Goal: Task Accomplishment & Management: Complete application form

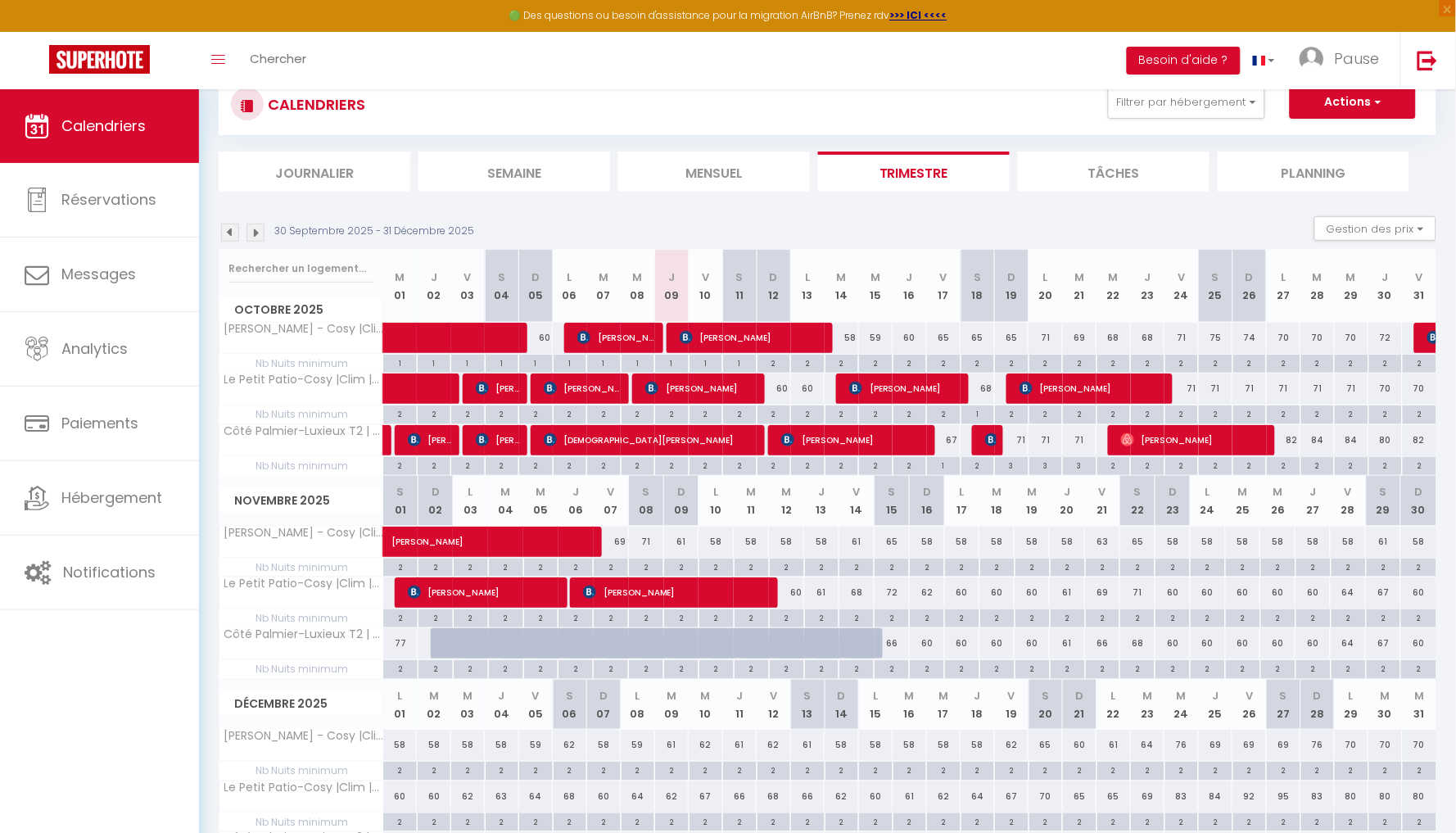
scroll to position [56, 0]
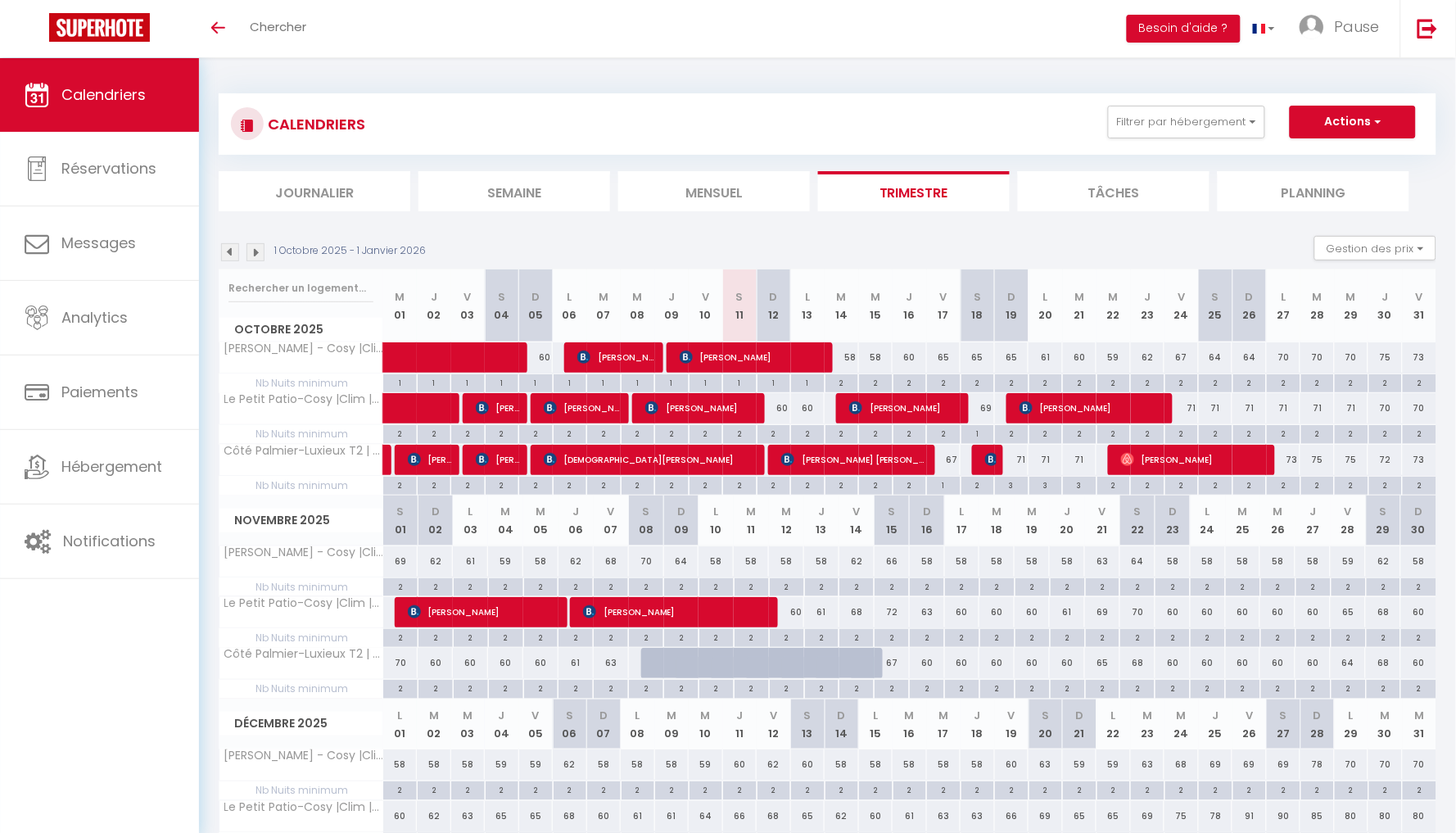
click at [227, 258] on img at bounding box center [230, 252] width 18 height 18
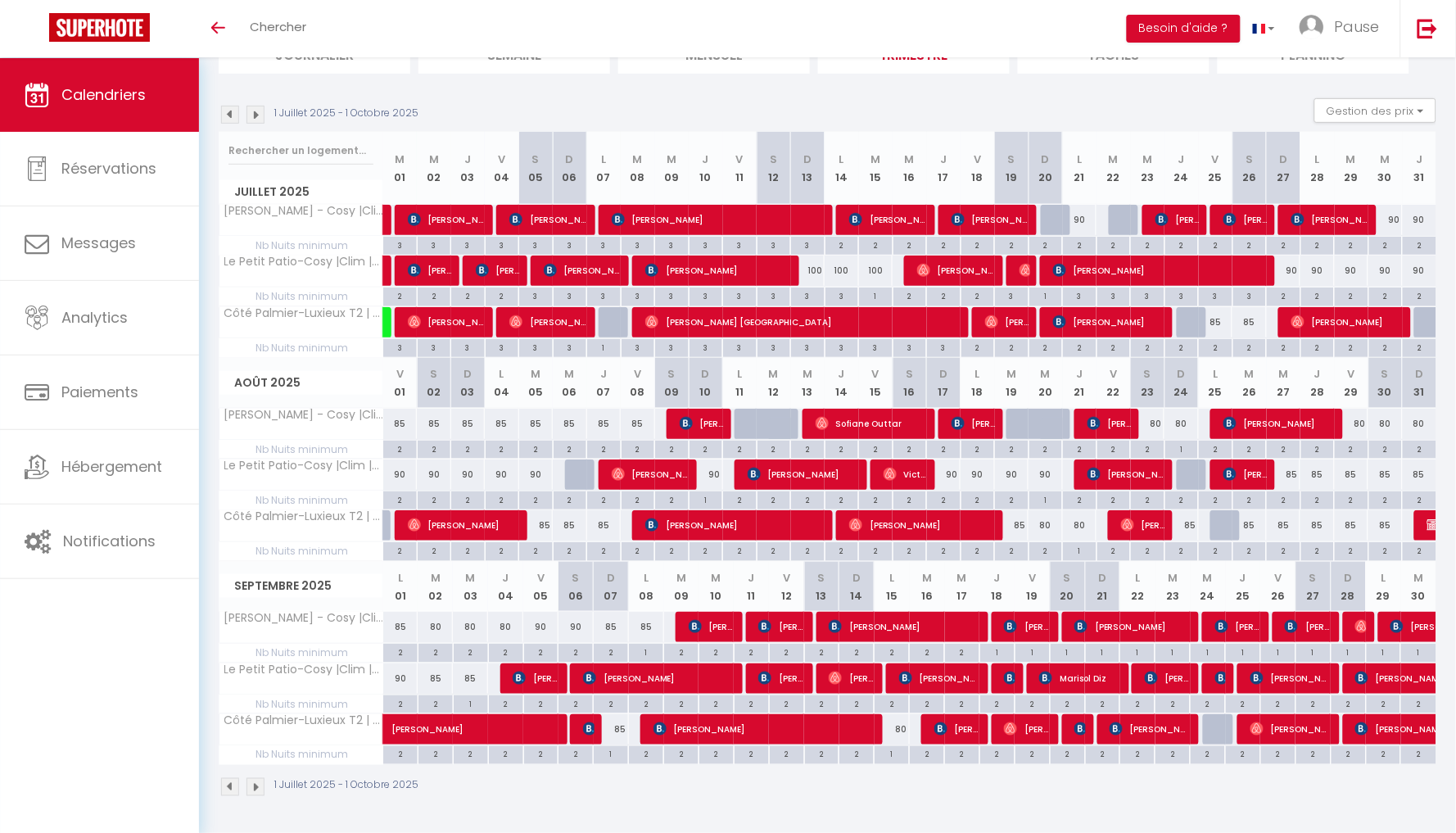
scroll to position [137, 0]
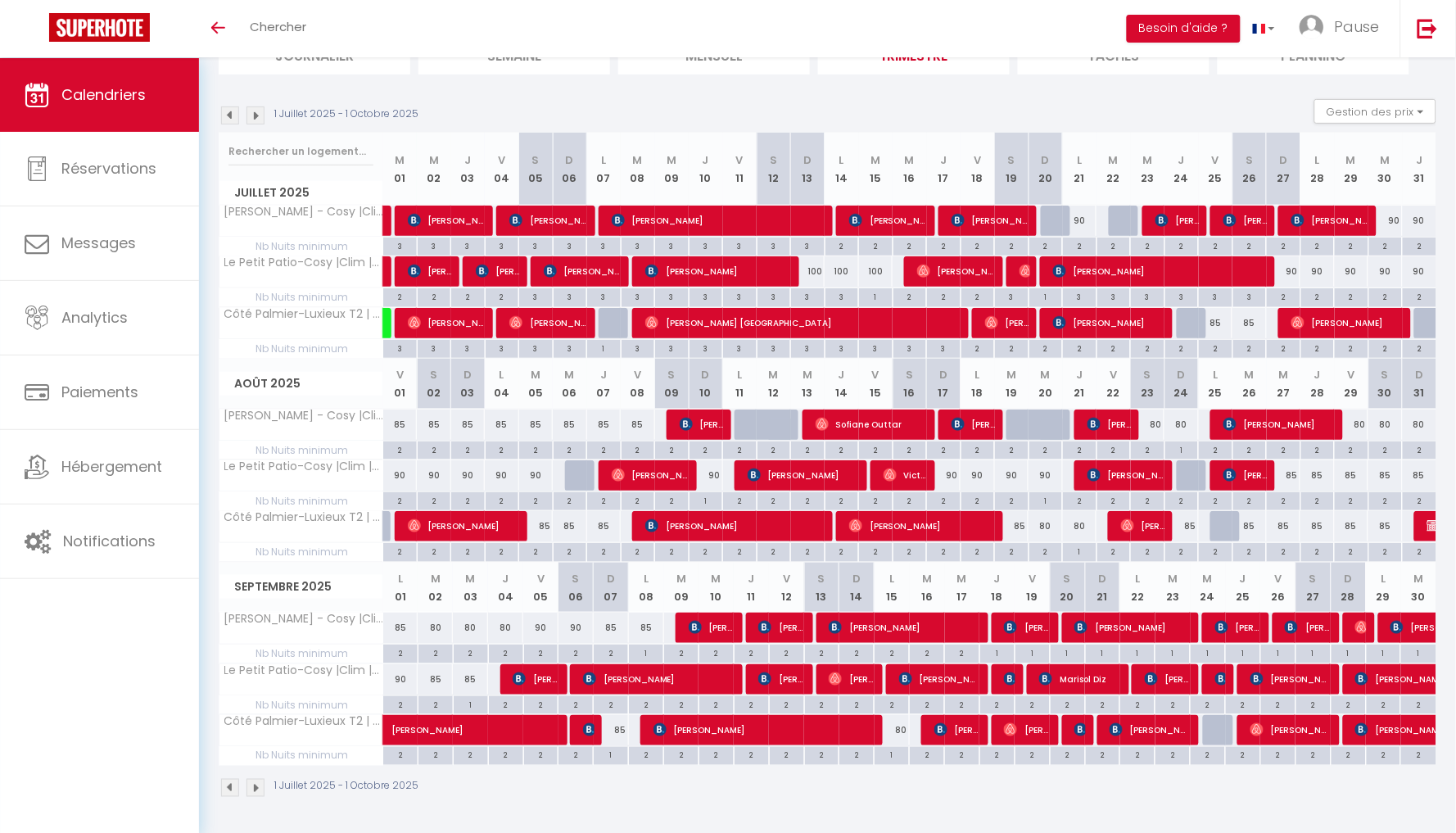
click at [495, 729] on span "[PERSON_NAME]" at bounding box center [485, 722] width 189 height 31
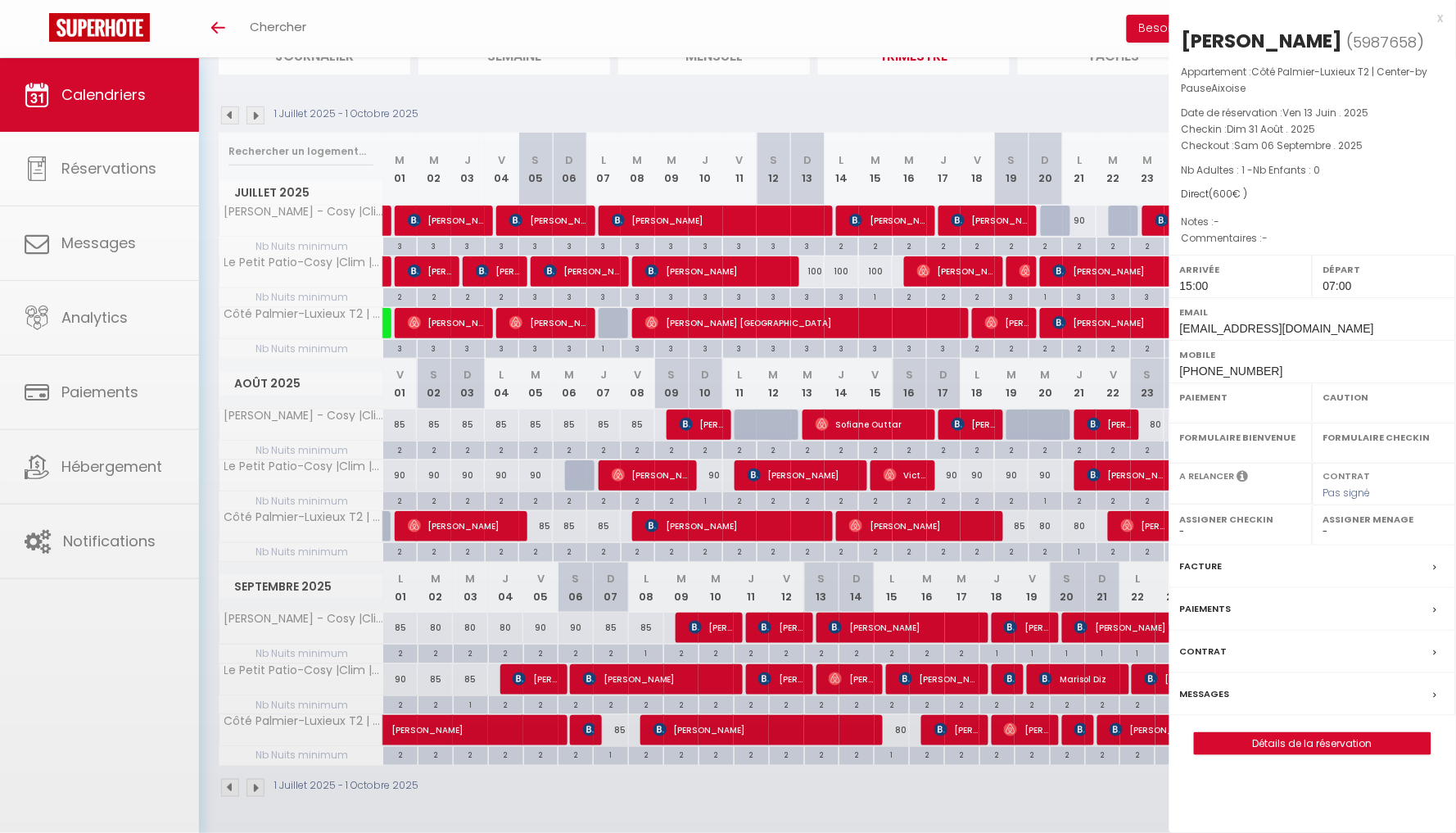
select select "OK"
select select "KO"
select select "0"
select select "1"
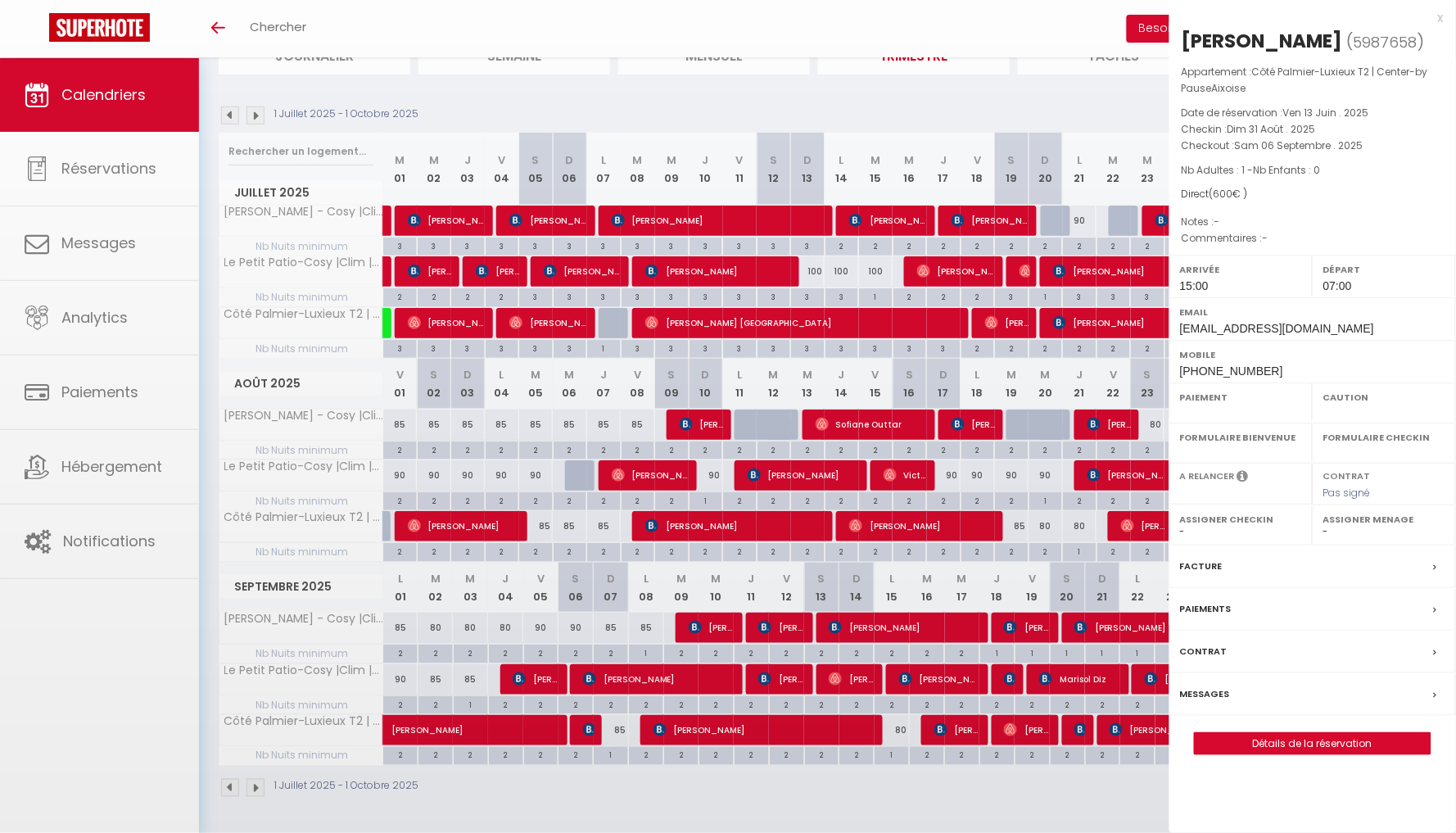
select select
select select "15610"
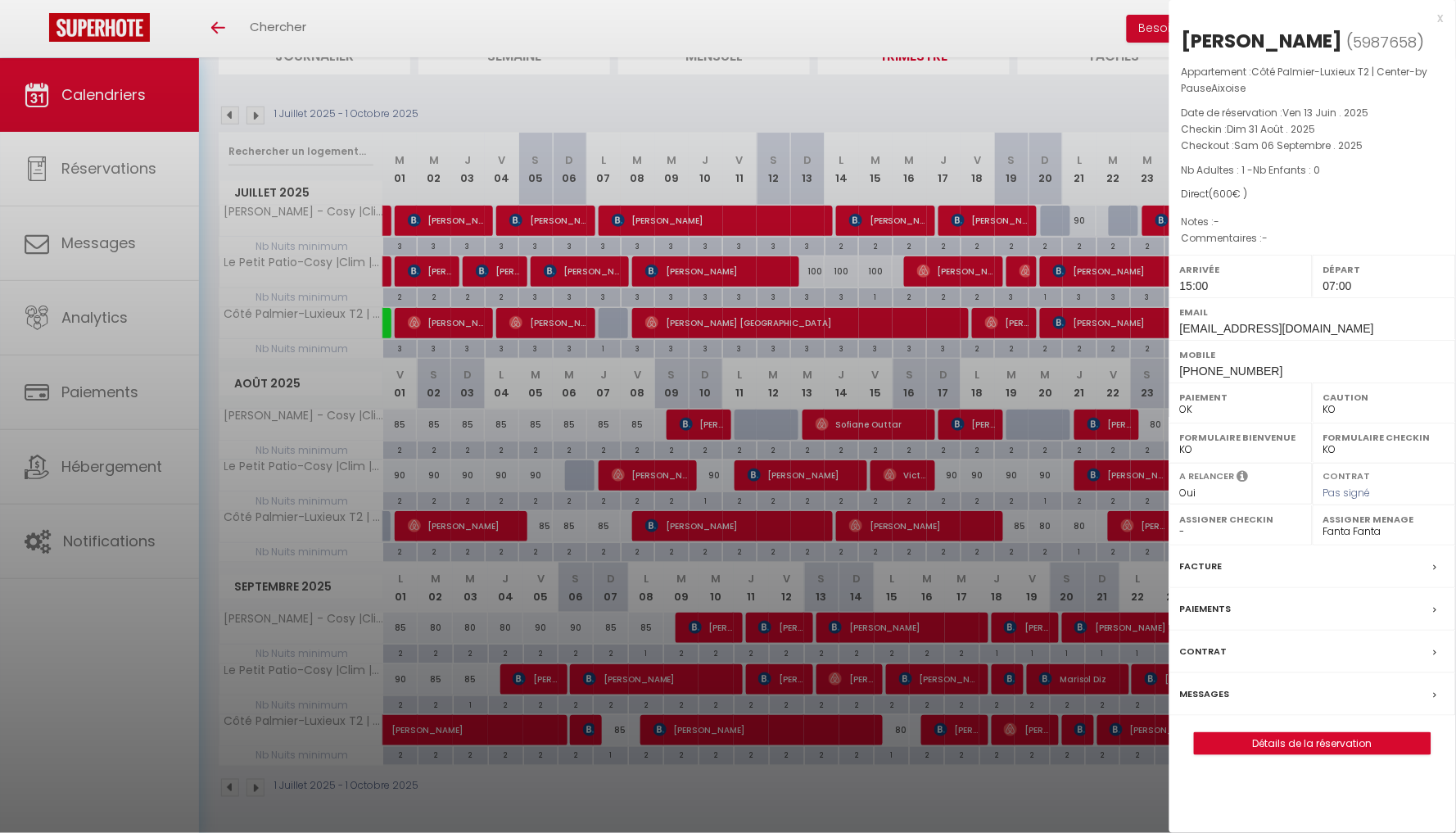
click at [1291, 738] on link "Détails de la réservation" at bounding box center [1313, 744] width 236 height 21
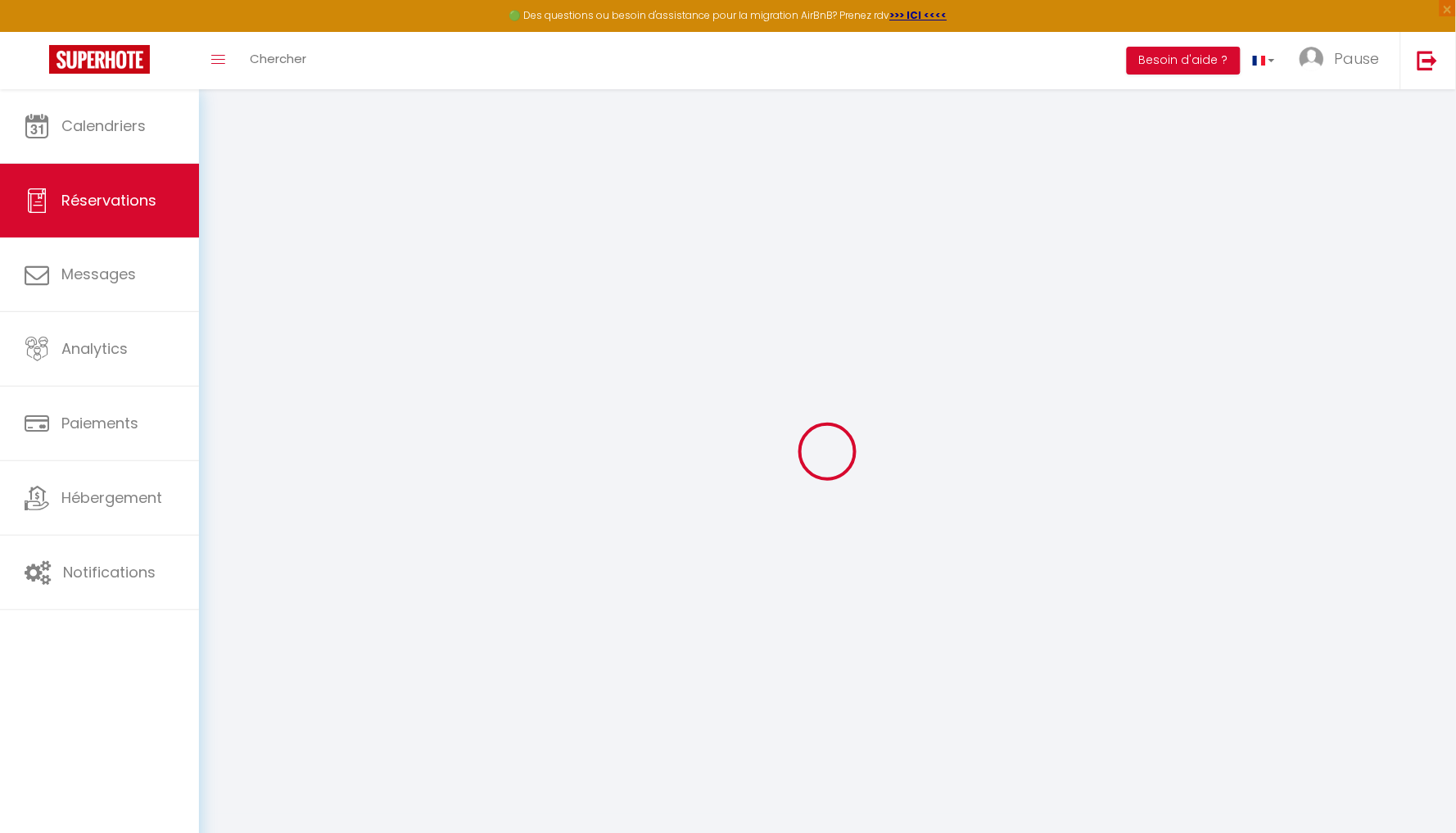
type input "[PERSON_NAME]"
type input "[PERSON_NAME][EMAIL_ADDRESS][DOMAIN_NAME]"
type input "[PHONE_NUMBER]"
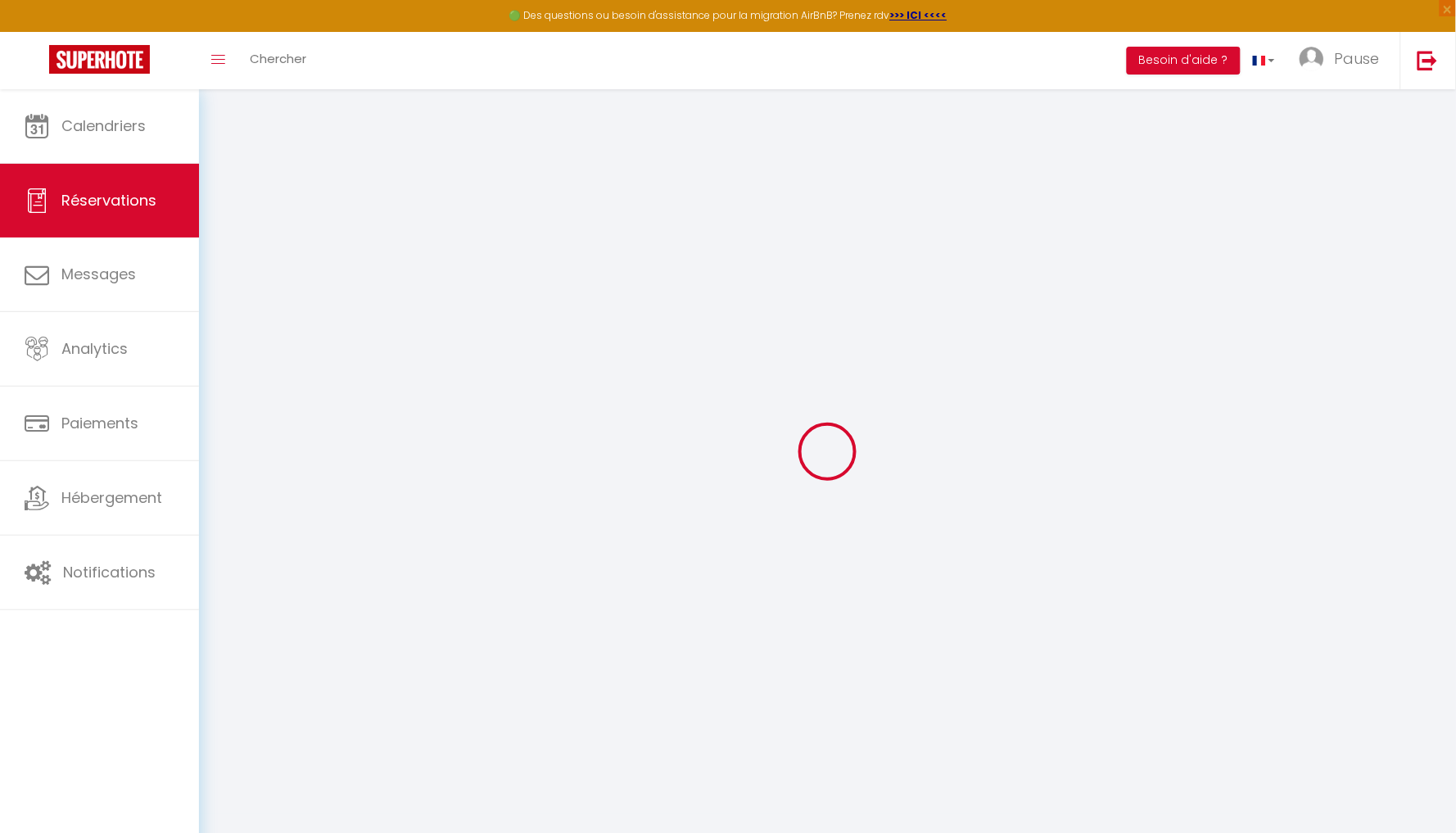
type input "67051"
type input "[STREET_ADDRESS][PERSON_NAME]"
type input "[GEOGRAPHIC_DATA]"
select select "IT"
select select "70041"
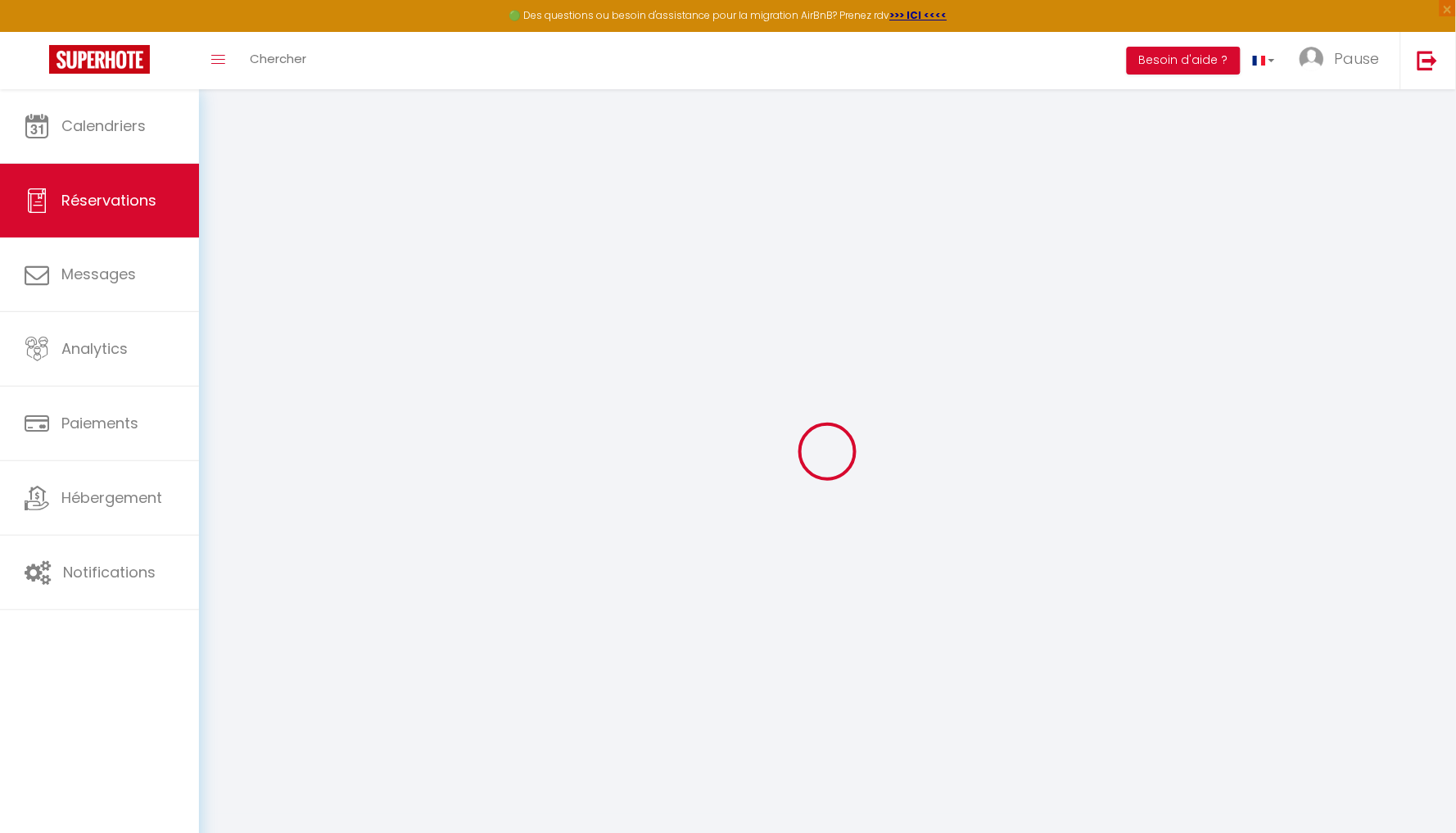
select select "1"
type input "Dim 31 Août 2025"
select select
type input "Sam 06 Septembre 2025"
select select
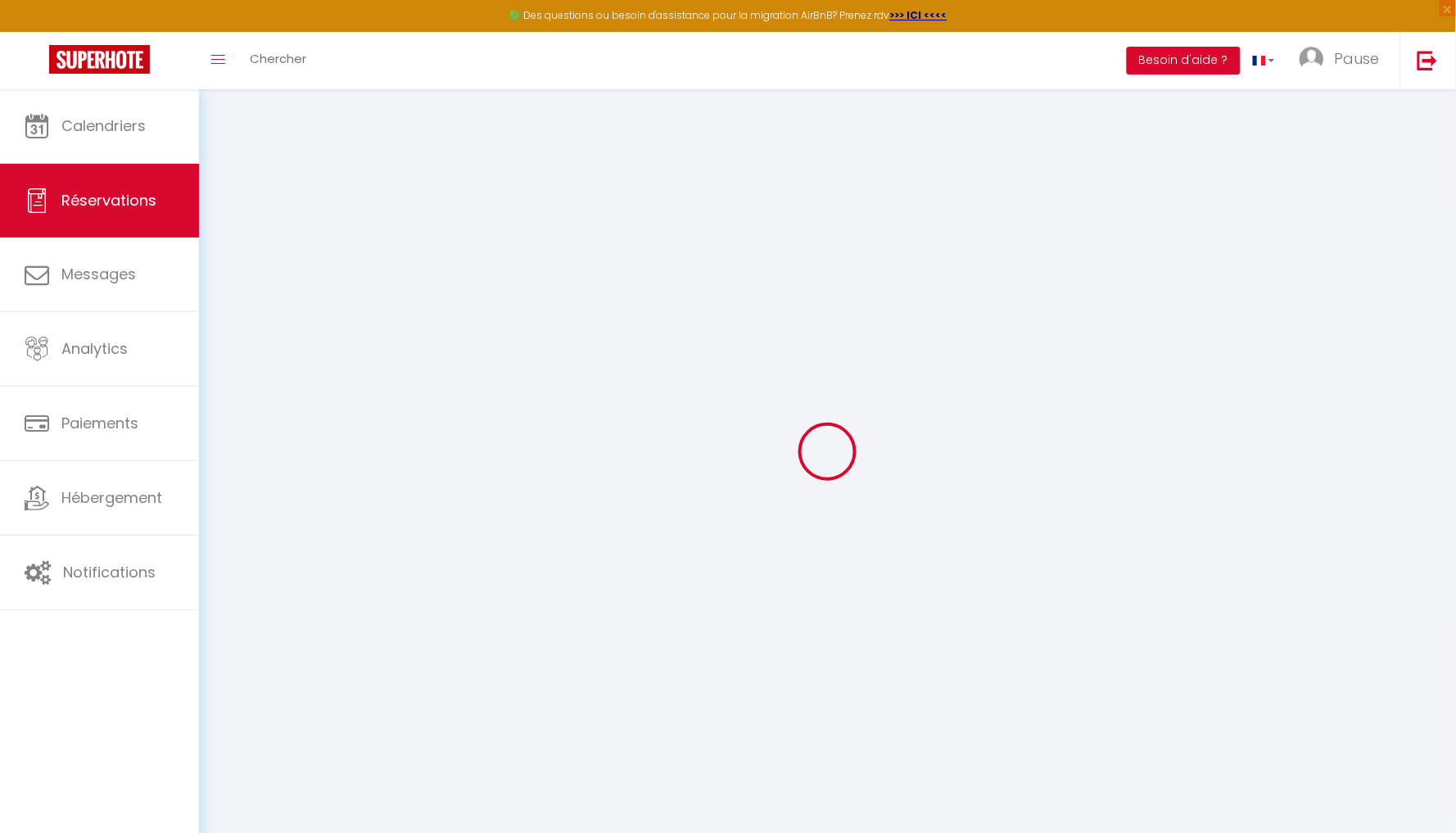
type input "1"
select select "12"
select select
type input "540"
checkbox input "true"
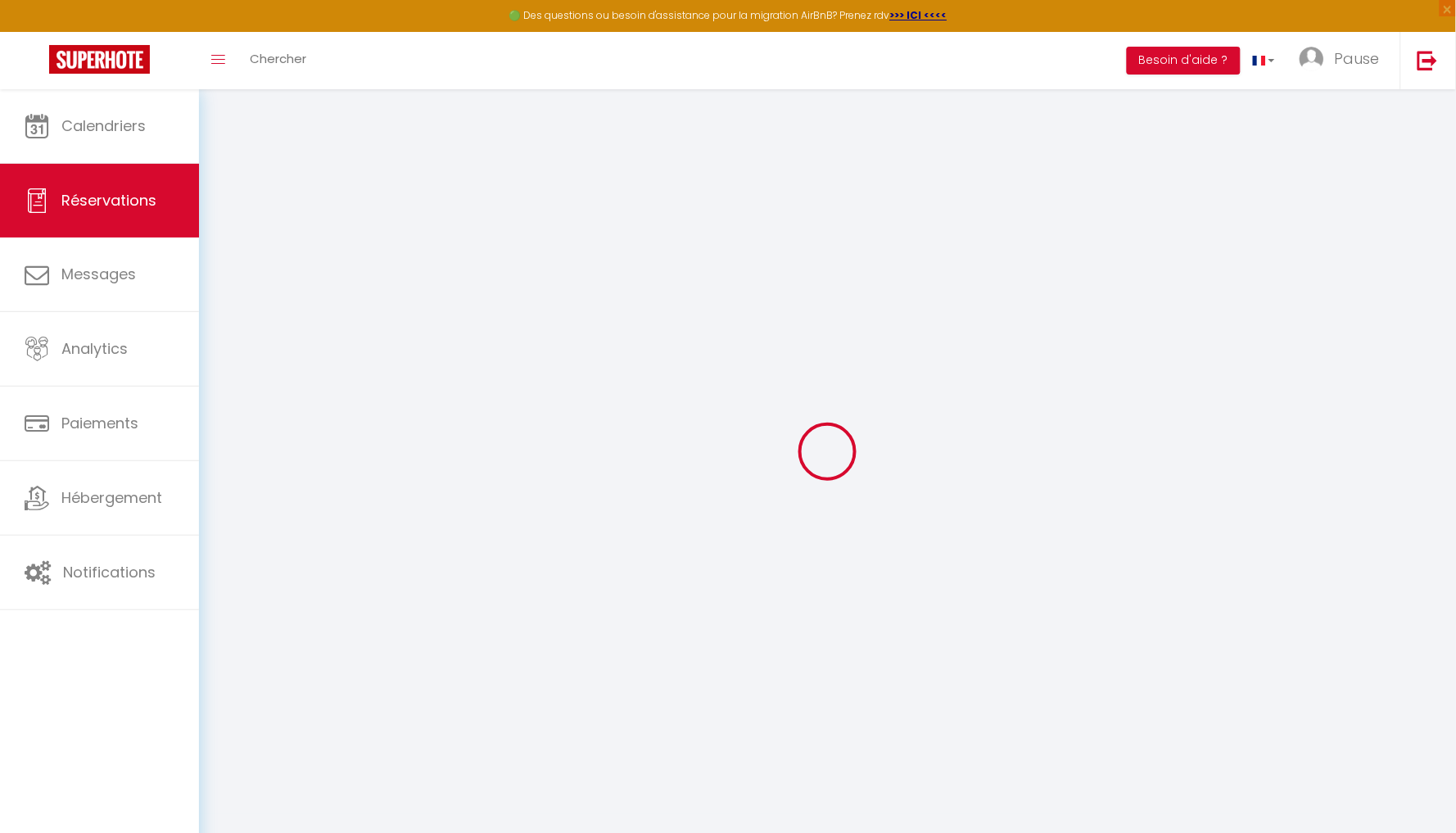
type input "0"
select select
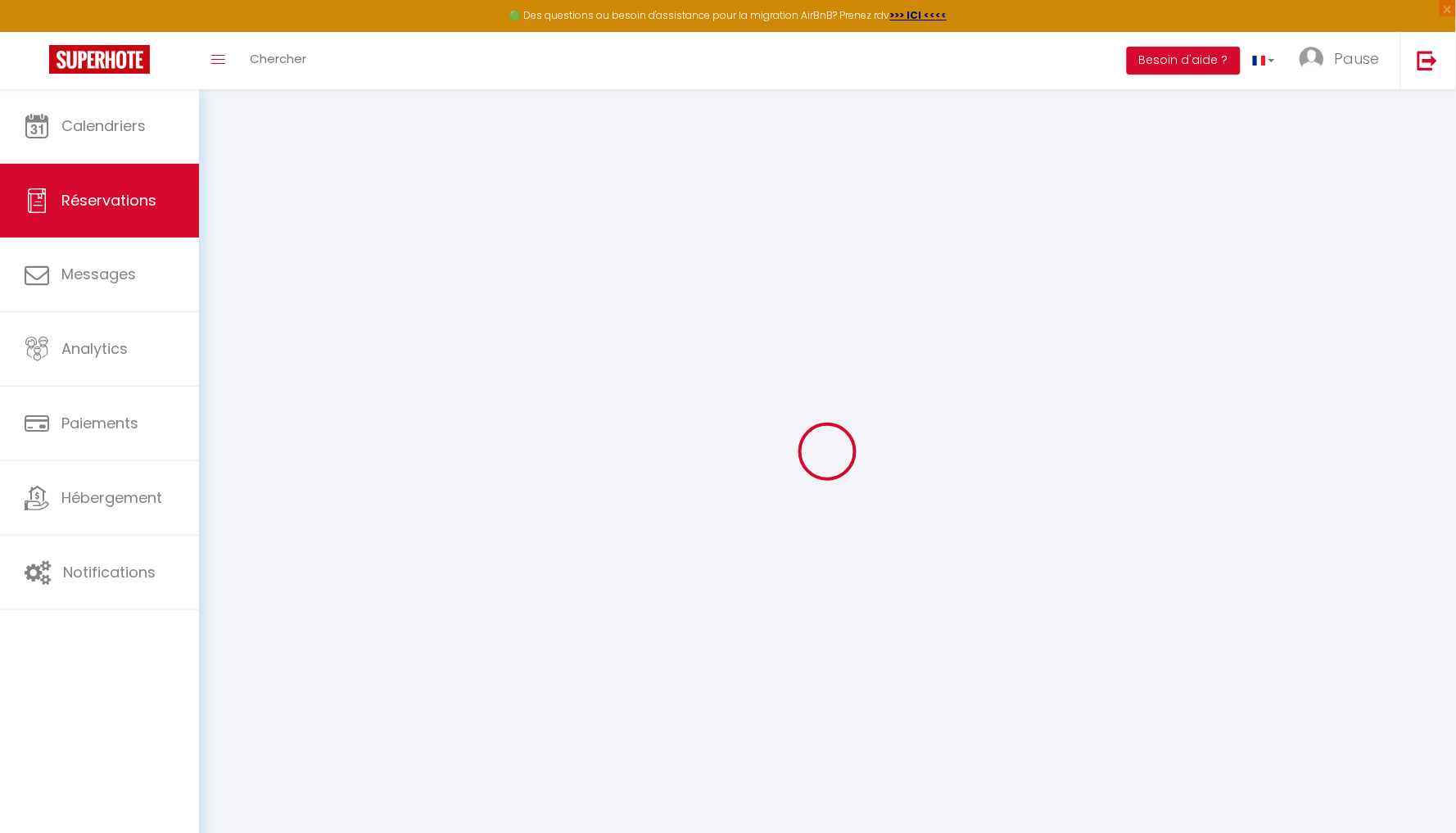
select select
select select "14"
checkbox input "true"
select select
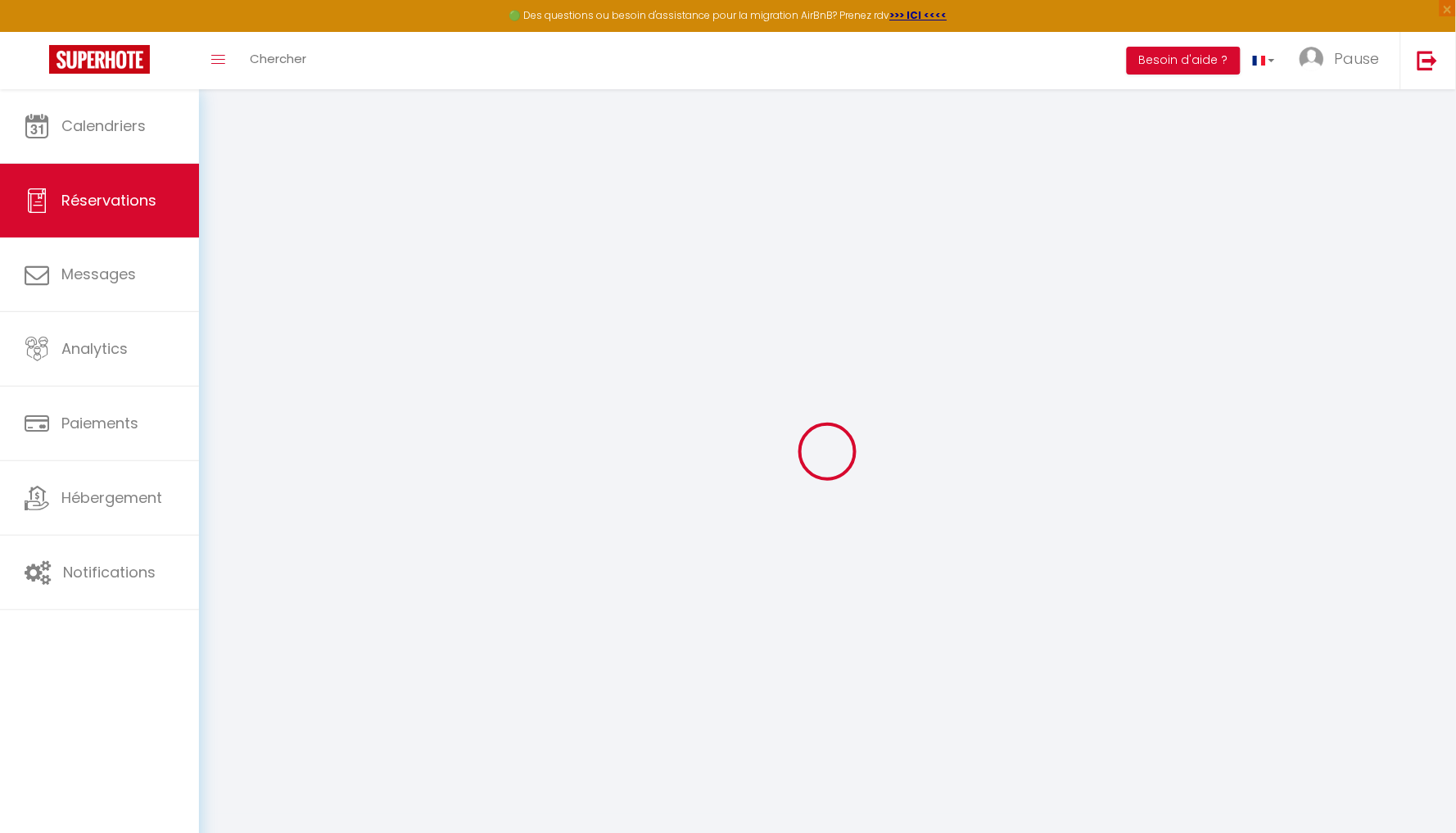
checkbox input "true"
select select
checkbox input "true"
select select
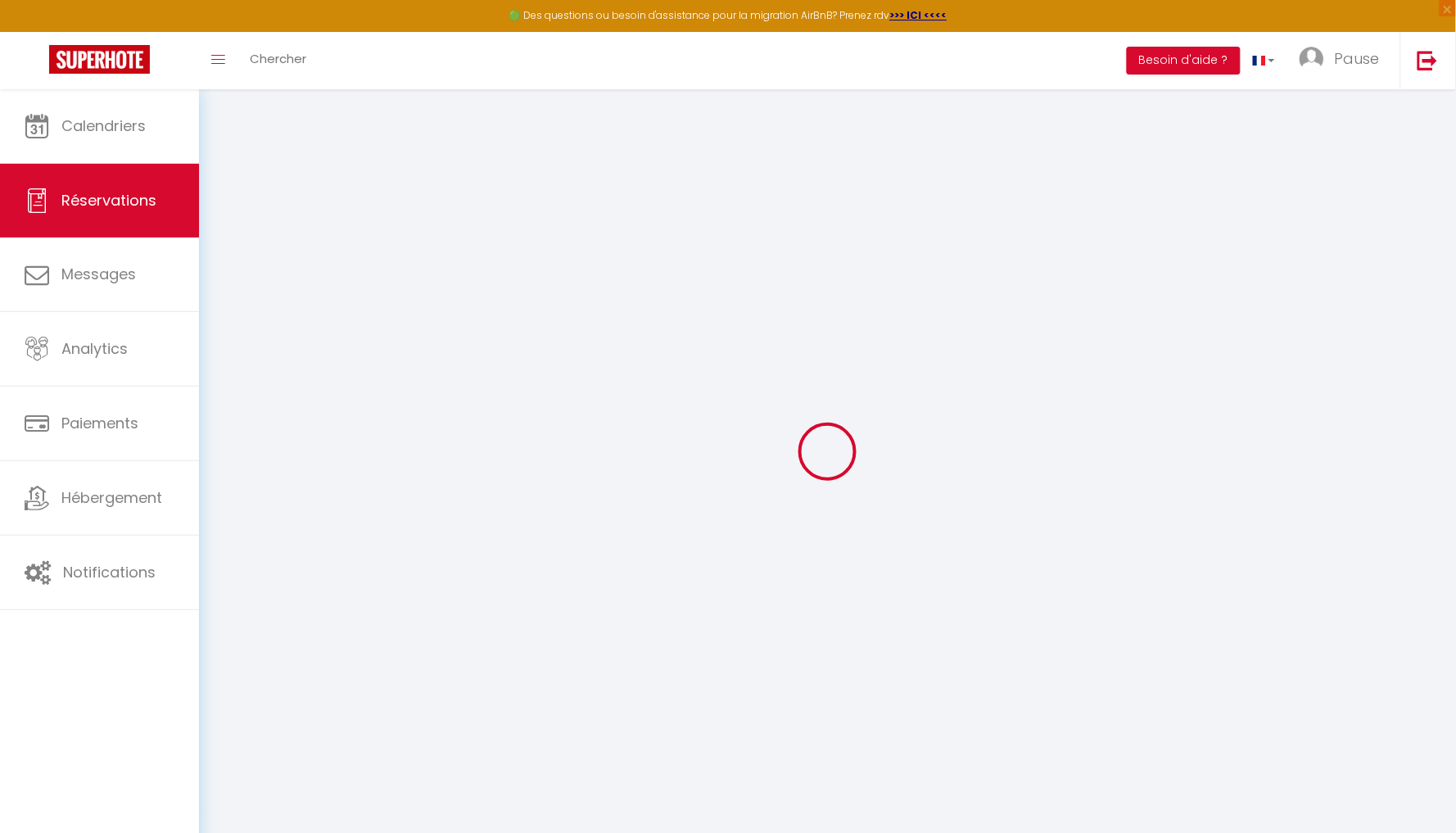
select select
checkbox input "true"
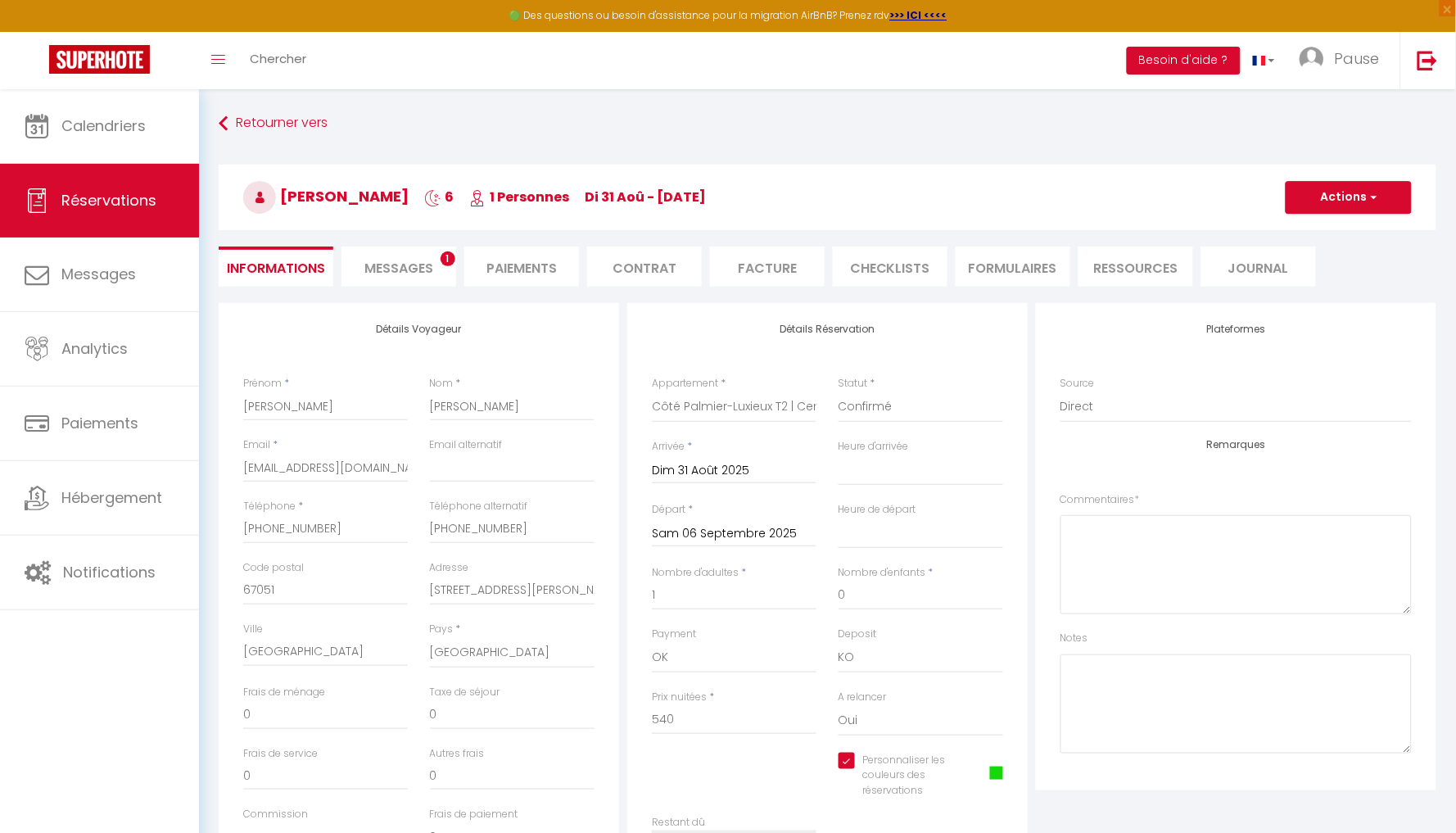
type input "50"
type input "10"
select select
checkbox input "true"
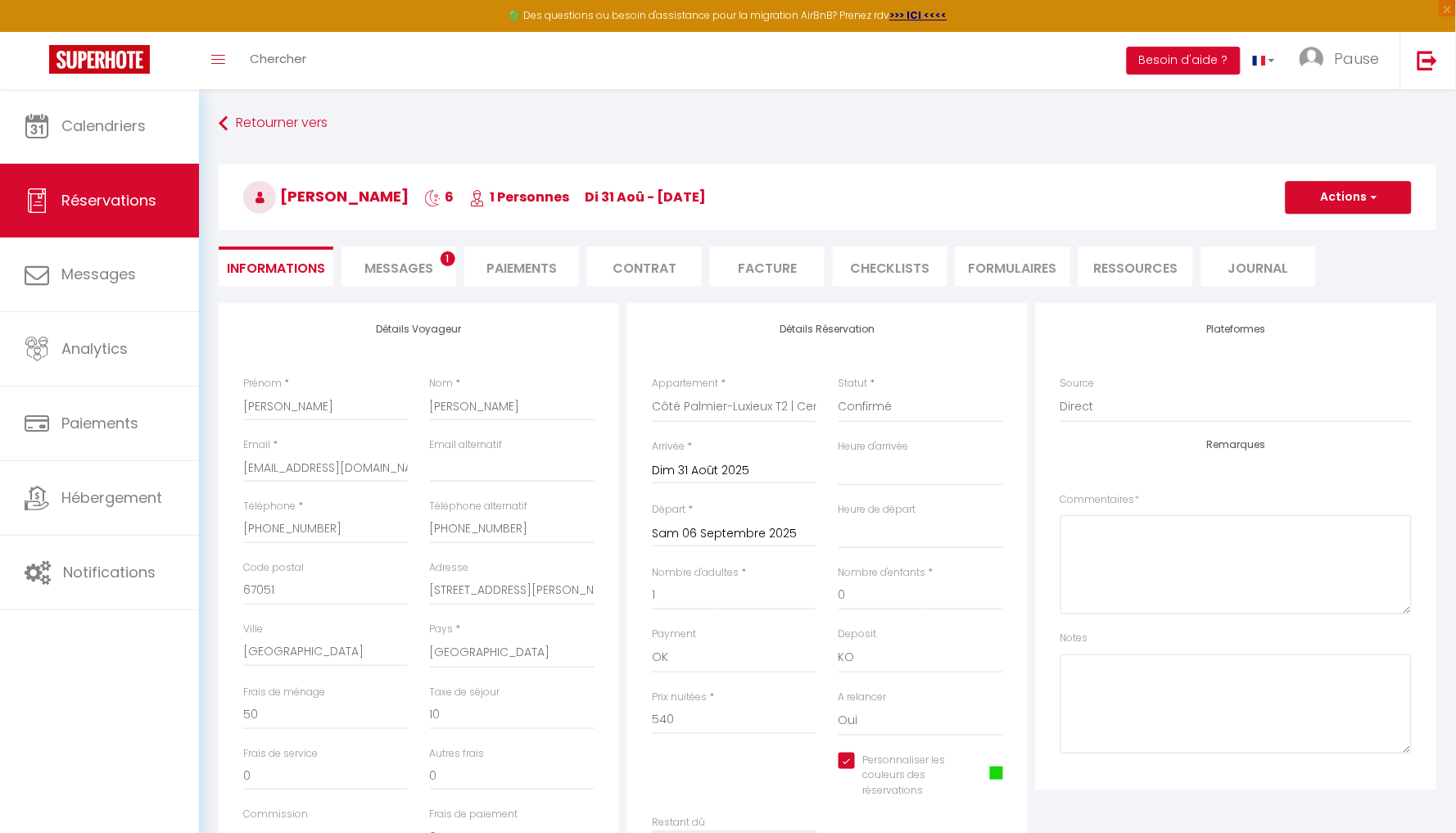
select select "15:00"
select select "07:00"
click at [406, 270] on span "Messages" at bounding box center [399, 268] width 69 height 18
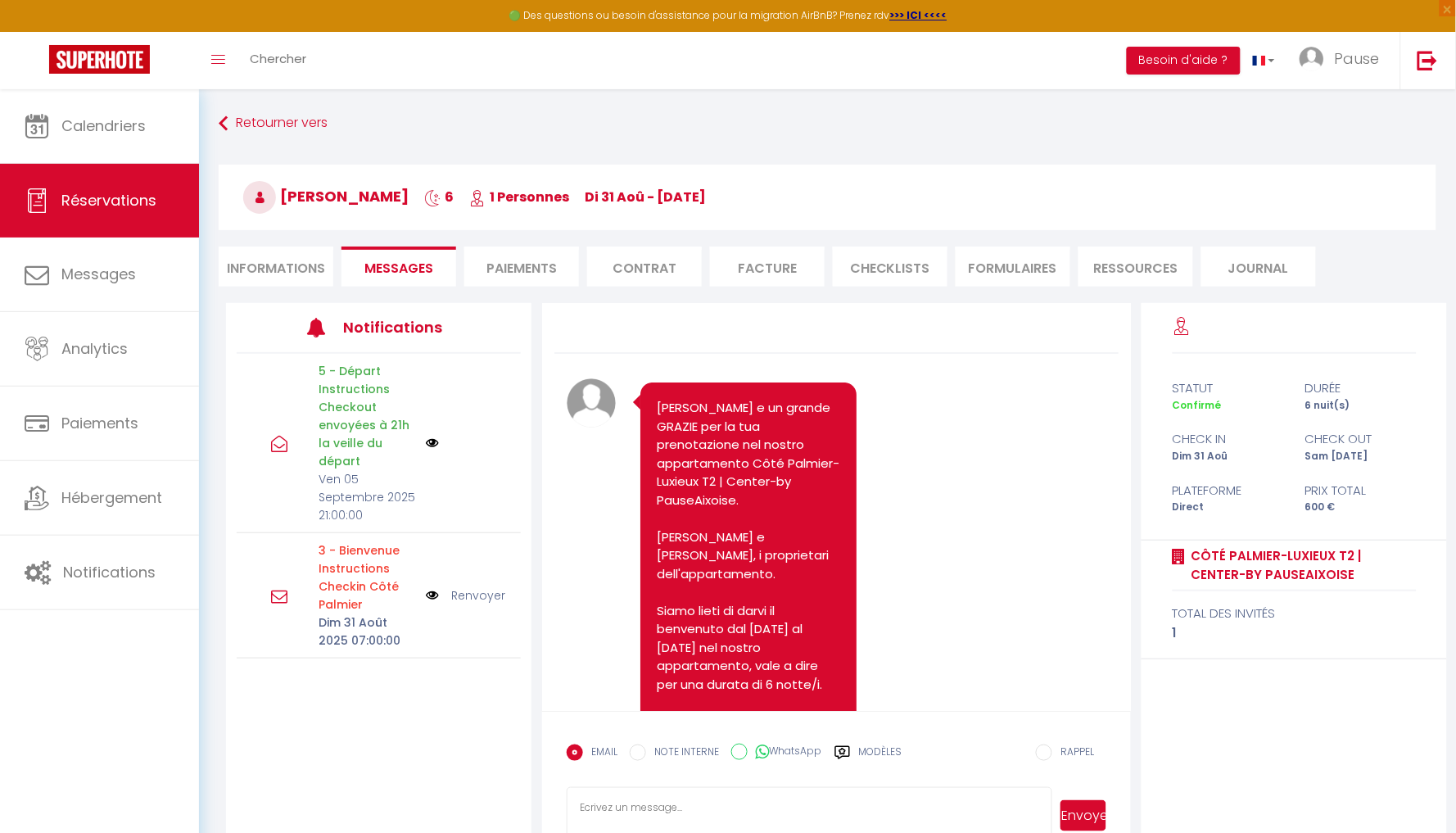
click at [286, 257] on li "Informations" at bounding box center [275, 267] width 115 height 41
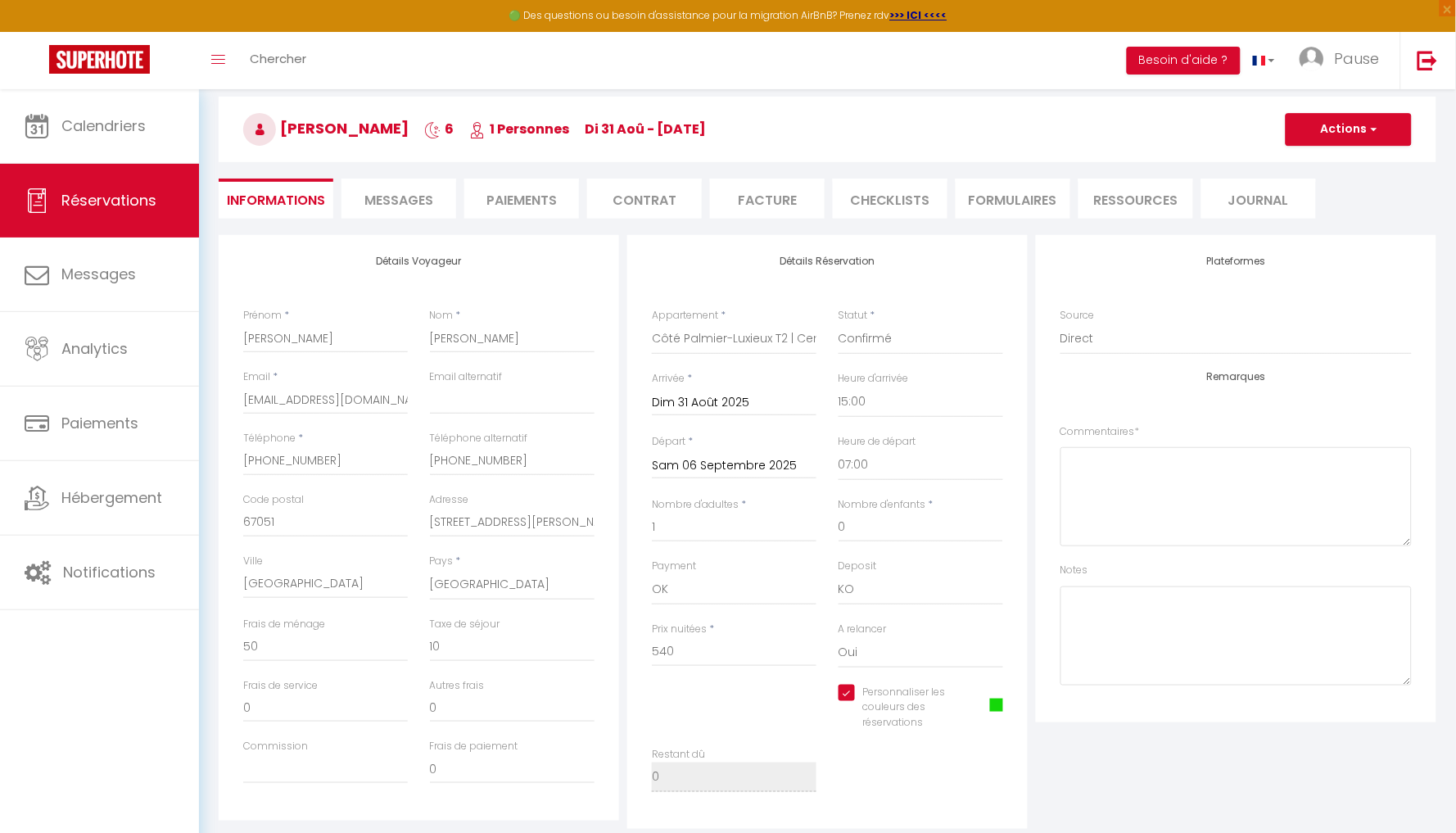
scroll to position [69, 0]
click at [622, 422] on div "Détails Voyageur Prénom * Maiorana Nom * Angelo Email * angelo.maiorana1@gmail.…" at bounding box center [419, 531] width 409 height 594
drag, startPoint x: 334, startPoint y: 344, endPoint x: 208, endPoint y: 332, distance: 126.6
drag, startPoint x: 245, startPoint y: 399, endPoint x: 488, endPoint y: 406, distance: 243.1
drag, startPoint x: 358, startPoint y: 461, endPoint x: 231, endPoint y: 456, distance: 127.1
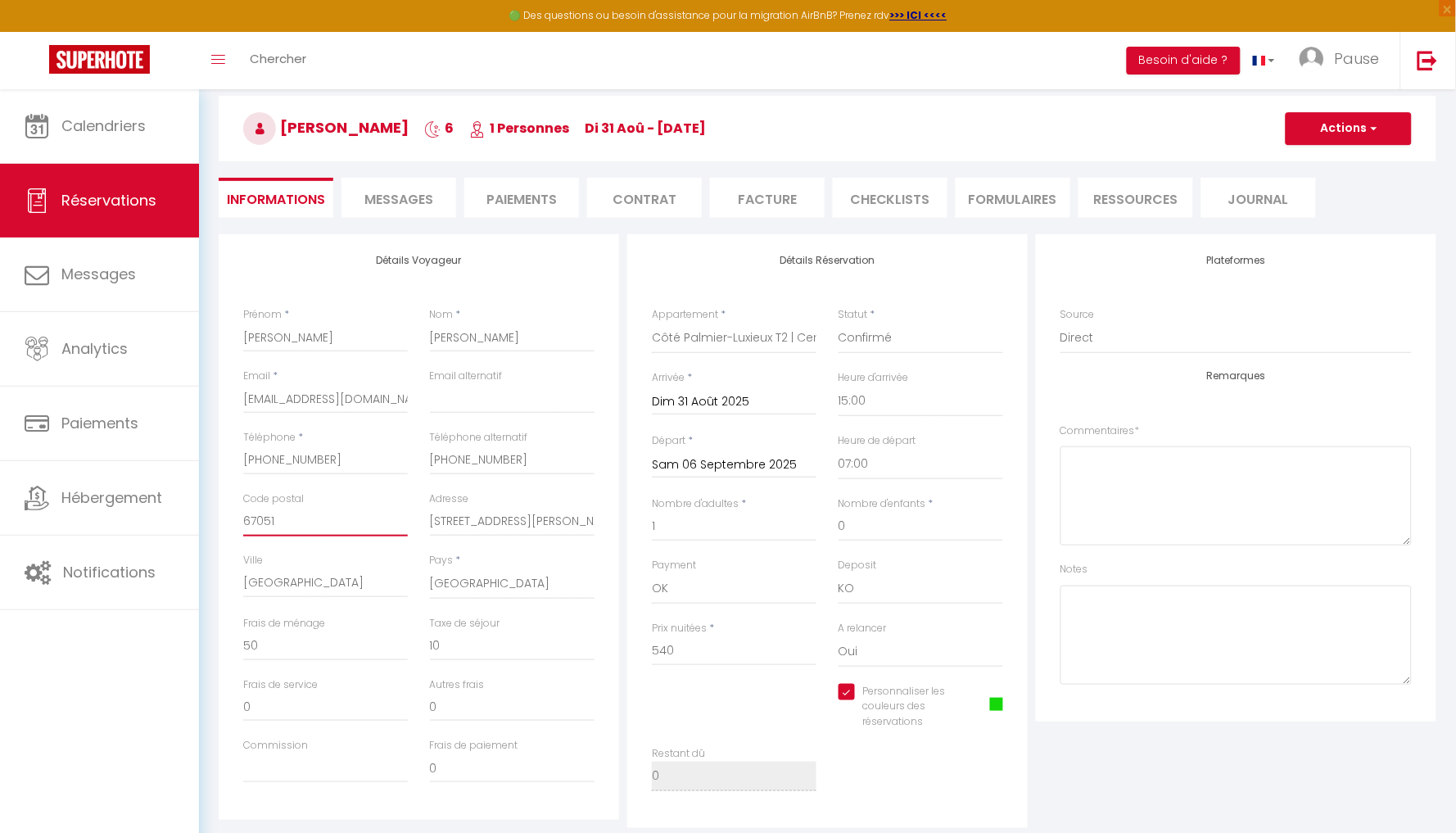
drag, startPoint x: 309, startPoint y: 522, endPoint x: 235, endPoint y: 522, distance: 74.0
click at [235, 522] on div "Code postal 67051" at bounding box center [326, 522] width 187 height 62
drag, startPoint x: 244, startPoint y: 520, endPoint x: 319, endPoint y: 515, distance: 75.2
click at [319, 515] on input "67051" at bounding box center [325, 522] width 165 height 29
drag, startPoint x: 544, startPoint y: 514, endPoint x: 423, endPoint y: 510, distance: 121.1
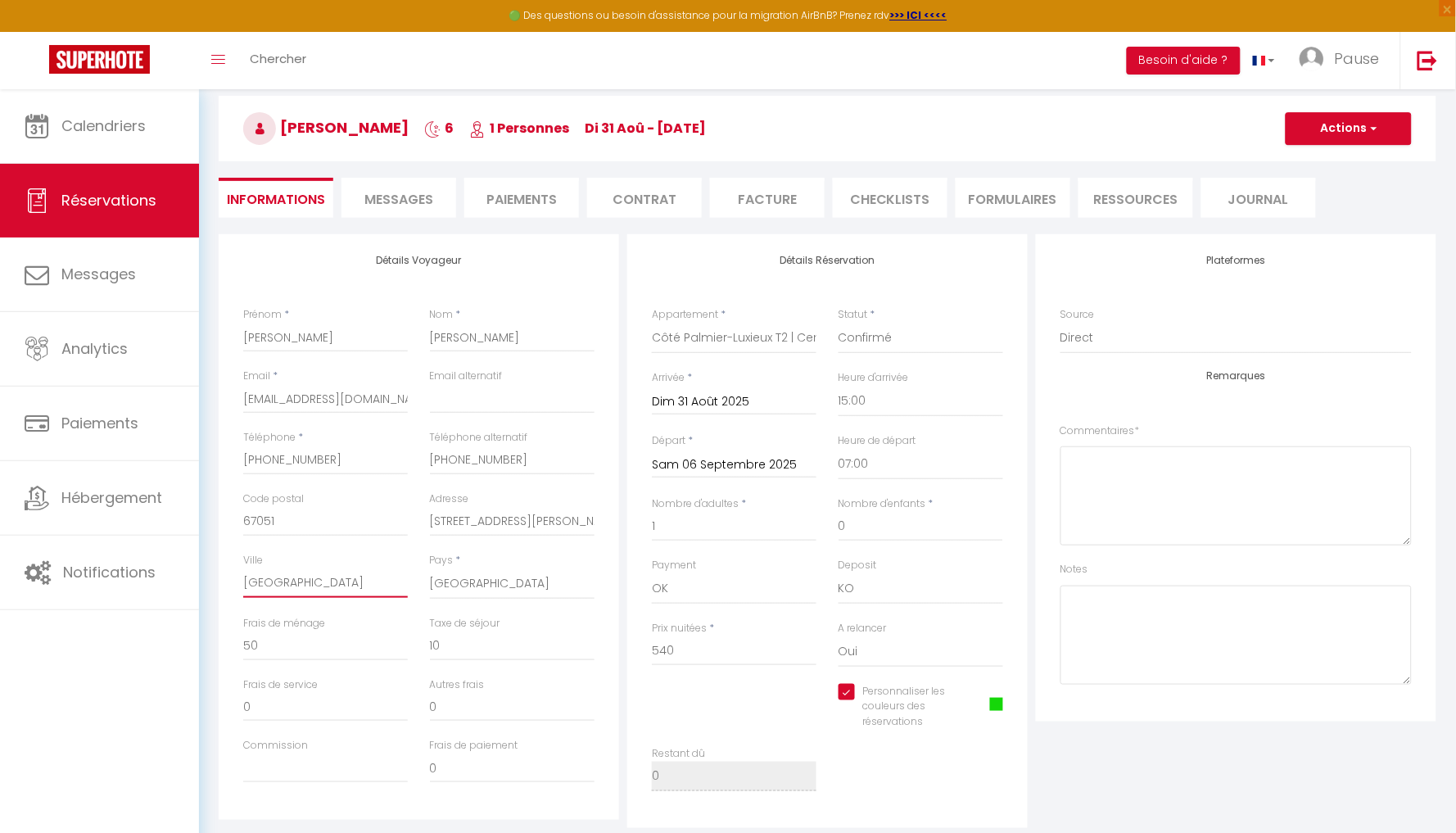
drag, startPoint x: 307, startPoint y: 589, endPoint x: 227, endPoint y: 588, distance: 80.0
checkbox input "true"
click at [367, 645] on input "50" at bounding box center [325, 647] width 165 height 29
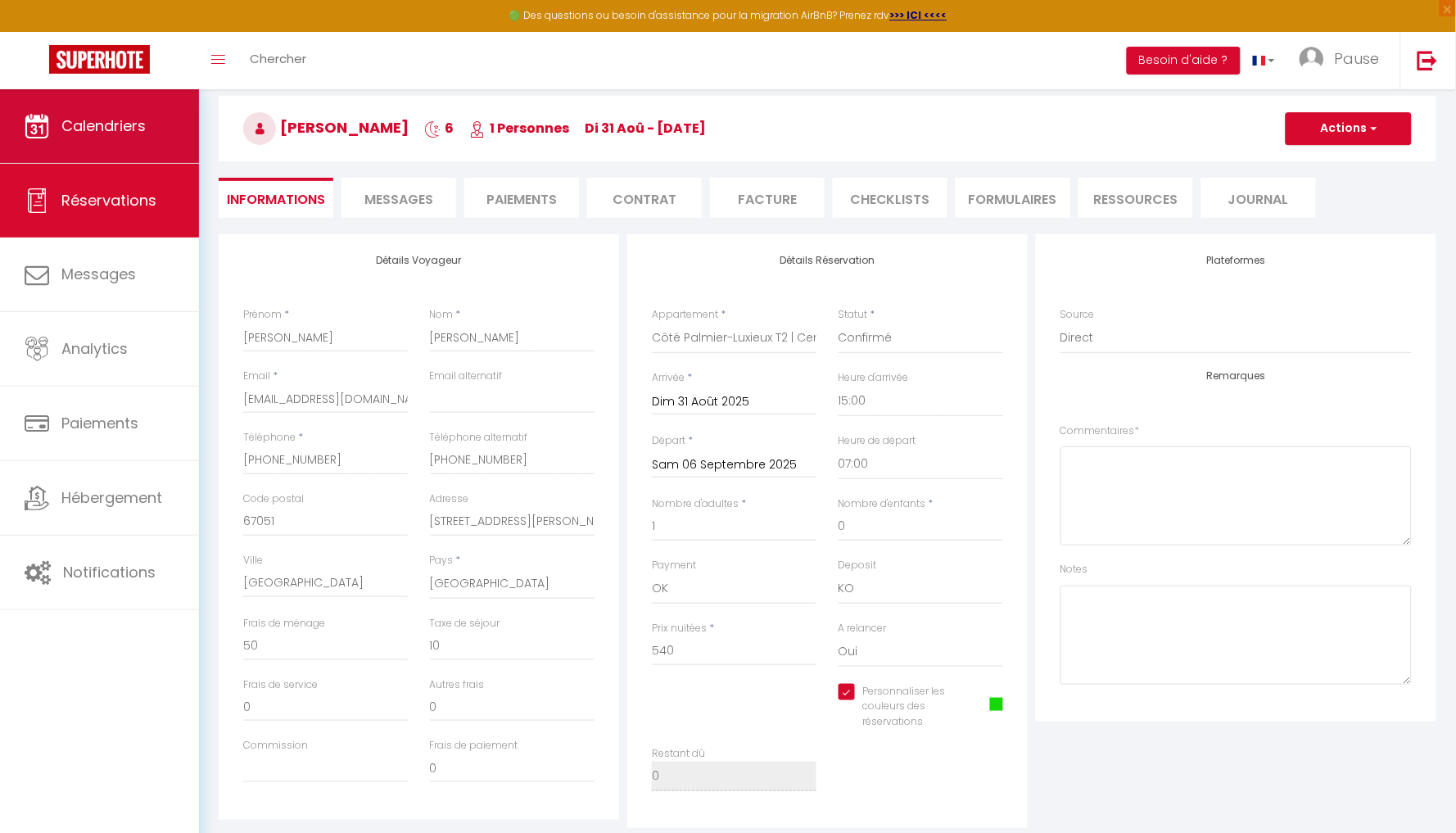
click at [118, 111] on link "Calendriers" at bounding box center [99, 126] width 199 height 74
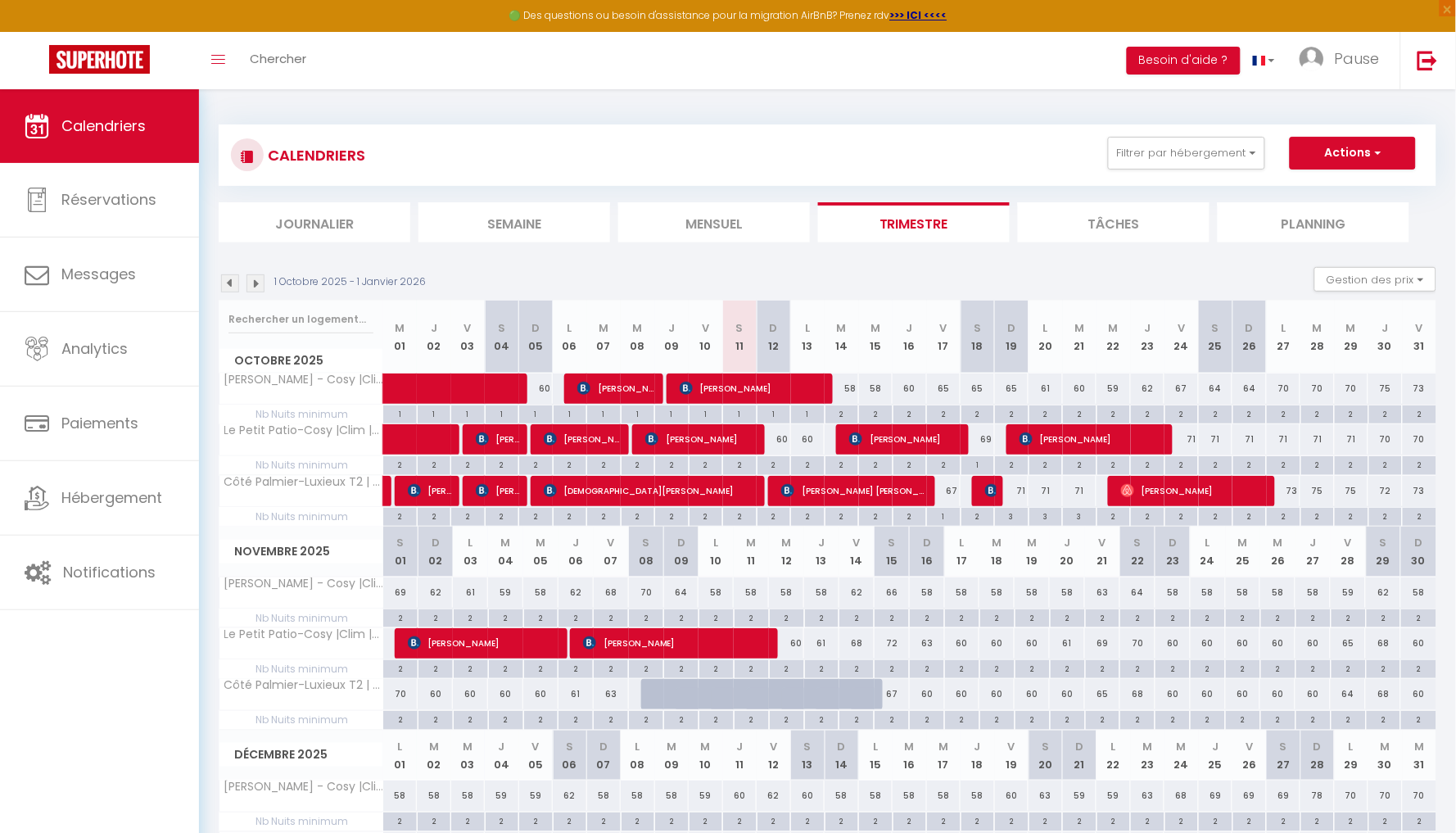
click at [652, 694] on div at bounding box center [658, 695] width 35 height 31
type input "66"
type input "Sam 08 Novembre 2025"
type input "Dim 09 Novembre 2025"
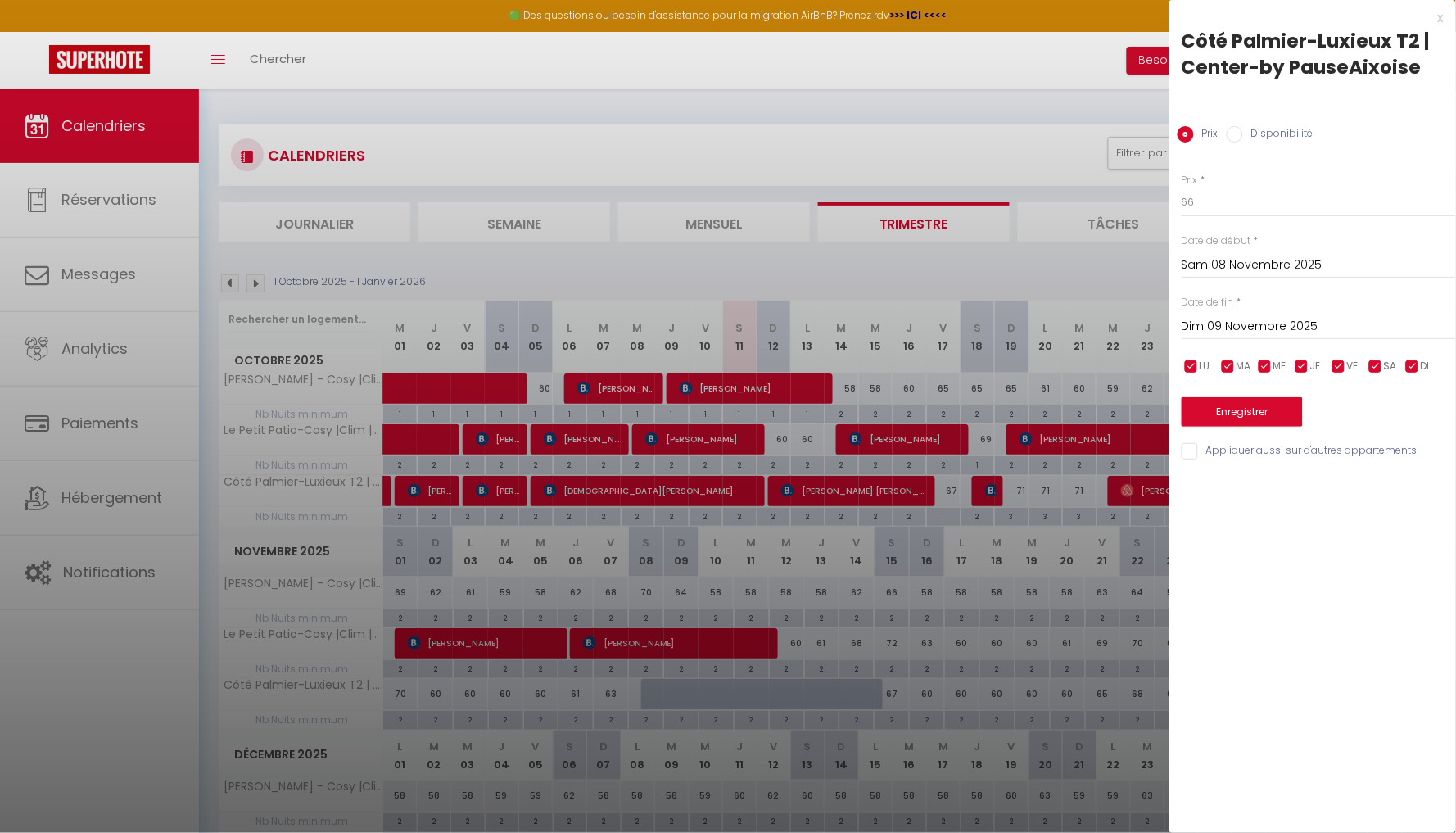
click at [651, 690] on div at bounding box center [728, 416] width 1456 height 833
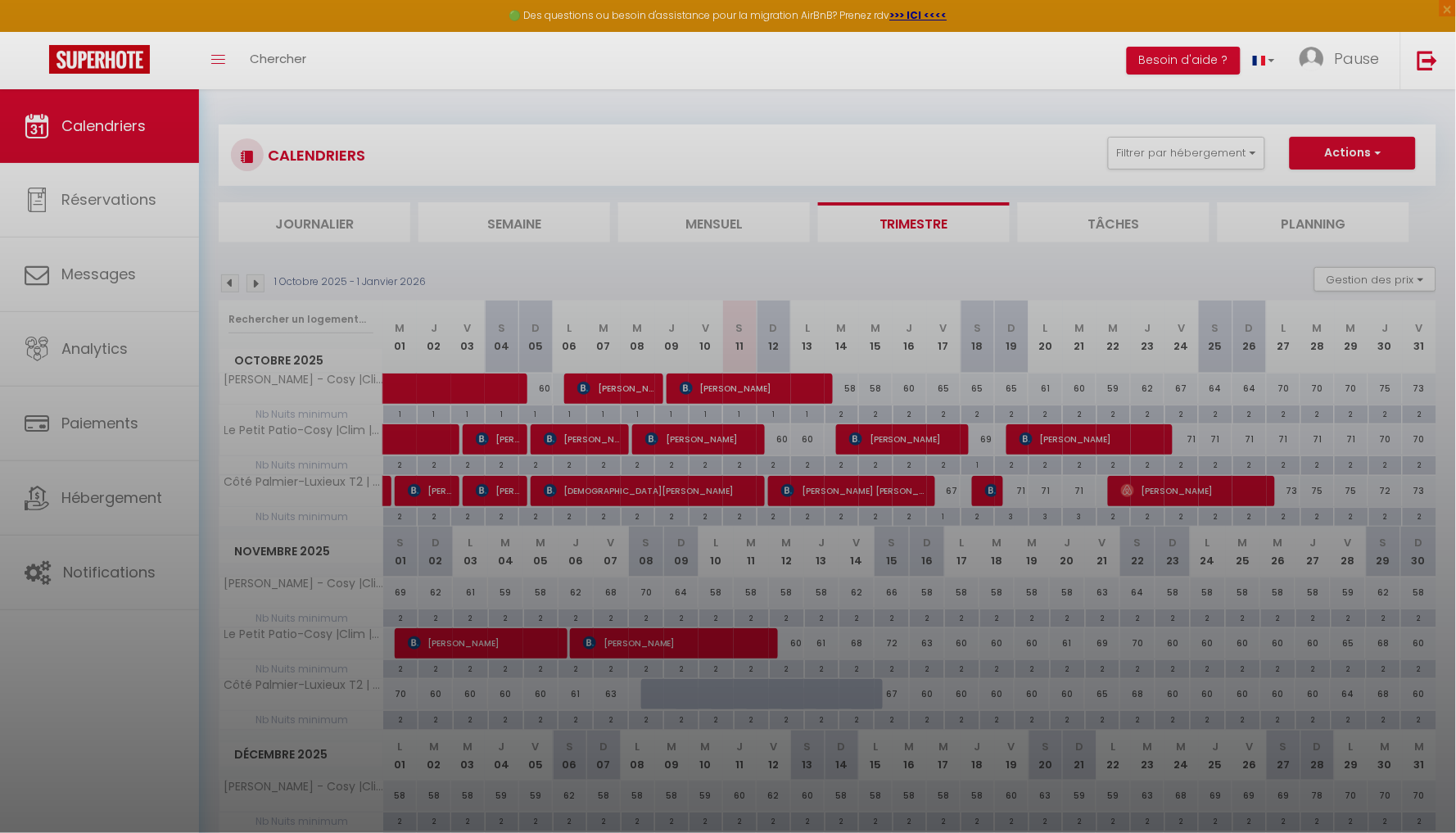
select select
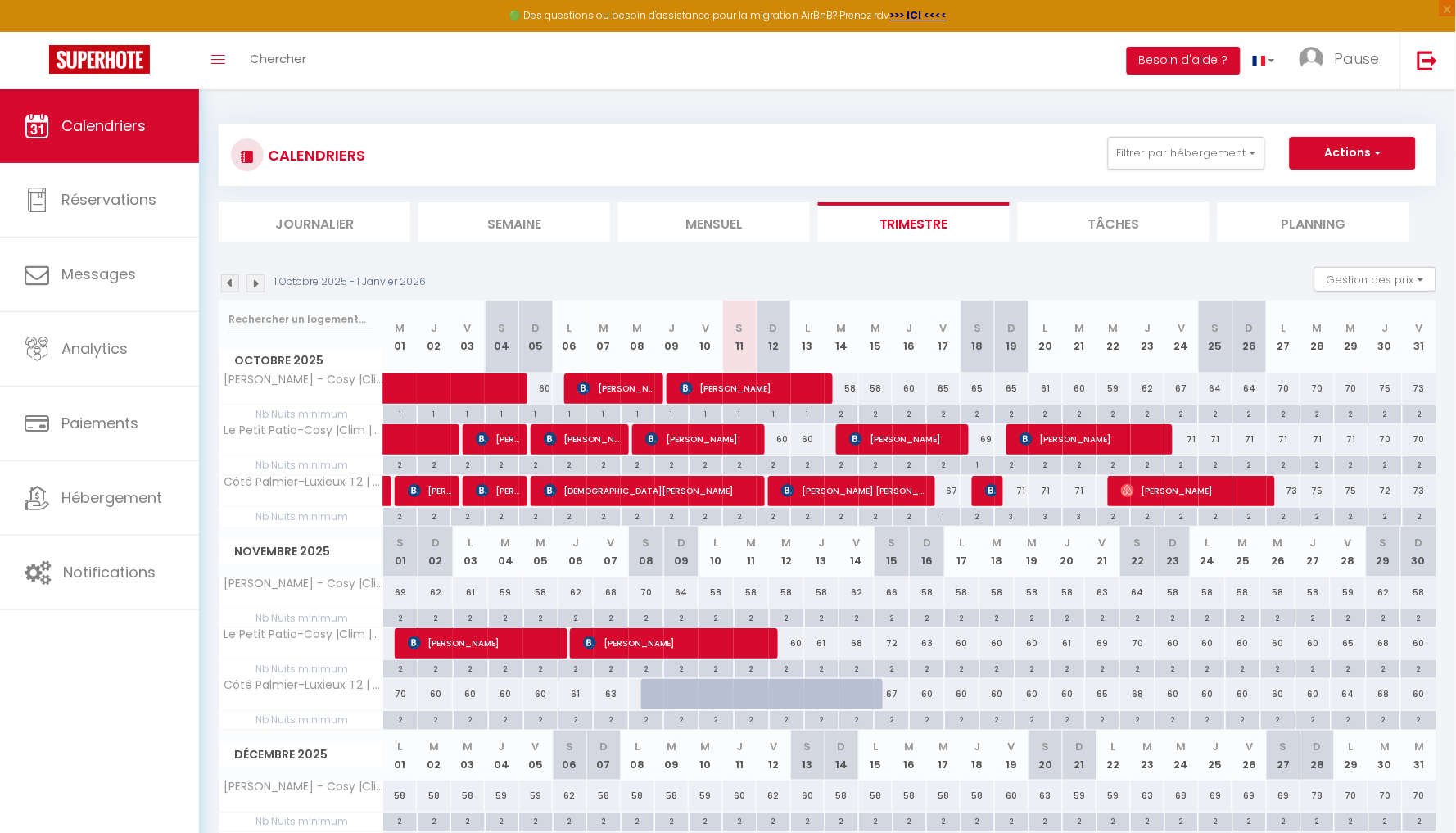
click at [651, 696] on div at bounding box center [658, 695] width 35 height 31
type input "66"
select select "1"
type input "Sam 08 Novembre 2025"
type input "Dim 09 Novembre 2025"
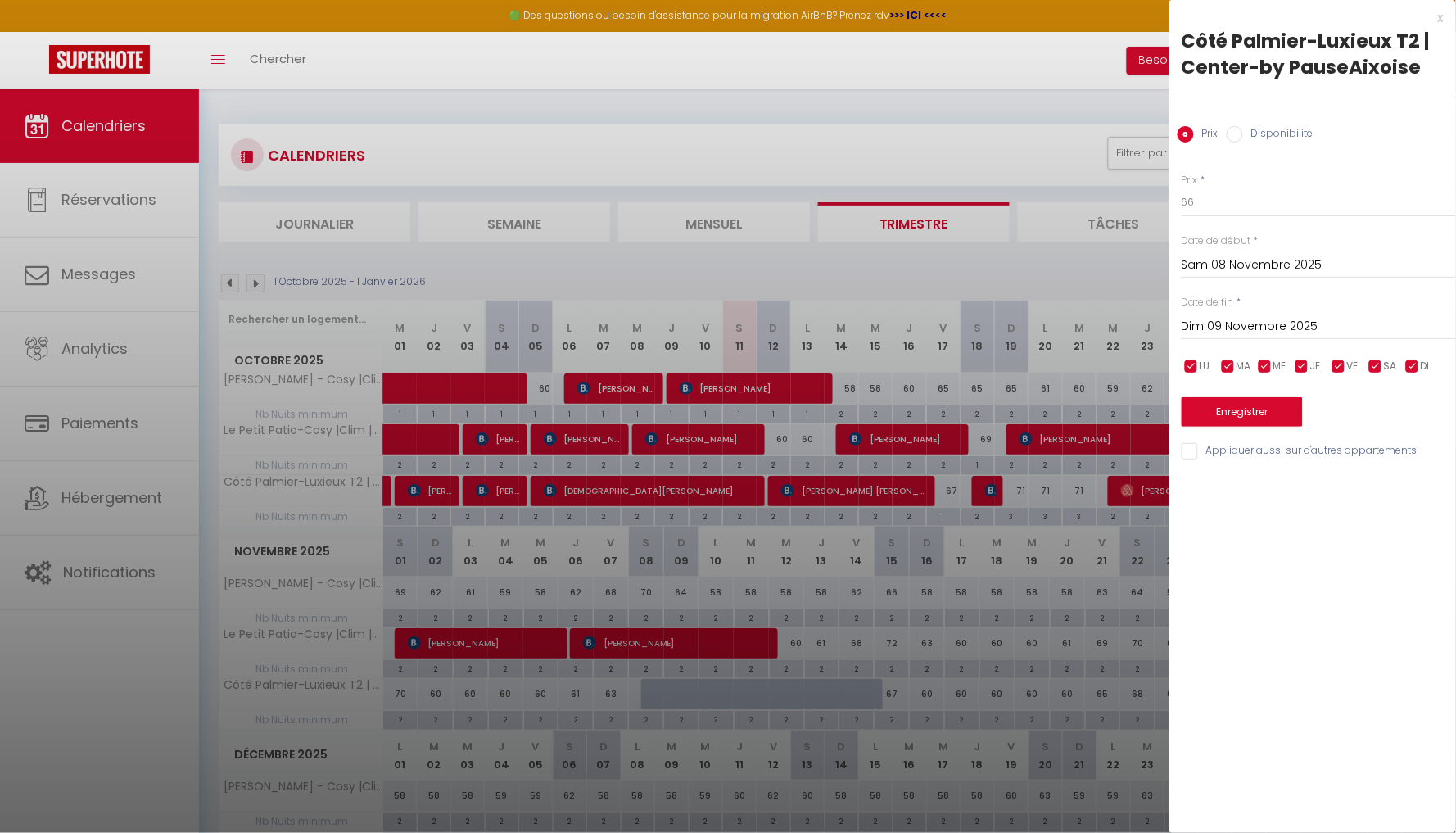
click at [1238, 137] on input "Disponibilité" at bounding box center [1235, 135] width 17 height 17
radio input "true"
radio input "false"
click at [1265, 334] on input "Dim 09 Novembre 2025" at bounding box center [1319, 328] width 274 height 21
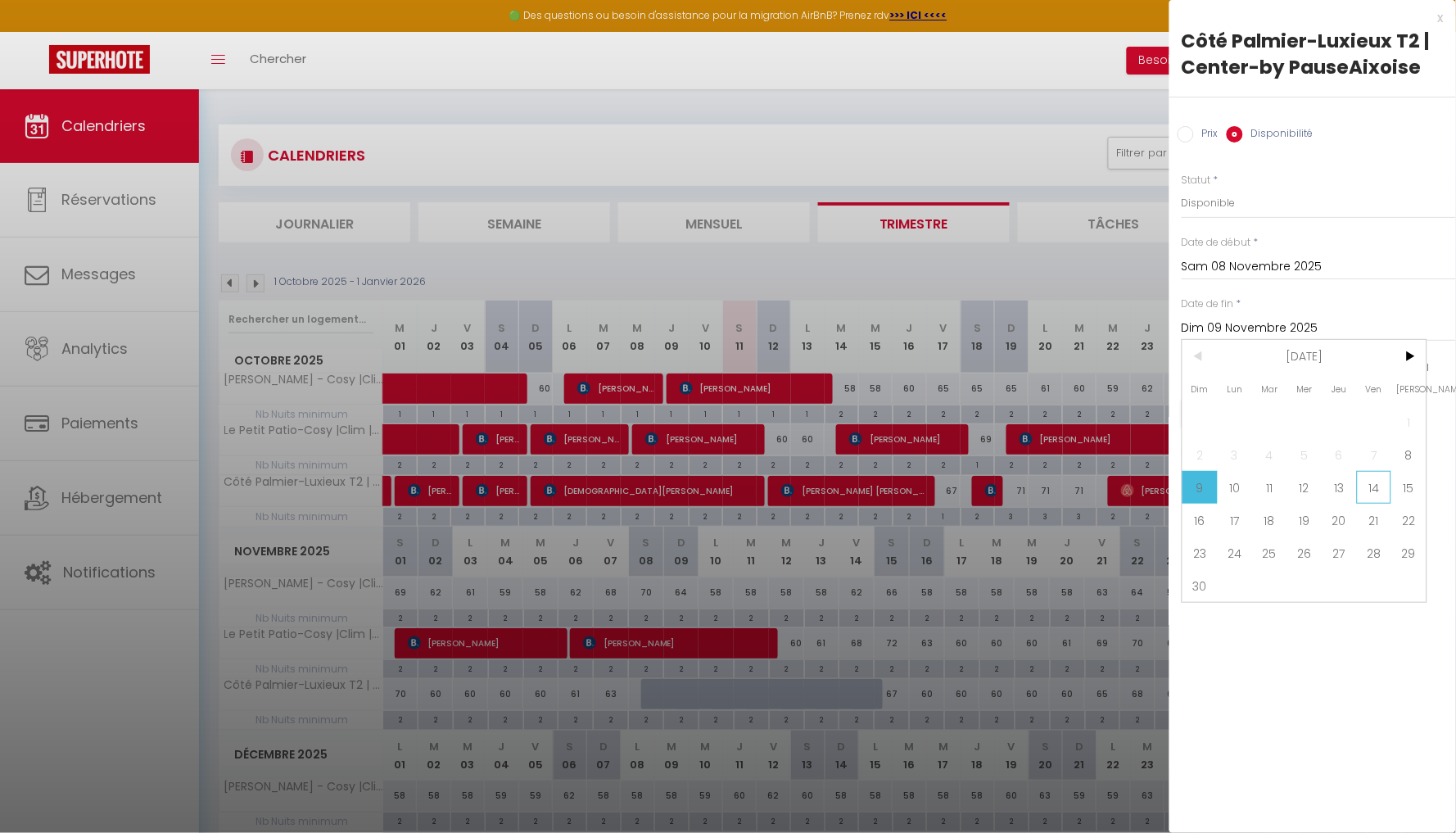
click at [1388, 499] on span "14" at bounding box center [1375, 487] width 35 height 33
type input "Ven 14 Novembre 2025"
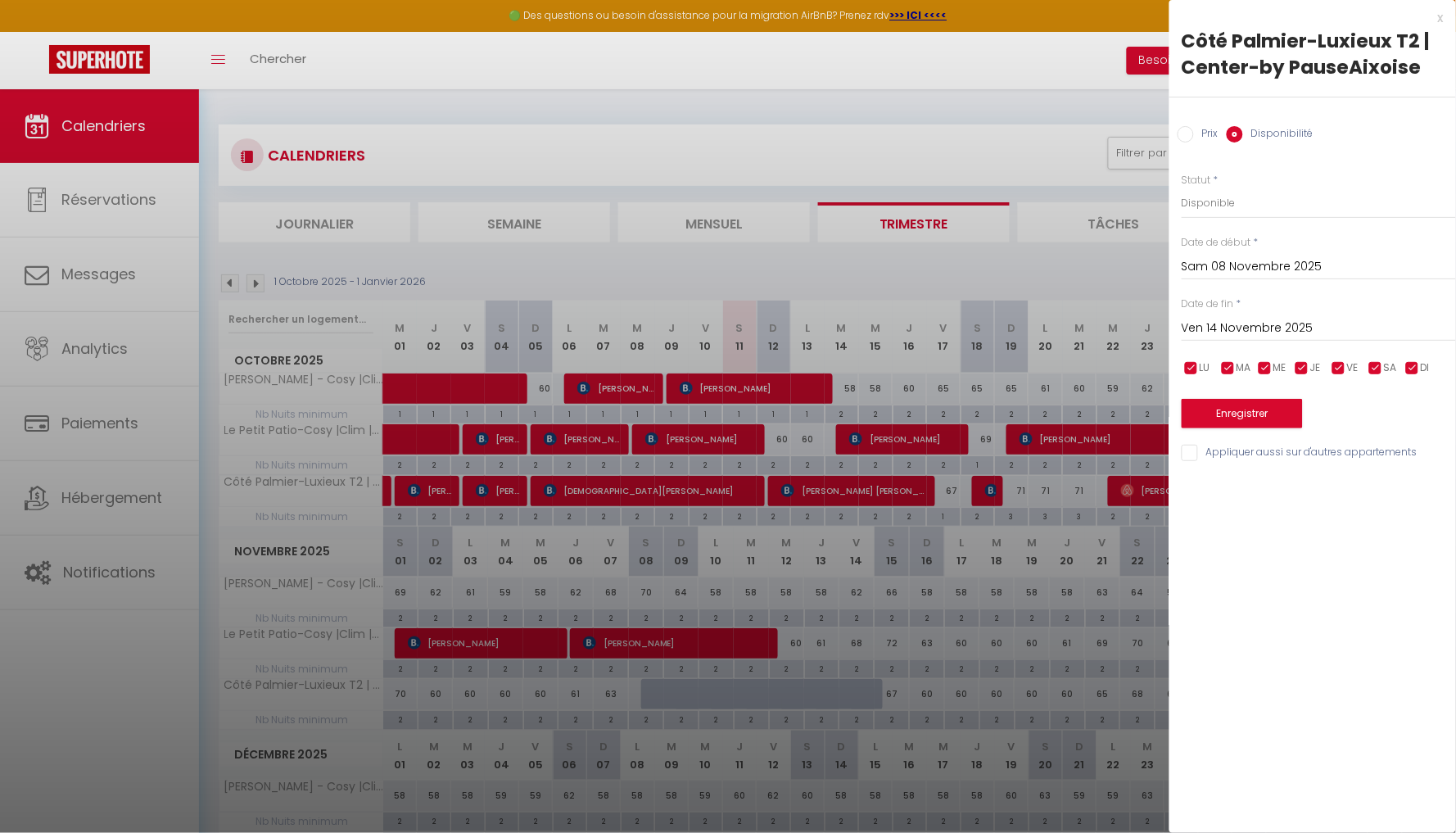
click at [1264, 416] on button "Enregistrer" at bounding box center [1242, 414] width 122 height 29
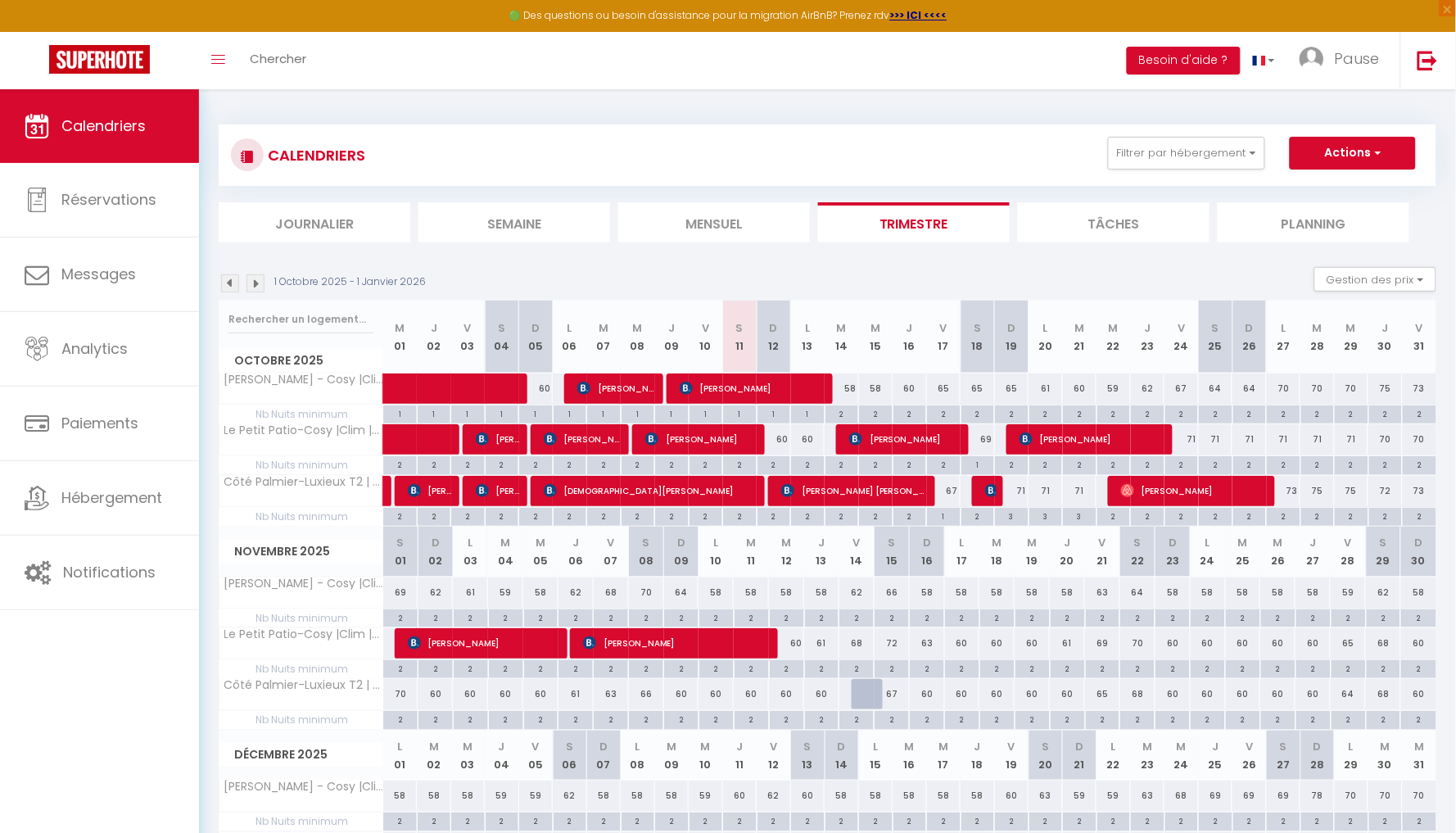
click at [864, 698] on div at bounding box center [869, 695] width 35 height 31
select select "1"
type input "Ven 14 Novembre 2025"
type input "[PERSON_NAME] 15 Novembre 2025"
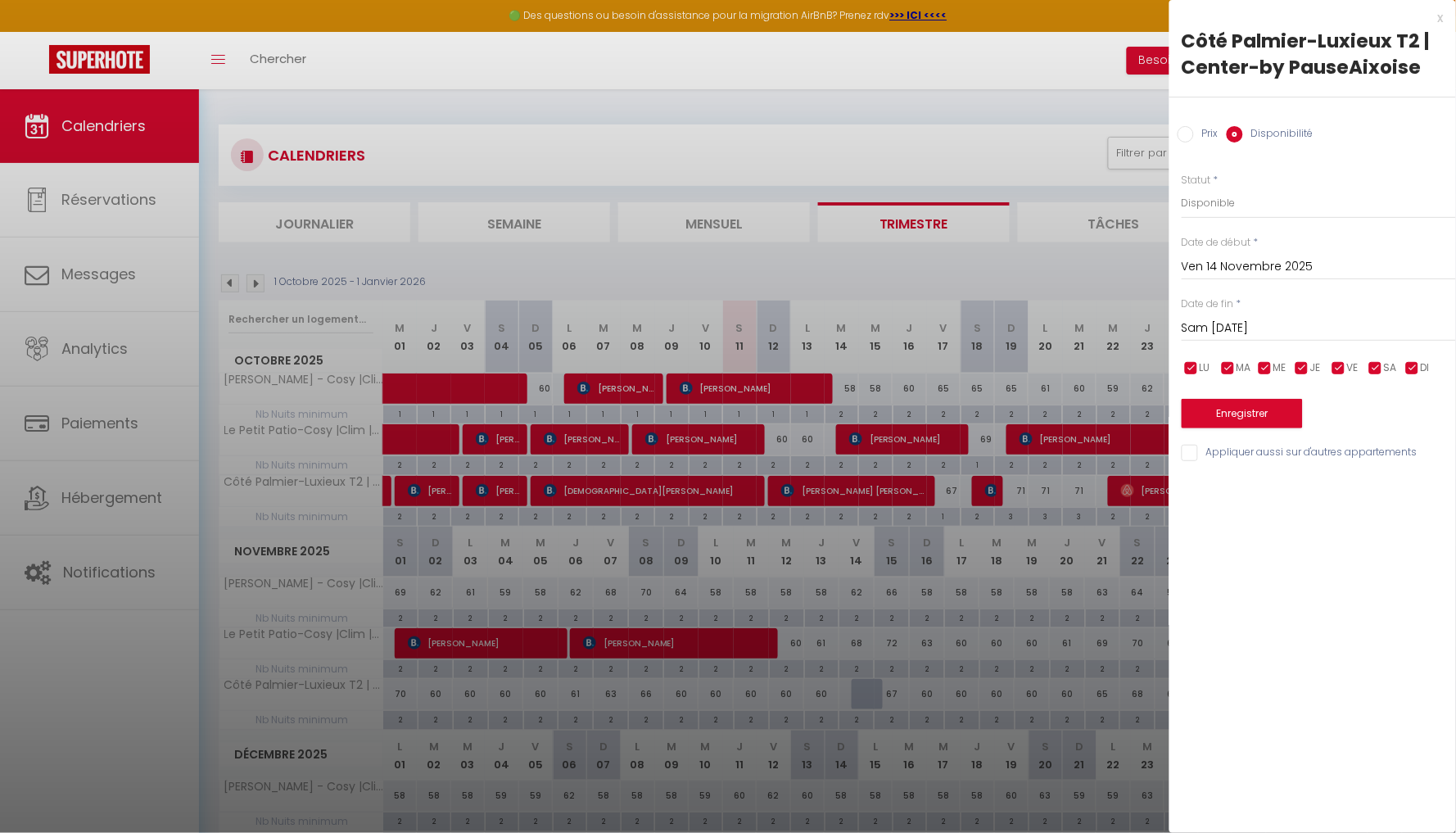
click at [1247, 411] on button "Enregistrer" at bounding box center [1242, 414] width 122 height 29
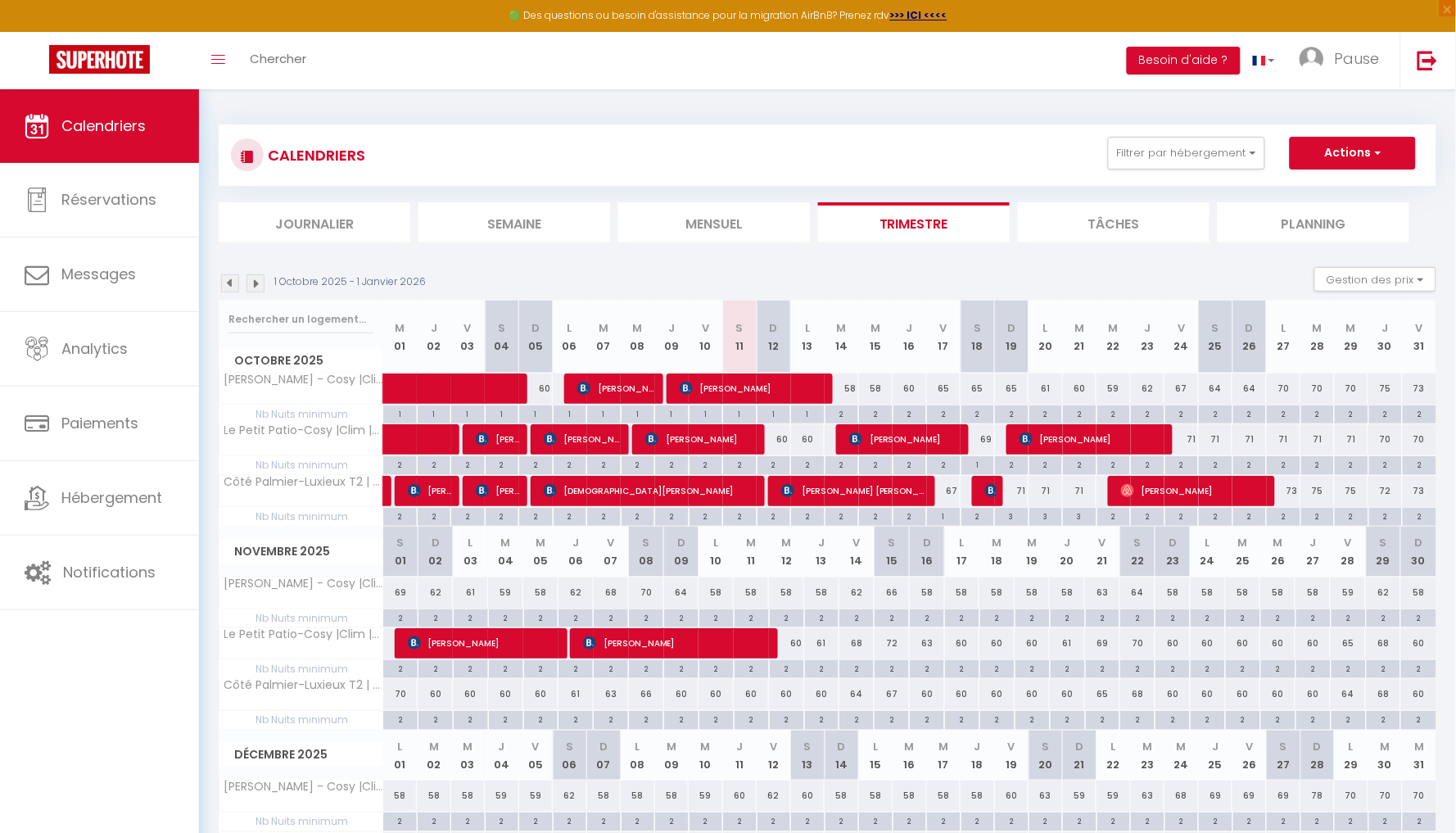
click at [238, 279] on img at bounding box center [230, 284] width 18 height 18
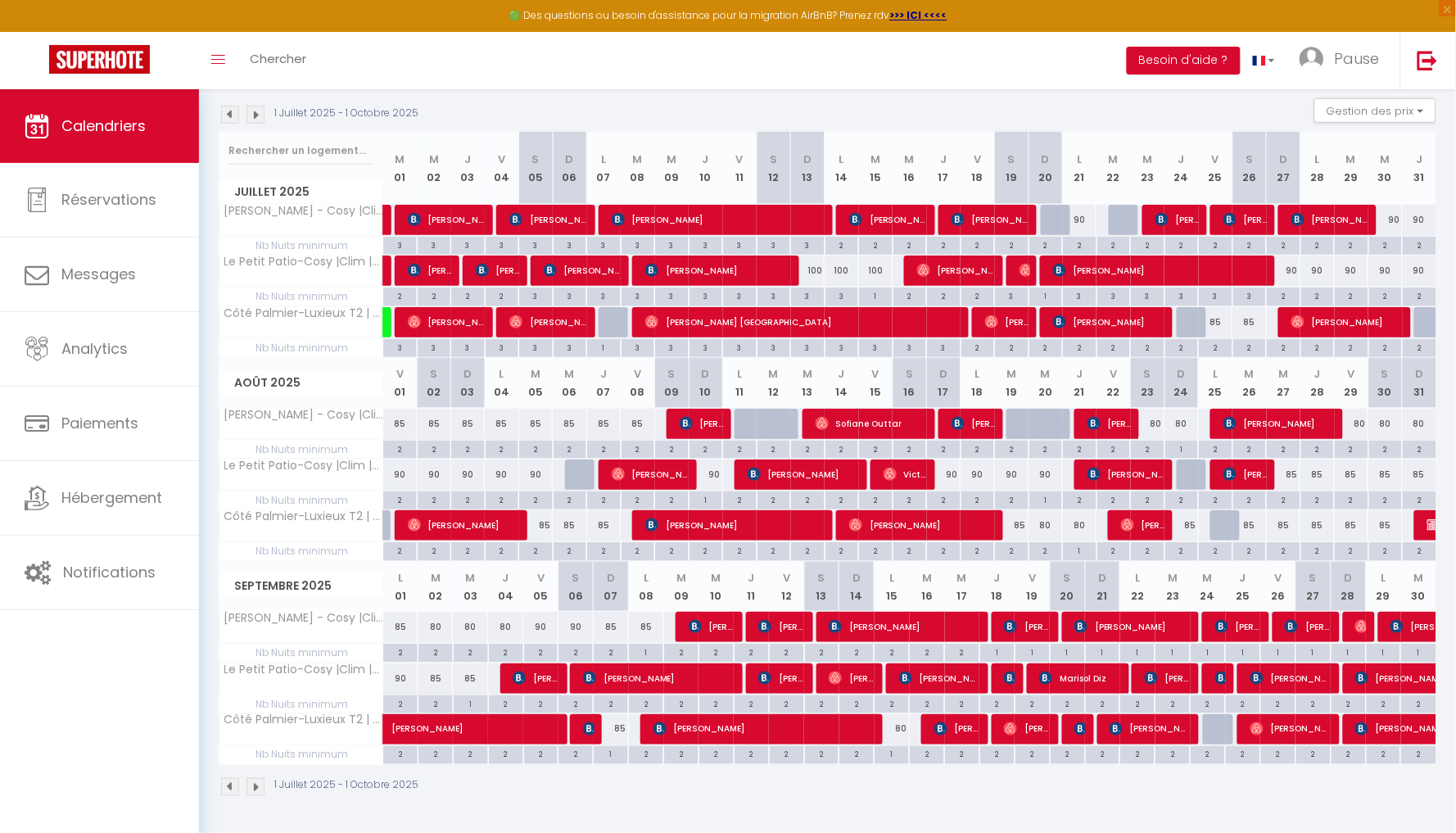
scroll to position [167, 0]
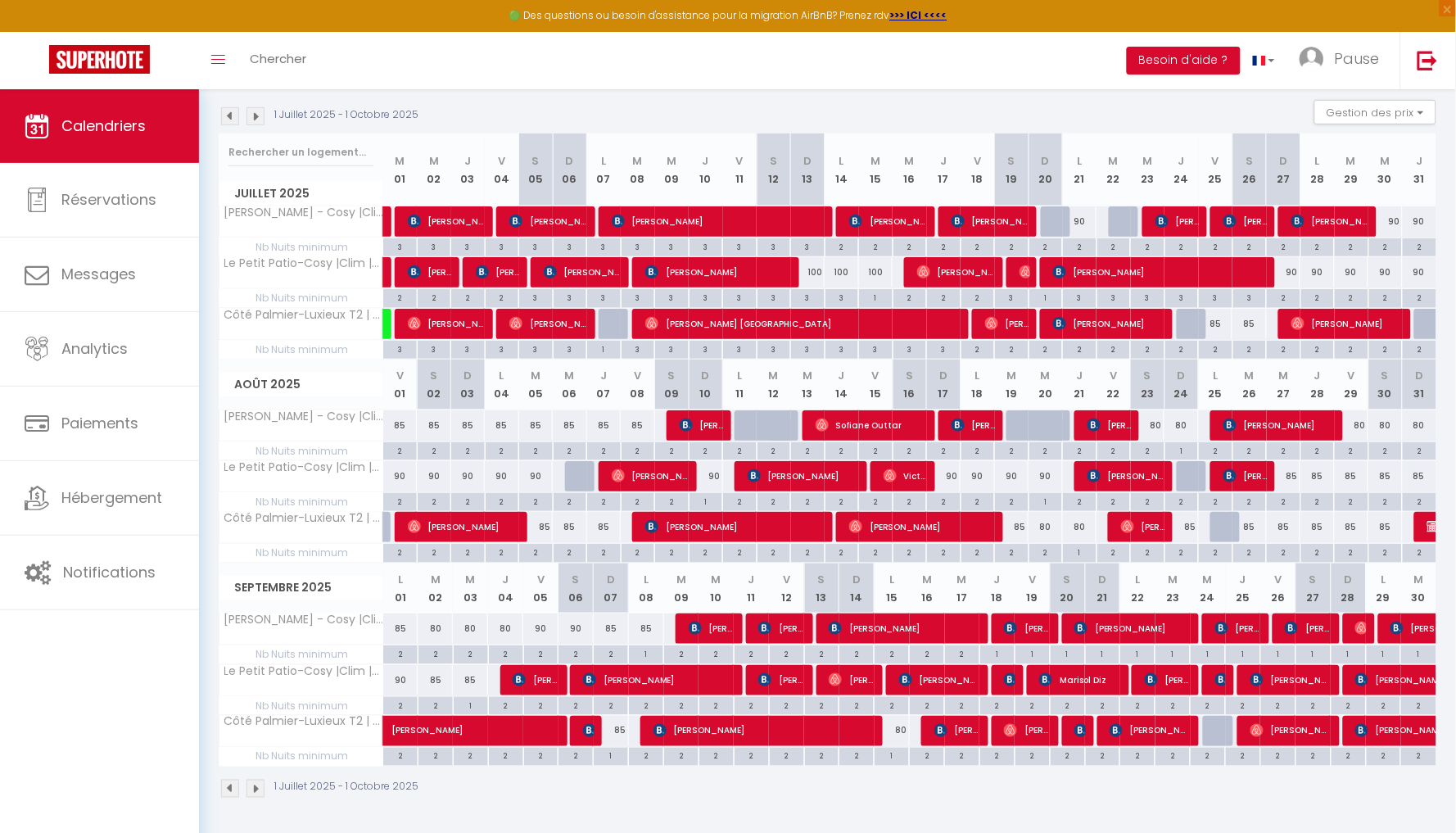
click at [529, 723] on span "[PERSON_NAME]" at bounding box center [485, 722] width 189 height 31
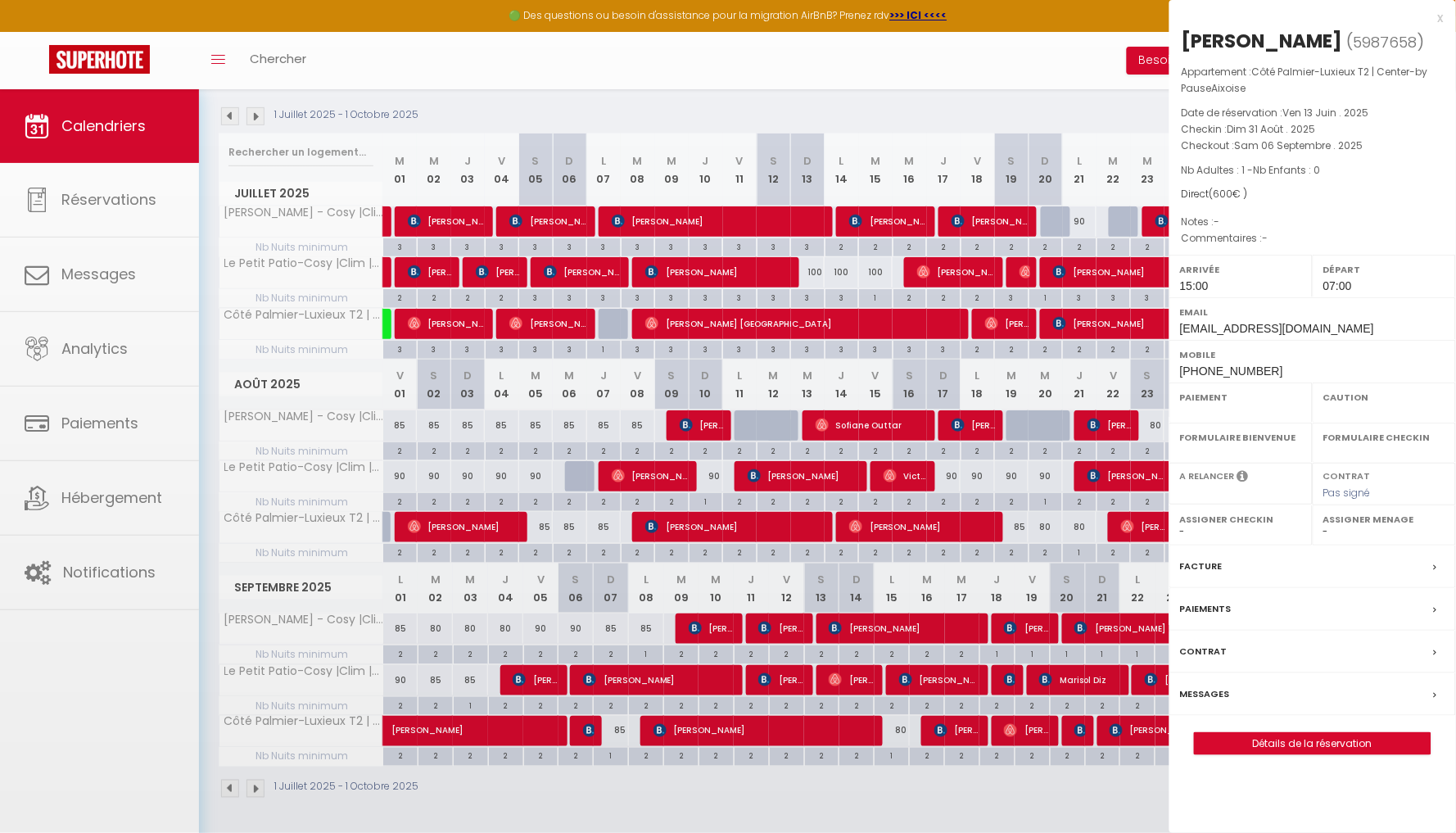
select select "OK"
select select "KO"
select select "0"
select select "1"
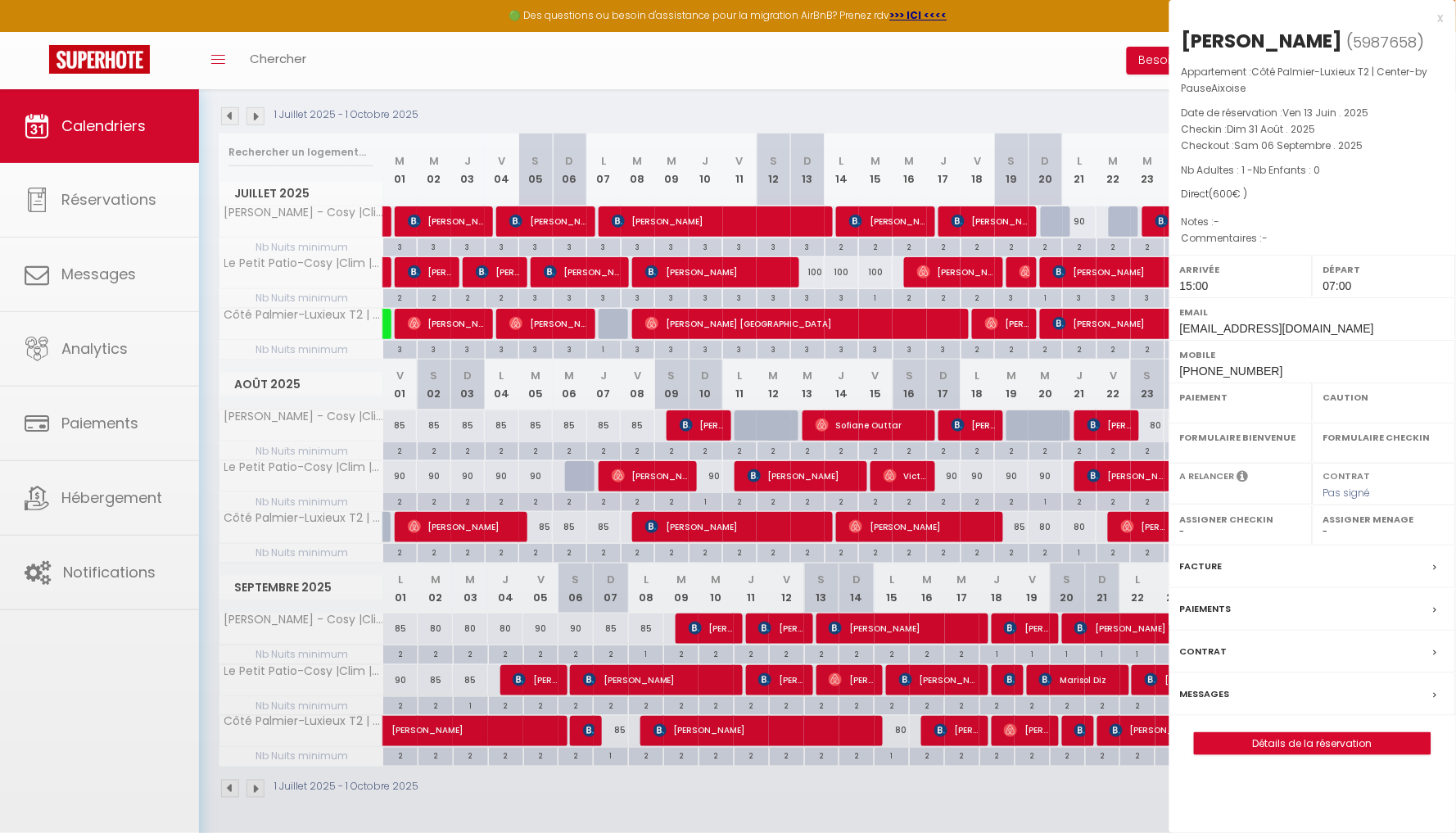
select select
select select "15610"
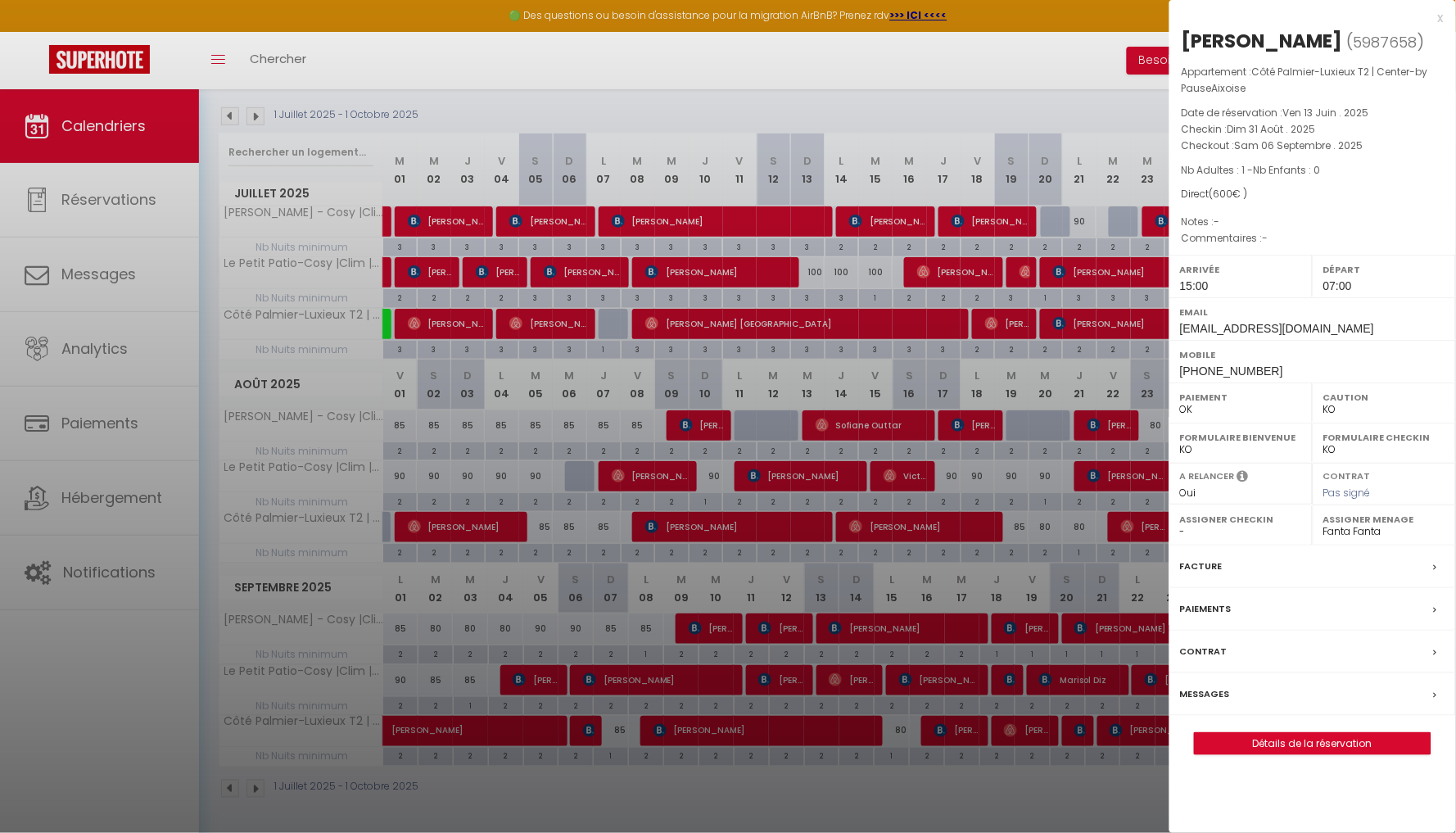
click at [1307, 744] on link "Détails de la réservation" at bounding box center [1313, 744] width 236 height 21
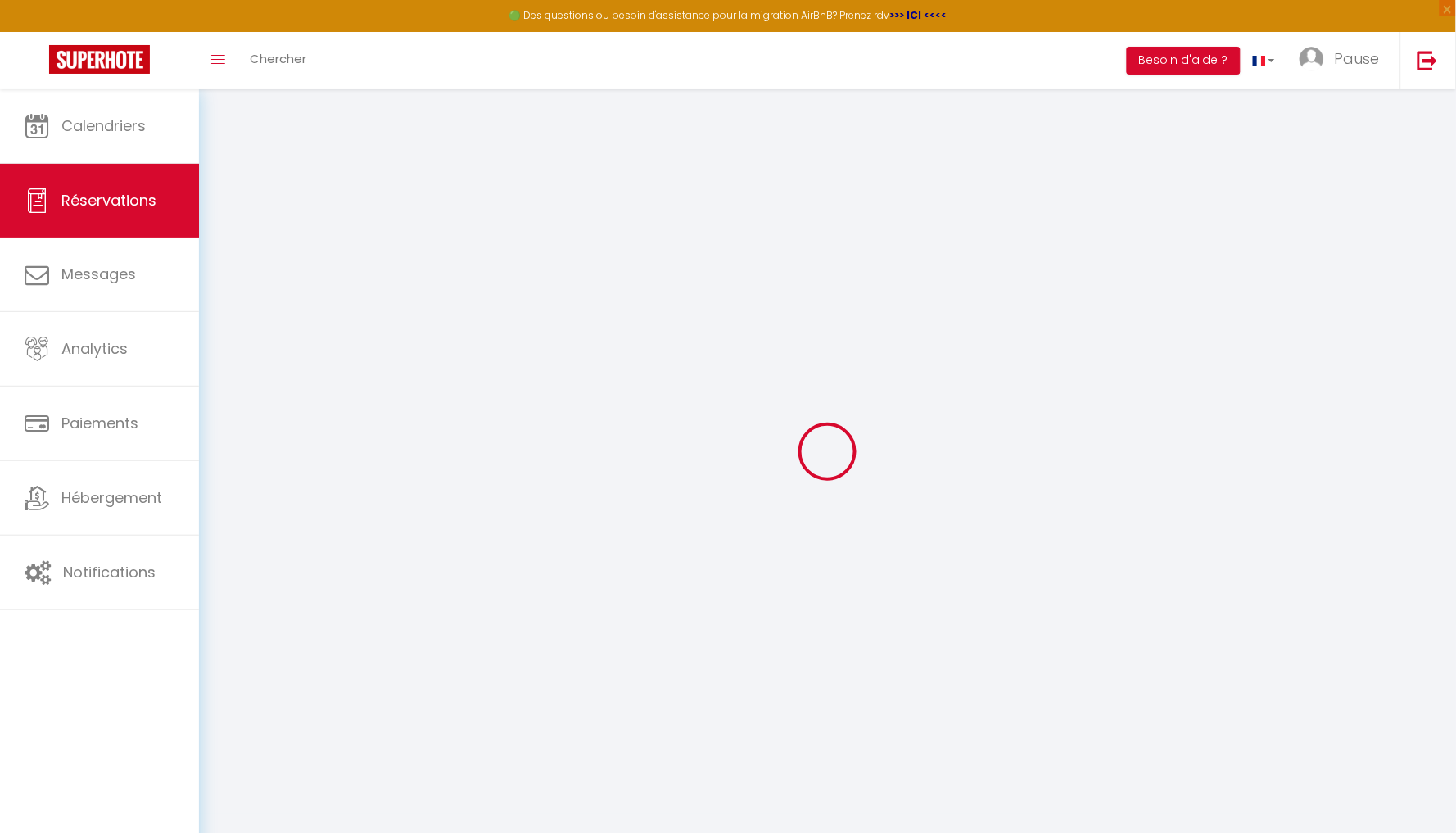
type input "[PERSON_NAME]"
type input "[PERSON_NAME][EMAIL_ADDRESS][DOMAIN_NAME]"
type input "[PHONE_NUMBER]"
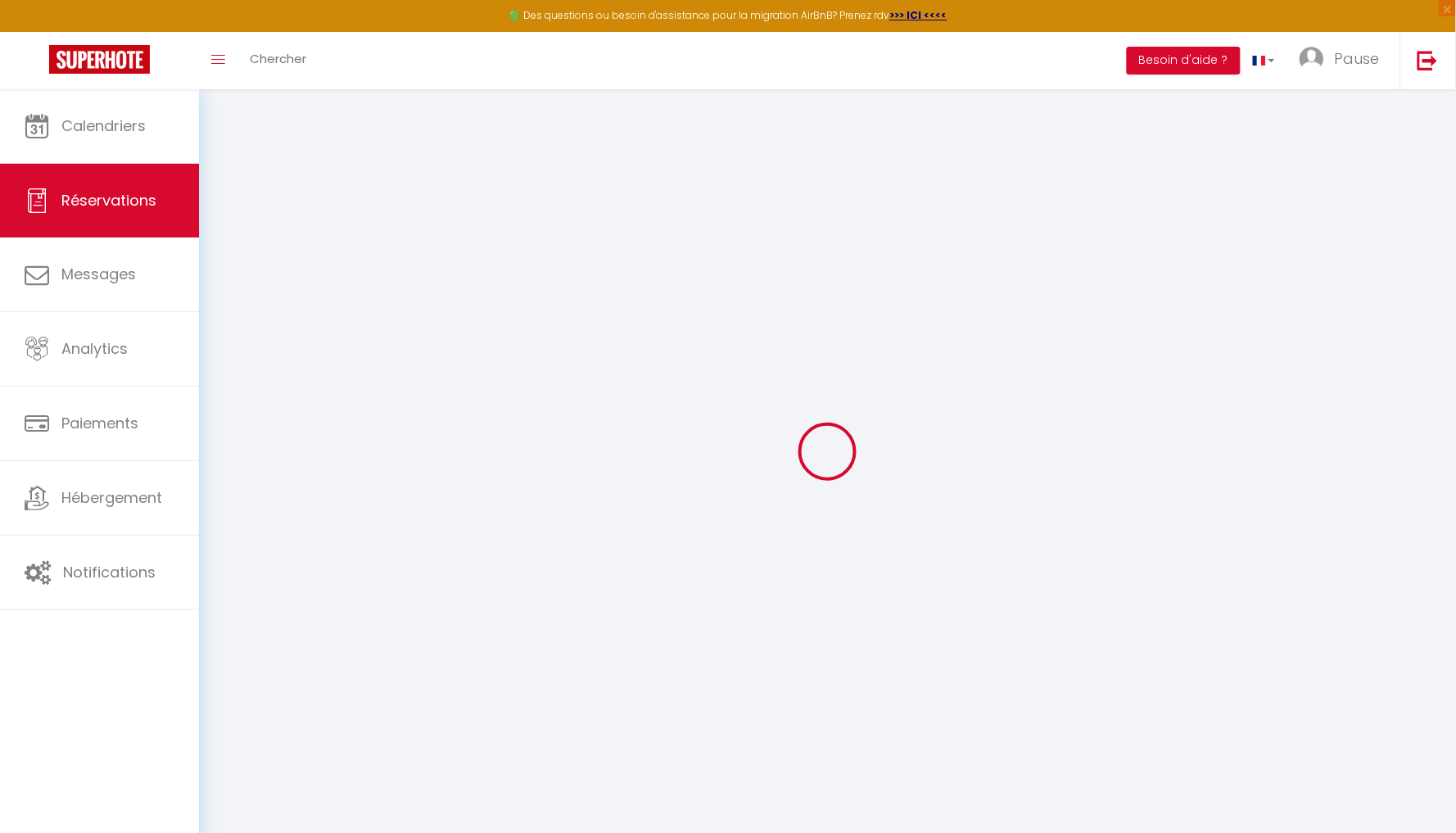
type input "67051"
type input "[STREET_ADDRESS][PERSON_NAME]"
type input "[GEOGRAPHIC_DATA]"
select select "IT"
select select "70041"
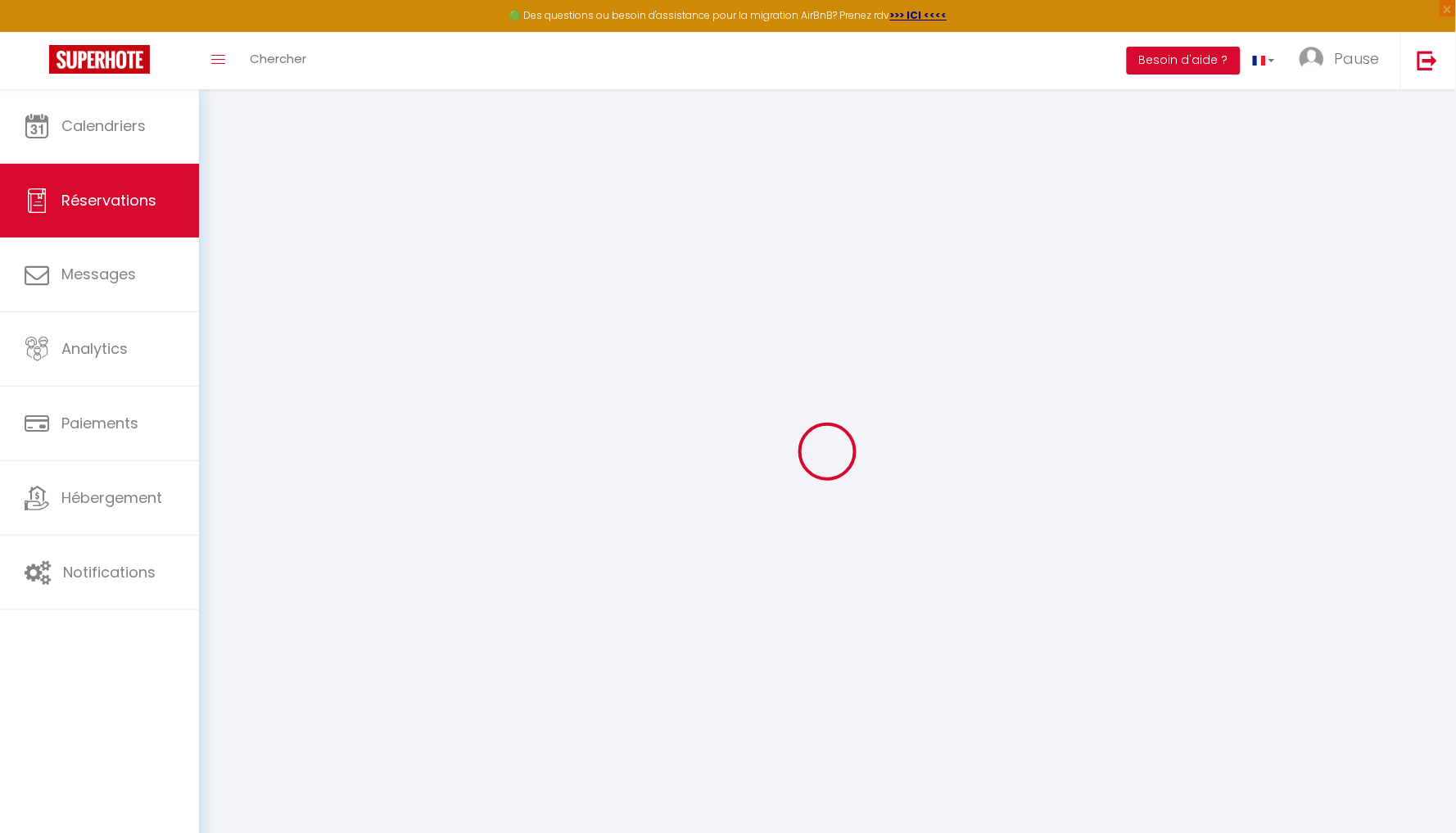
select select "1"
type input "Dim 31 Août 2025"
select select
type input "Sam 06 Septembre 2025"
select select
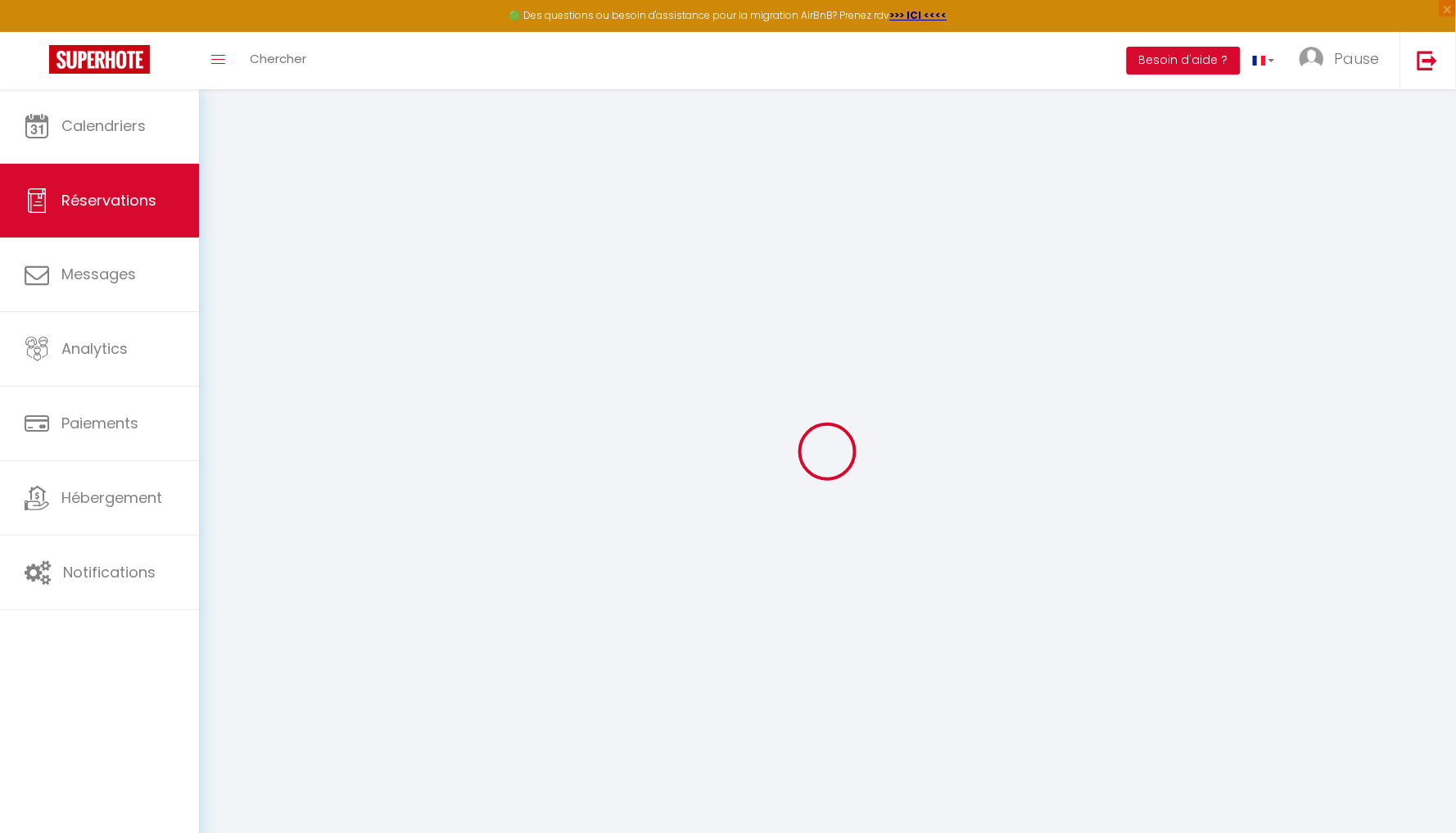
type input "1"
select select "12"
select select
type input "540"
checkbox input "true"
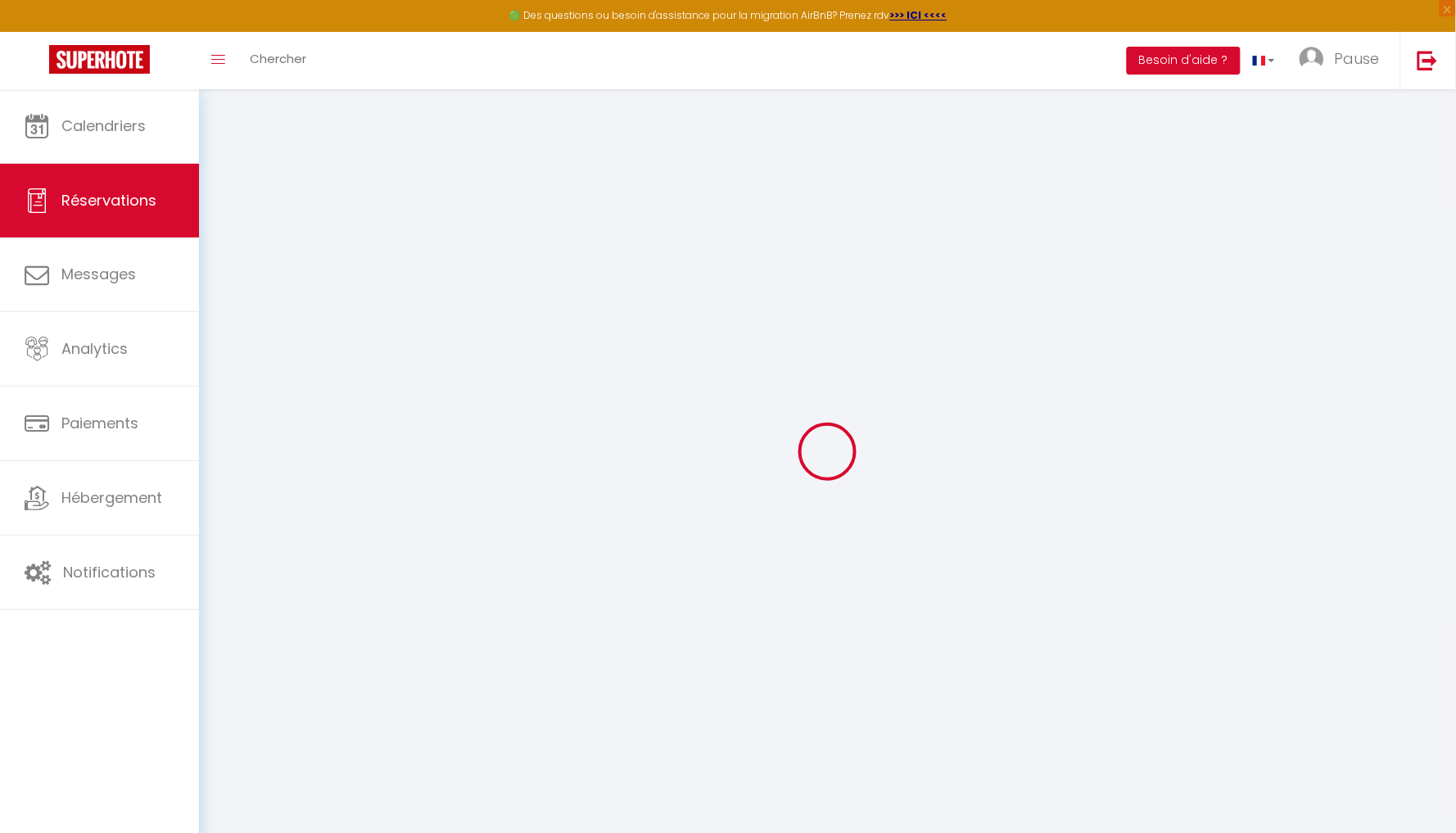
type input "0"
select select
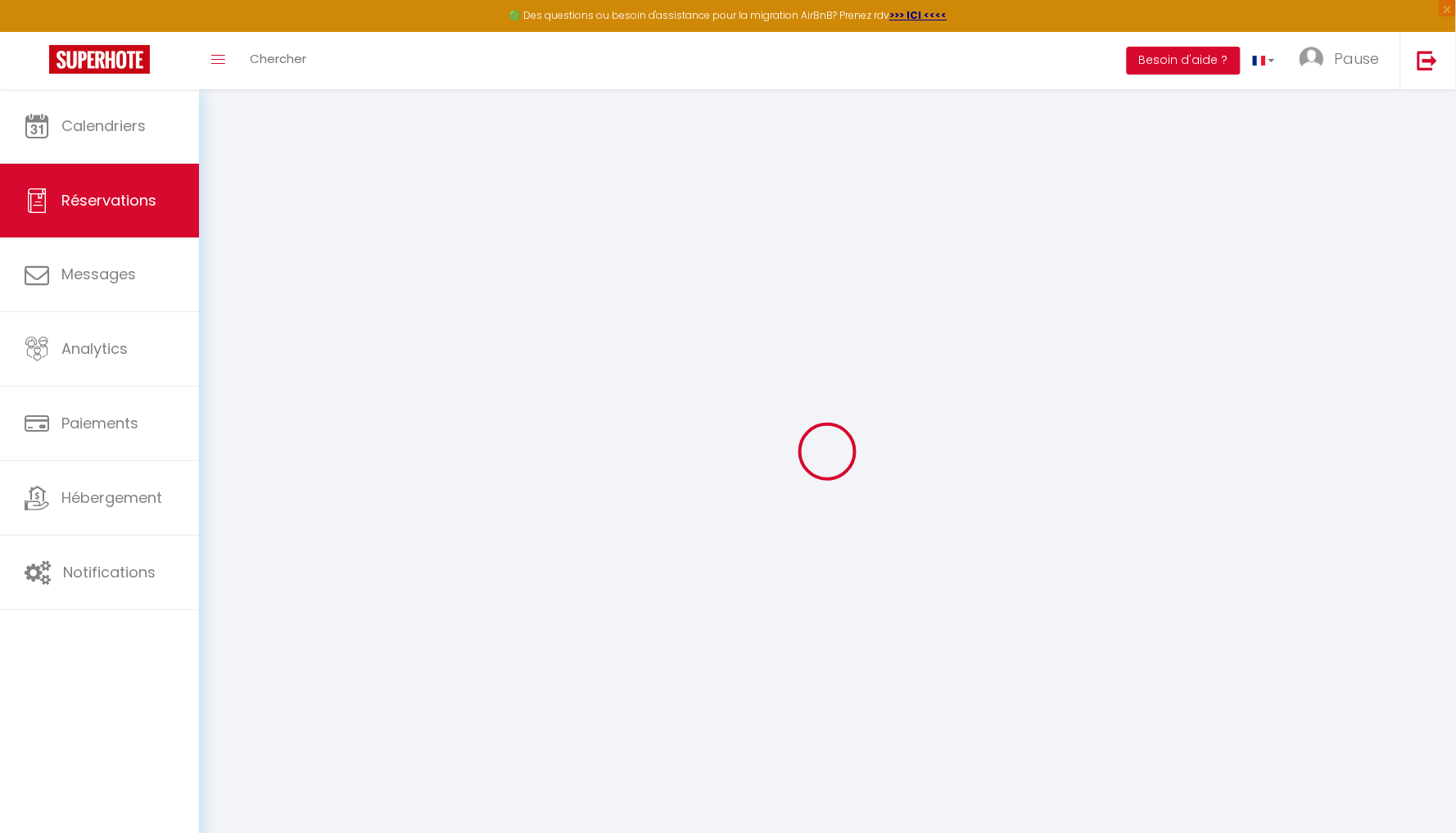
select select
select select "14"
checkbox input "true"
select select
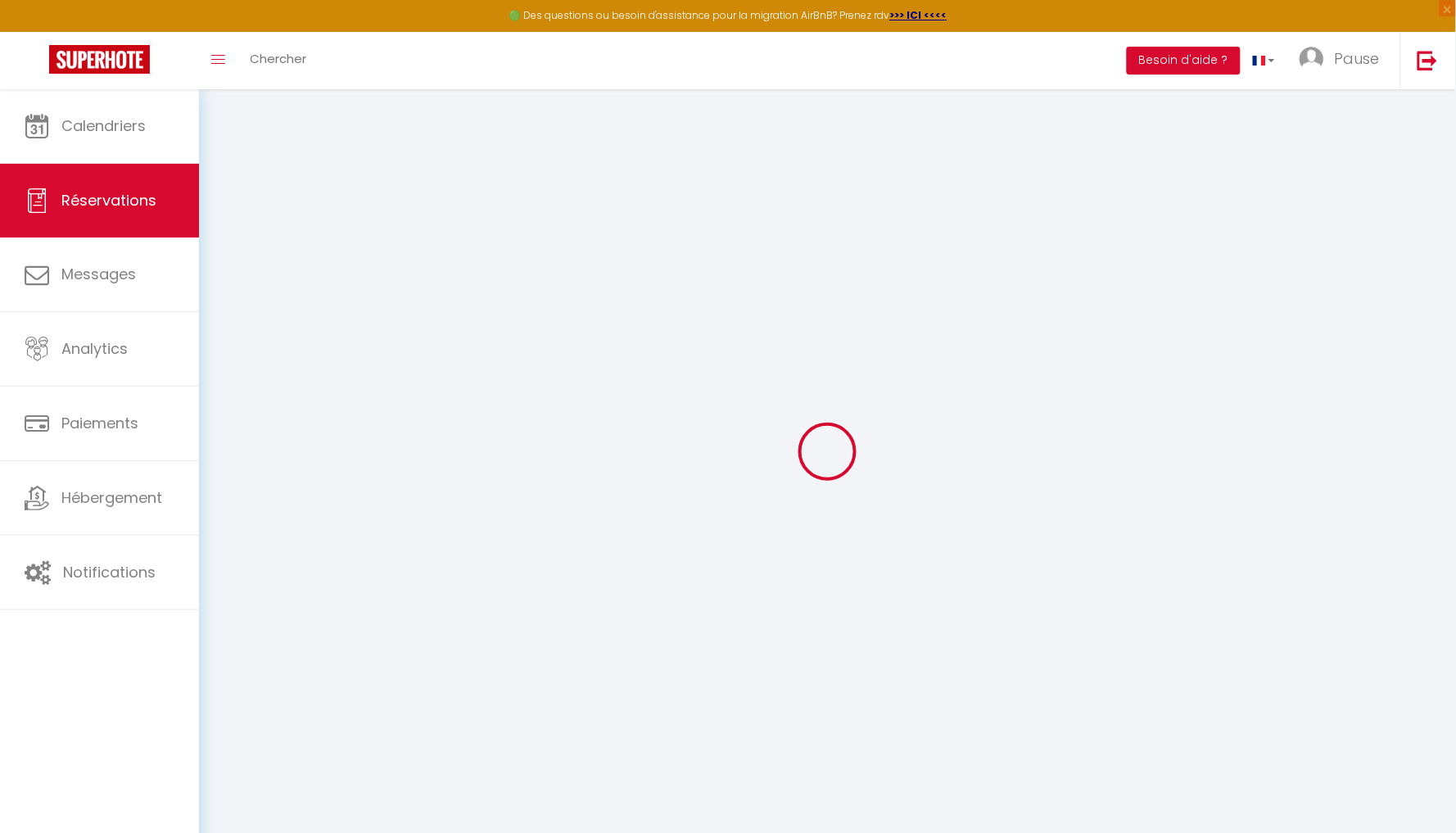
checkbox input "true"
select select
checkbox input "true"
select select
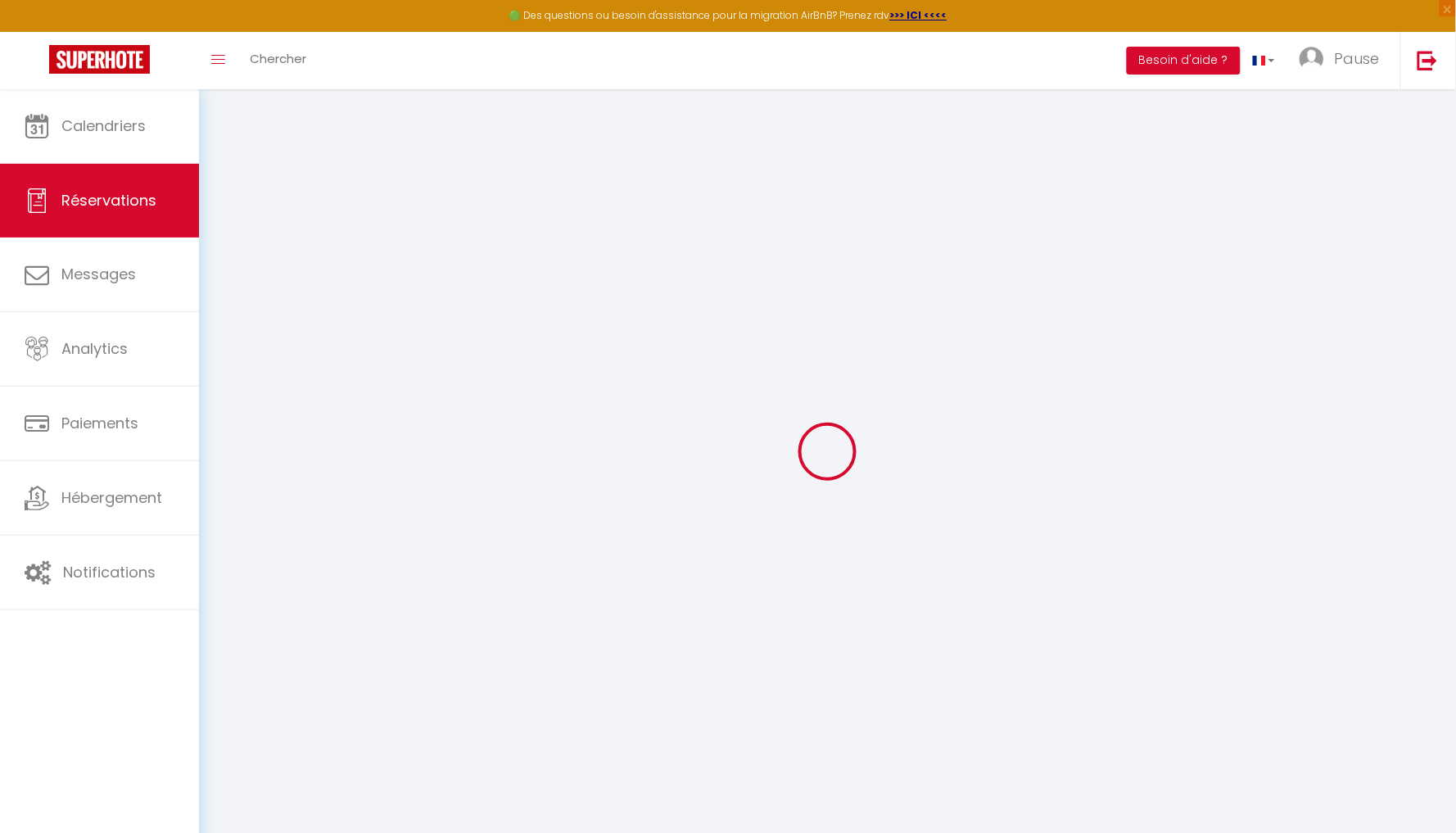
select select
checkbox input "true"
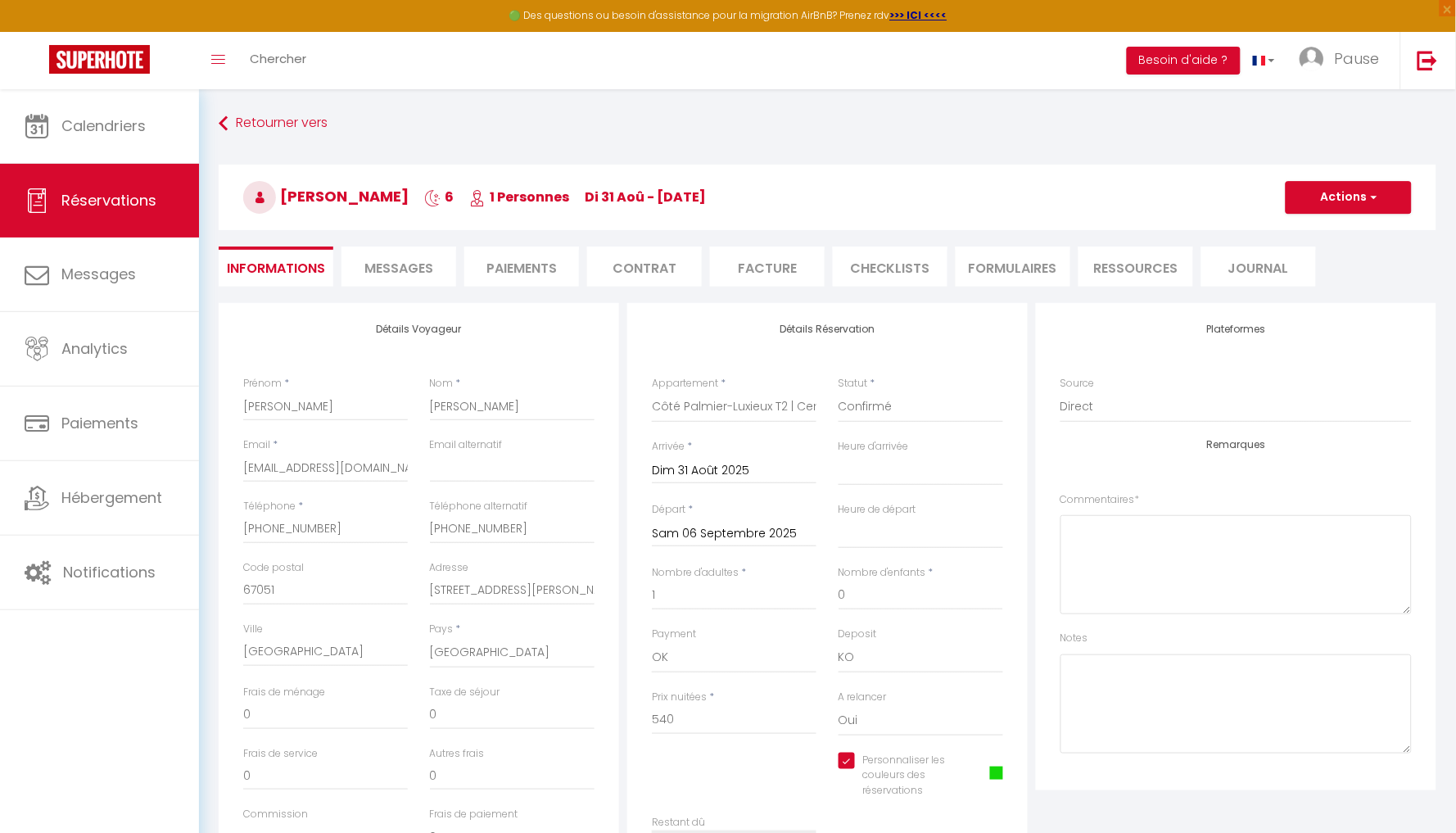
type input "50"
type input "10"
select select
checkbox input "true"
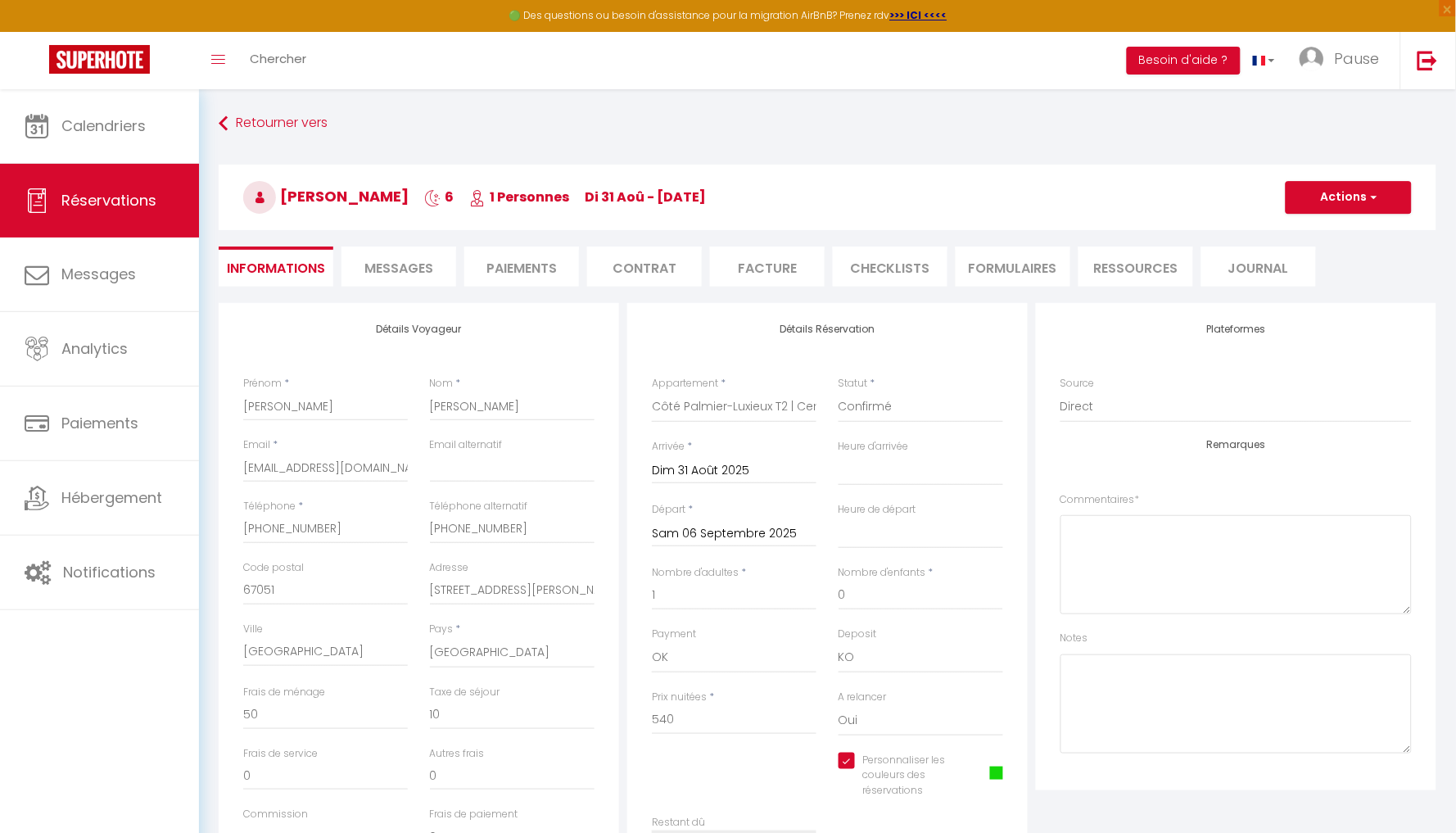
select select "15:00"
select select "07:00"
click at [514, 261] on li "Paiements" at bounding box center [521, 267] width 115 height 41
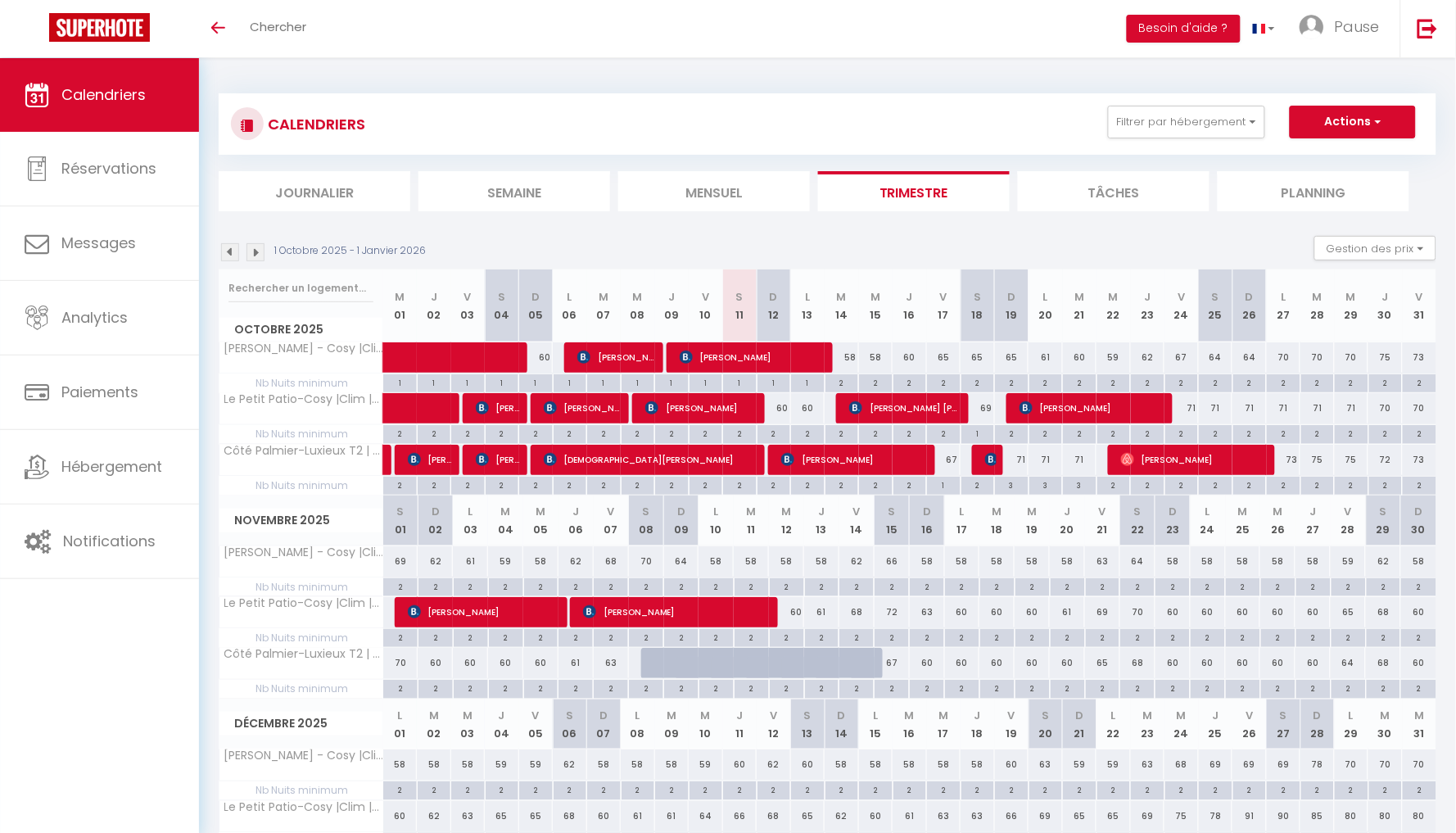
click at [725, 663] on div at bounding box center [729, 673] width 35 height 31
type input "60"
type input "Lun 10 Novembre 2025"
type input "[DATE] Novembre 2025"
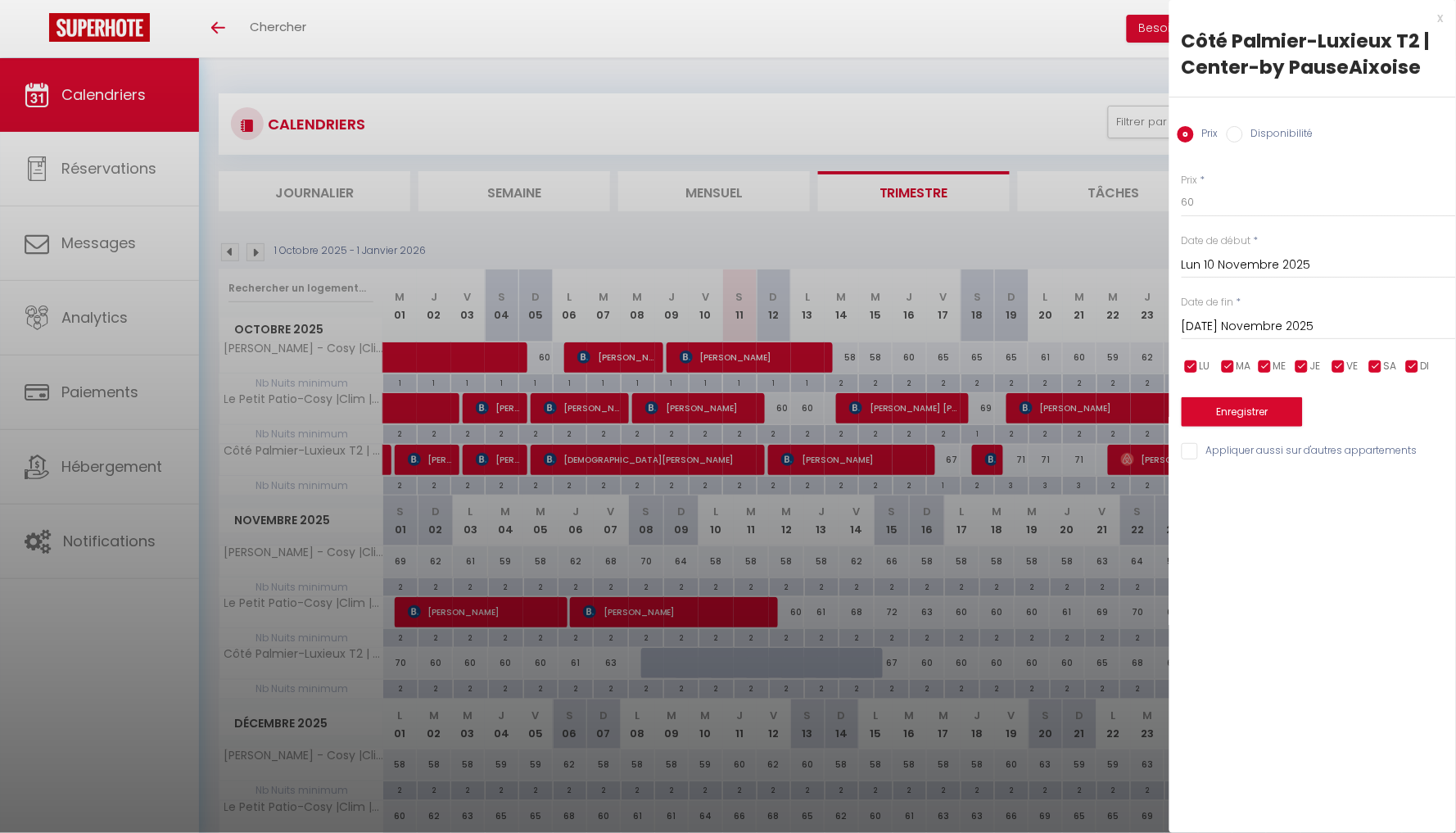
click at [651, 663] on div at bounding box center [728, 416] width 1456 height 833
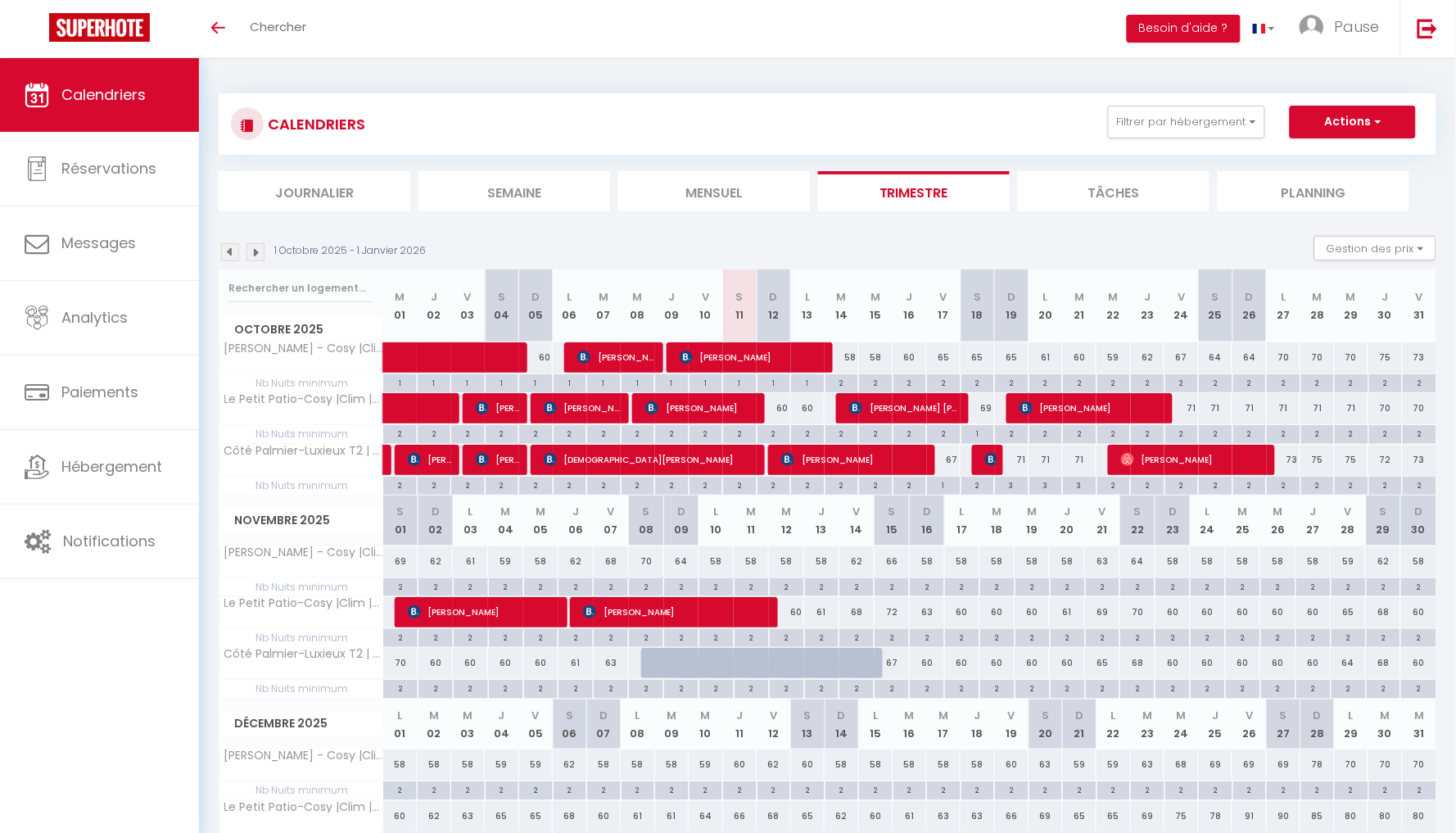
click at [652, 662] on div at bounding box center [658, 663] width 35 height 31
type input "66"
type input "Sam 08 Novembre 2025"
type input "Dim 09 Novembre 2025"
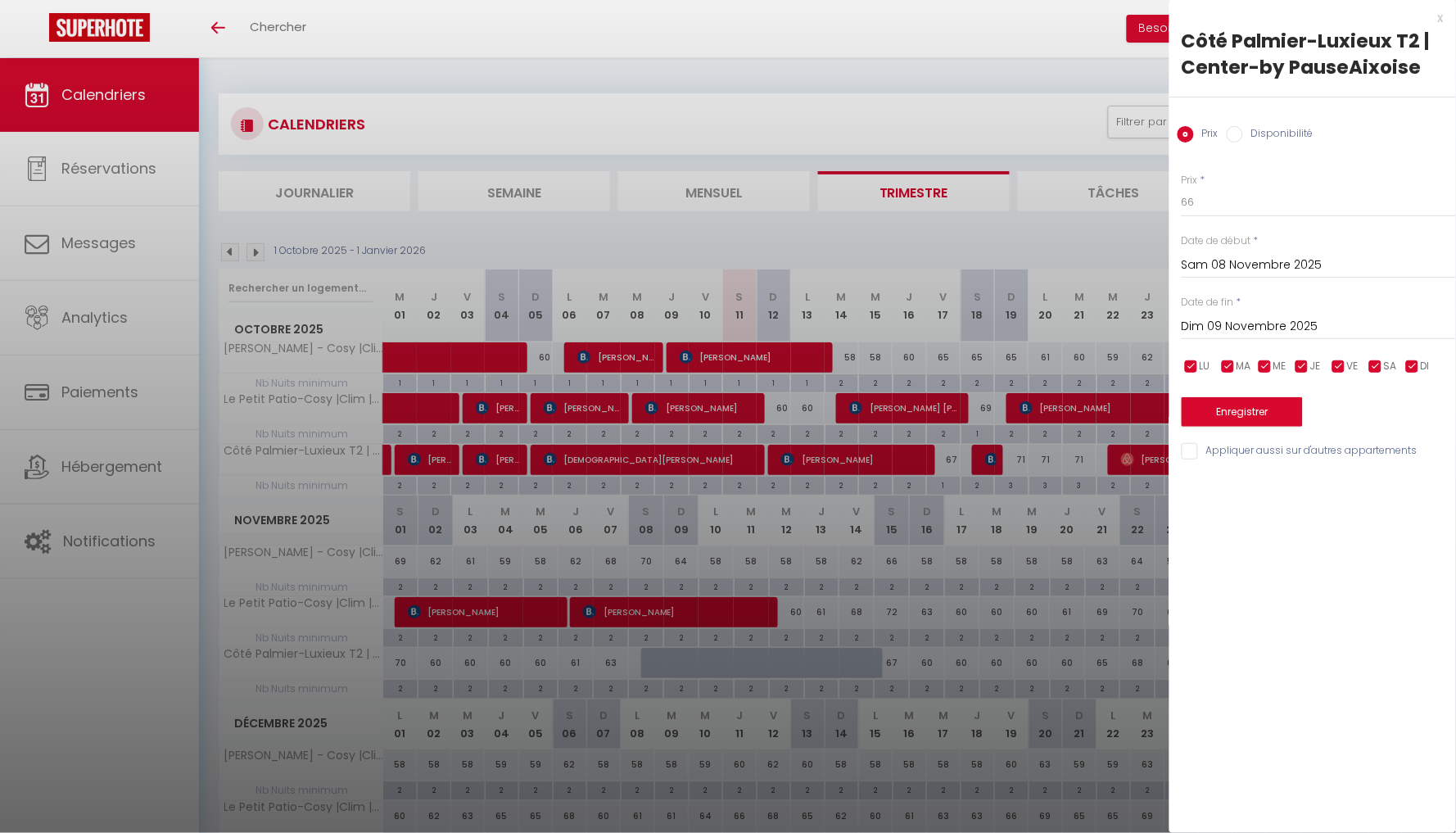
click at [755, 658] on div at bounding box center [728, 416] width 1456 height 833
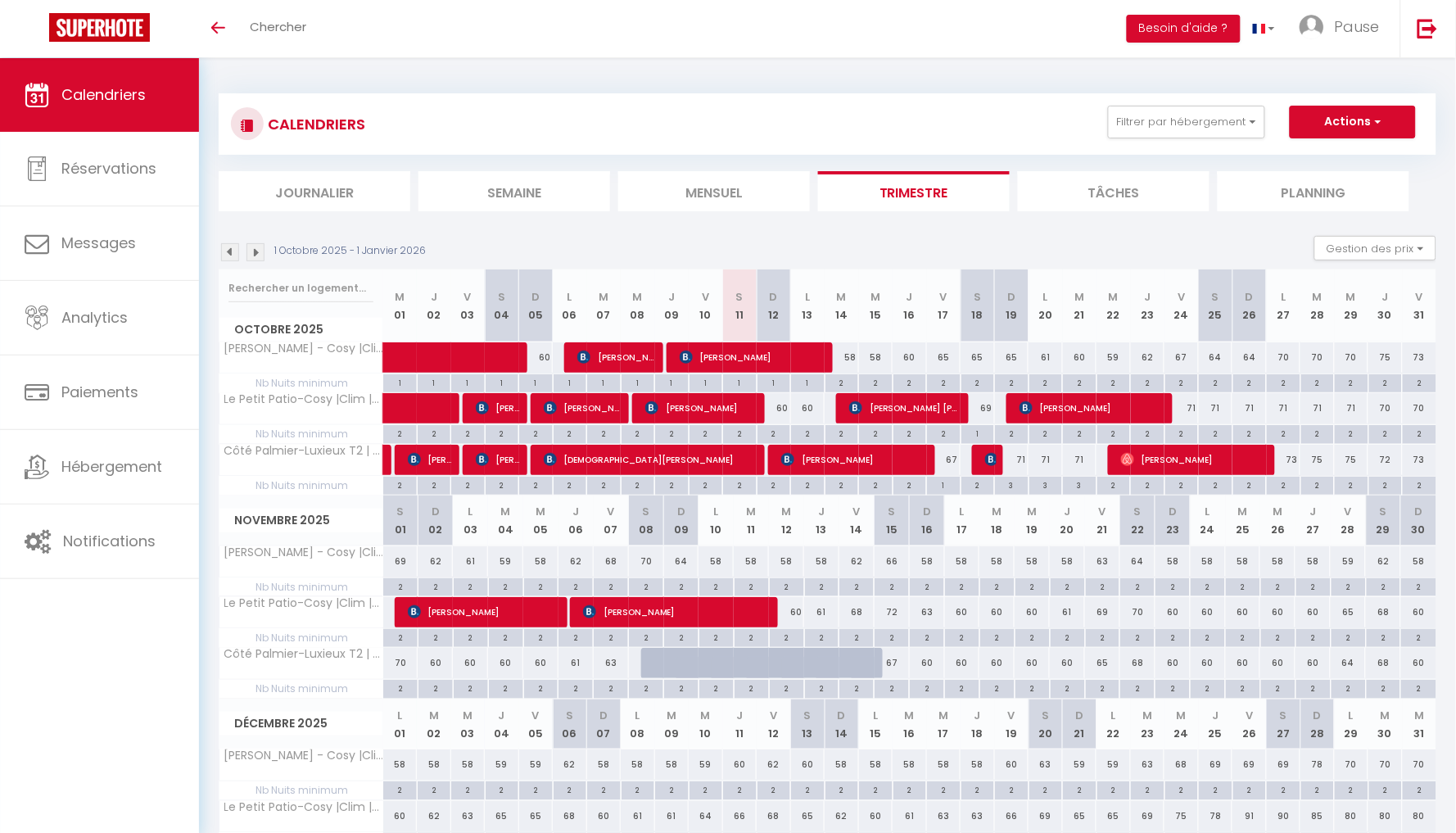
click at [1369, 123] on button "Actions" at bounding box center [1353, 123] width 126 height 33
click at [1339, 154] on link "Nouvelle réservation" at bounding box center [1335, 159] width 143 height 25
select select
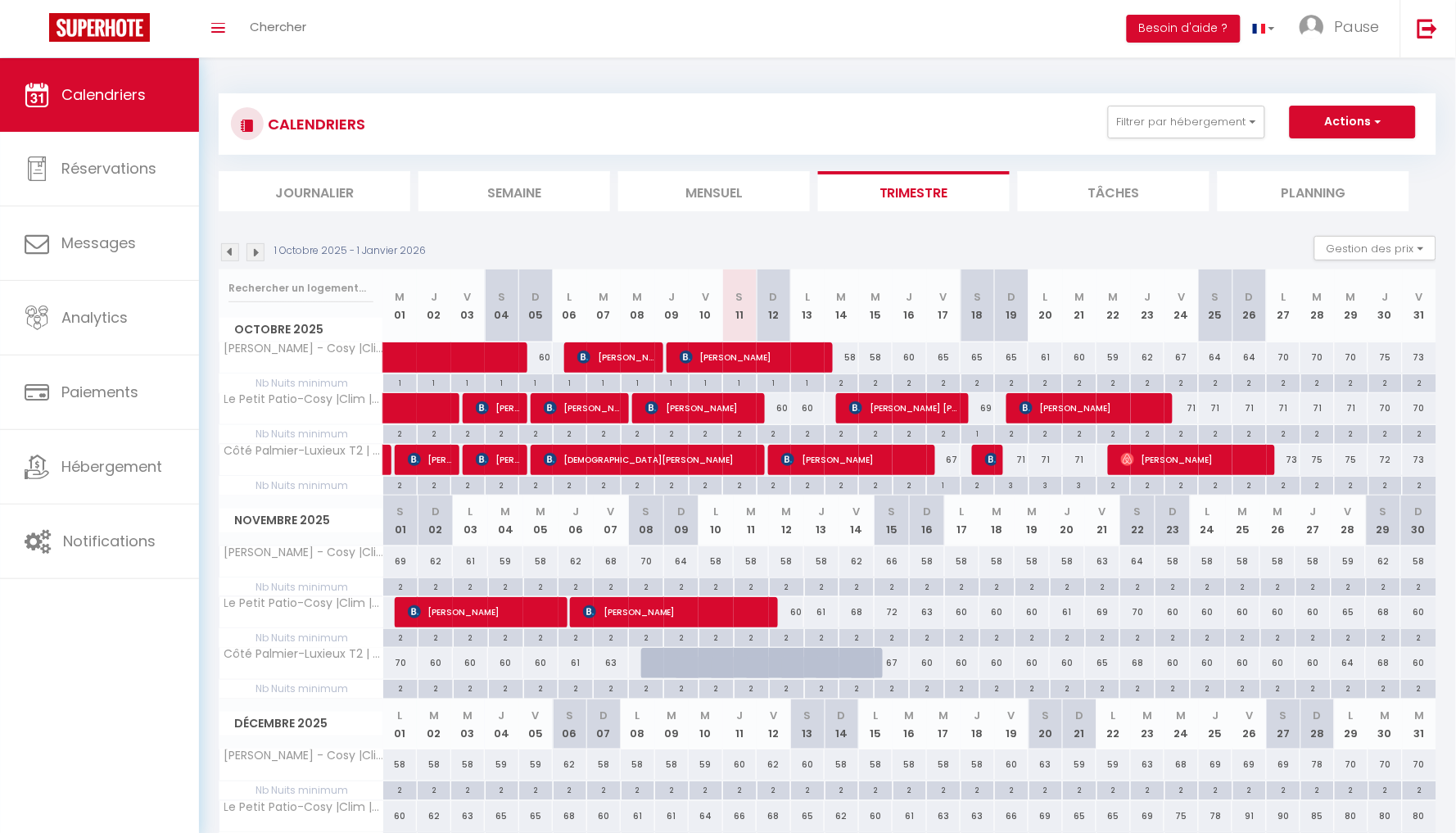
select select
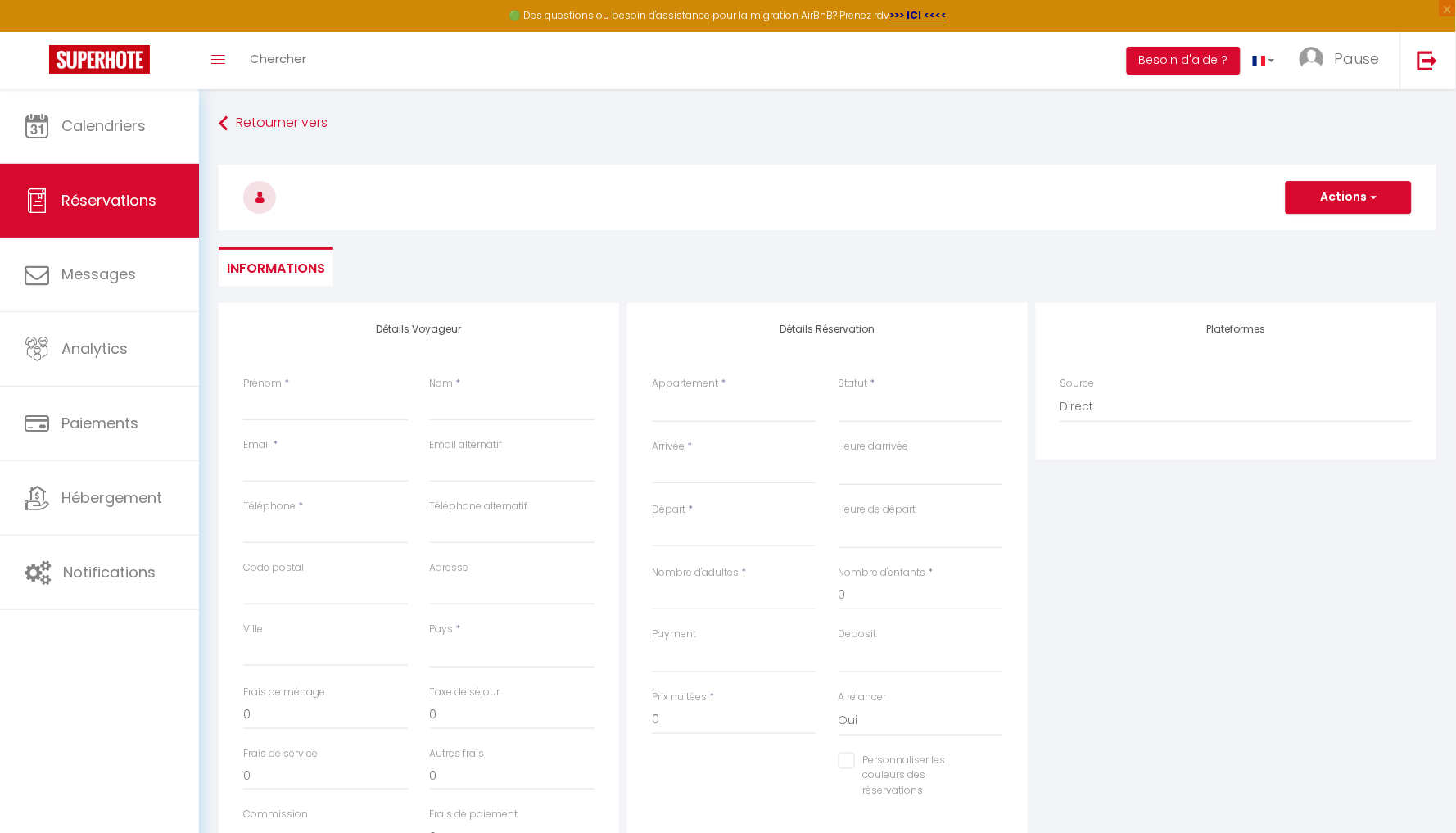
select select
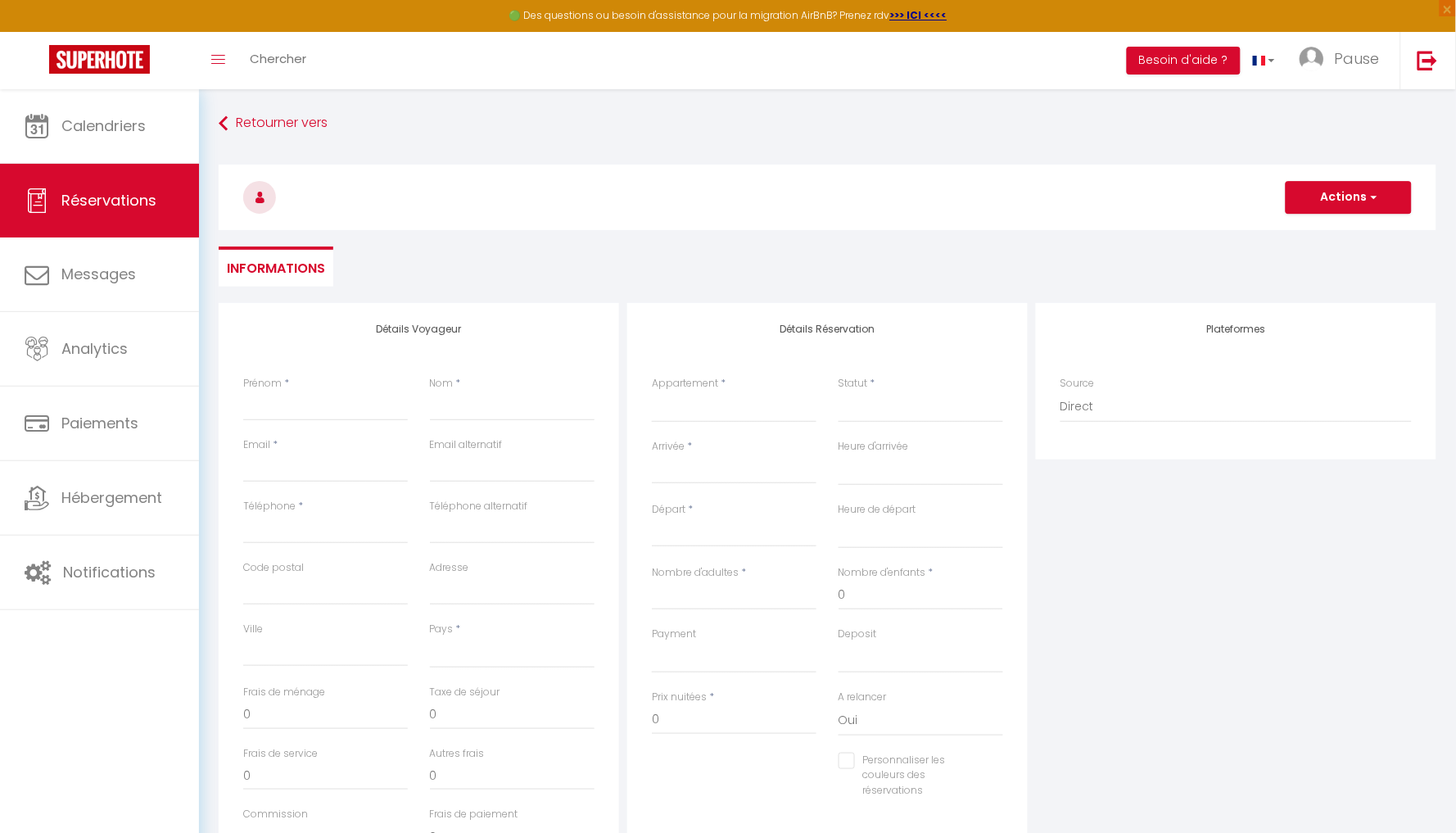
checkbox input "false"
select select
paste input "[PERSON_NAME]"
type input "[PERSON_NAME]"
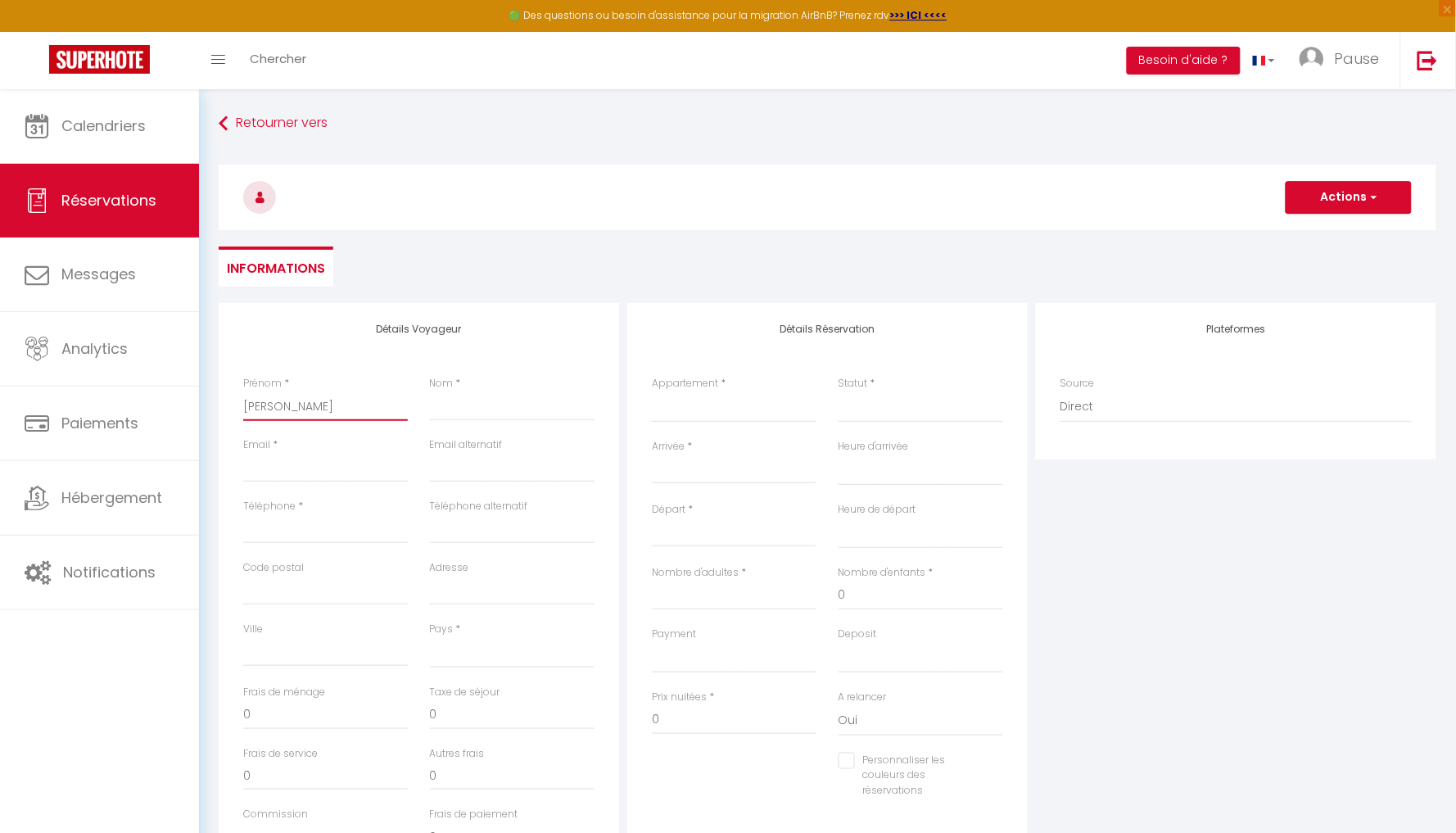
select select
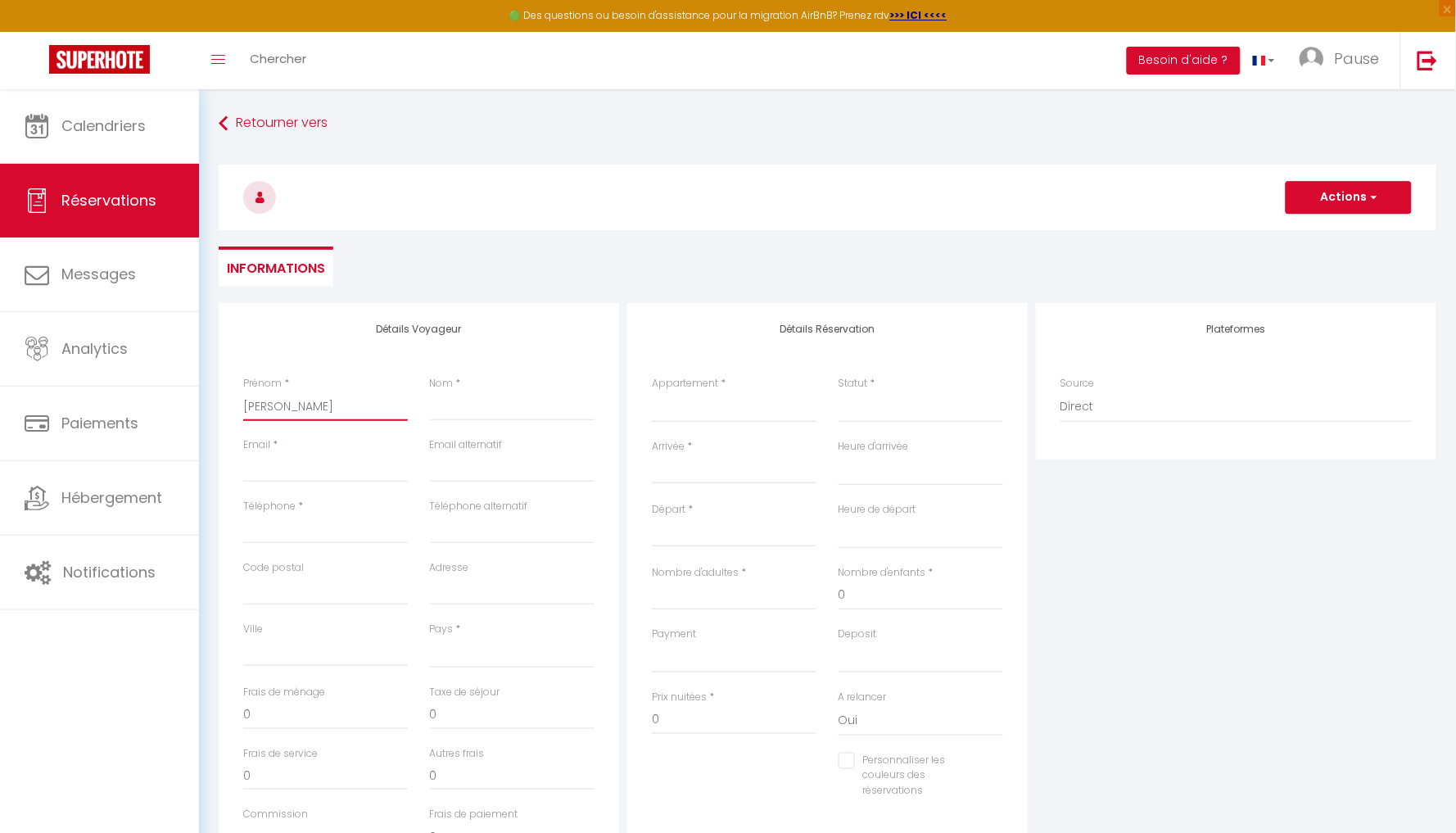
select select
checkbox input "false"
drag, startPoint x: 339, startPoint y: 409, endPoint x: 217, endPoint y: 401, distance: 122.3
click at [218, 401] on div "Détails Voyageur Prénom * [PERSON_NAME] Nom * Email * Email alternatif Téléphon…" at bounding box center [418, 596] width 401 height 586
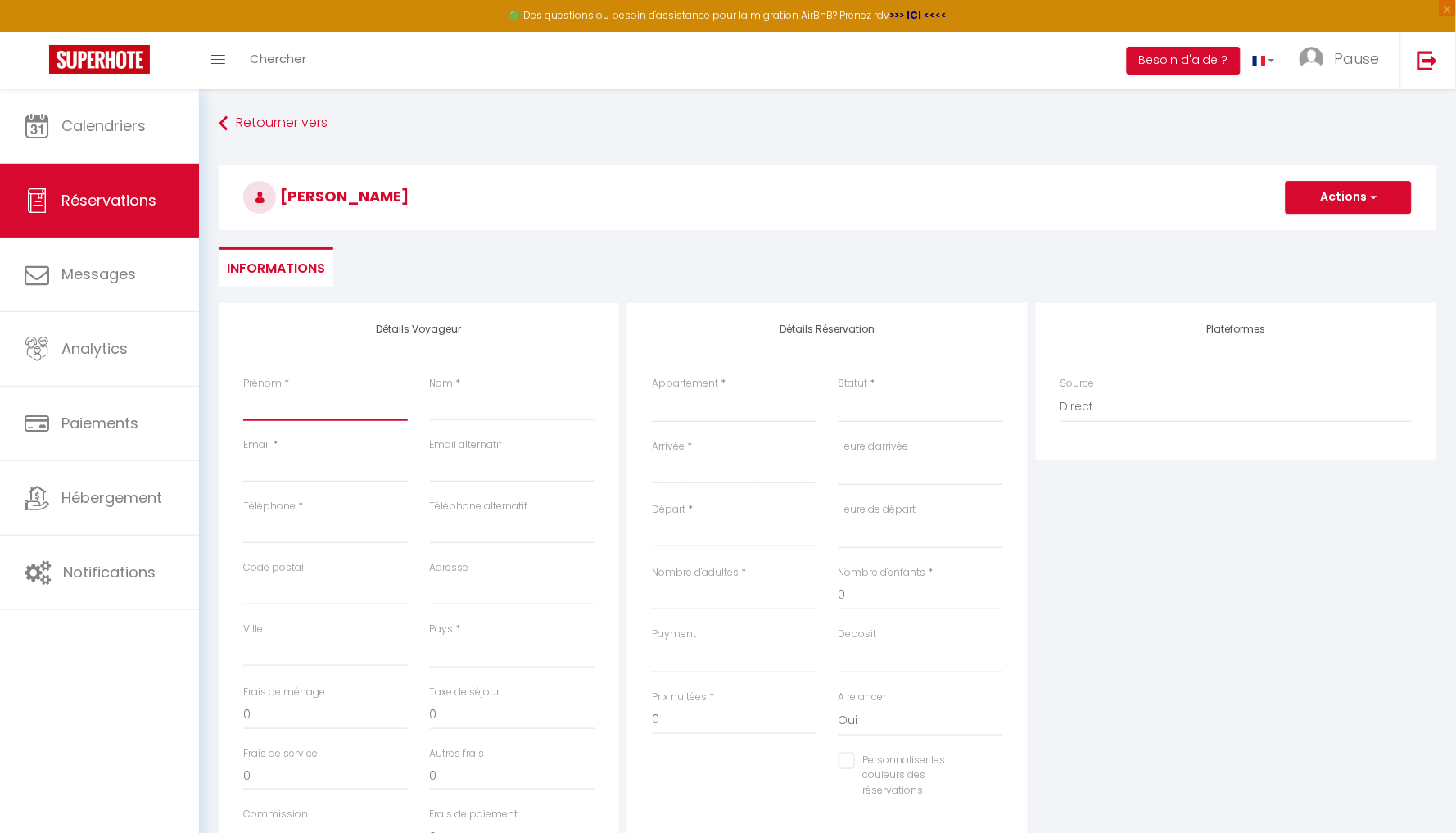
select select
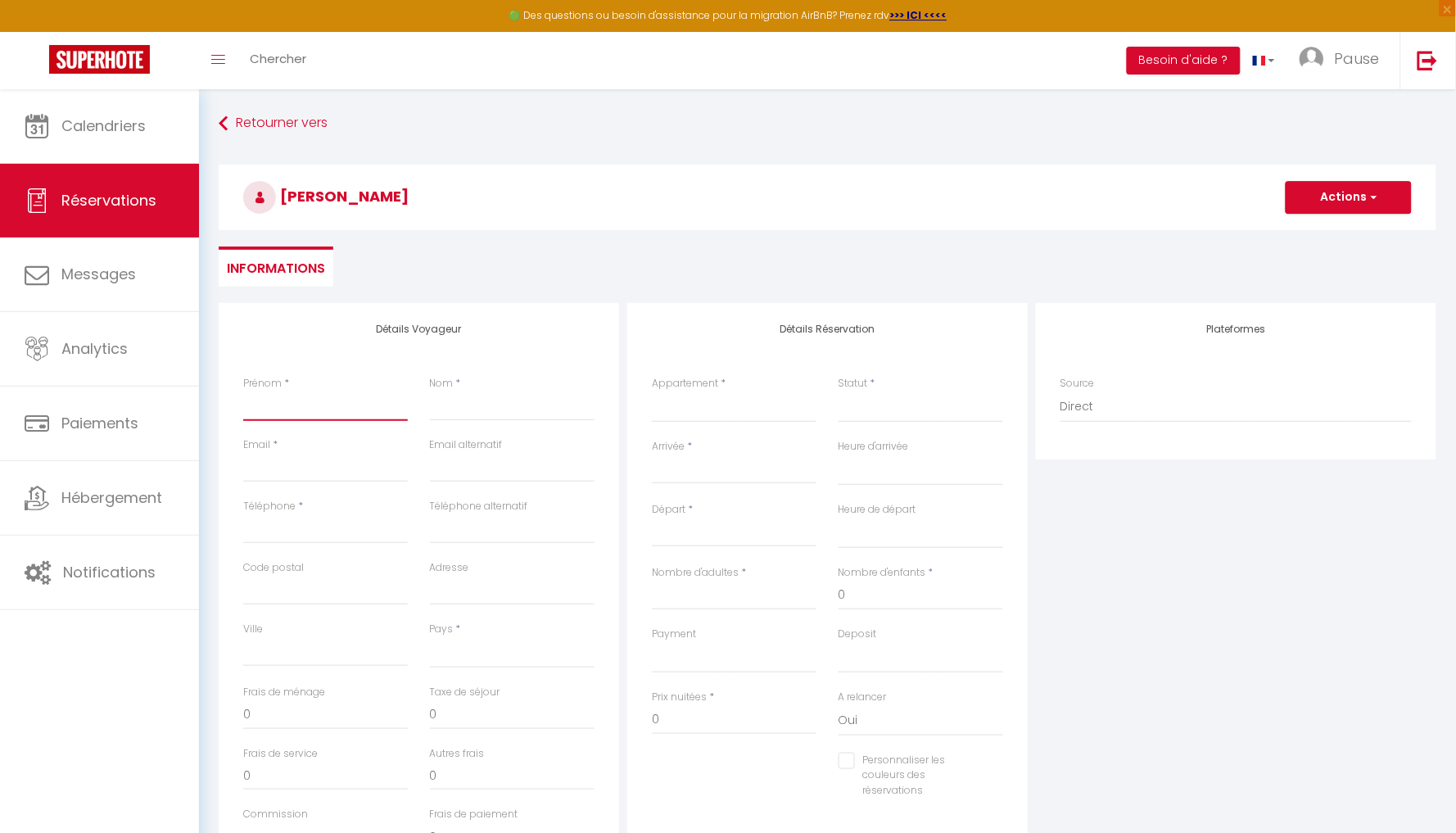
select select
checkbox input "false"
paste input "[PERSON_NAME]"
type input "[PERSON_NAME]"
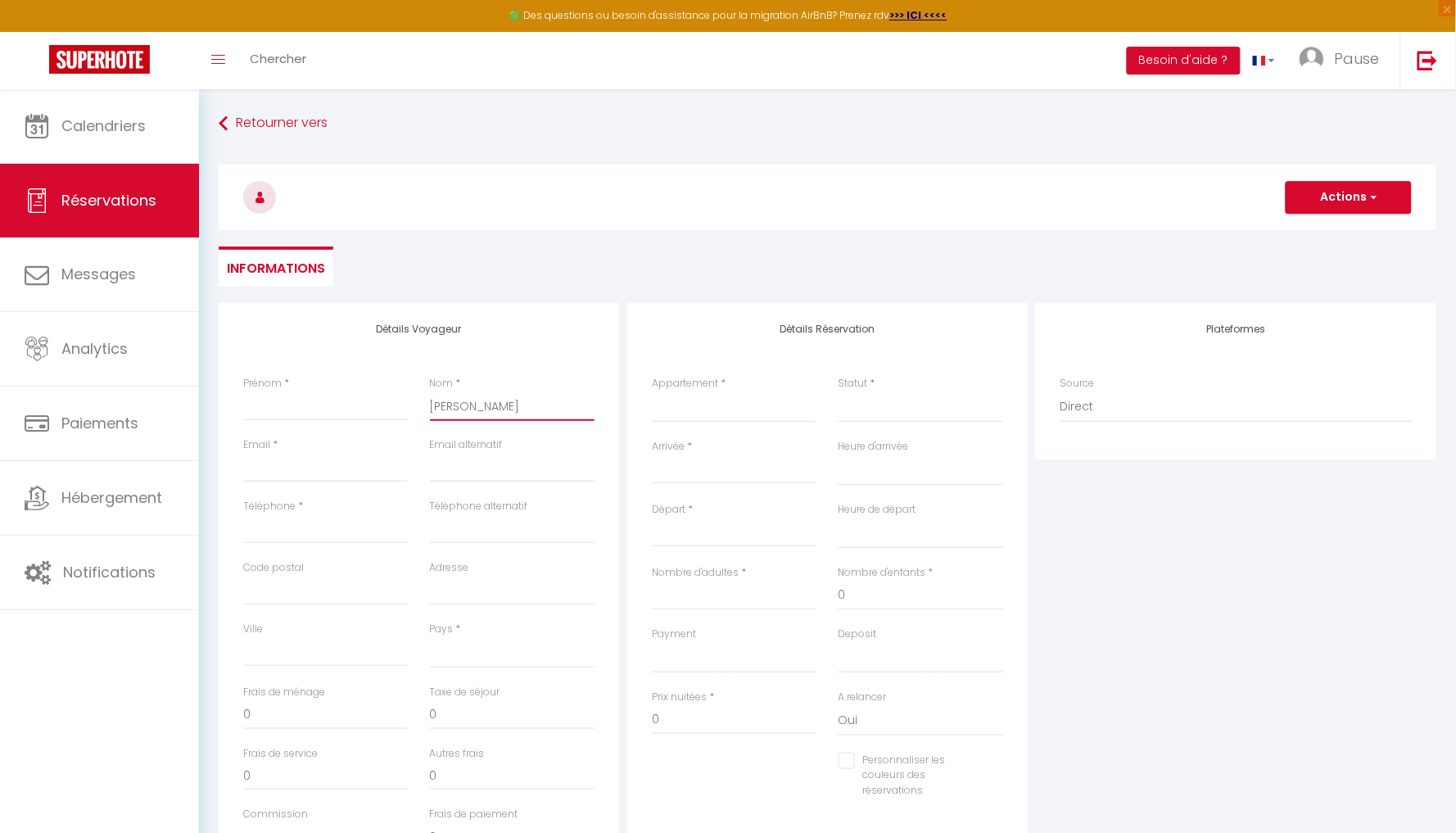
select select
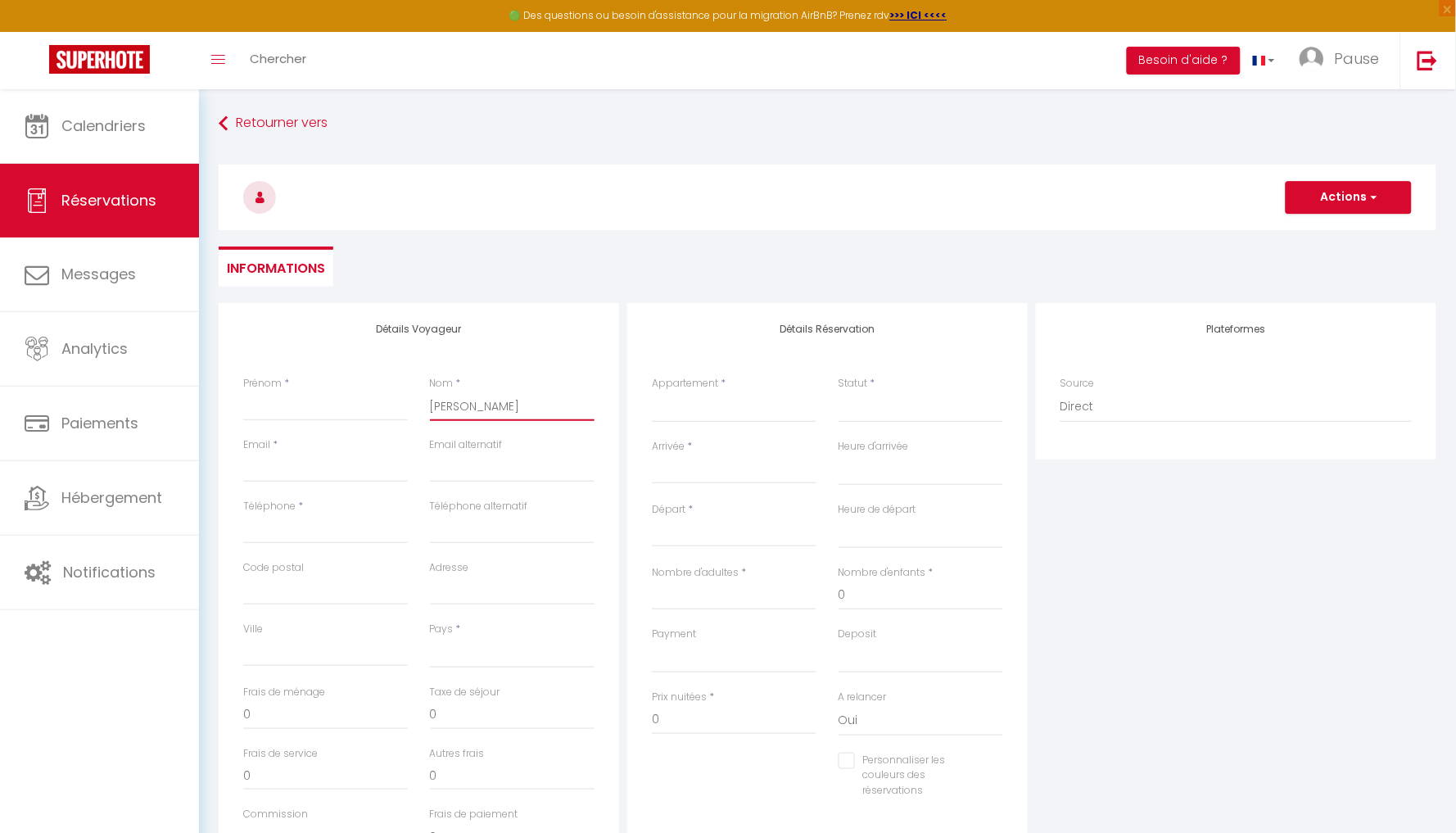
select select
checkbox input "false"
type input "[PERSON_NAME]"
click at [296, 402] on input "Prénom" at bounding box center [325, 406] width 165 height 29
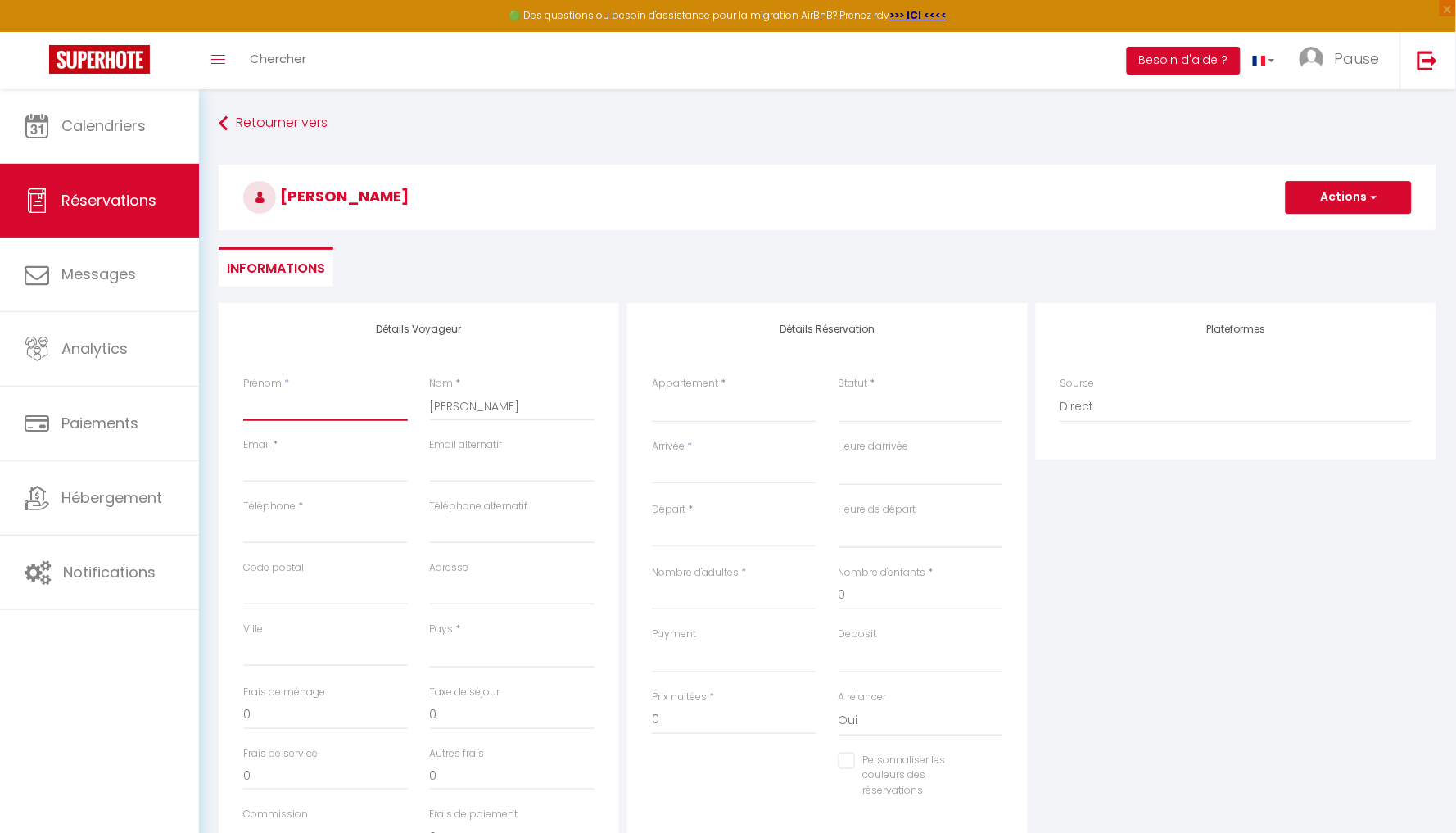
type input "A"
select select
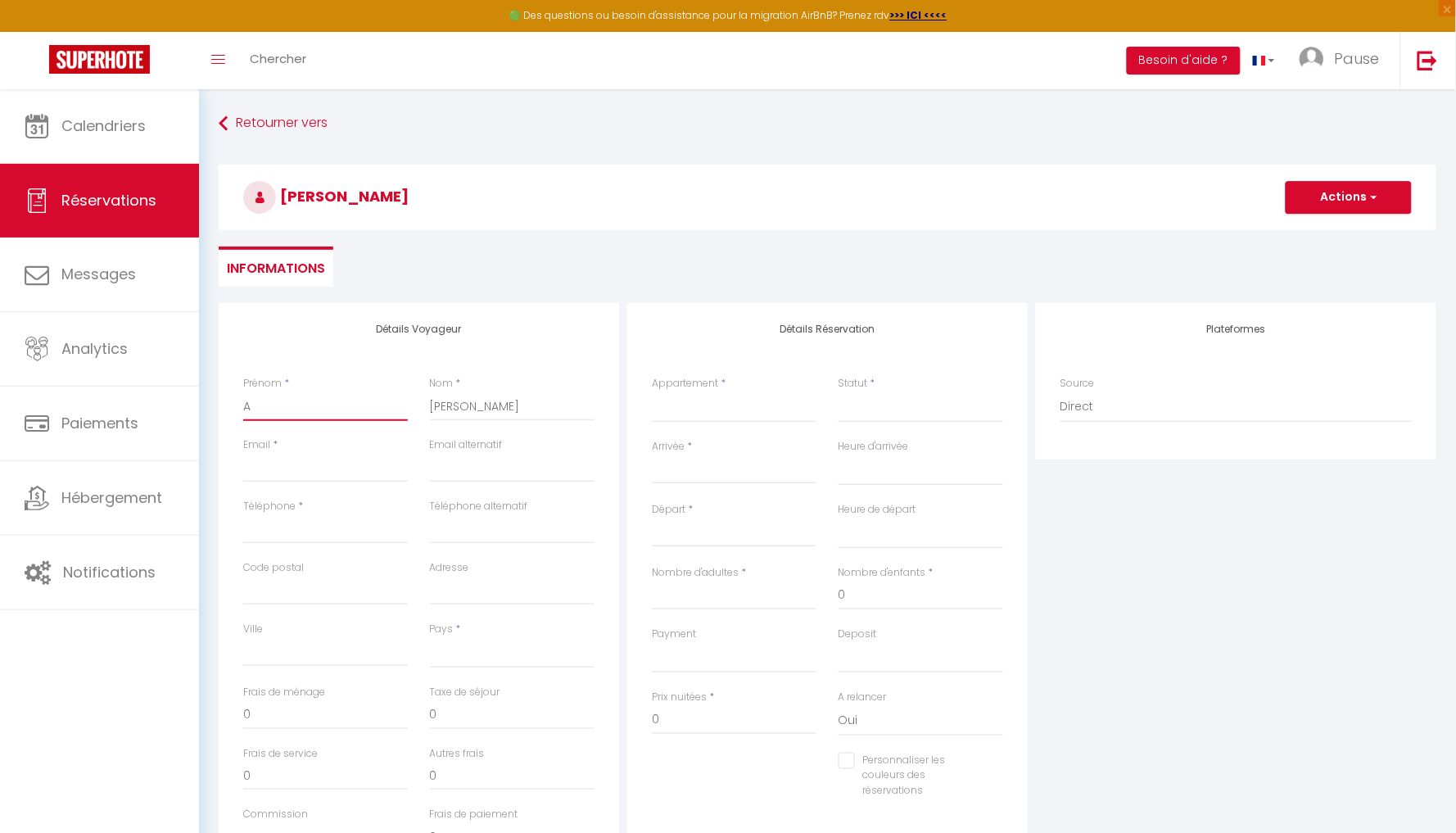
select select
checkbox input "false"
type input "An"
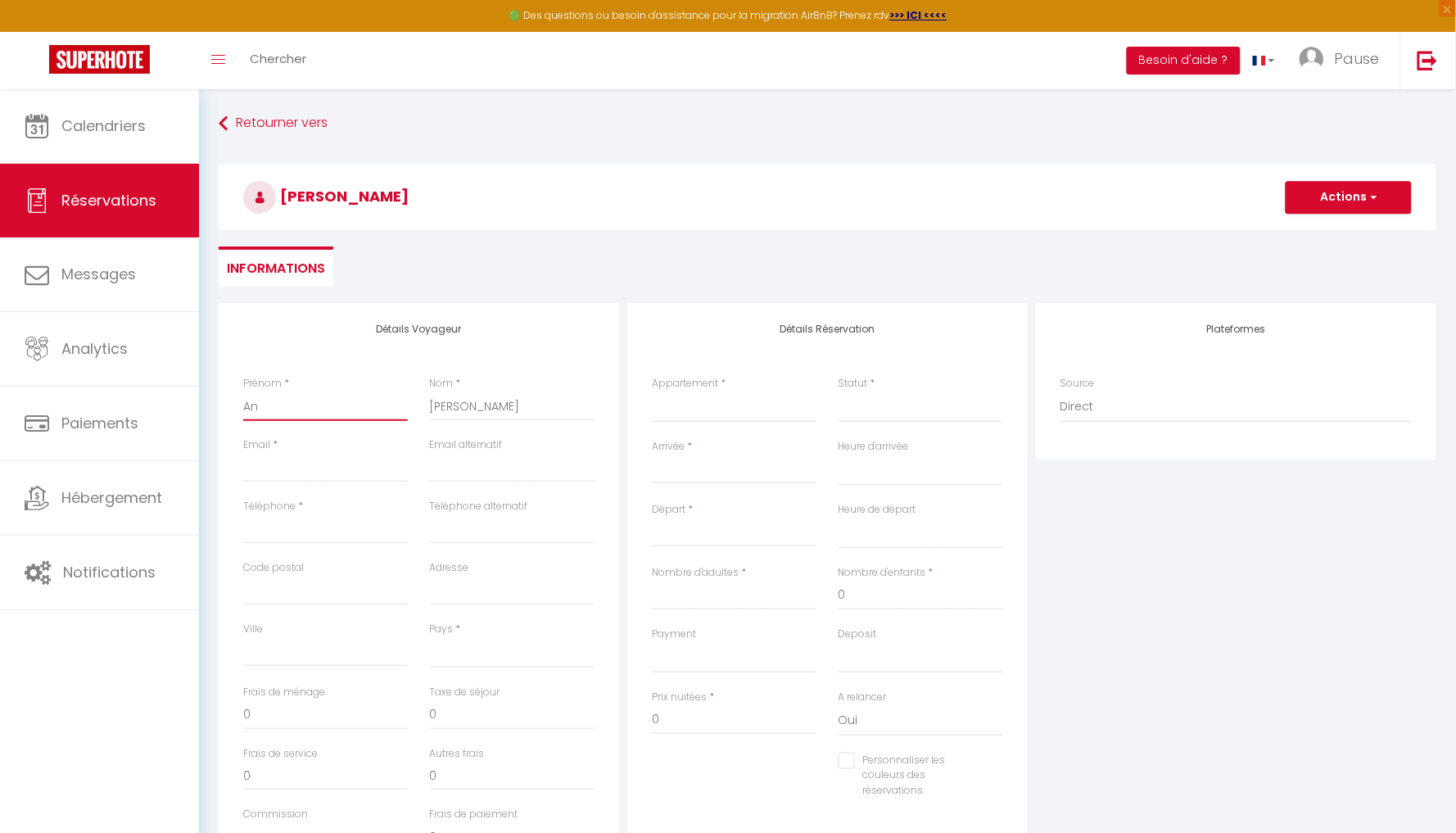
select select
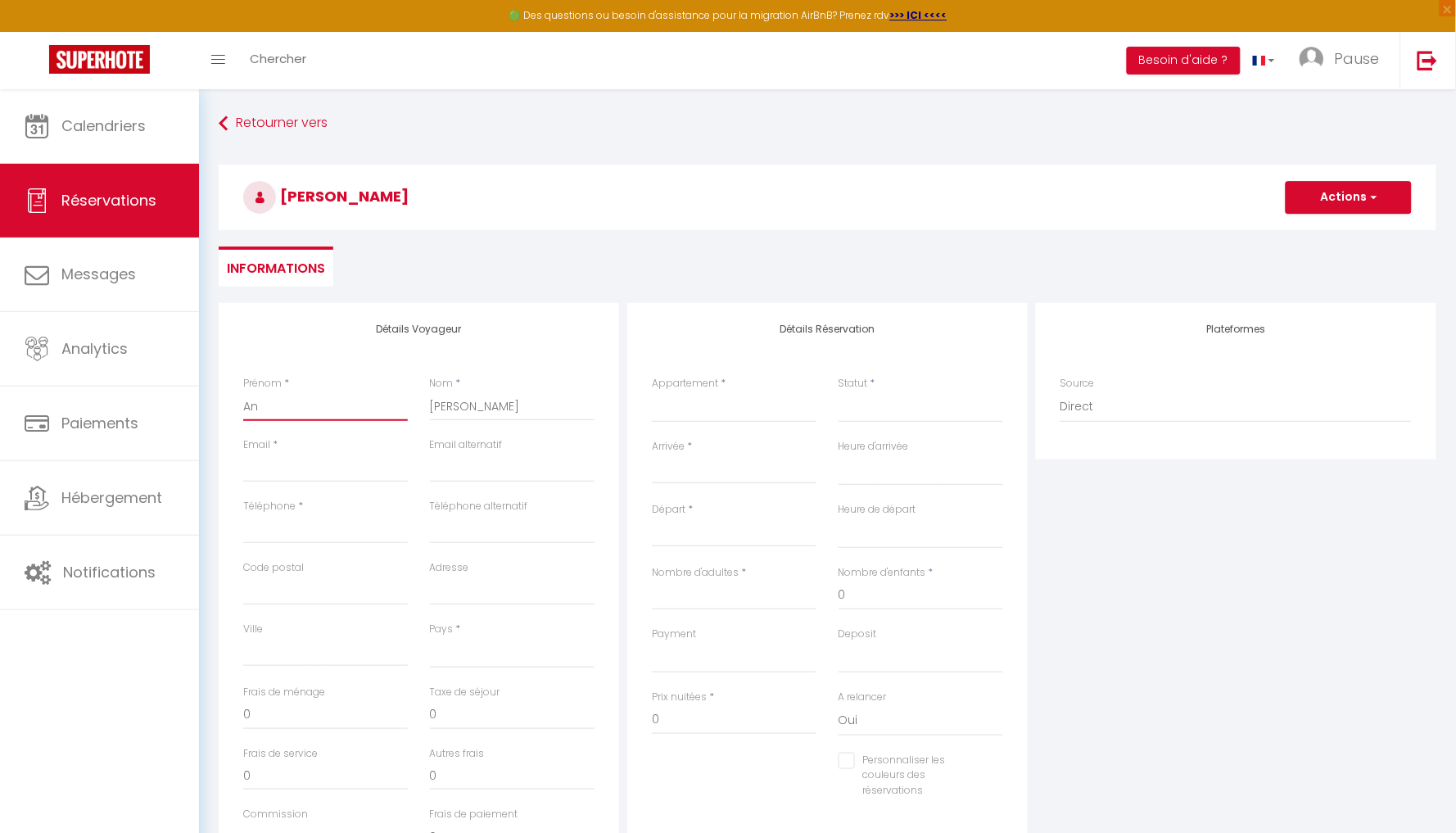
select select
checkbox input "false"
type input "Ang"
select select
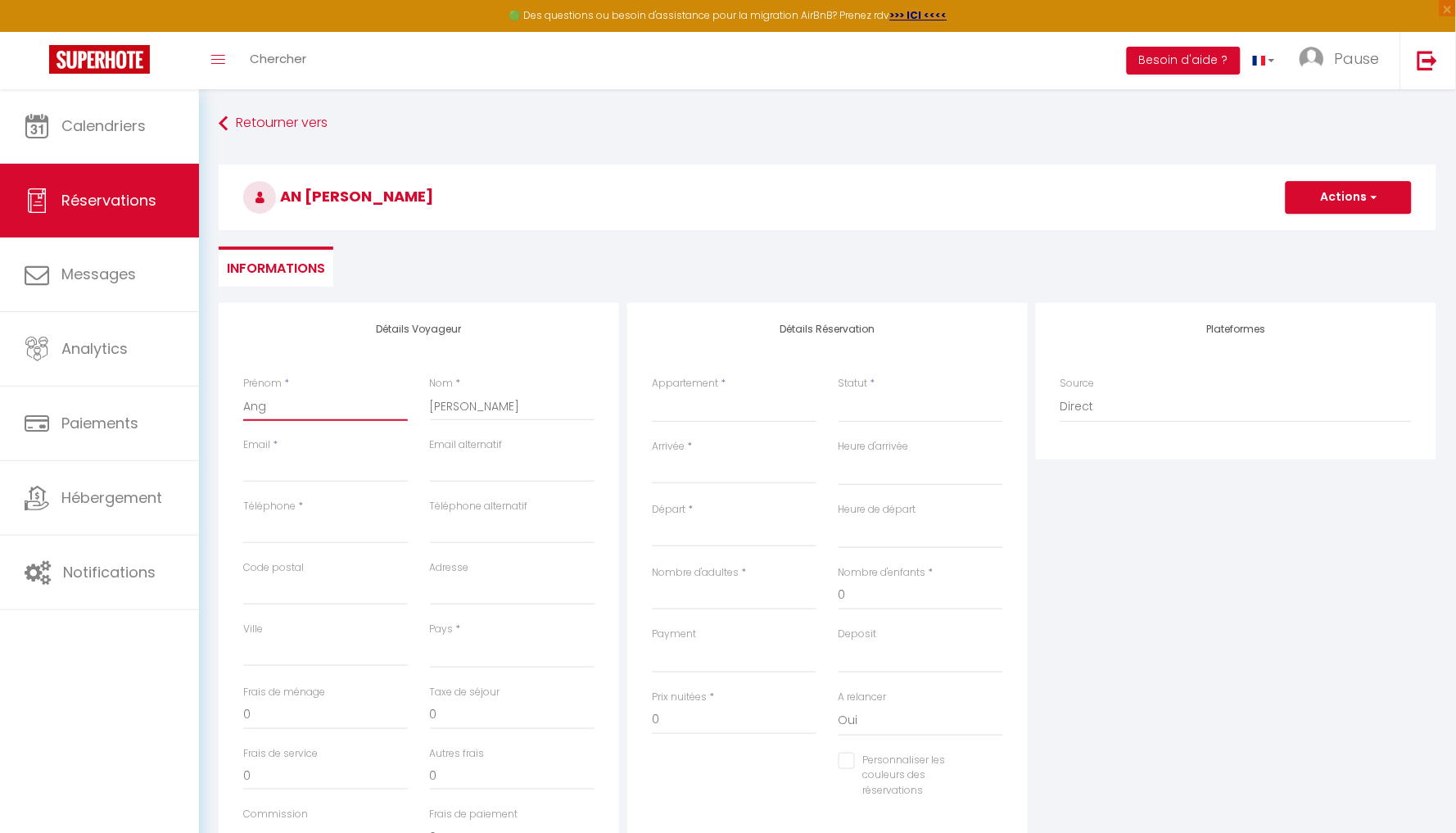
select select
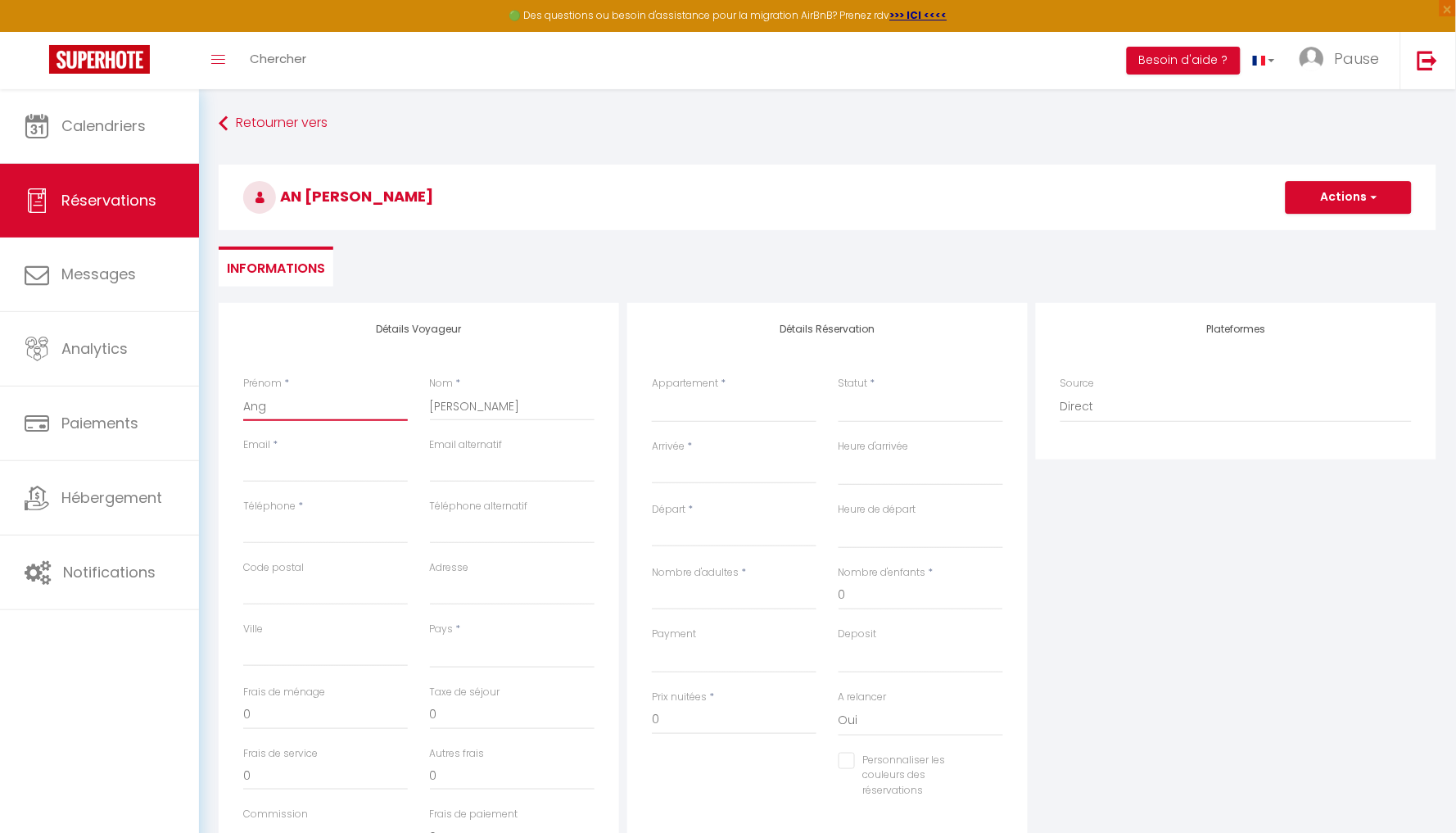
select select
checkbox input "false"
type input "Ange"
select select
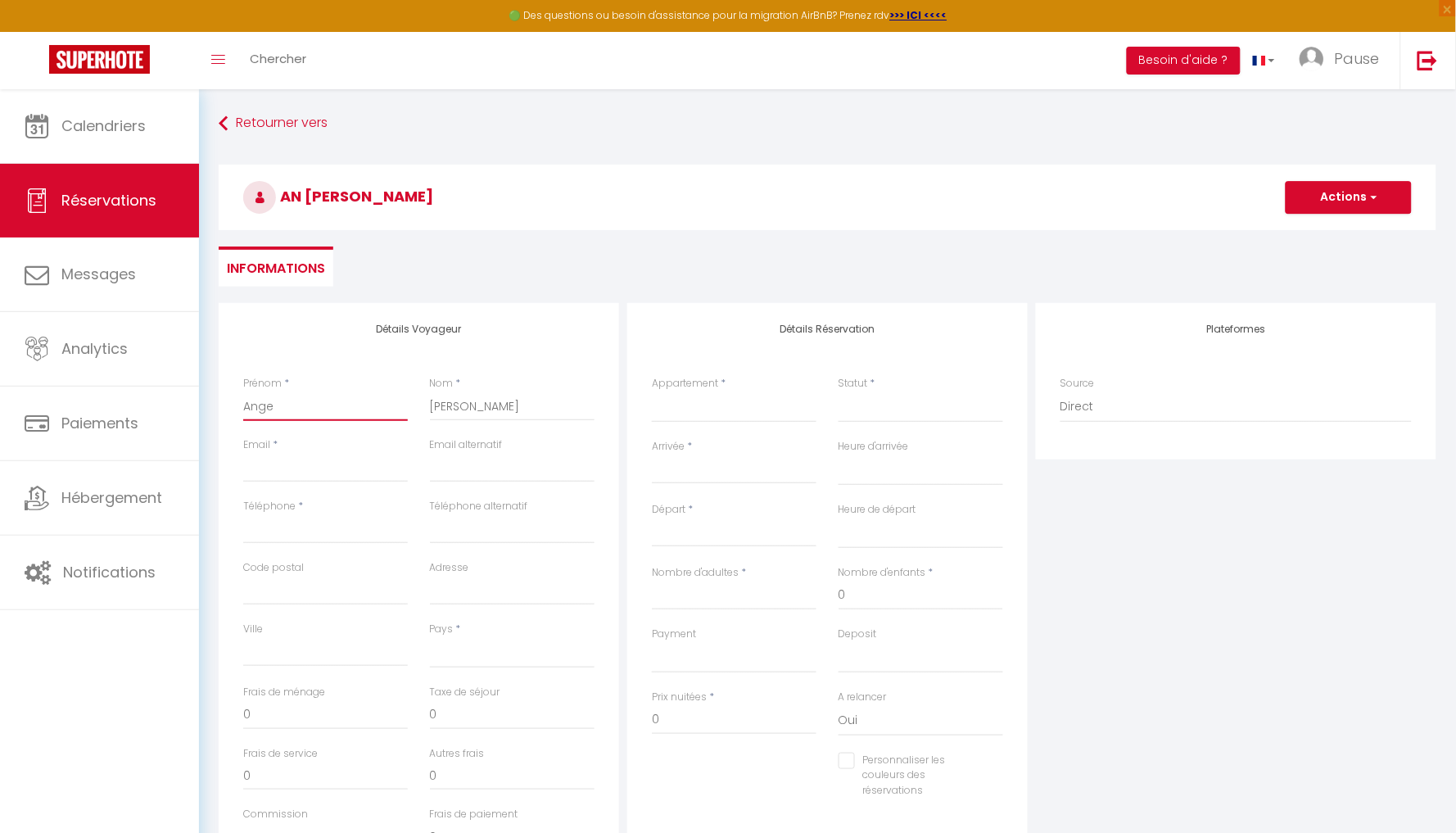
select select
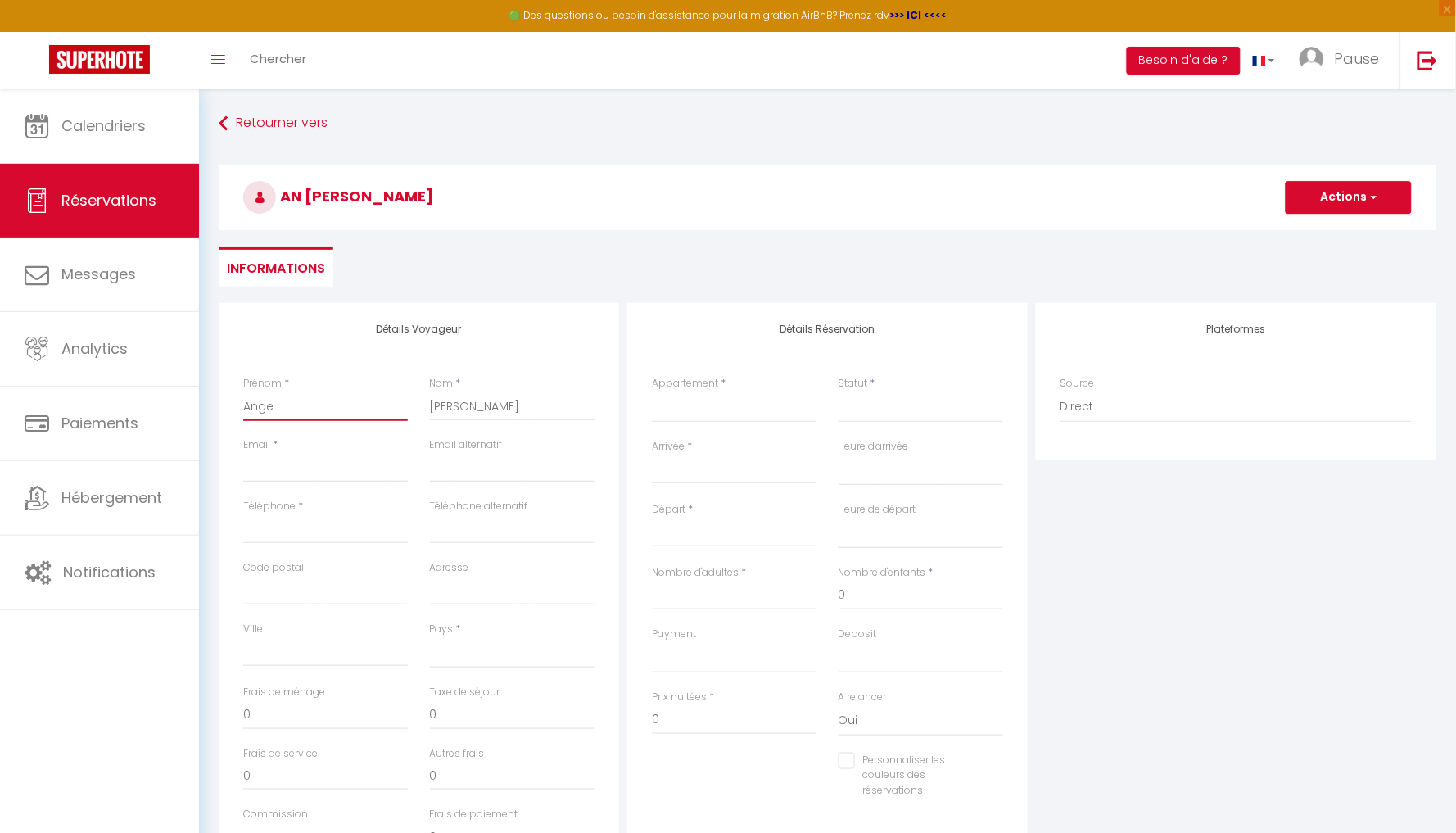
checkbox input "false"
type input "Angel"
select select
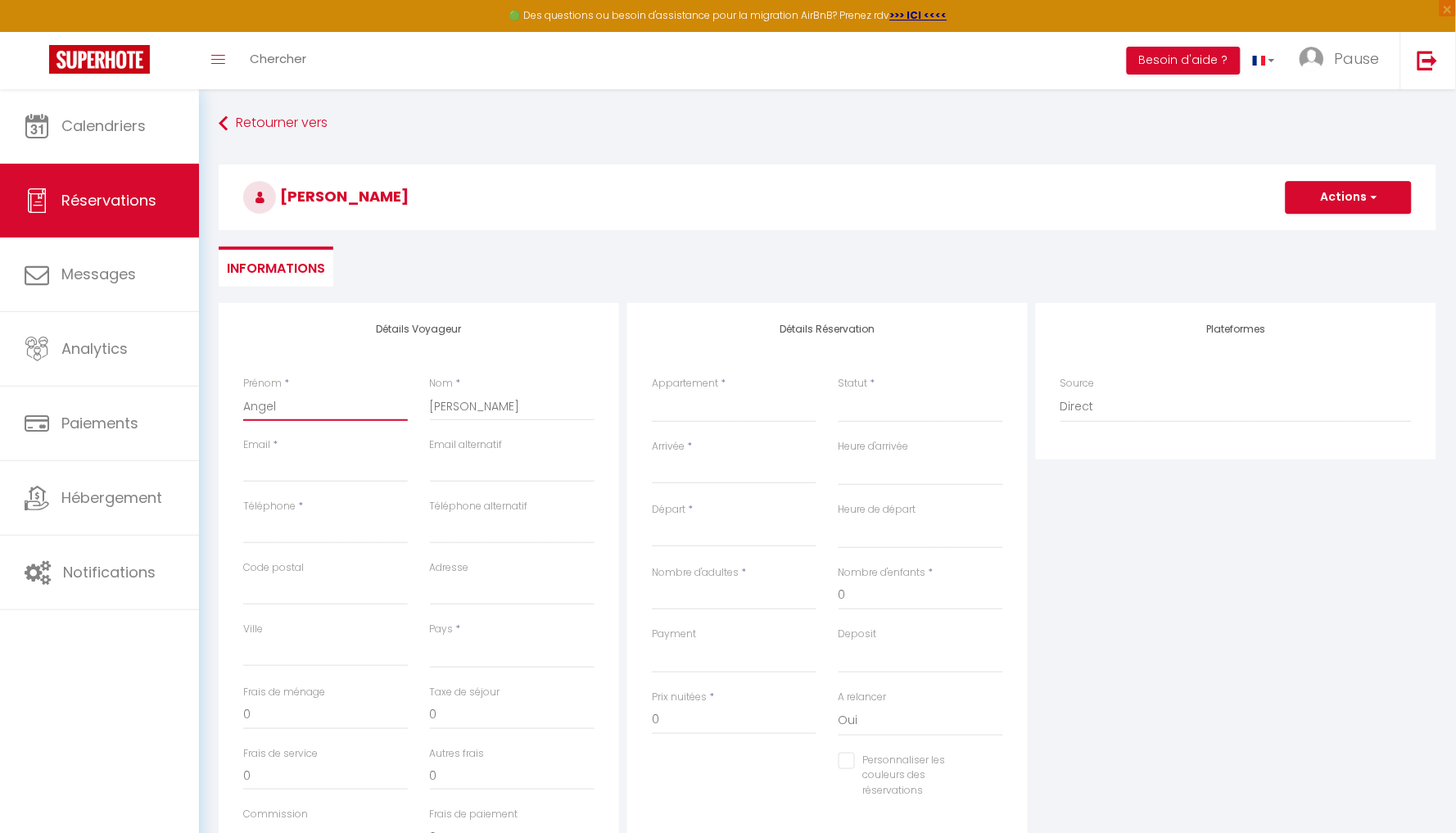
select select
checkbox input "false"
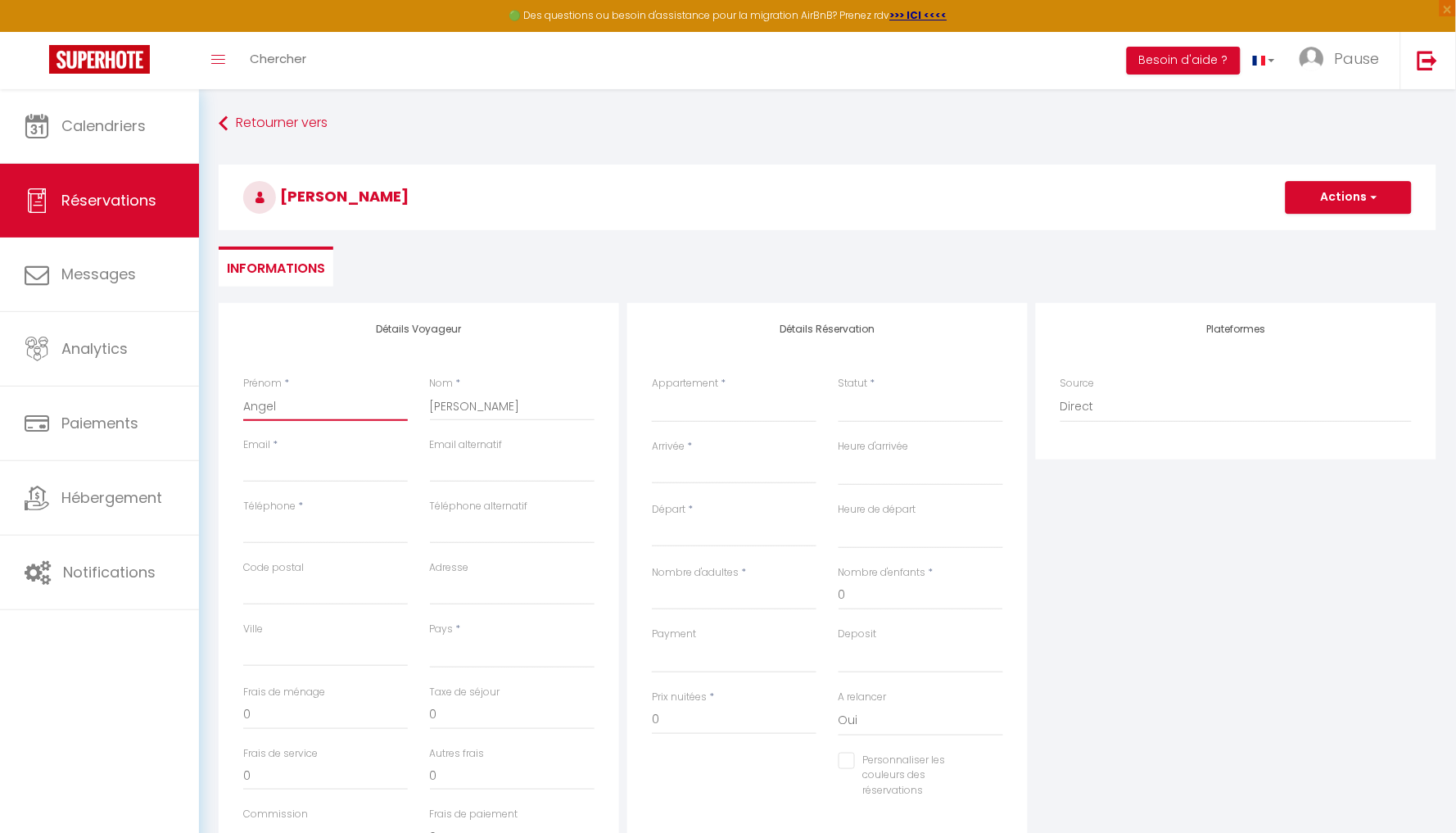
type input "[PERSON_NAME]"
select select
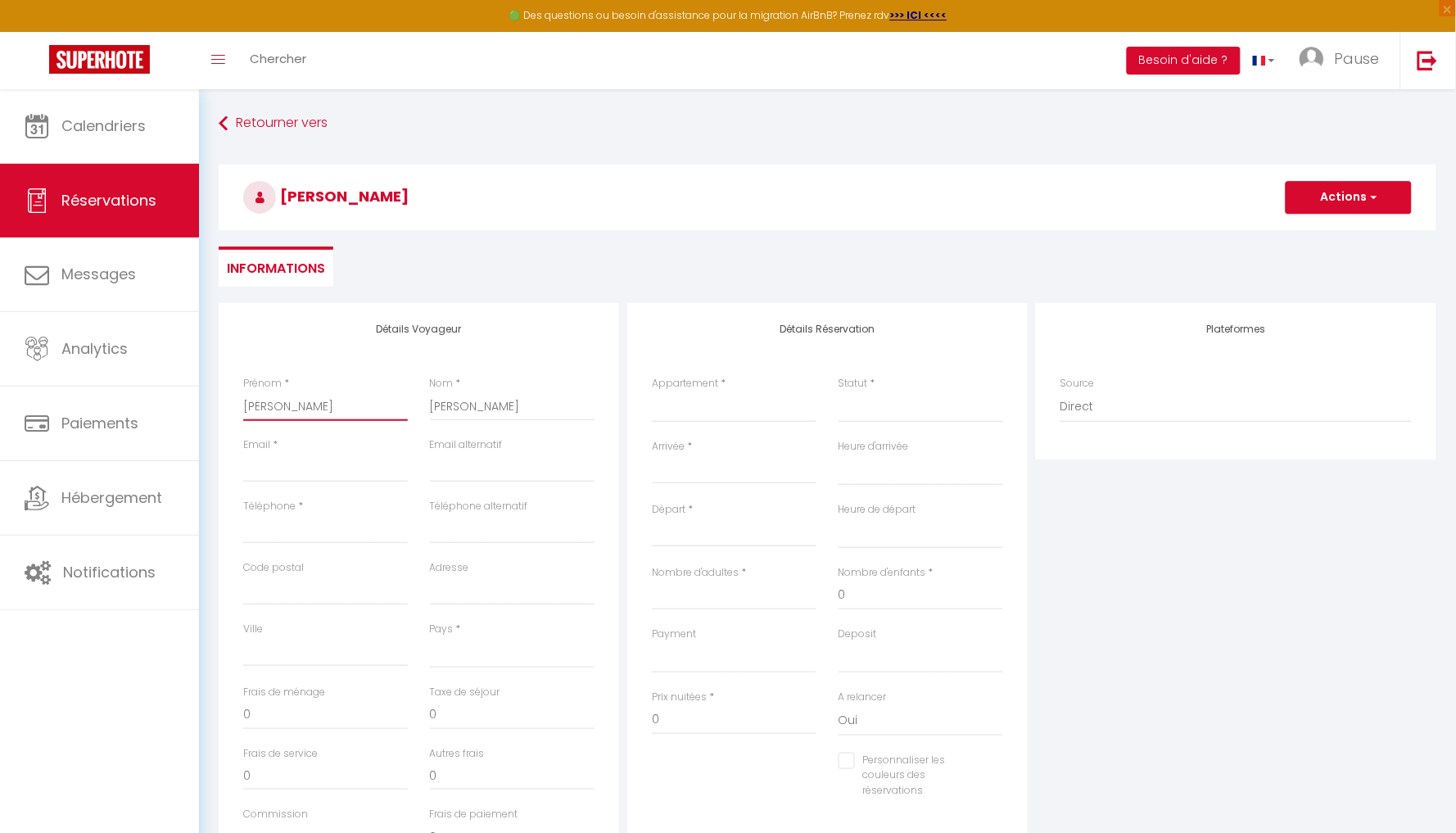
select select
checkbox input "false"
type input "[PERSON_NAME]"
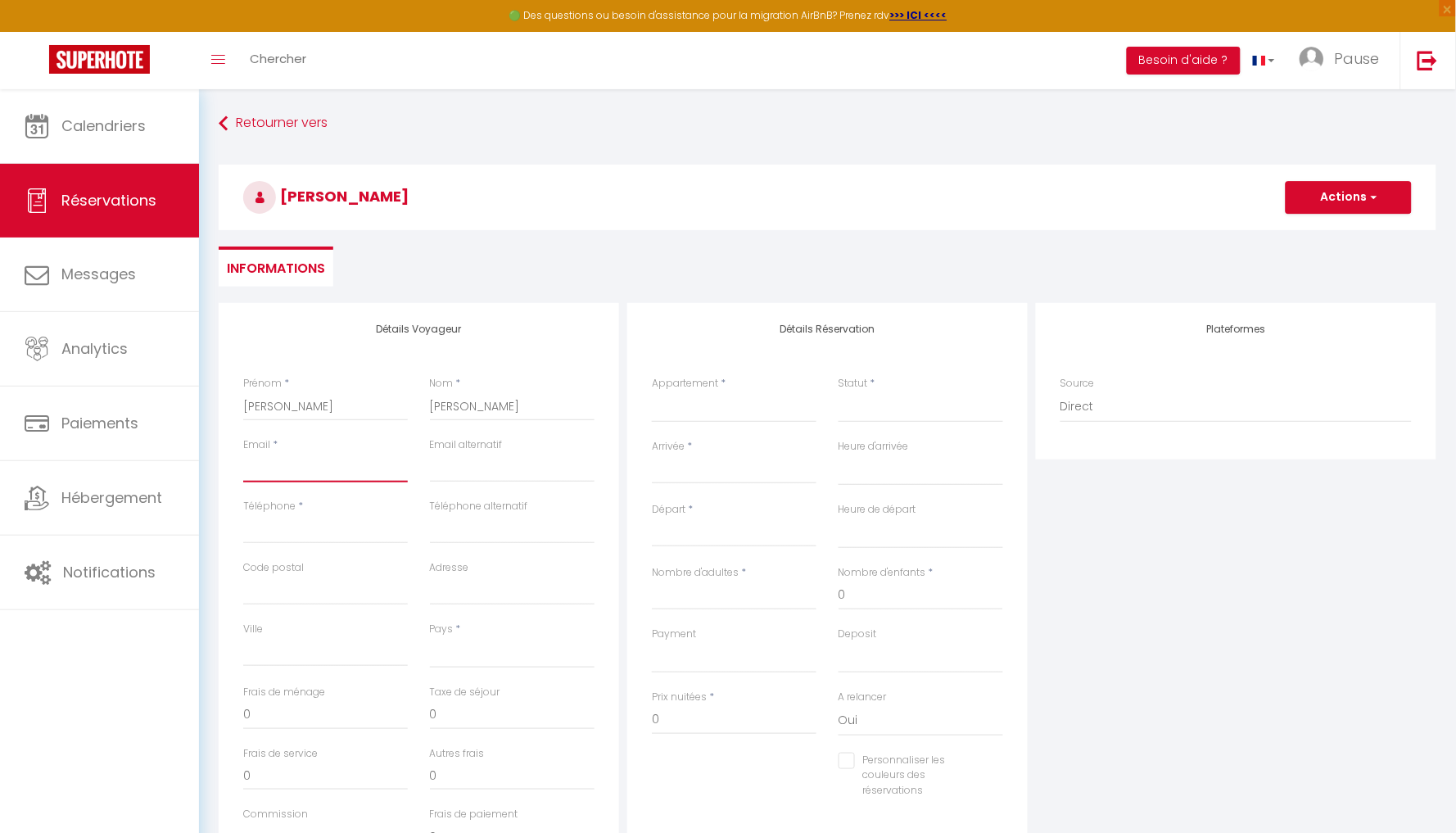
paste input "[PERSON_NAME][EMAIL_ADDRESS][DOMAIN_NAME]"
type input "[PERSON_NAME][EMAIL_ADDRESS][DOMAIN_NAME]"
select select
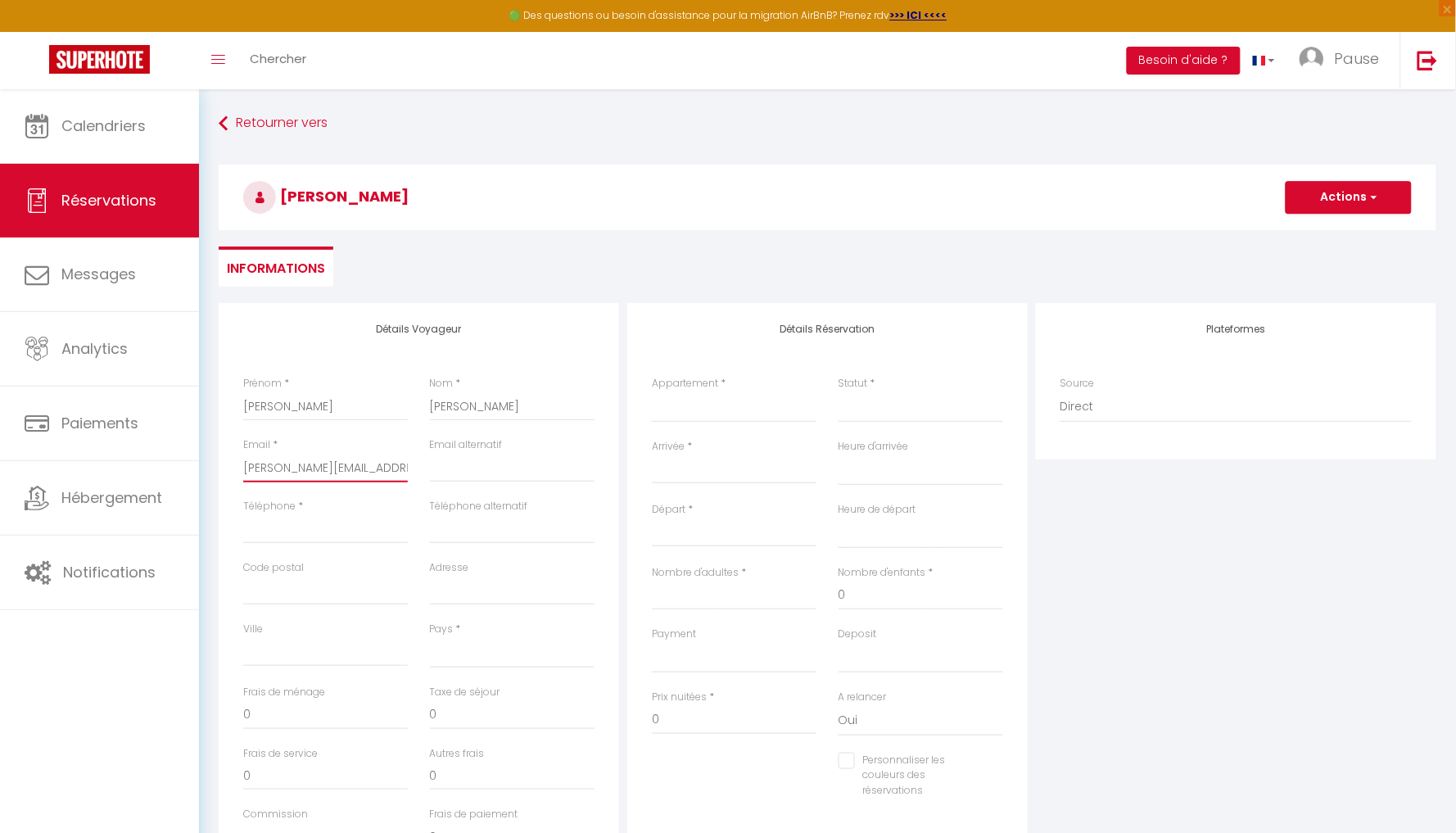
select select
checkbox input "false"
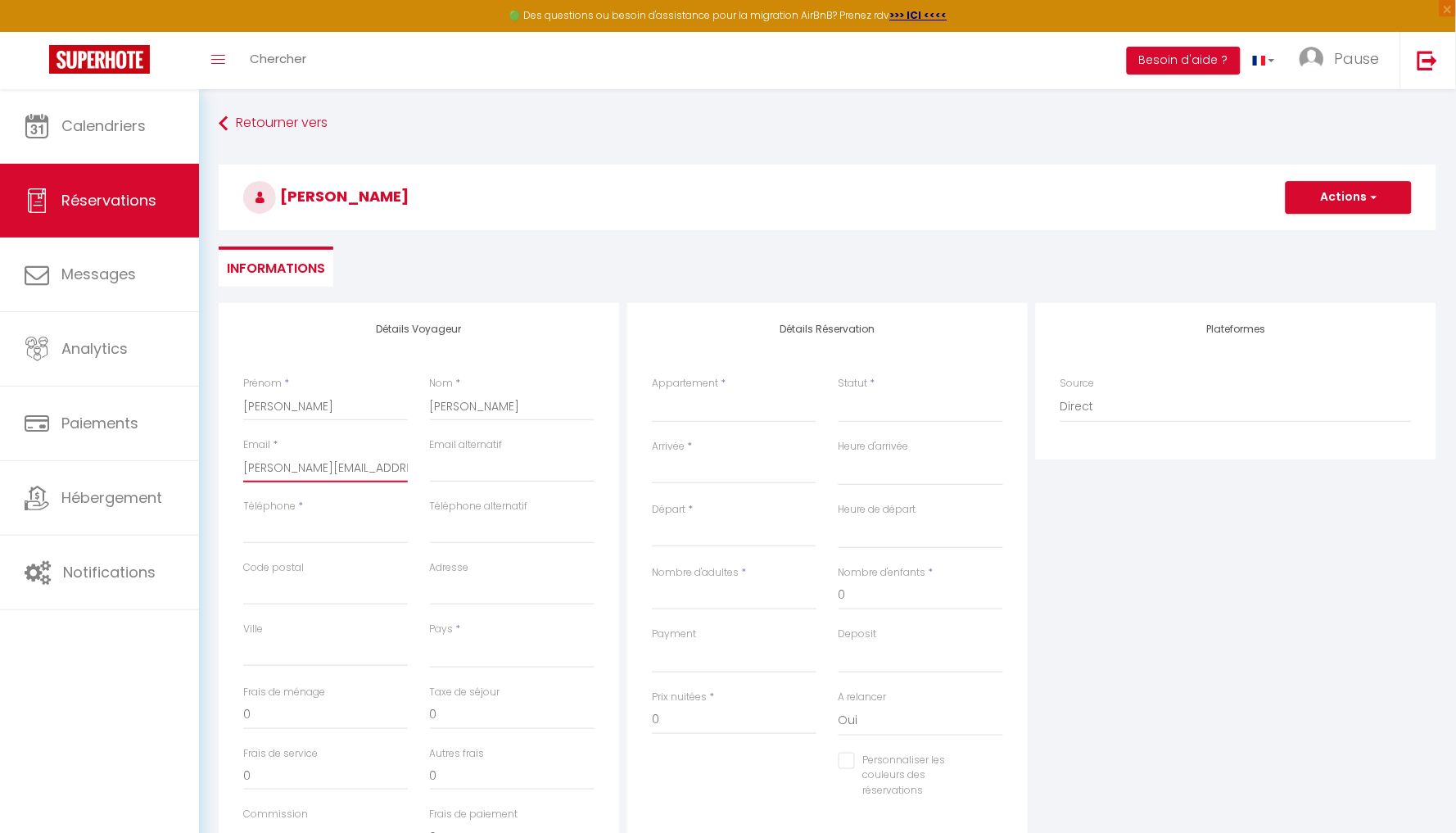
type input "[PERSON_NAME][EMAIL_ADDRESS][DOMAIN_NAME]"
select select "70041"
select select
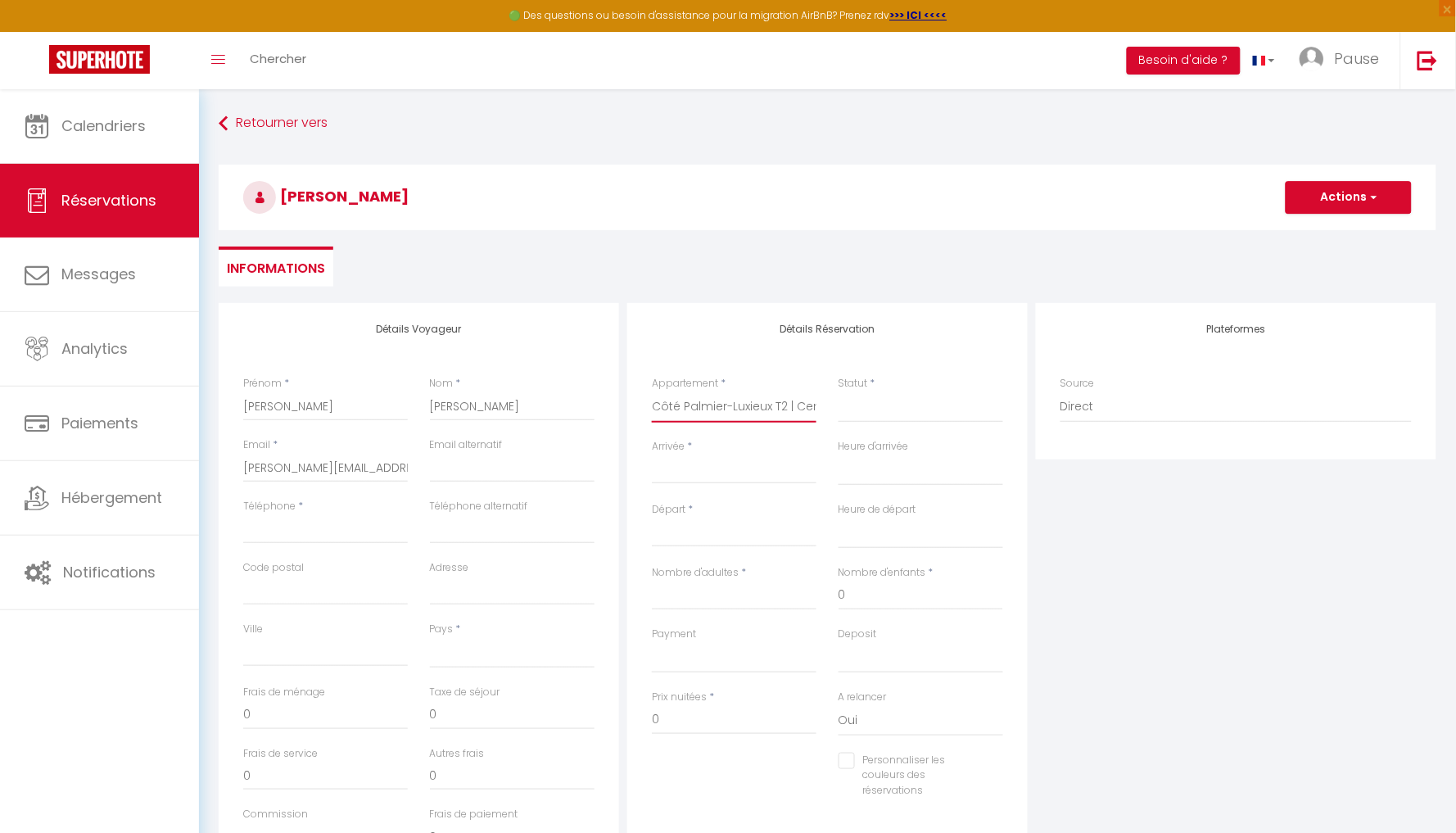
select select
checkbox input "false"
select select
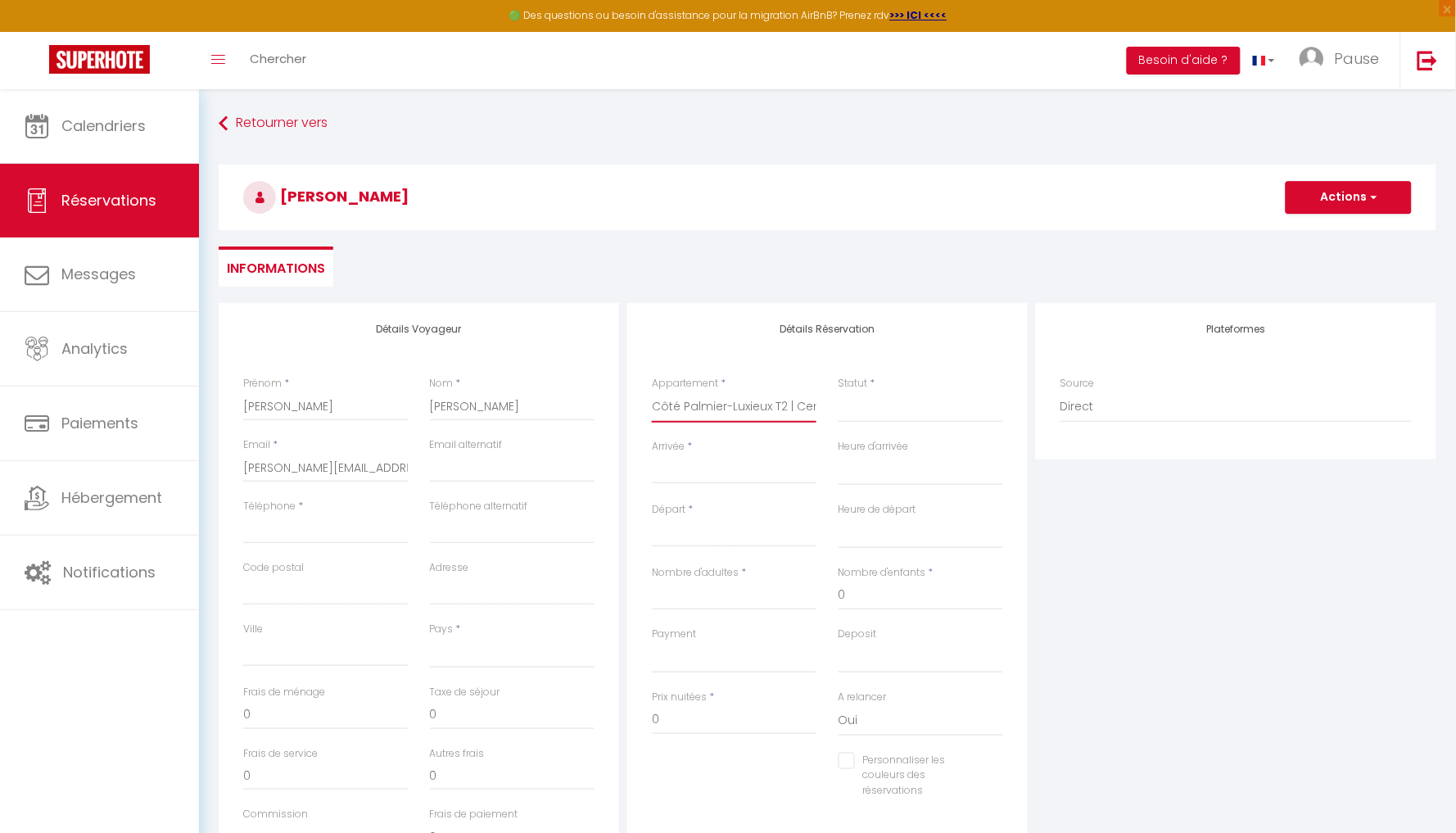
select select
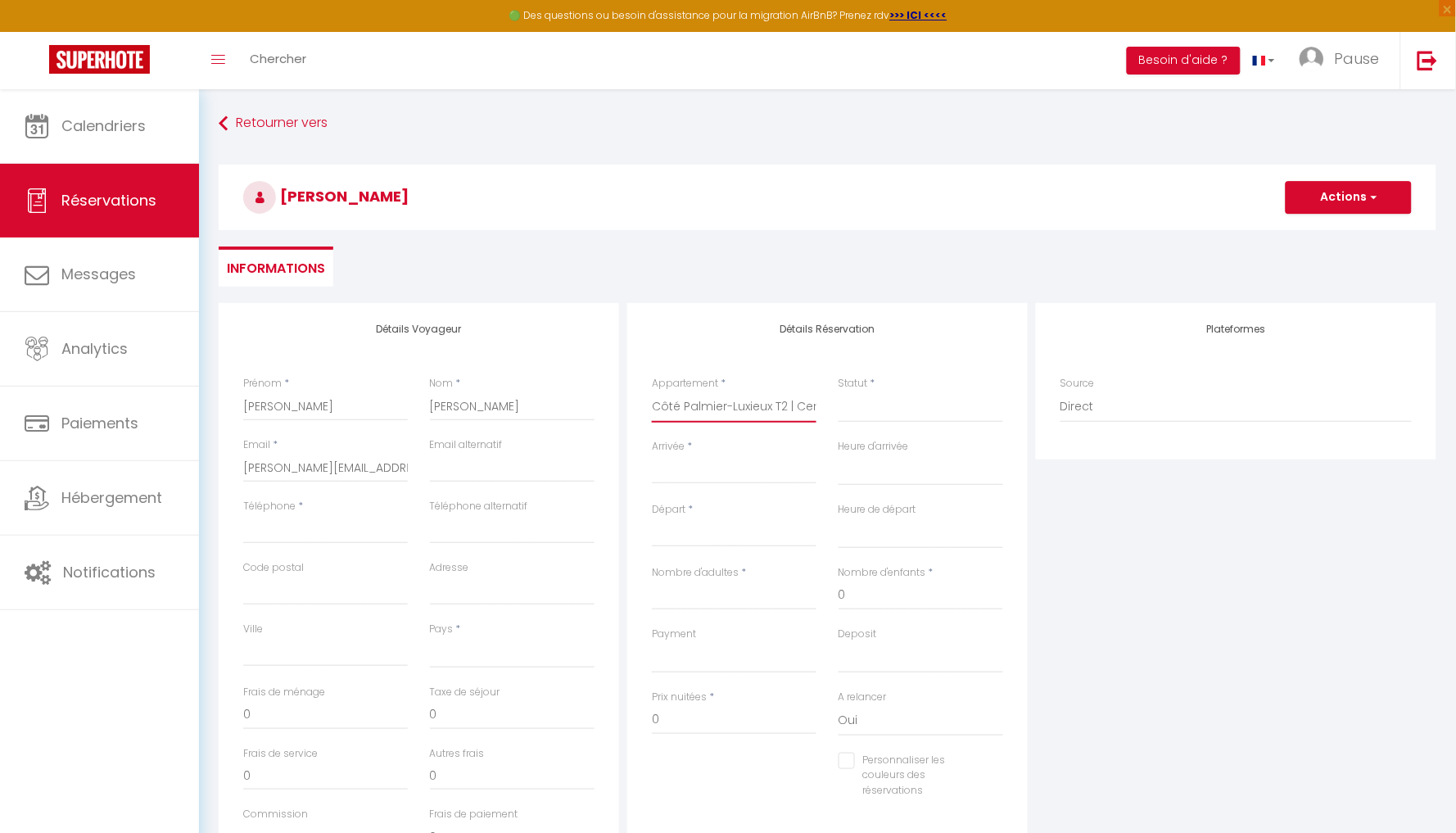
checkbox input "false"
click at [683, 466] on input "Arrivée" at bounding box center [734, 471] width 165 height 21
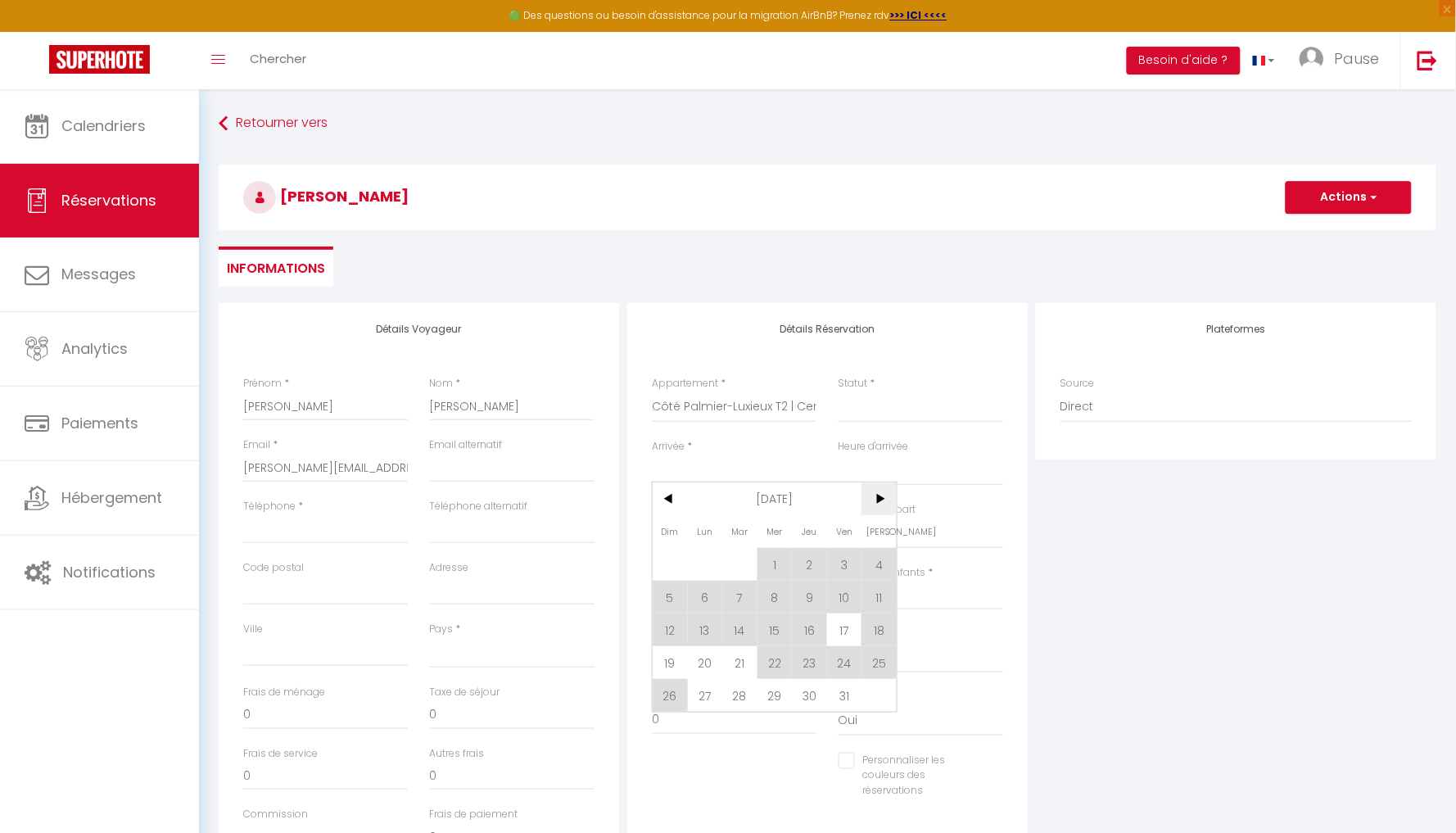
click at [869, 506] on span ">" at bounding box center [879, 499] width 35 height 33
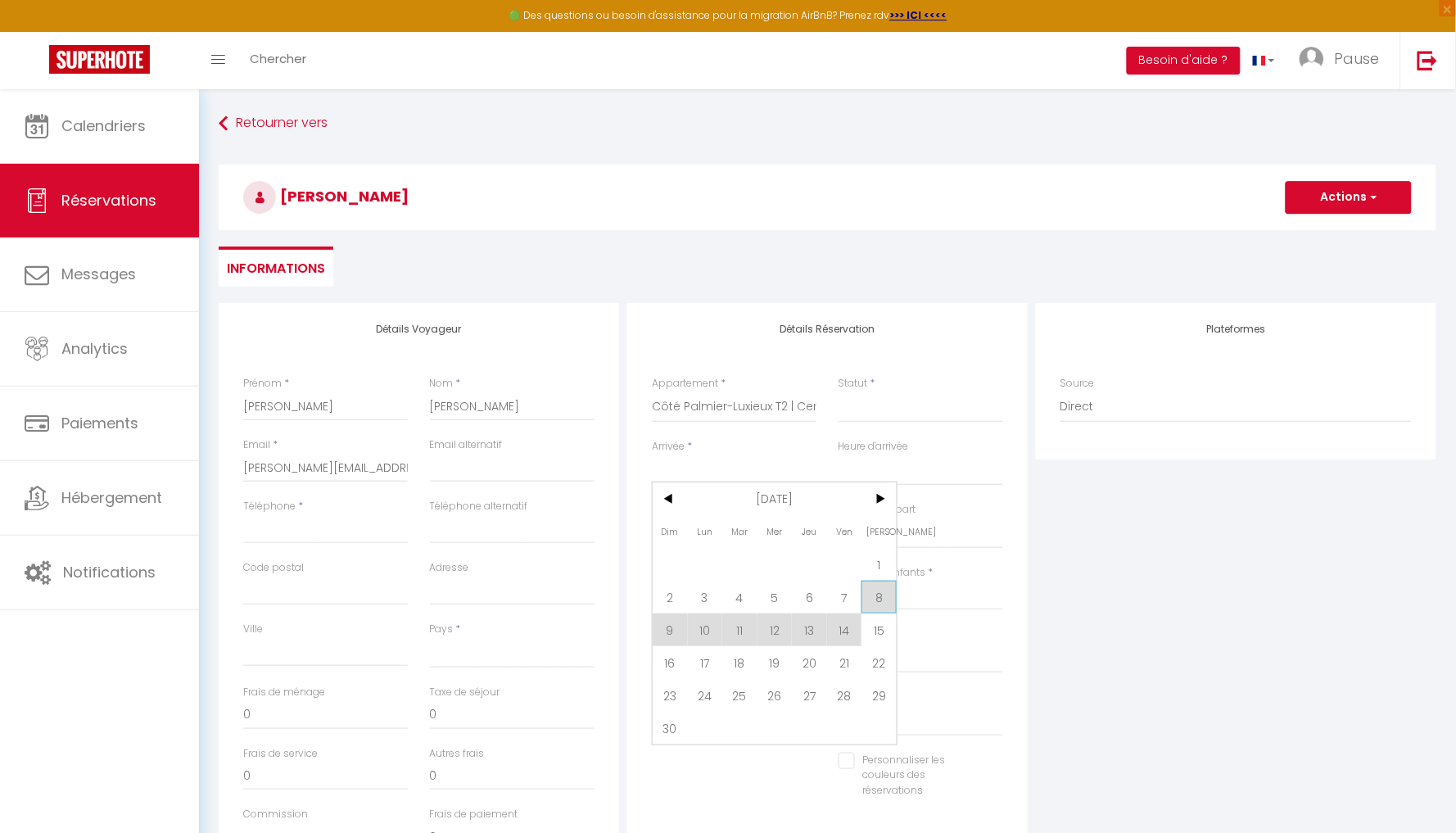
click at [872, 598] on span "8" at bounding box center [879, 598] width 35 height 33
select select
type input "Sam 08 Novembre 2025"
select select
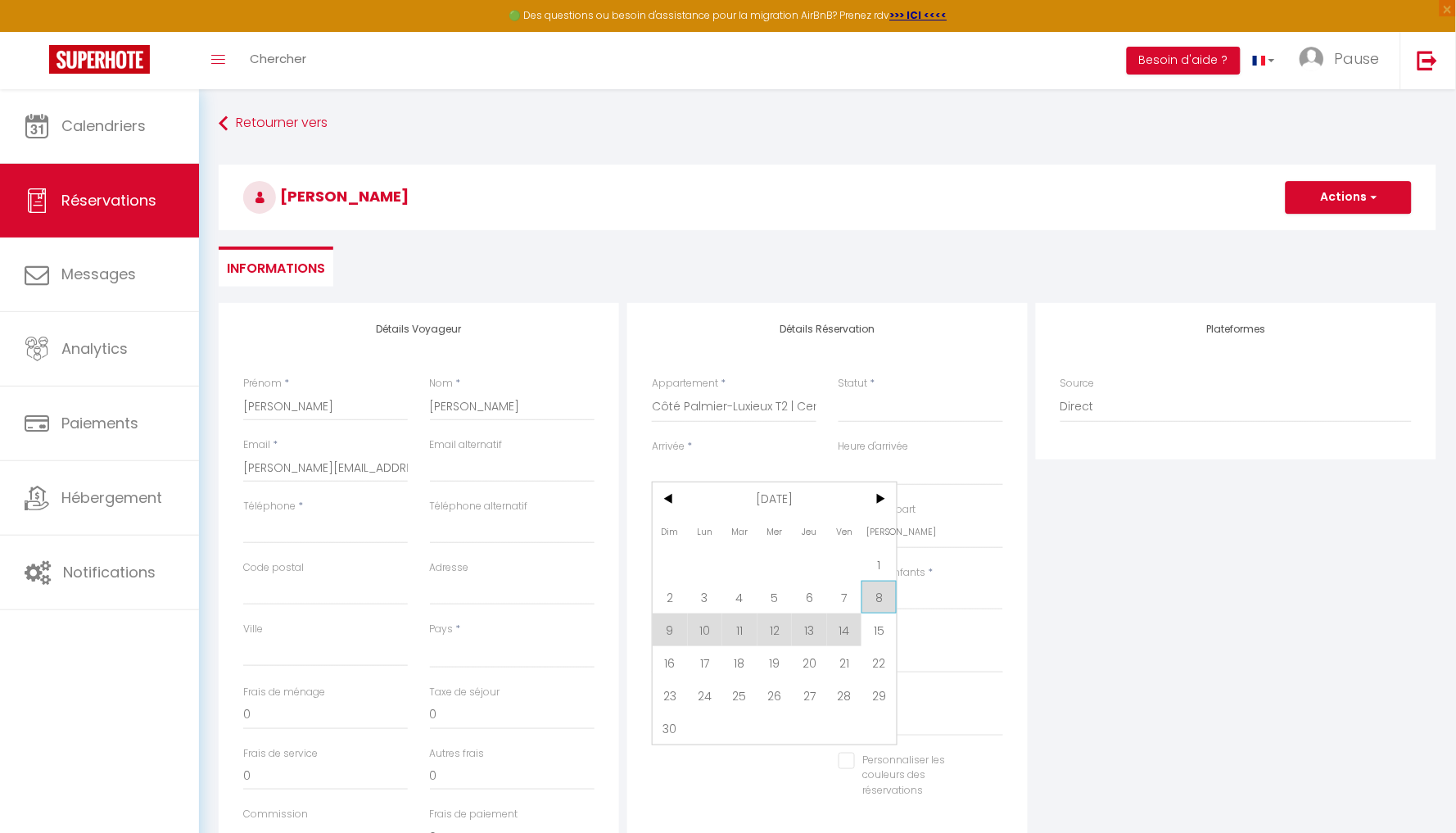
type input "Dim 09 Novembre 2025"
select select
checkbox input "false"
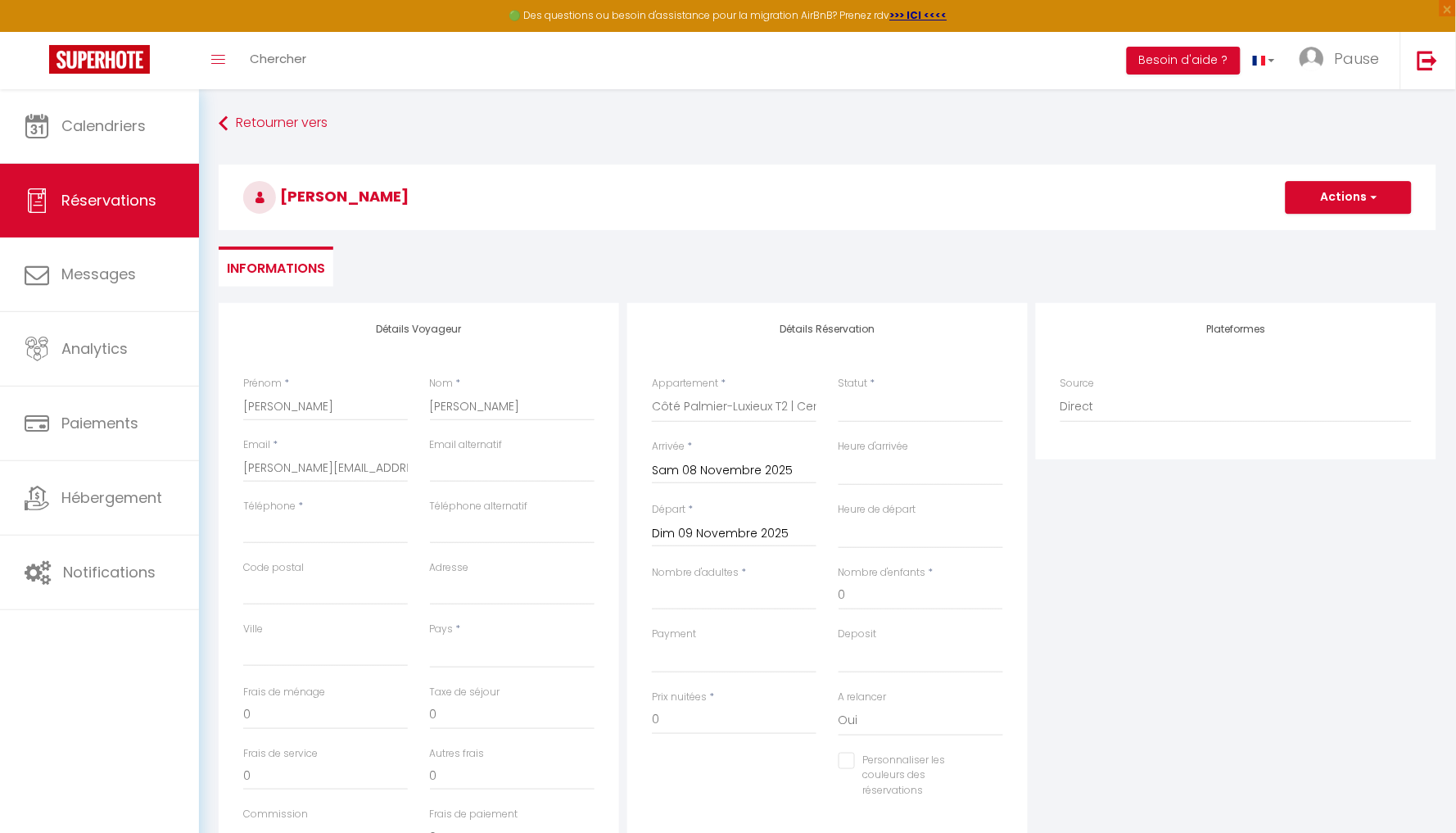
click at [713, 529] on input "Dim 09 Novembre 2025" at bounding box center [734, 534] width 165 height 21
click at [845, 695] on span "14" at bounding box center [844, 693] width 35 height 33
select select
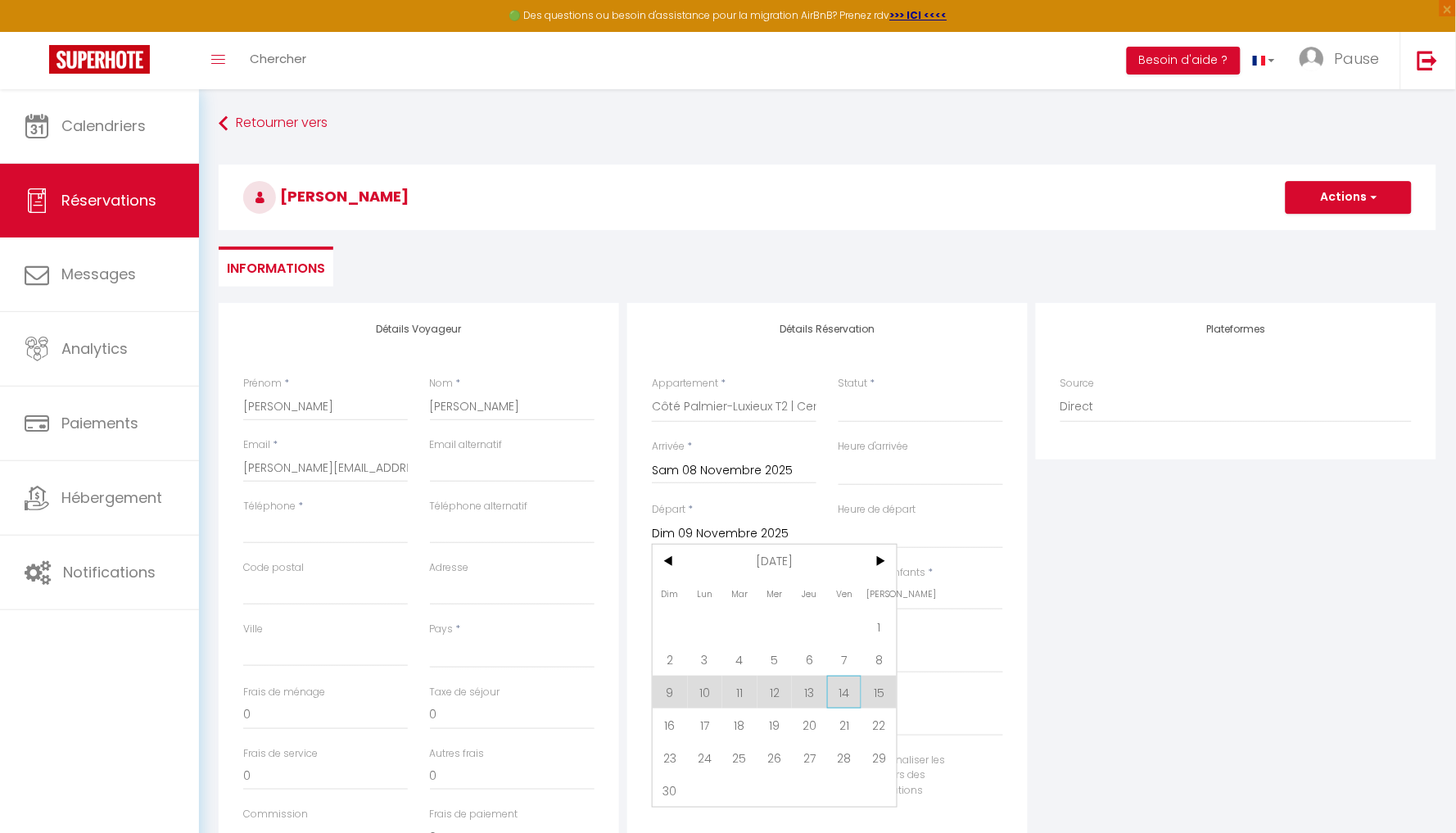
type input "Ven 14 Novembre 2025"
select select
checkbox input "false"
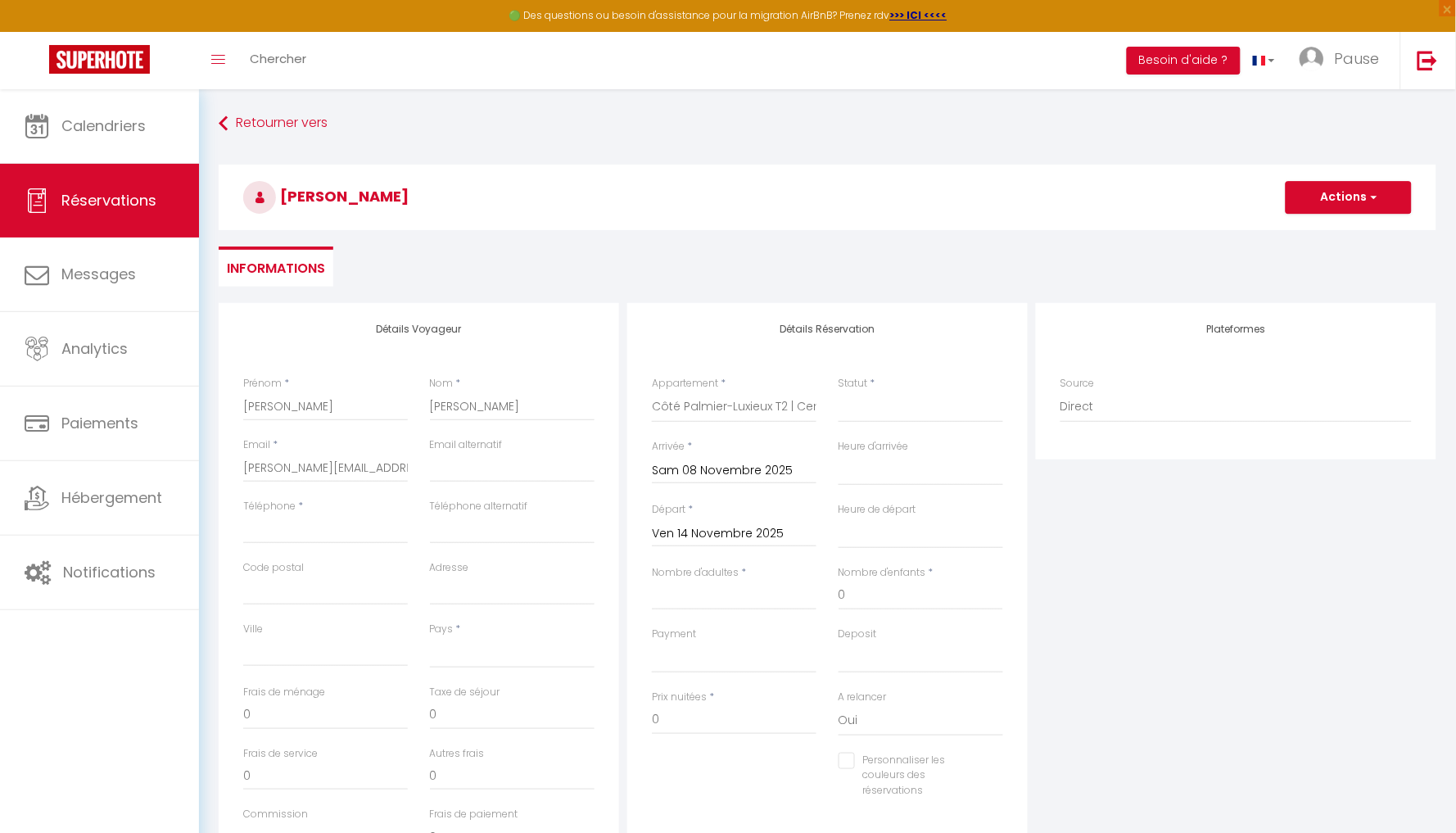
click at [758, 529] on input "Ven 14 Novembre 2025" at bounding box center [734, 534] width 165 height 21
click at [874, 692] on span "15" at bounding box center [879, 693] width 35 height 33
select select
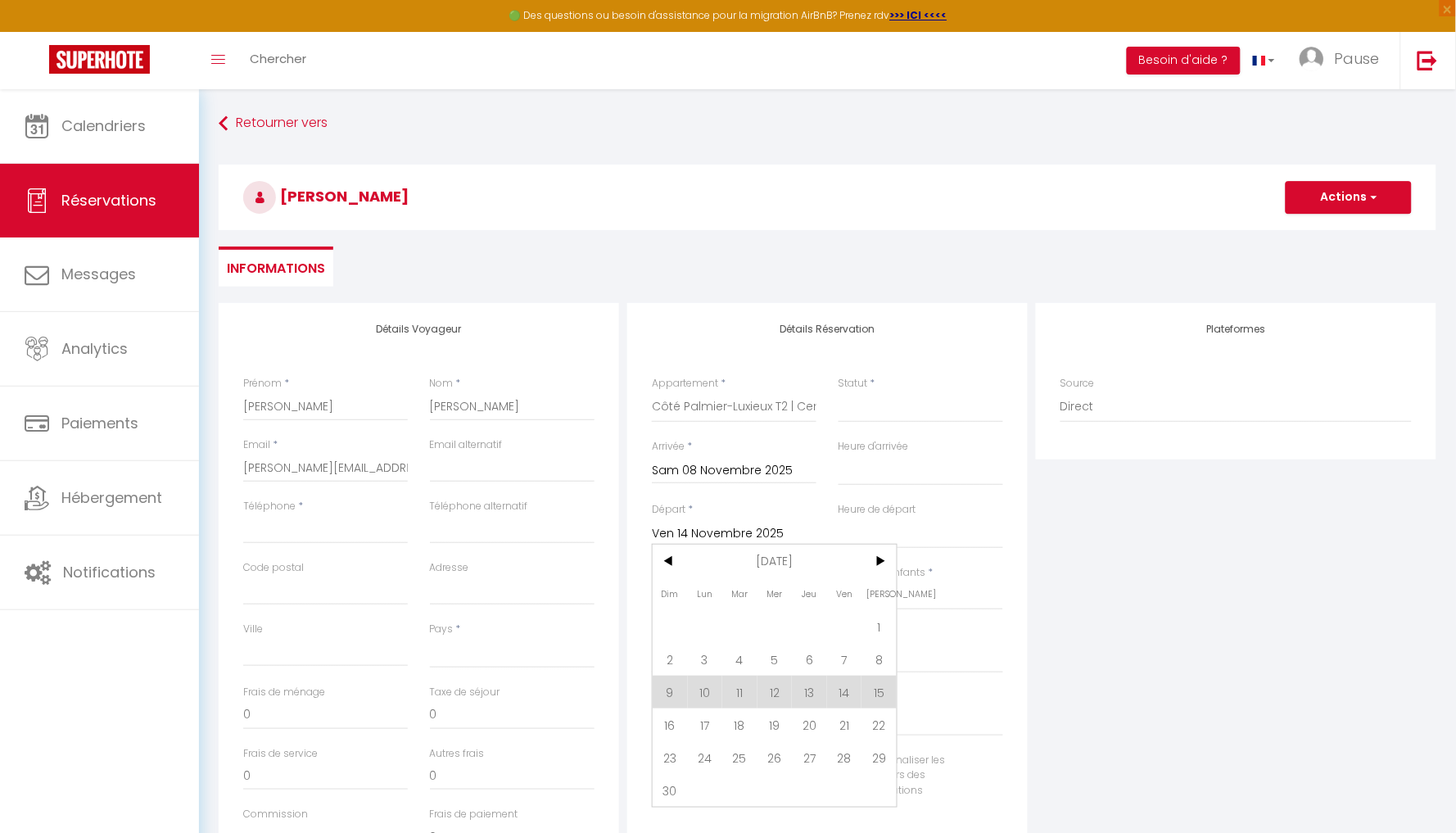
type input "[PERSON_NAME] 15 Novembre 2025"
select select
checkbox input "false"
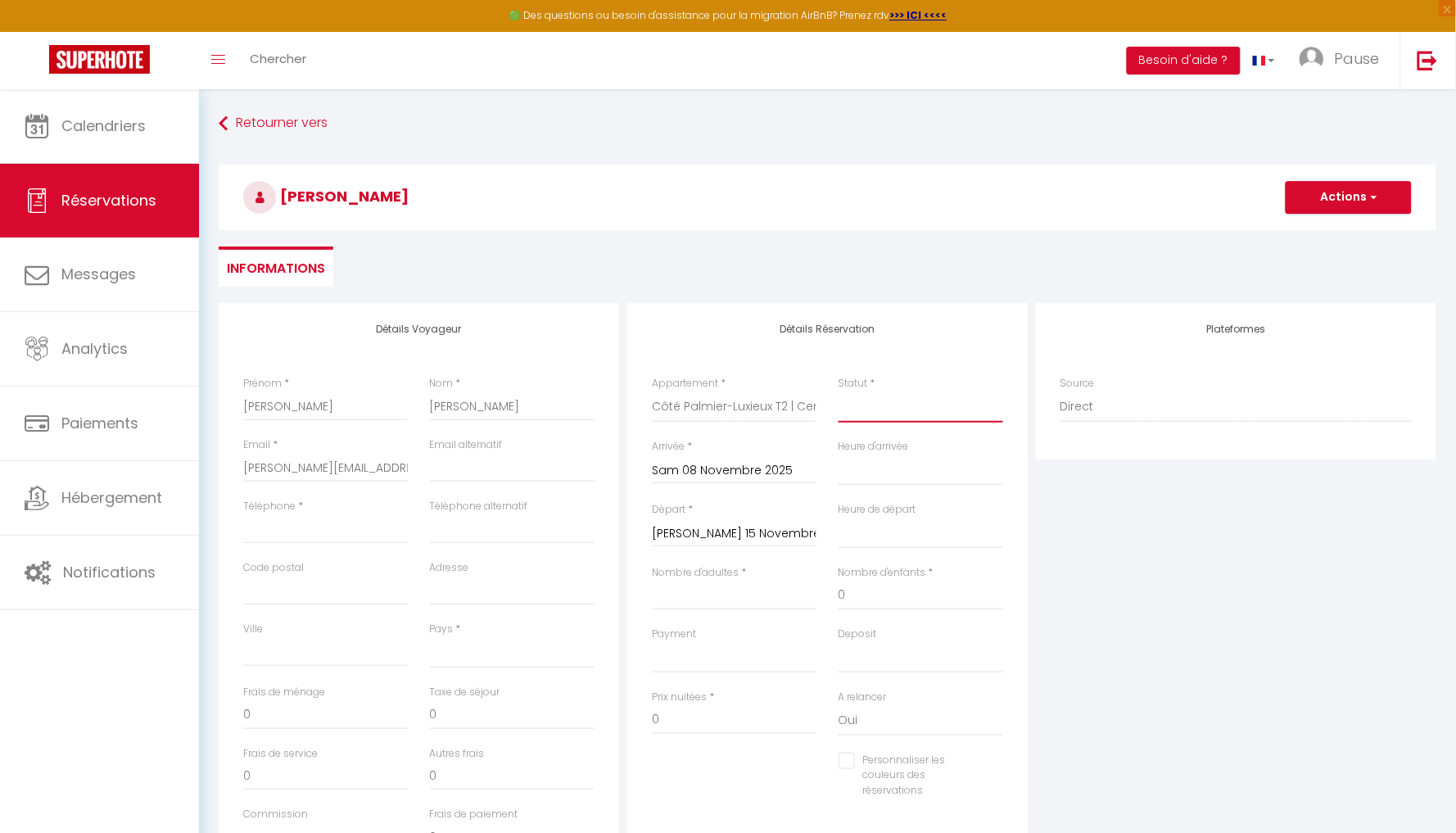
select select "1"
select select
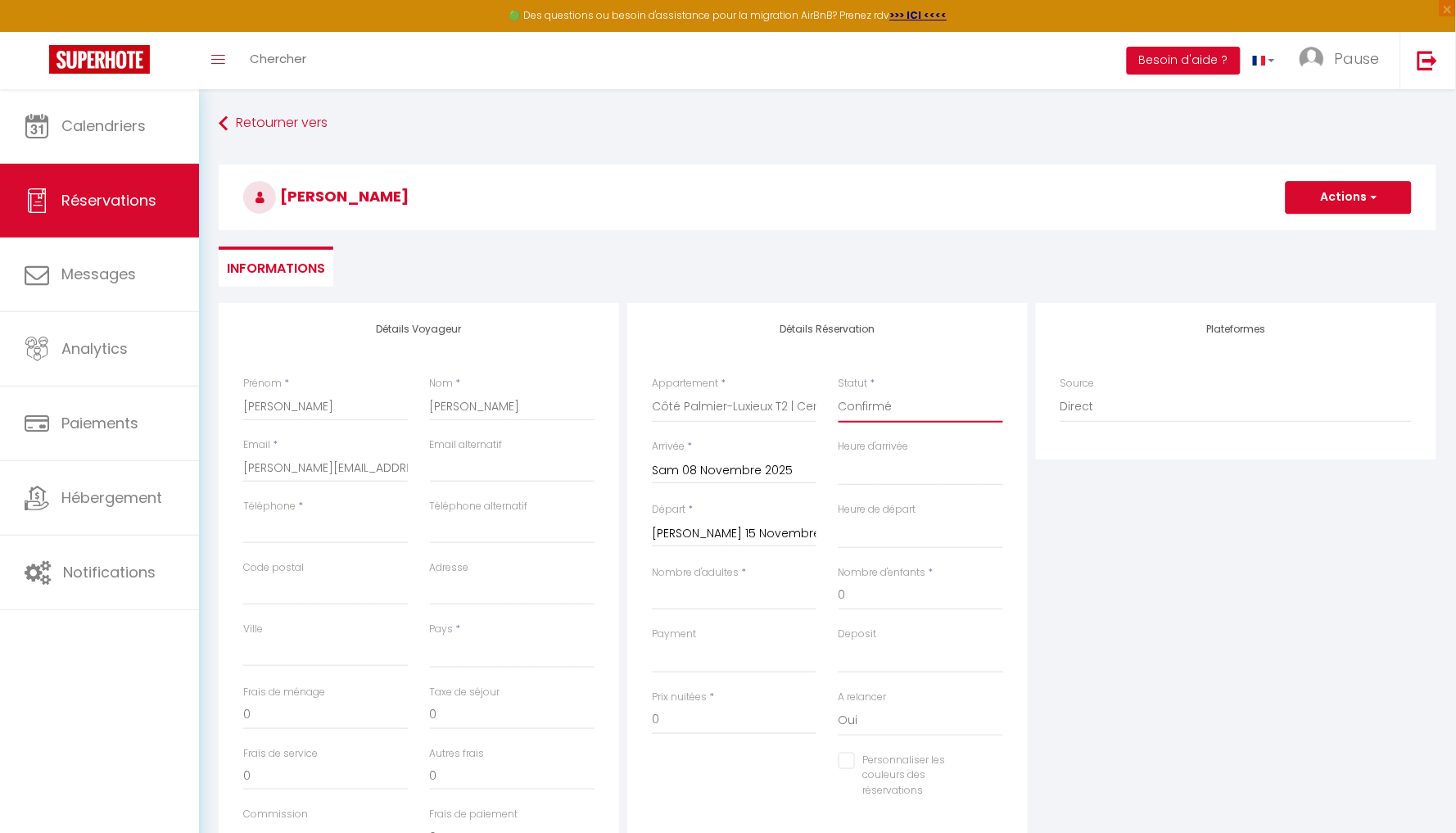
select select
checkbox input "false"
type input "1"
select select
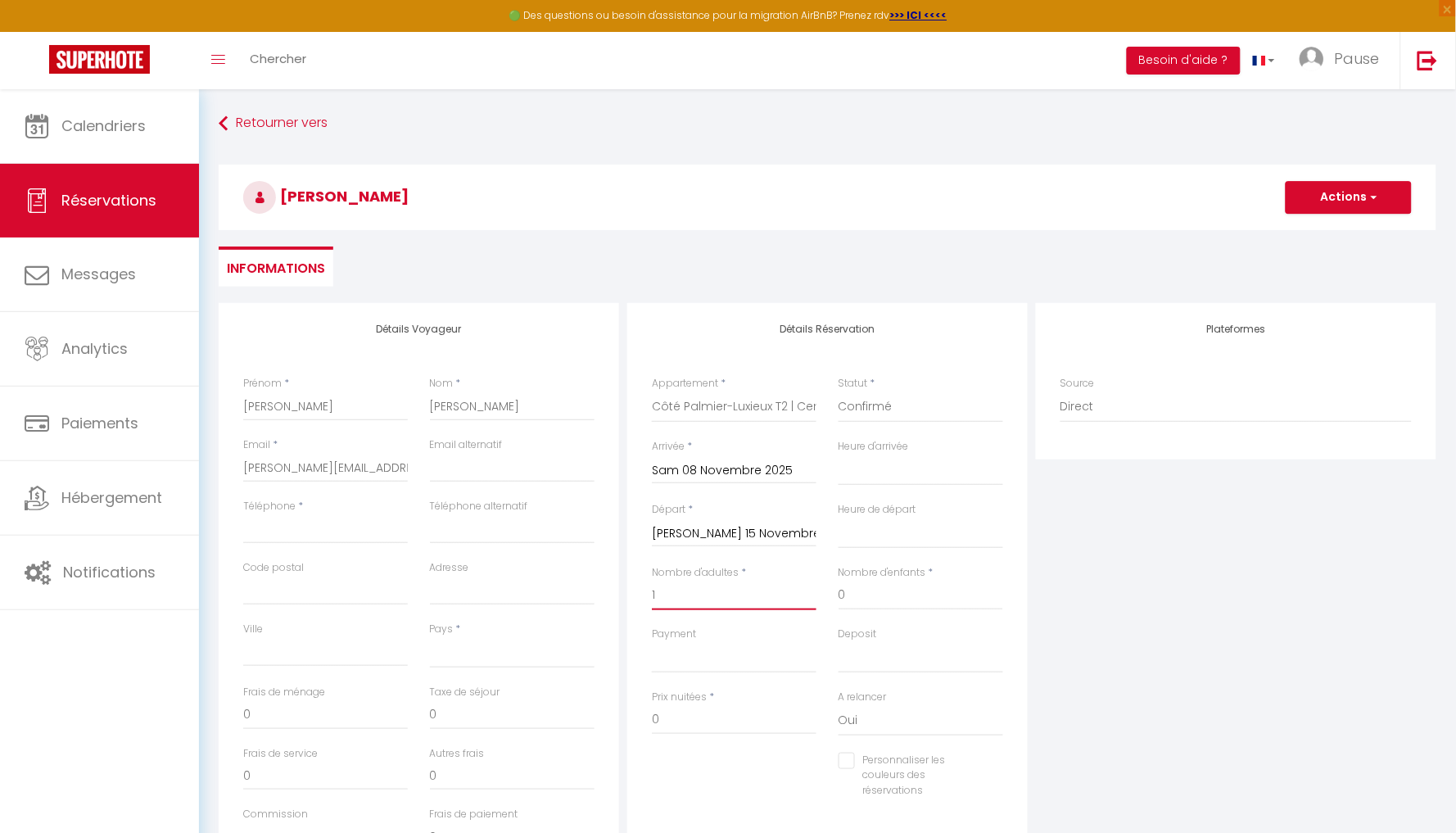
select select
checkbox input "false"
select select
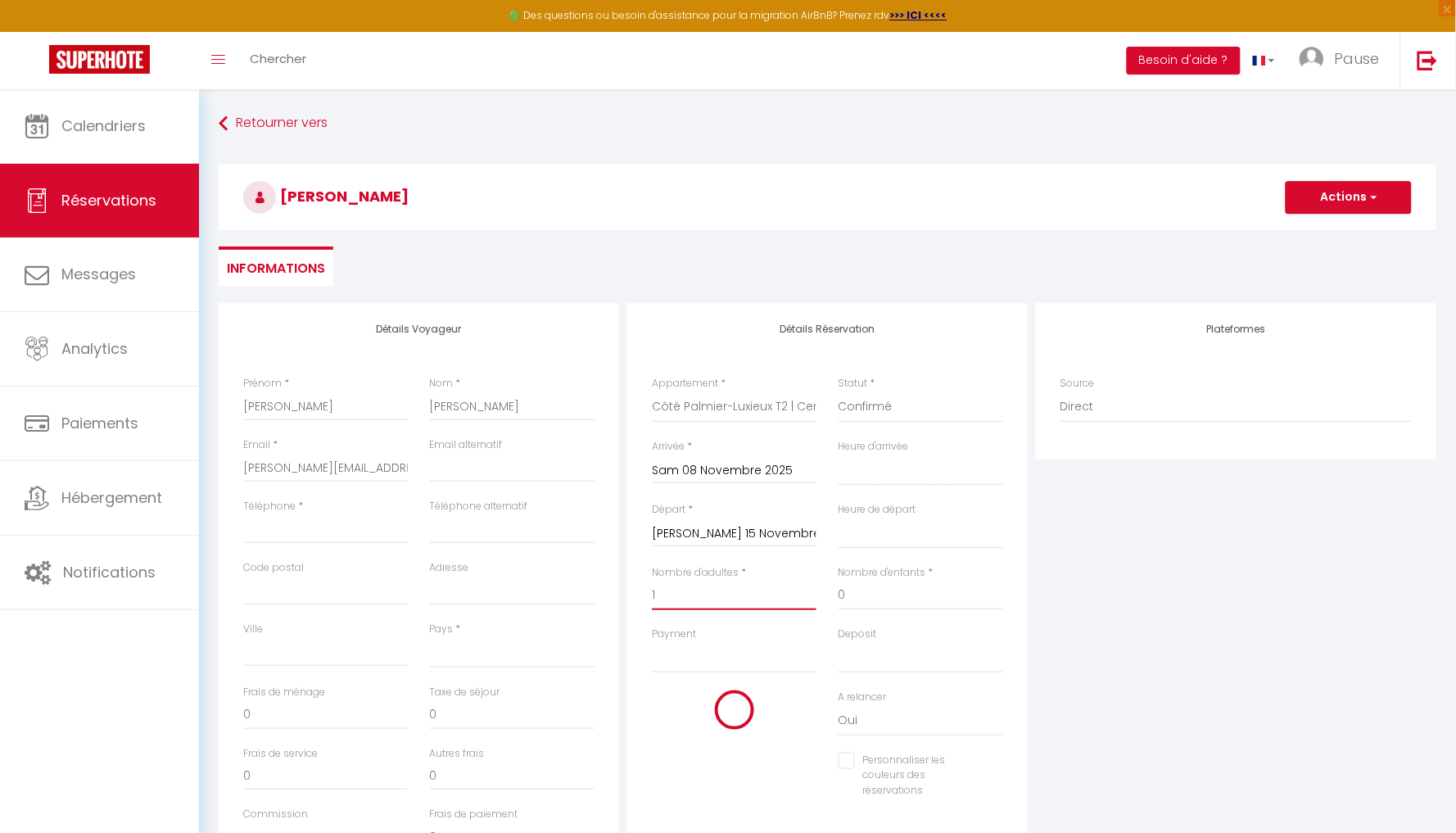
select select
checkbox input "false"
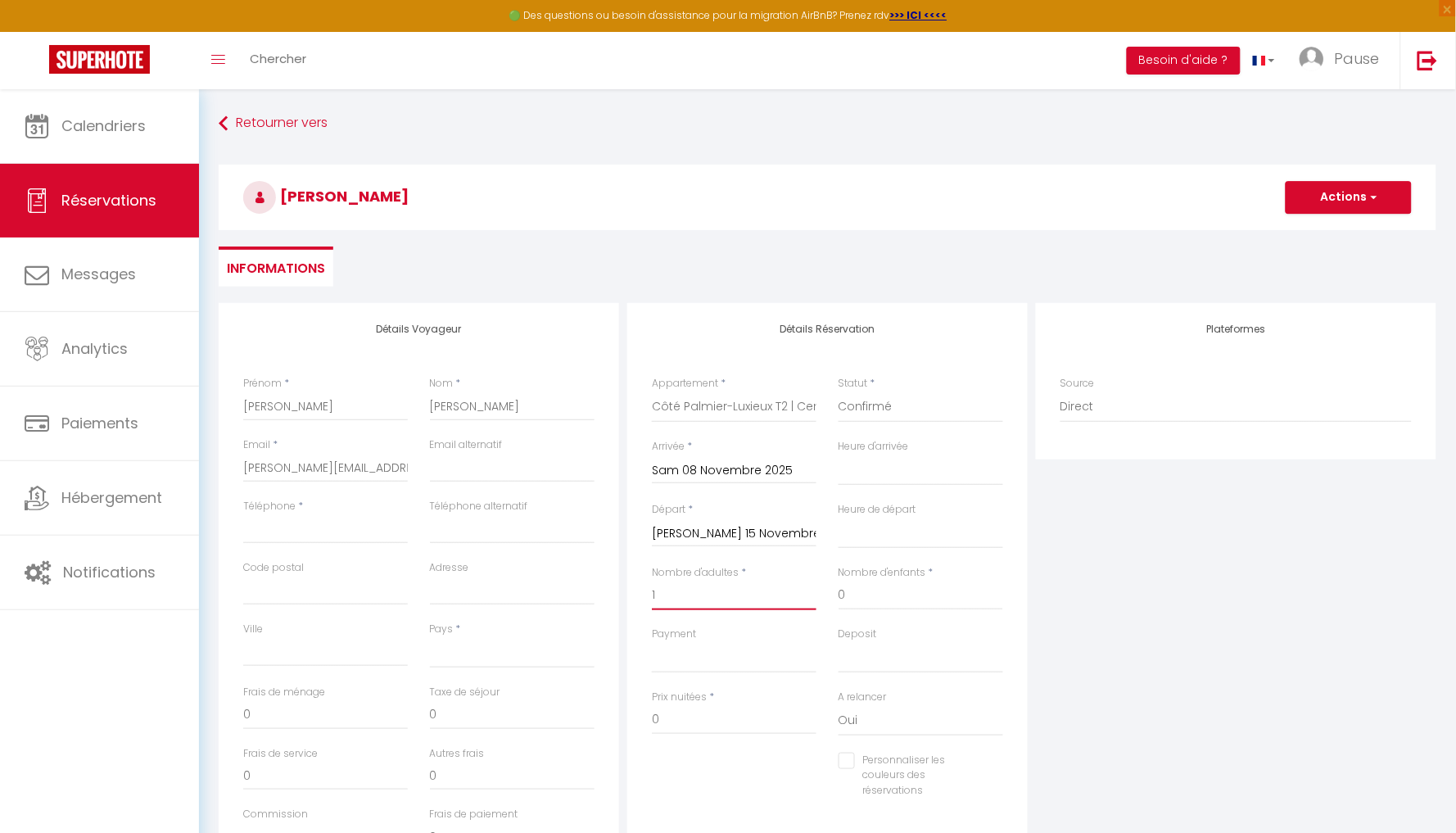
type input "1"
select select "FR"
select select
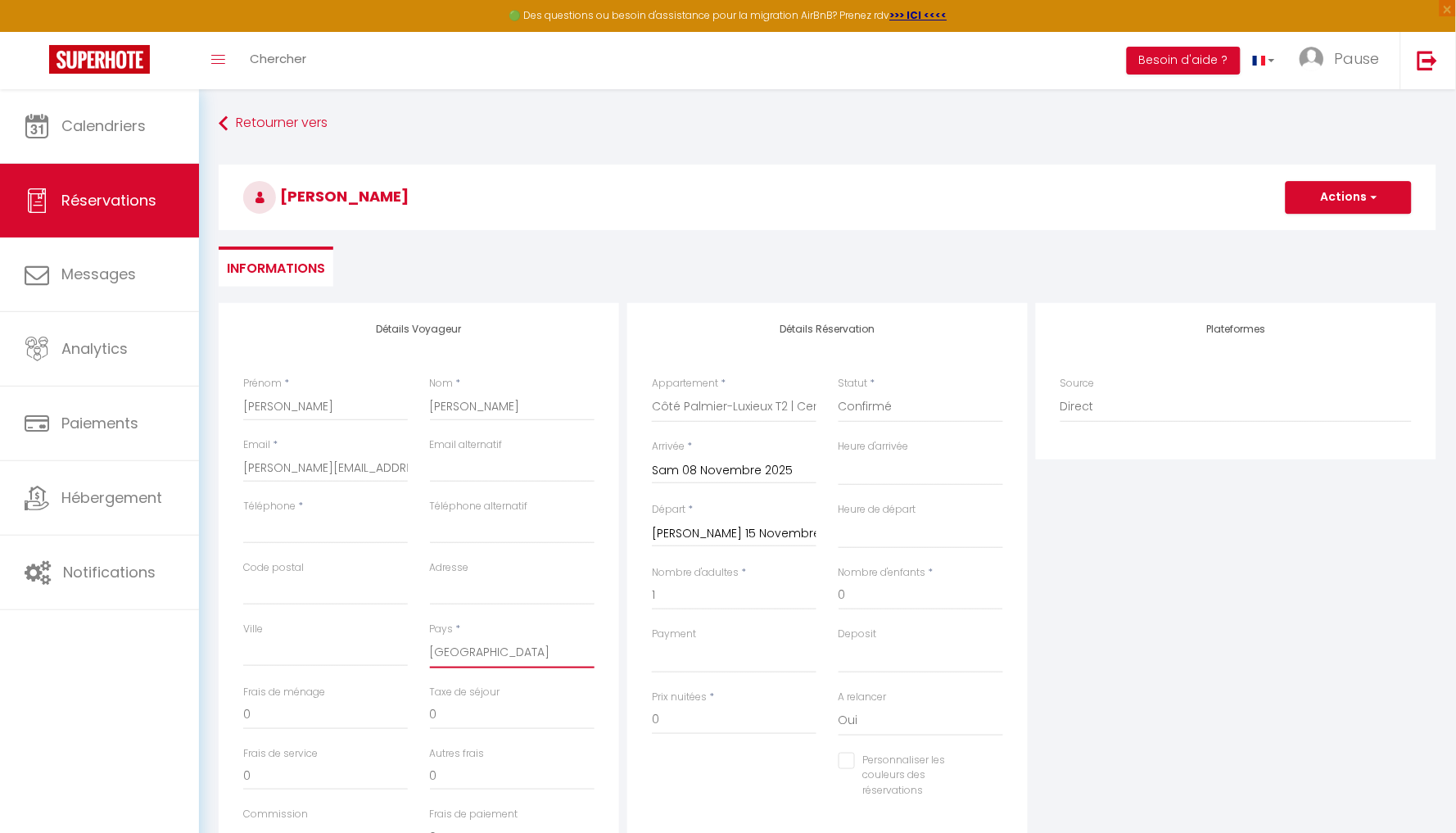
select select
checkbox input "false"
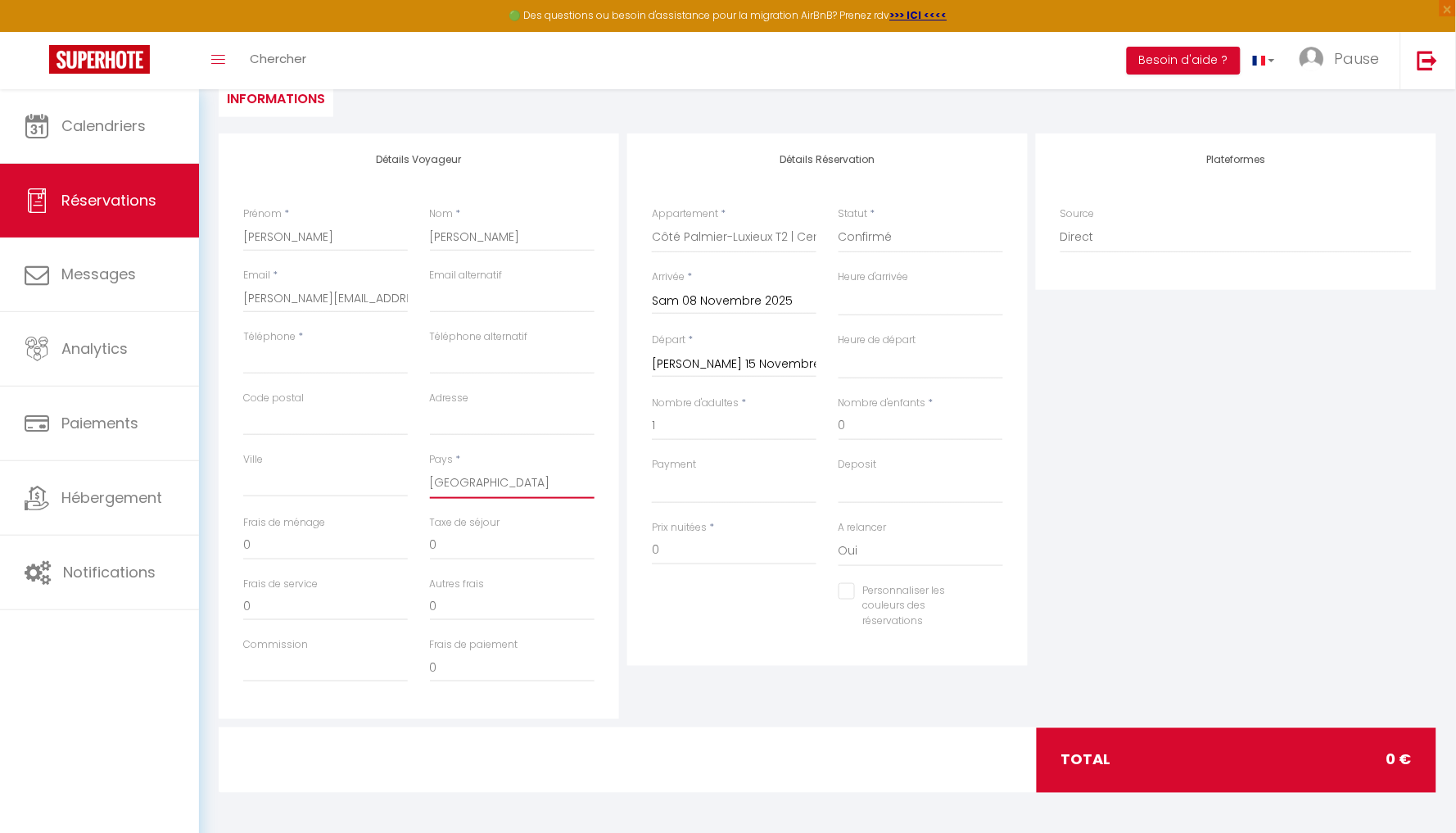
scroll to position [168, 0]
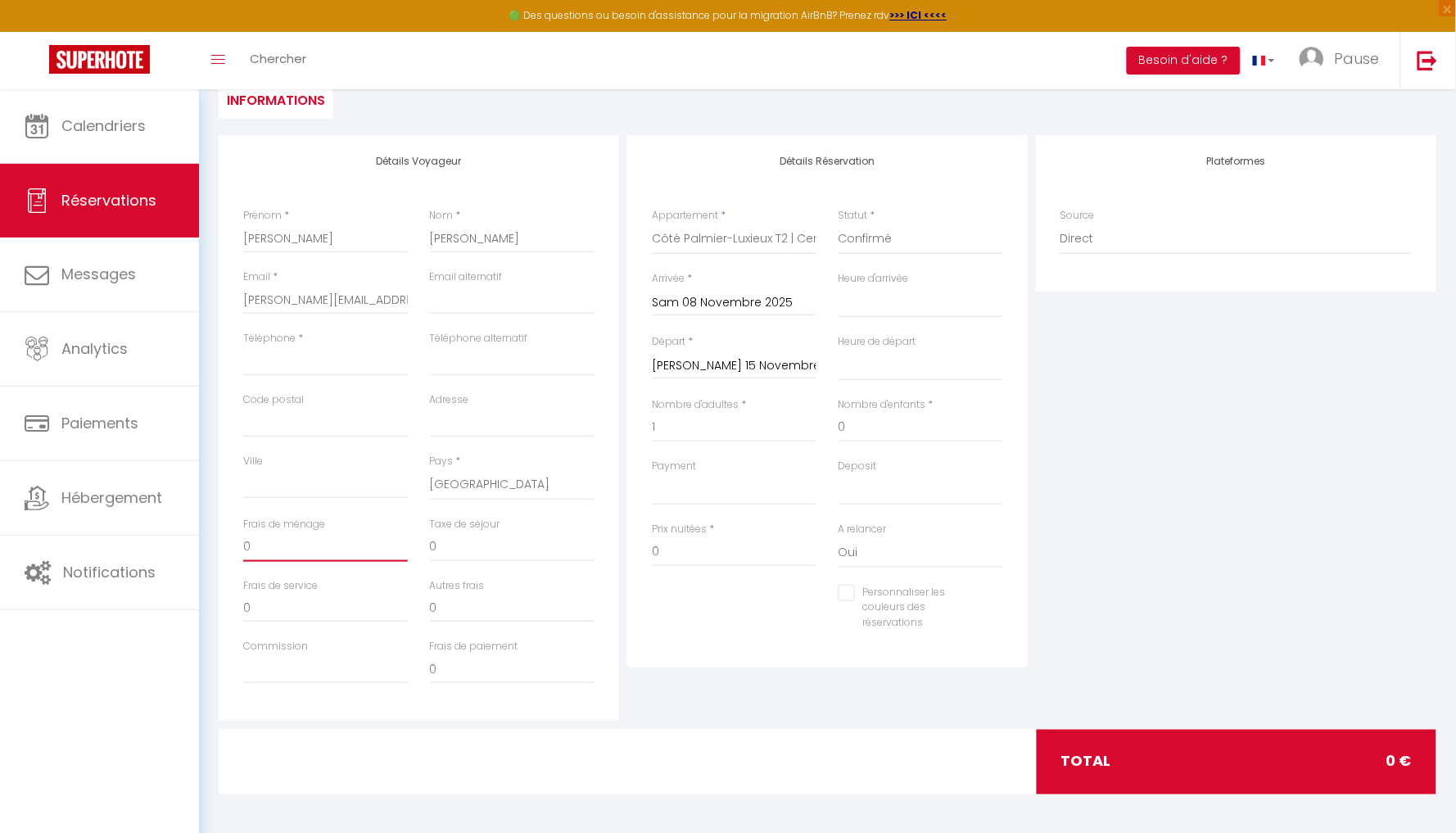
click at [324, 545] on input "0" at bounding box center [325, 547] width 165 height 29
select select "15:00"
select select
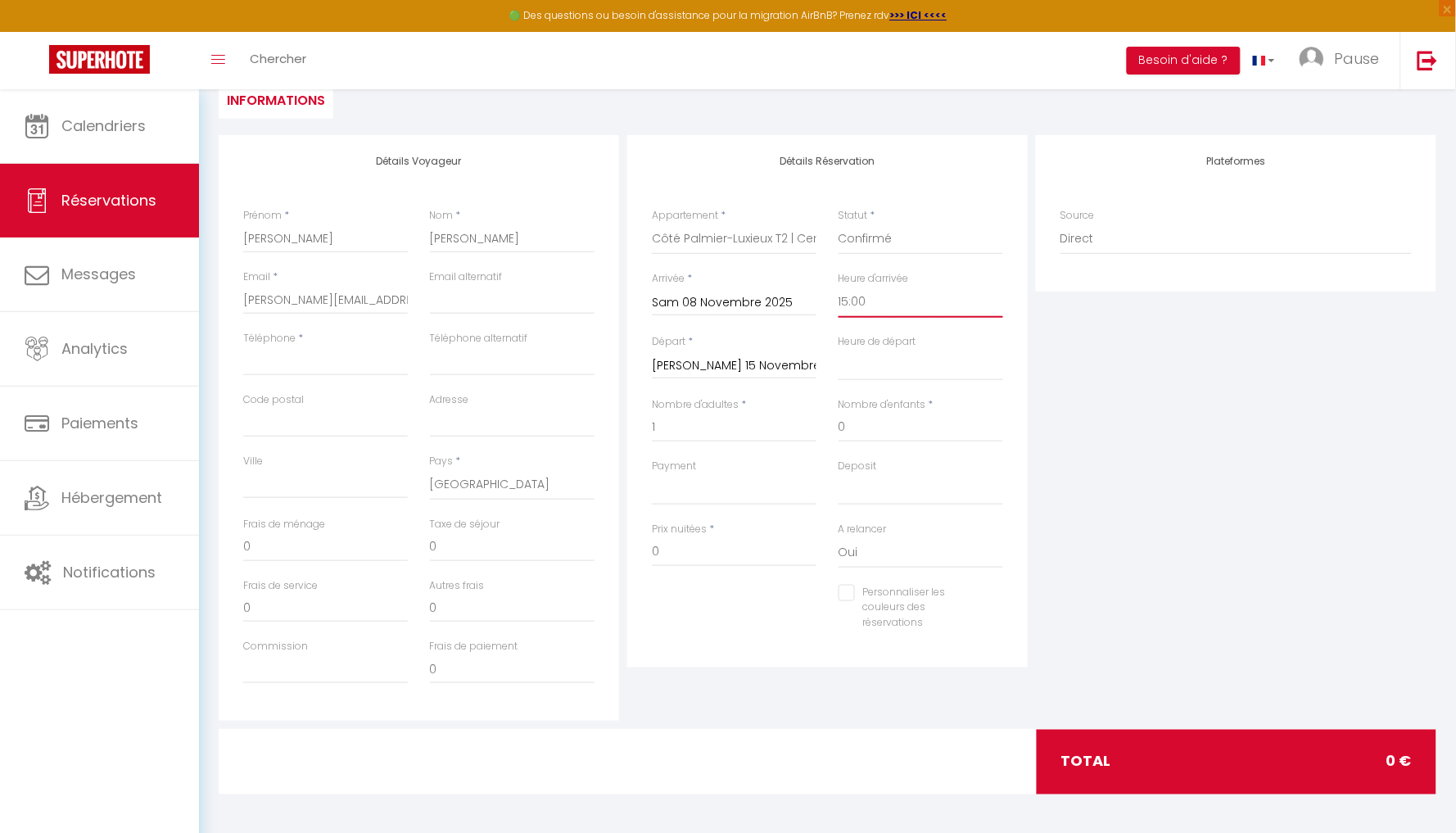
checkbox input "false"
select select "11:00"
select select
checkbox input "false"
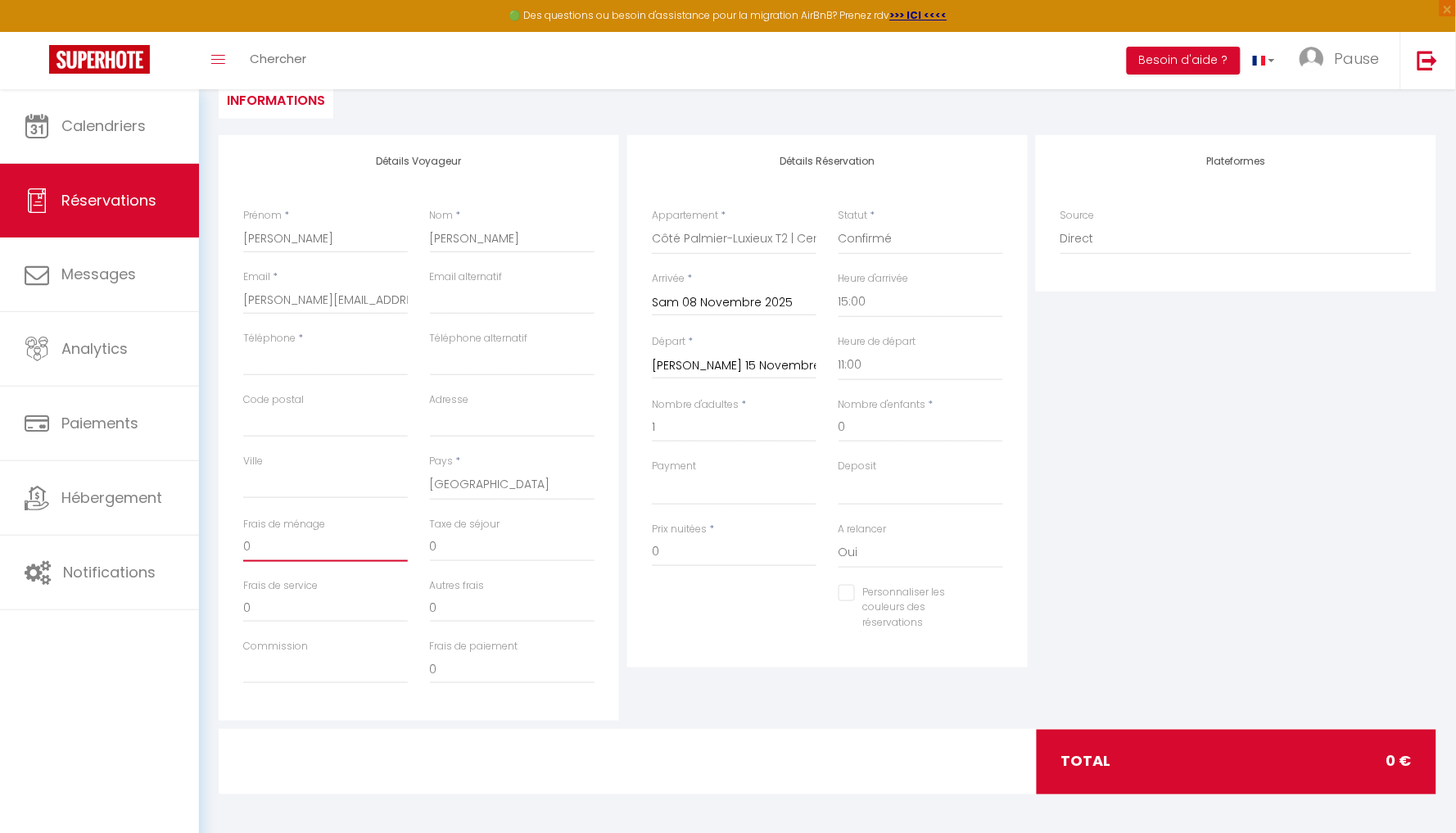
click at [274, 546] on input "0" at bounding box center [325, 547] width 165 height 29
click at [292, 346] on input "Téléphone" at bounding box center [325, 361] width 165 height 29
paste input "[PHONE_NUMBER]"
type input "[PHONE_NUMBER]"
select select
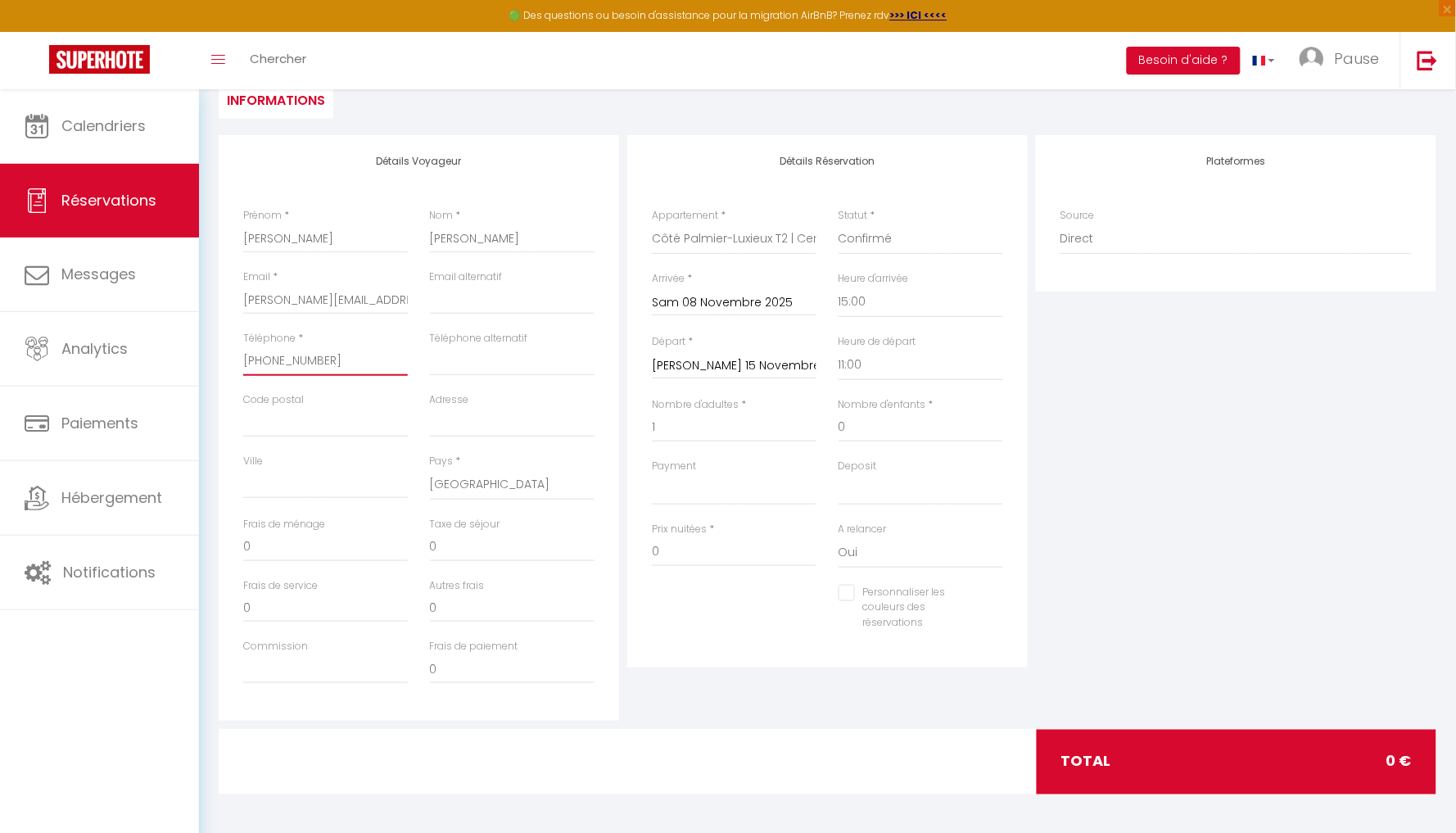
select select
checkbox input "false"
type input "[PHONE_NUMBER]"
paste input "67051"
type input "67051"
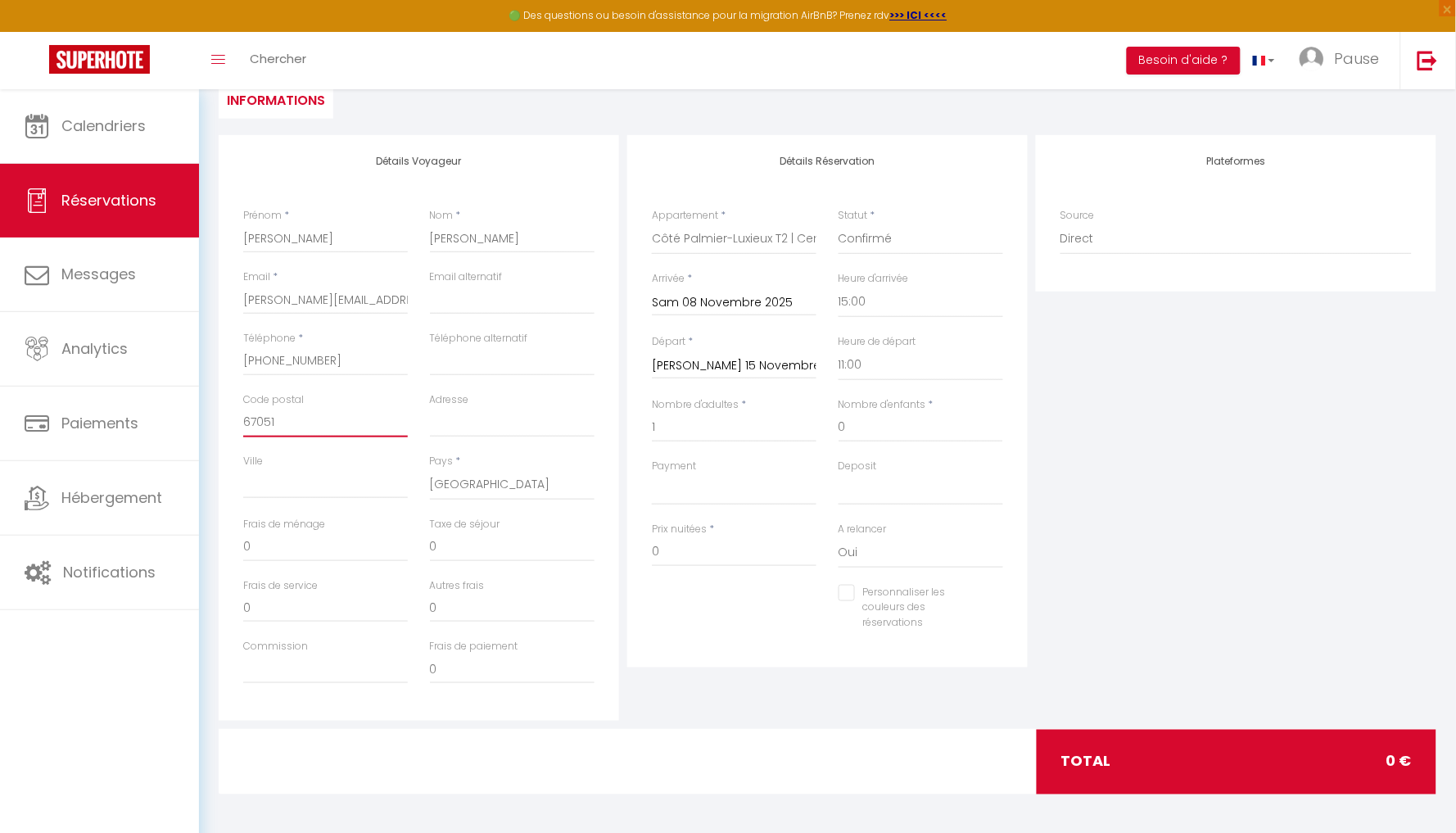
select select
checkbox input "false"
type input "67051"
paste input "[STREET_ADDRESS][PERSON_NAME]"
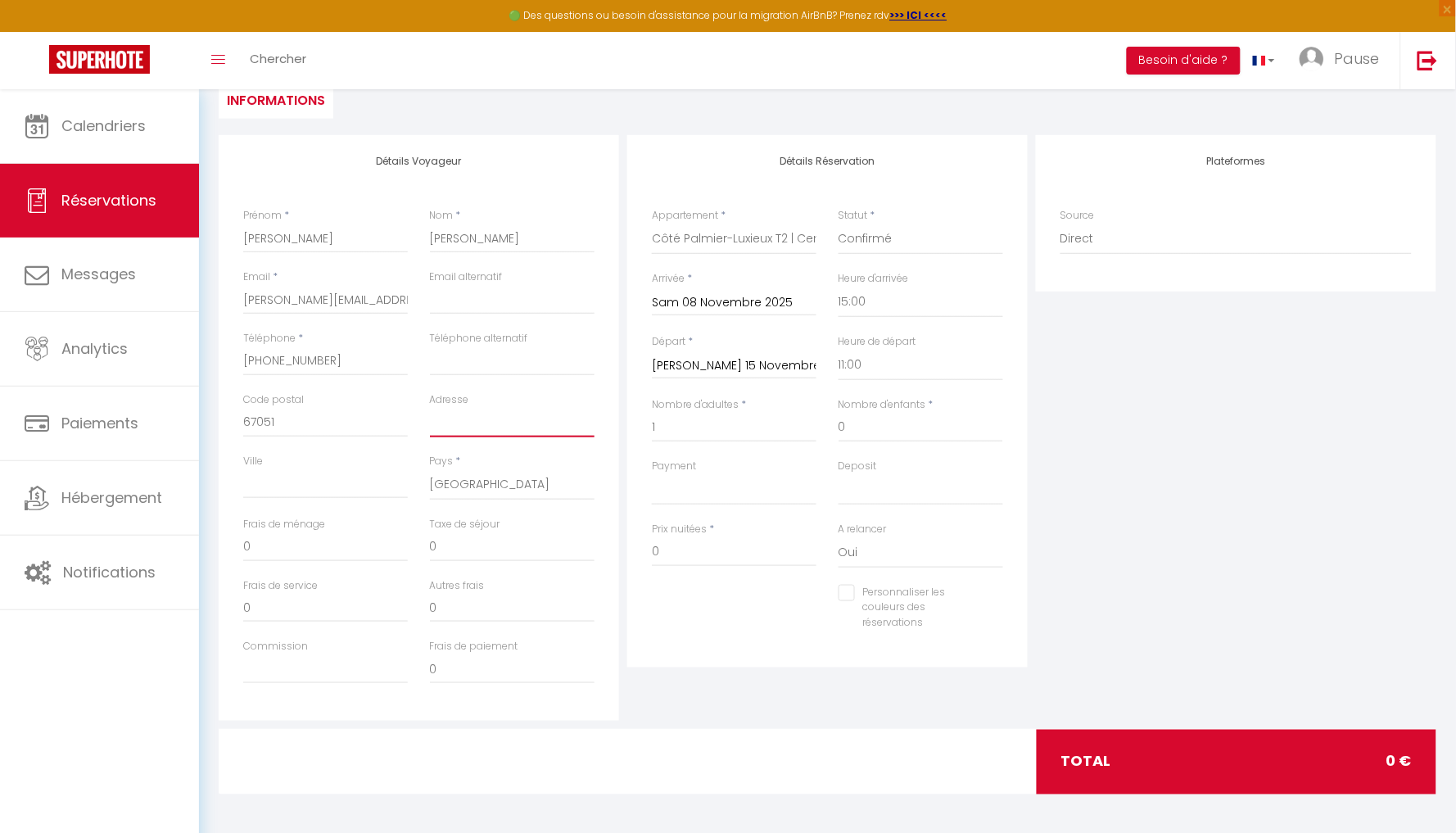
type input "[STREET_ADDRESS][PERSON_NAME]"
select select
paste input "[GEOGRAPHIC_DATA]"
click at [307, 538] on input "0" at bounding box center [325, 547] width 165 height 29
click at [482, 602] on input "0" at bounding box center [512, 608] width 165 height 29
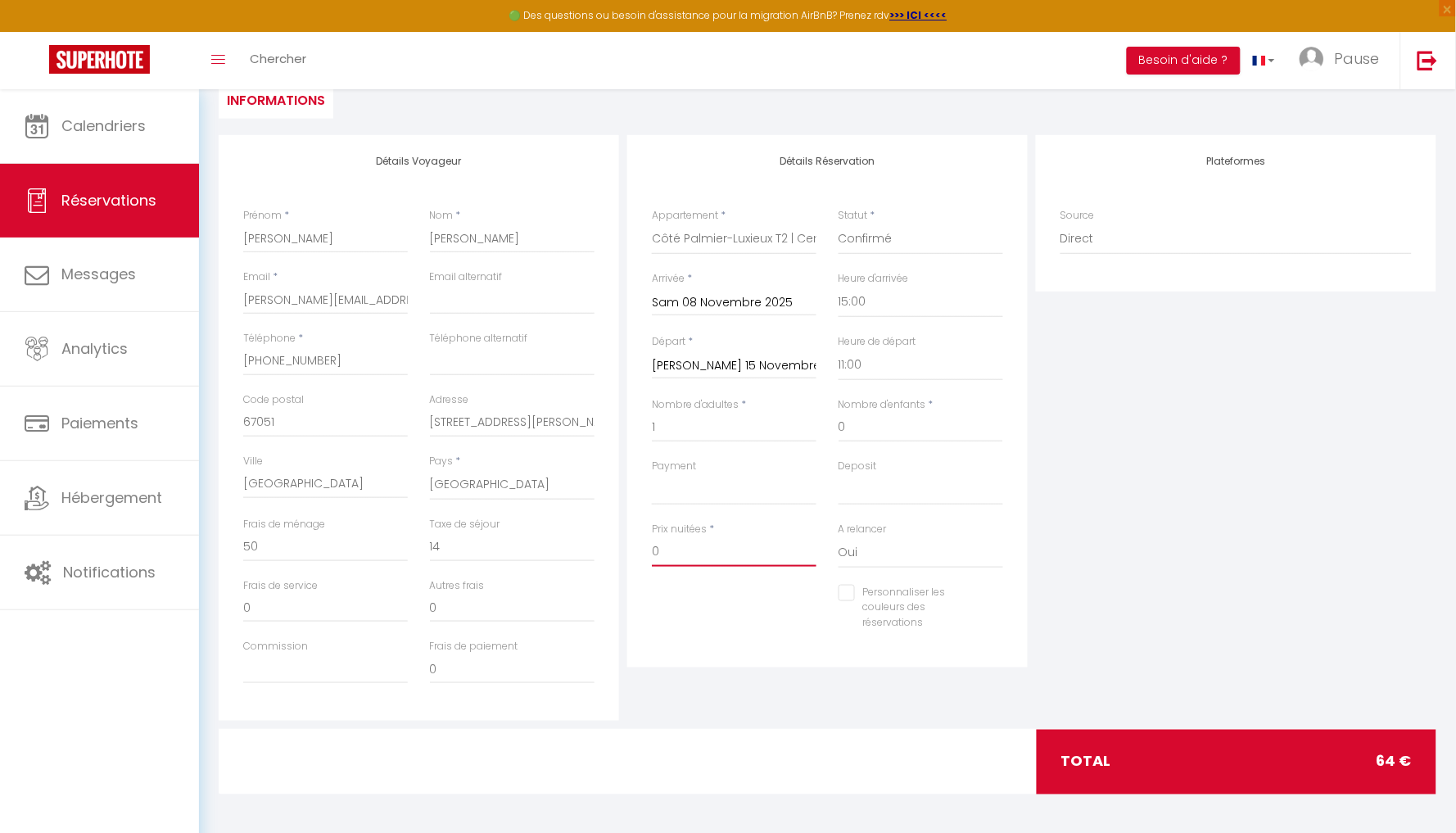
click at [696, 551] on input "0" at bounding box center [734, 552] width 165 height 29
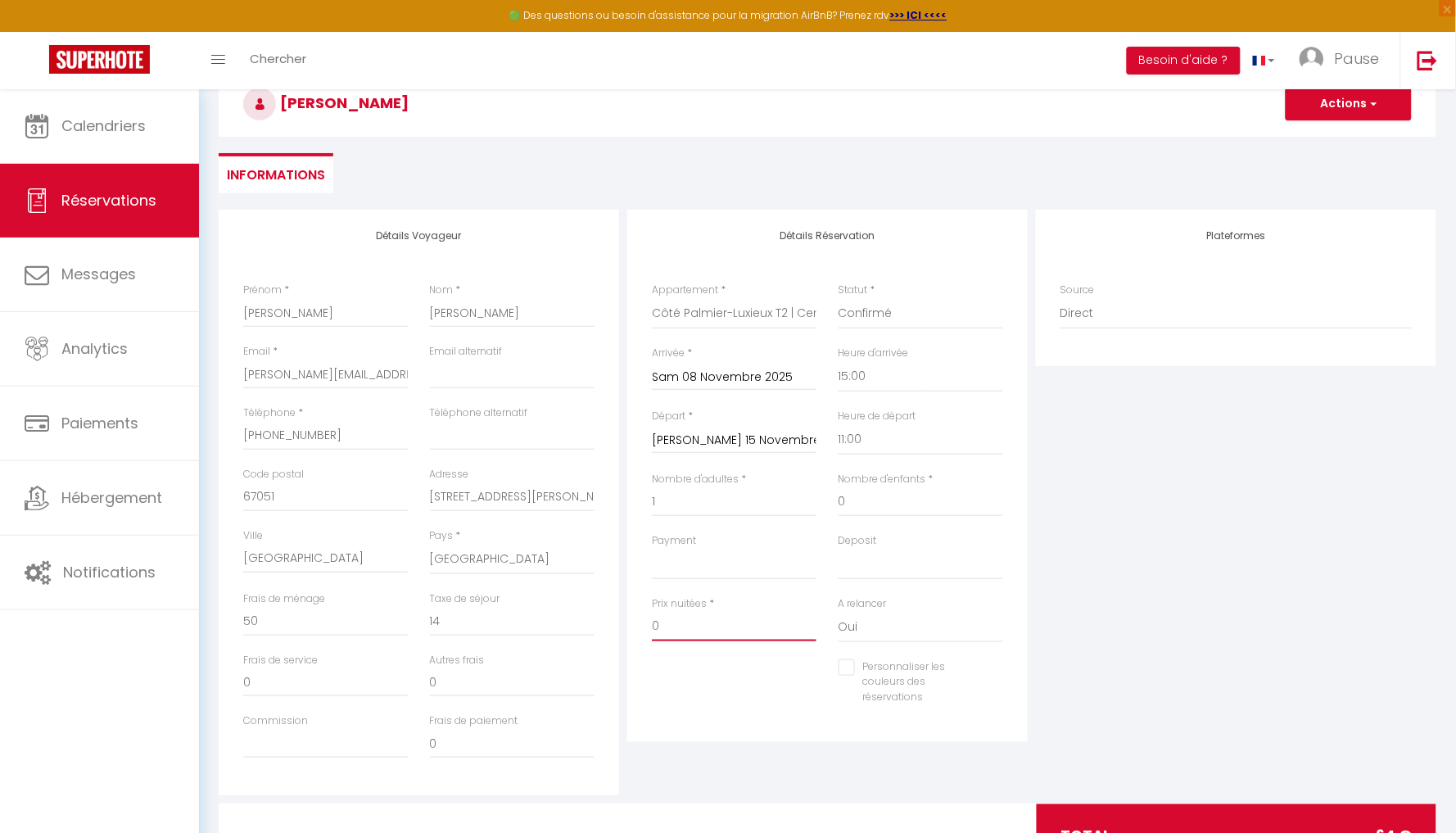
scroll to position [88, 0]
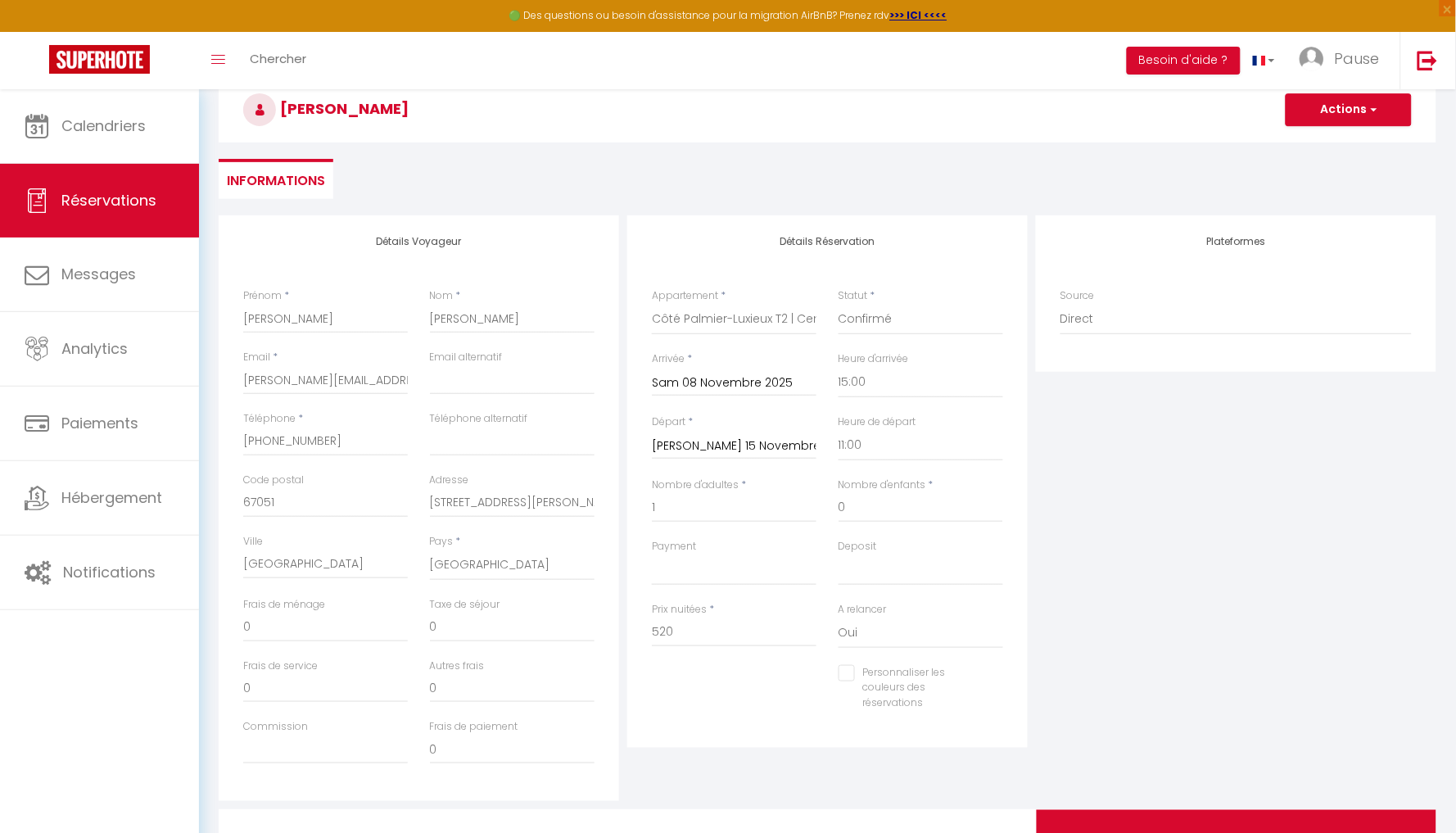
click at [1057, 509] on div "Plateformes Source Direct [DOMAIN_NAME] [DOMAIN_NAME] Chalet montagne Expedia G…" at bounding box center [1237, 509] width 409 height 586
click at [627, 428] on div "Détails Réservation Appartement * Le Petit Patio-Cosy |Clim |Center- by PauseAi…" at bounding box center [827, 482] width 401 height 533
click at [668, 628] on input "520" at bounding box center [734, 633] width 165 height 29
drag, startPoint x: 685, startPoint y: 628, endPoint x: 619, endPoint y: 626, distance: 66.0
click at [619, 626] on div "Détails Voyageur Prénom * [PERSON_NAME] * [PERSON_NAME] Email * [PERSON_NAME][E…" at bounding box center [827, 509] width 1226 height 586
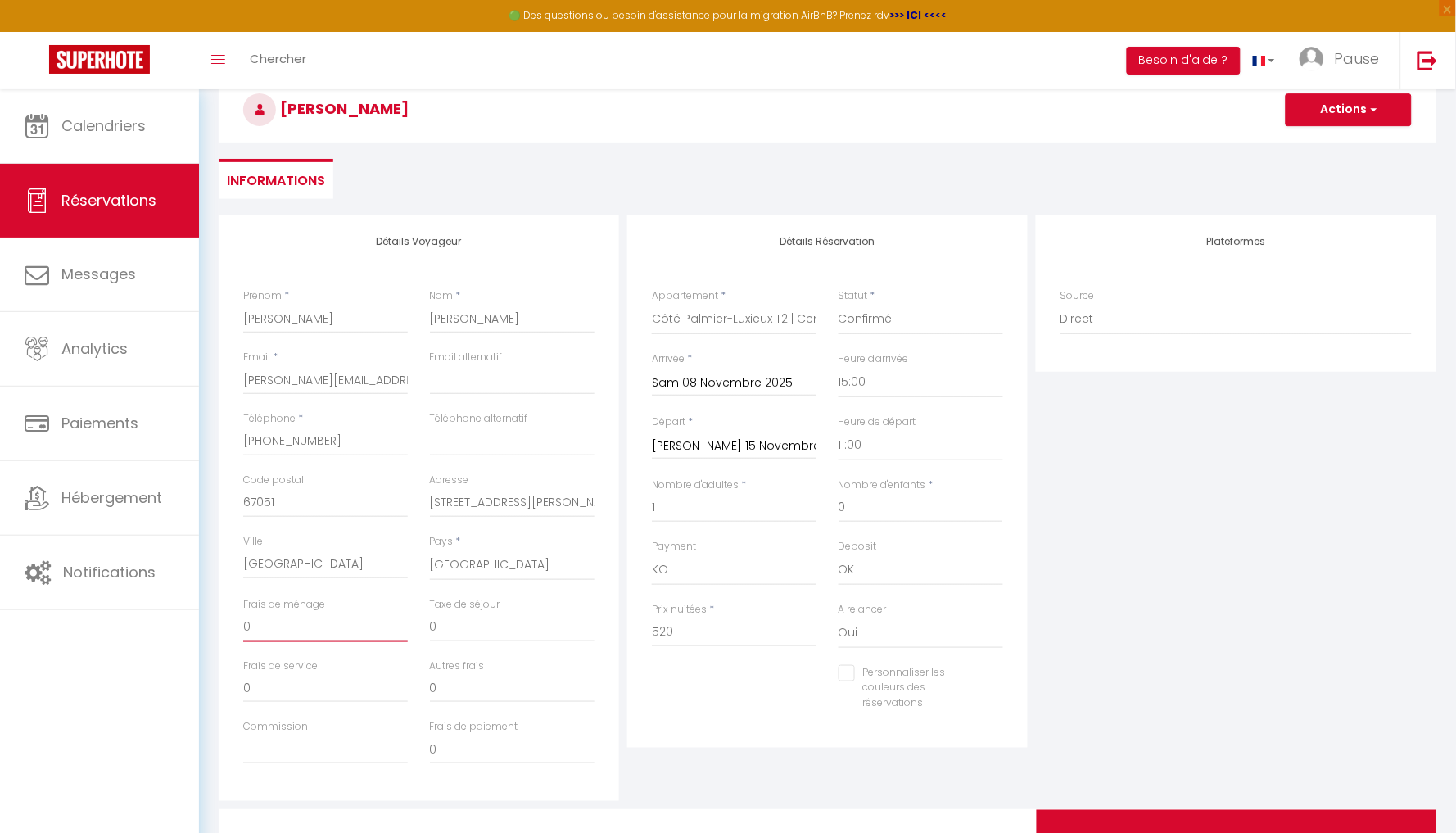
click at [292, 630] on input "0" at bounding box center [325, 628] width 165 height 29
click at [445, 620] on input "0" at bounding box center [512, 628] width 165 height 29
drag, startPoint x: 698, startPoint y: 629, endPoint x: 599, endPoint y: 626, distance: 99.0
click at [599, 626] on div "Détails Voyageur Prénom * [PERSON_NAME] * [PERSON_NAME] Email * [PERSON_NAME][E…" at bounding box center [827, 509] width 1226 height 586
click at [472, 618] on input "0" at bounding box center [512, 628] width 165 height 29
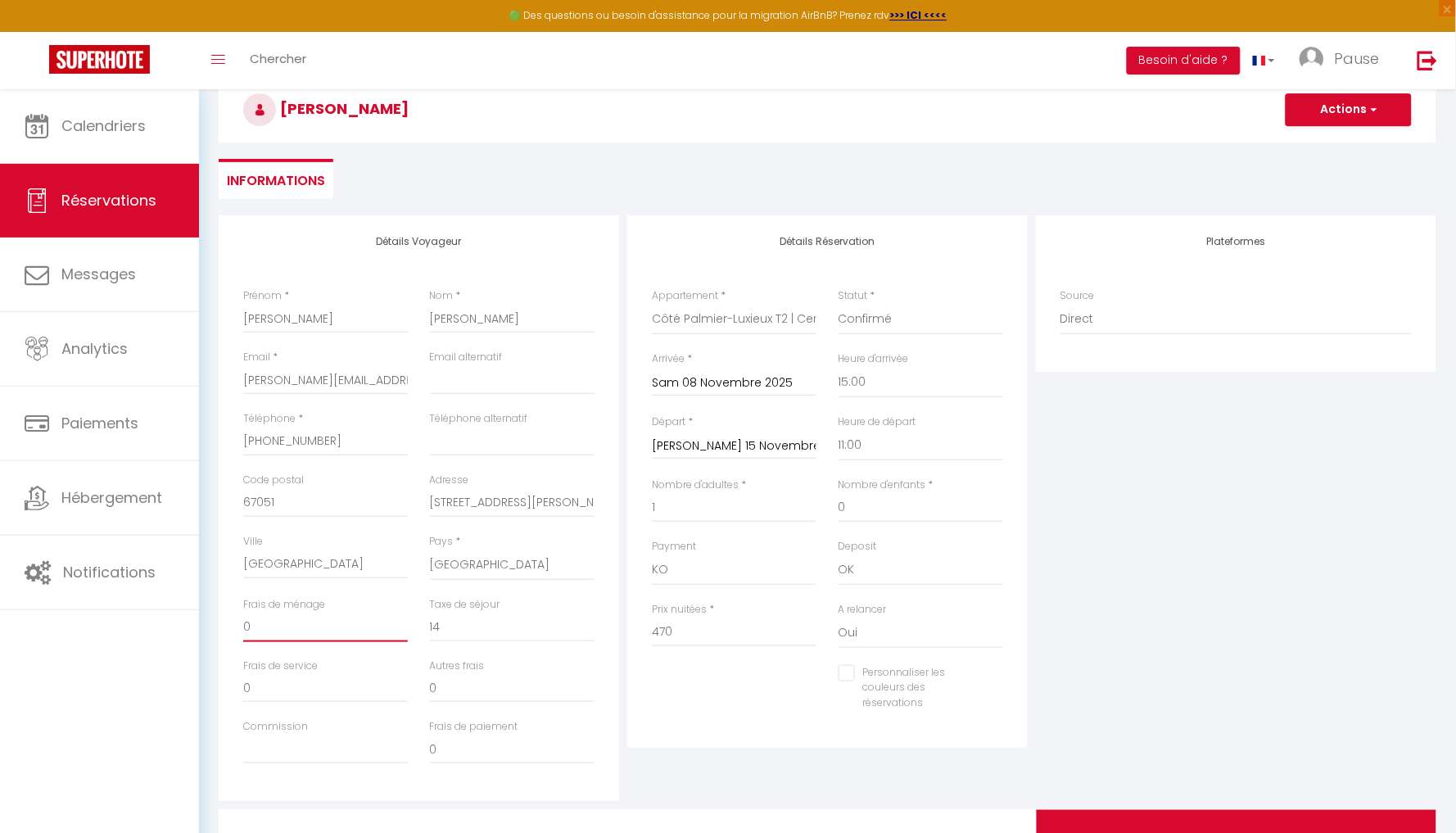
click at [286, 640] on input "0" at bounding box center [325, 628] width 165 height 29
click at [1139, 583] on div "Plateformes Source Direct [DOMAIN_NAME] [DOMAIN_NAME] Chalet montagne Expedia G…" at bounding box center [1237, 509] width 409 height 586
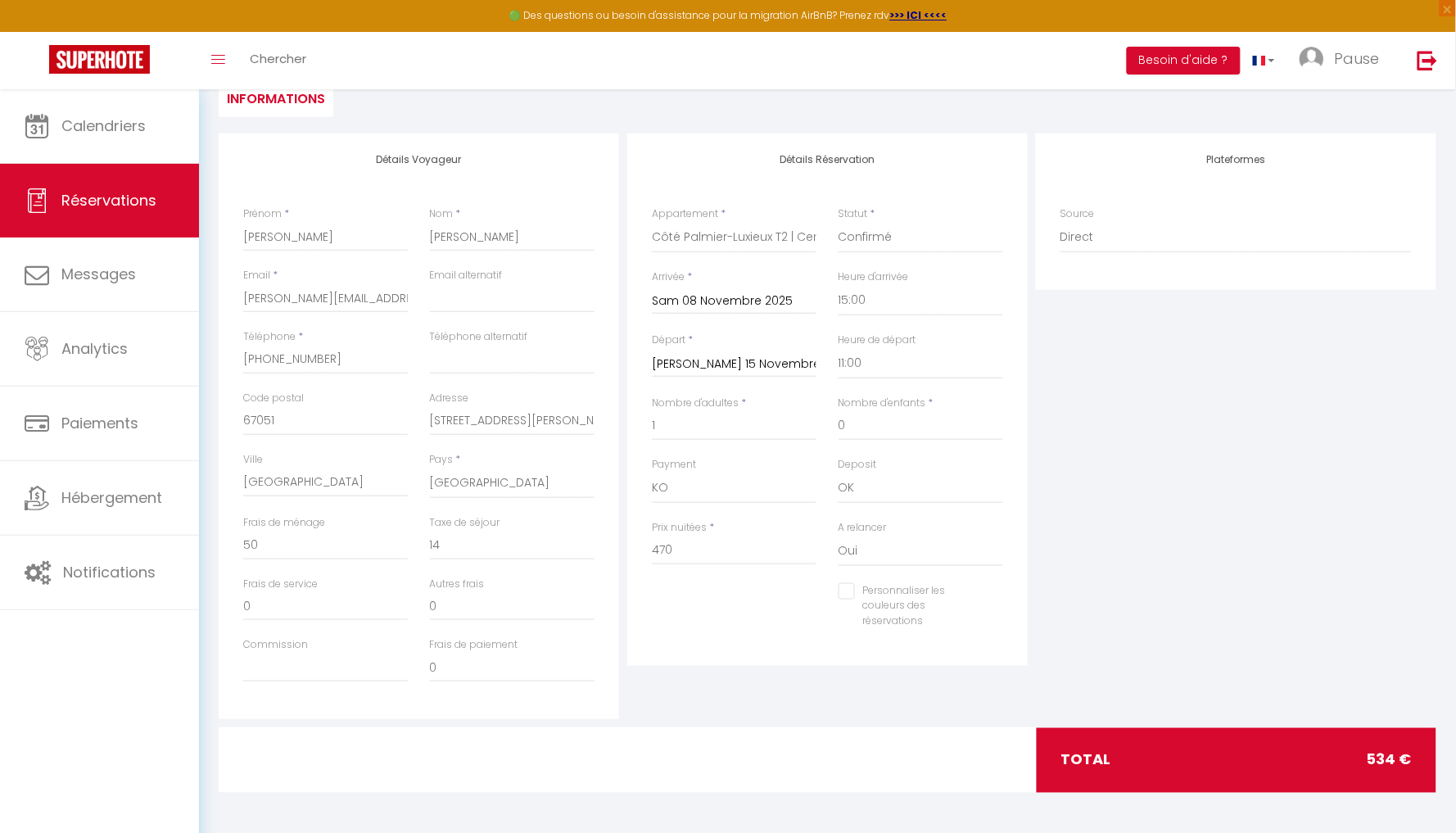
scroll to position [168, 0]
click at [848, 599] on div "Personnaliser les couleurs des réservations" at bounding box center [911, 608] width 145 height 47
click at [845, 588] on input "Personnaliser les couleurs des réservations" at bounding box center [911, 593] width 145 height 17
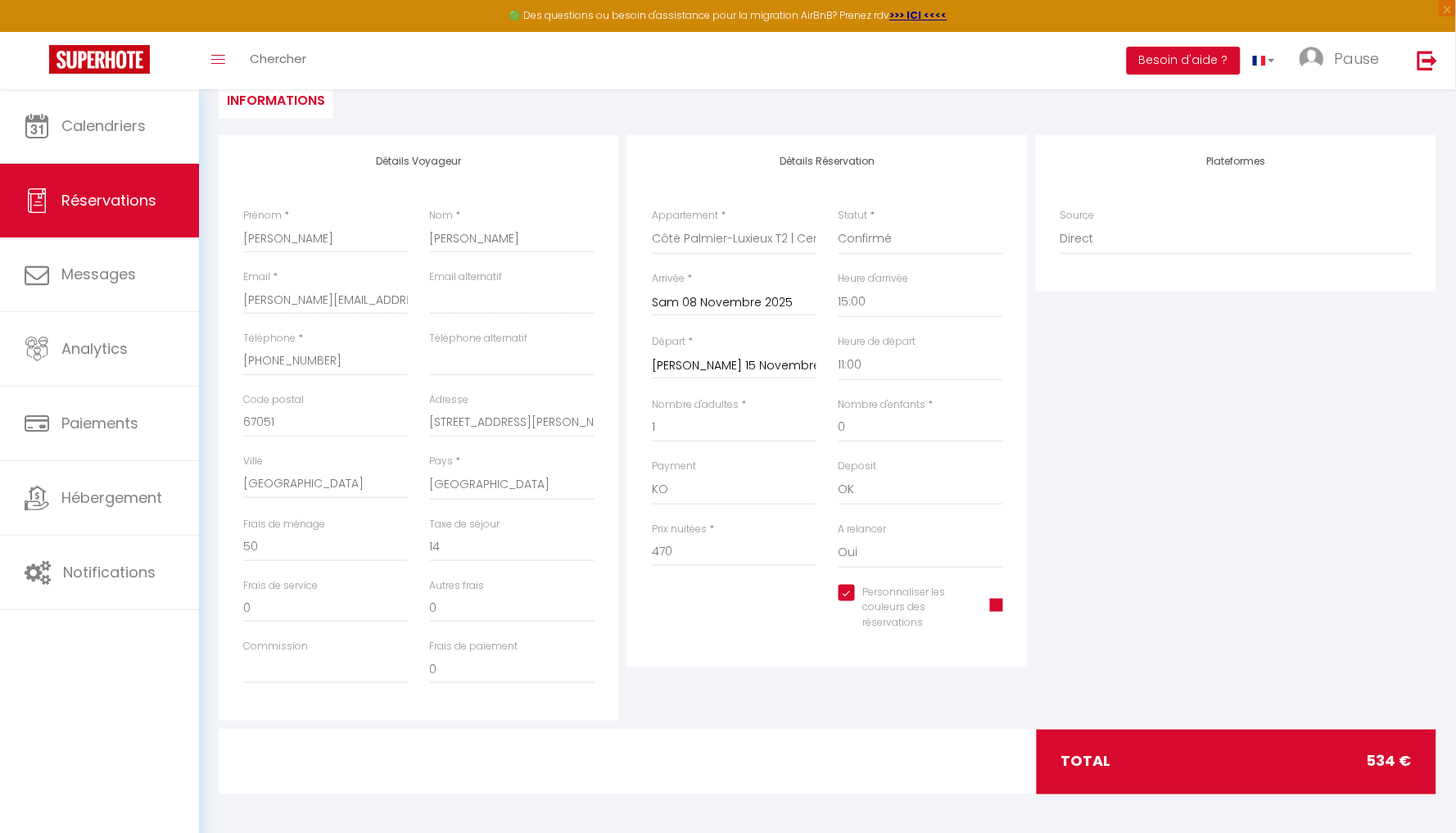
click at [1002, 592] on div "Personnaliser les couleurs des réservations #D7092E" at bounding box center [921, 608] width 165 height 47
click at [1002, 599] on span at bounding box center [996, 605] width 13 height 13
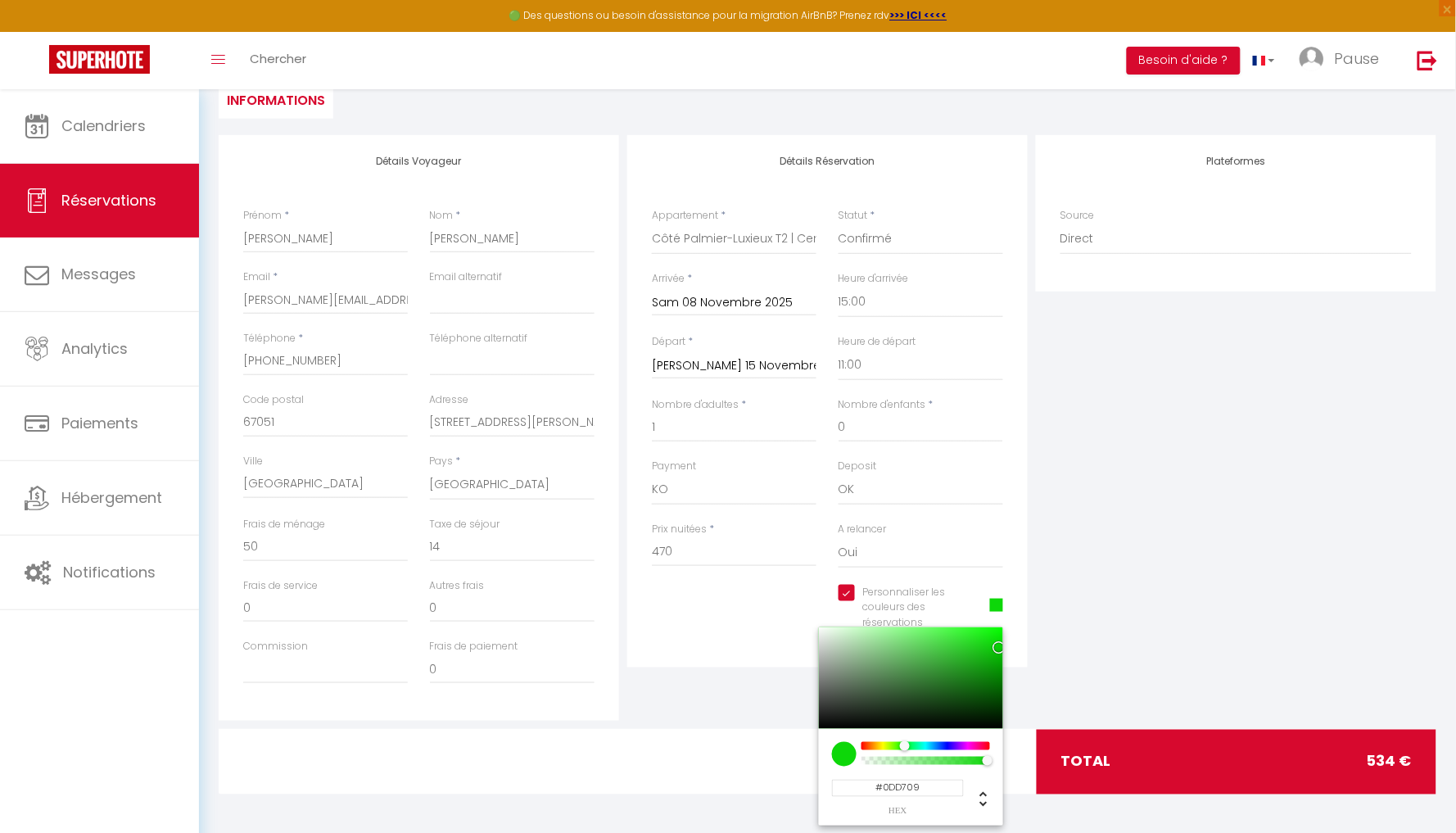
click at [905, 746] on div at bounding box center [926, 746] width 125 height 8
click at [1056, 636] on div "Plateformes Source Direct [DOMAIN_NAME] [DOMAIN_NAME] Chalet montagne Expedia G…" at bounding box center [1237, 428] width 409 height 586
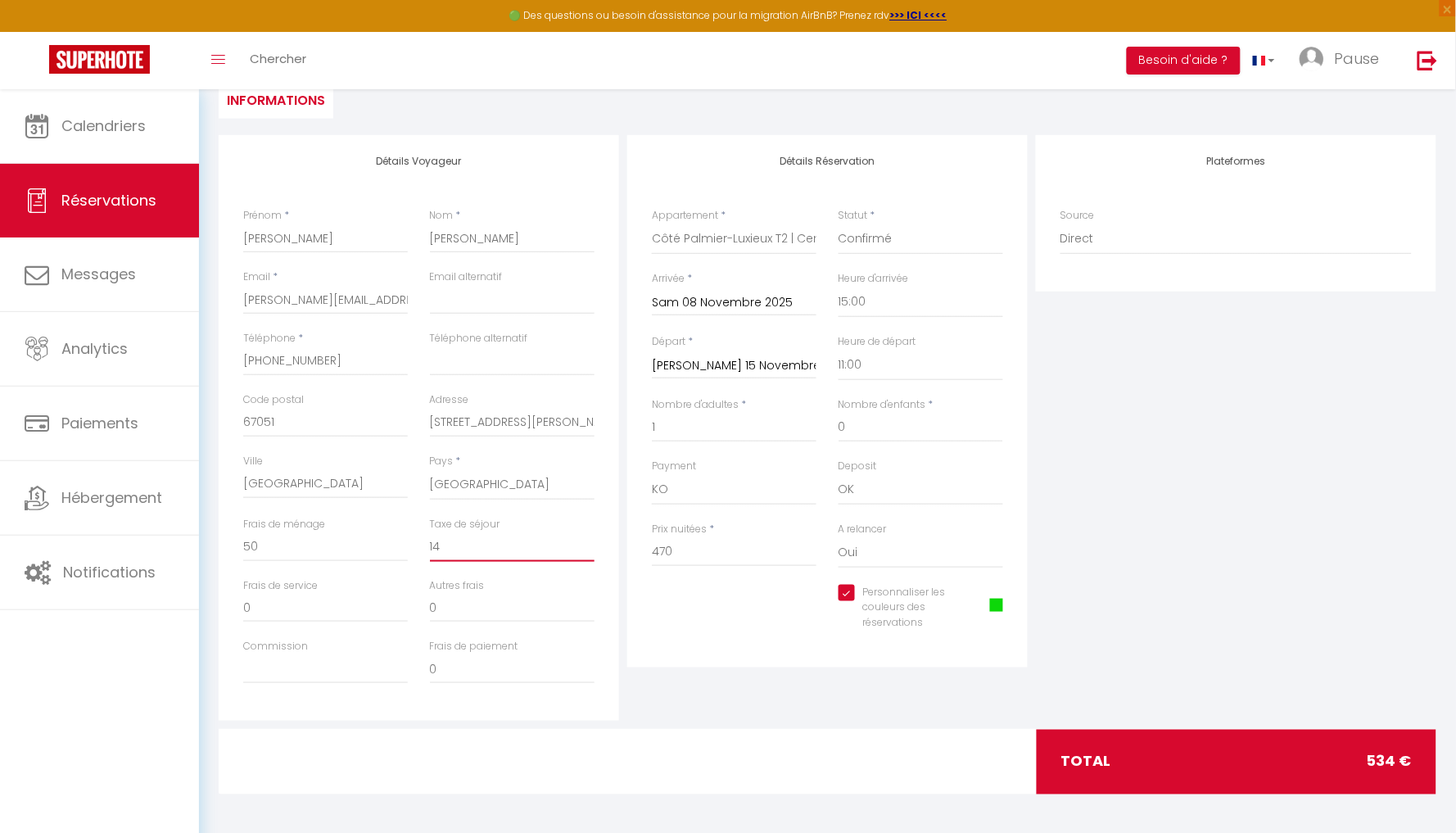
click at [468, 546] on input "14" at bounding box center [512, 547] width 165 height 29
click at [681, 557] on input "470" at bounding box center [734, 552] width 165 height 29
click at [779, 665] on div "Détails Réservation Appartement * Le Petit Patio-Cosy |Clim |Center- by PauseAi…" at bounding box center [828, 428] width 409 height 586
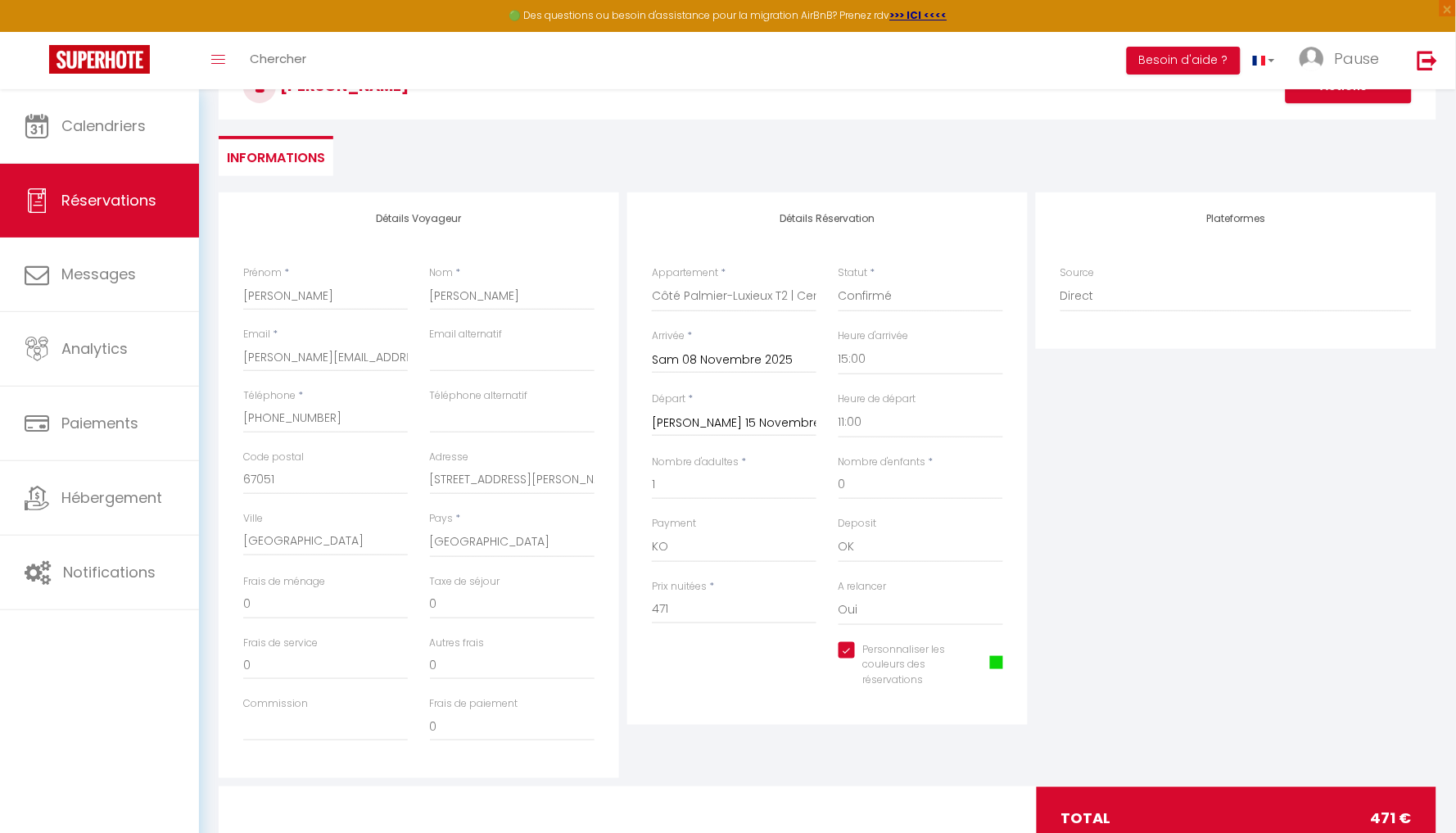
scroll to position [70, 0]
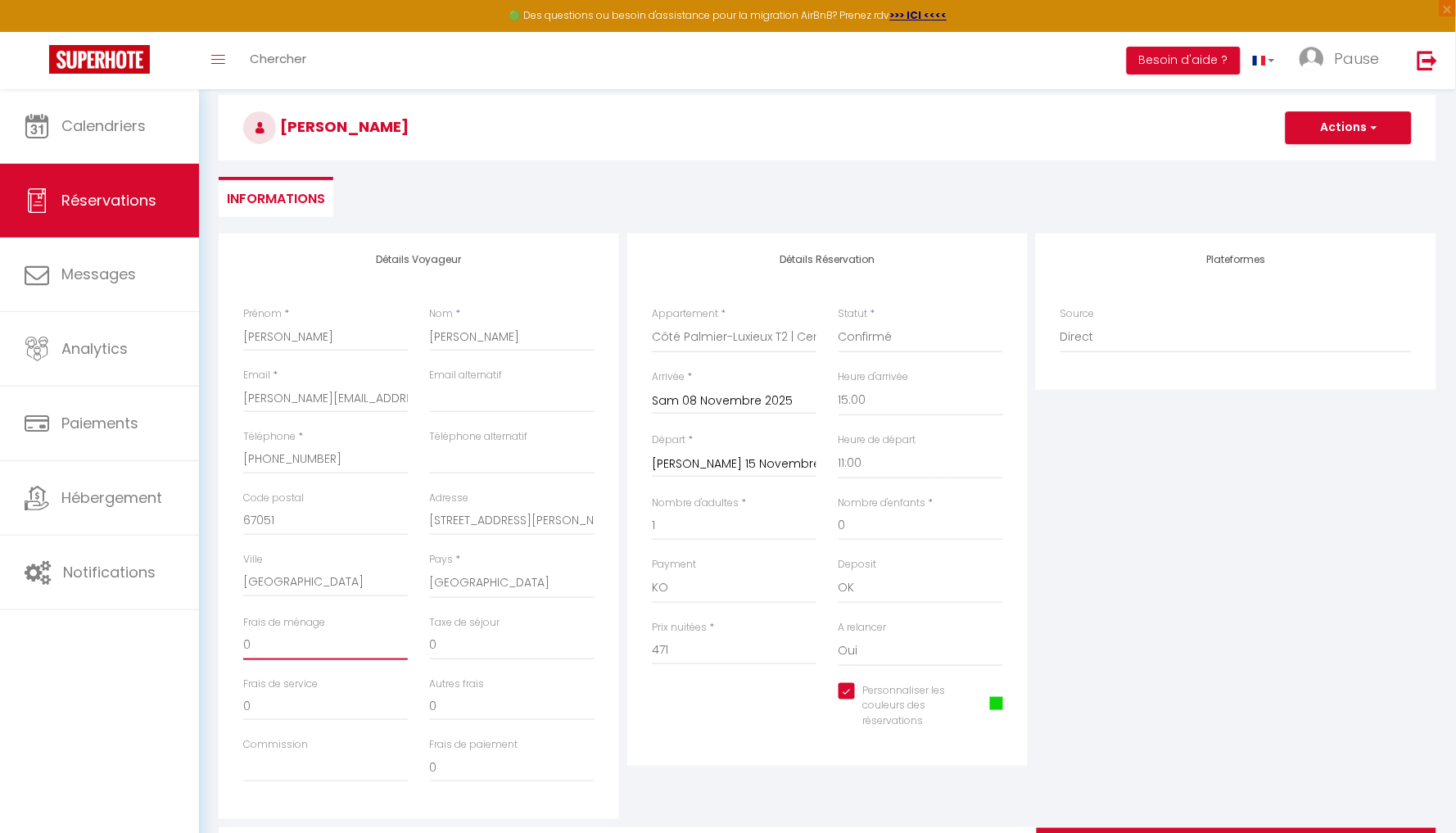
click at [376, 651] on input "0" at bounding box center [325, 646] width 165 height 29
click at [1319, 704] on div "Plateformes Source Direct [DOMAIN_NAME] [DOMAIN_NAME] Chalet montagne Expedia G…" at bounding box center [1237, 526] width 409 height 586
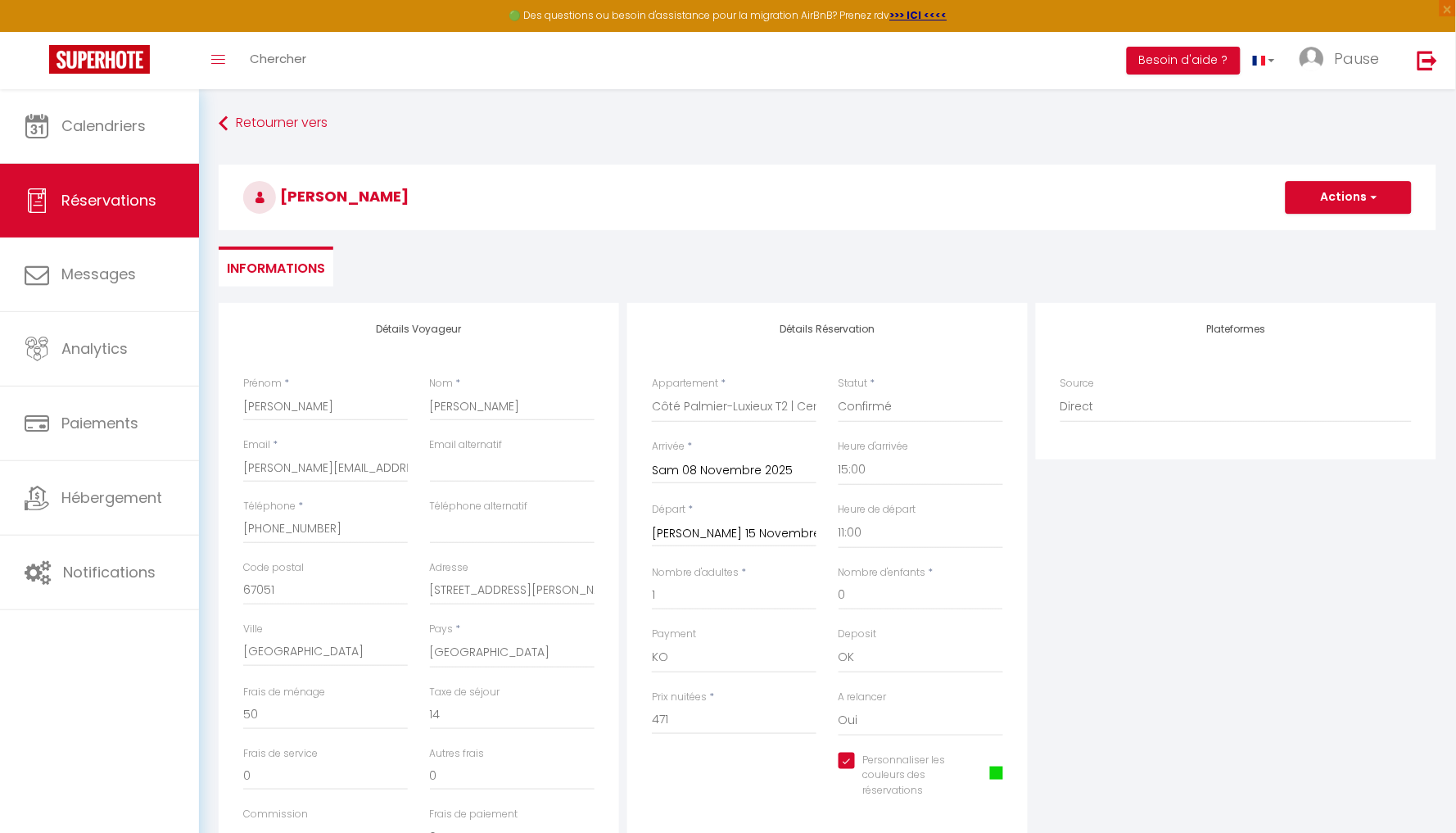
scroll to position [0, 0]
click at [1310, 199] on button "Actions" at bounding box center [1348, 198] width 126 height 33
click at [1318, 226] on link "Enregistrer" at bounding box center [1333, 233] width 130 height 21
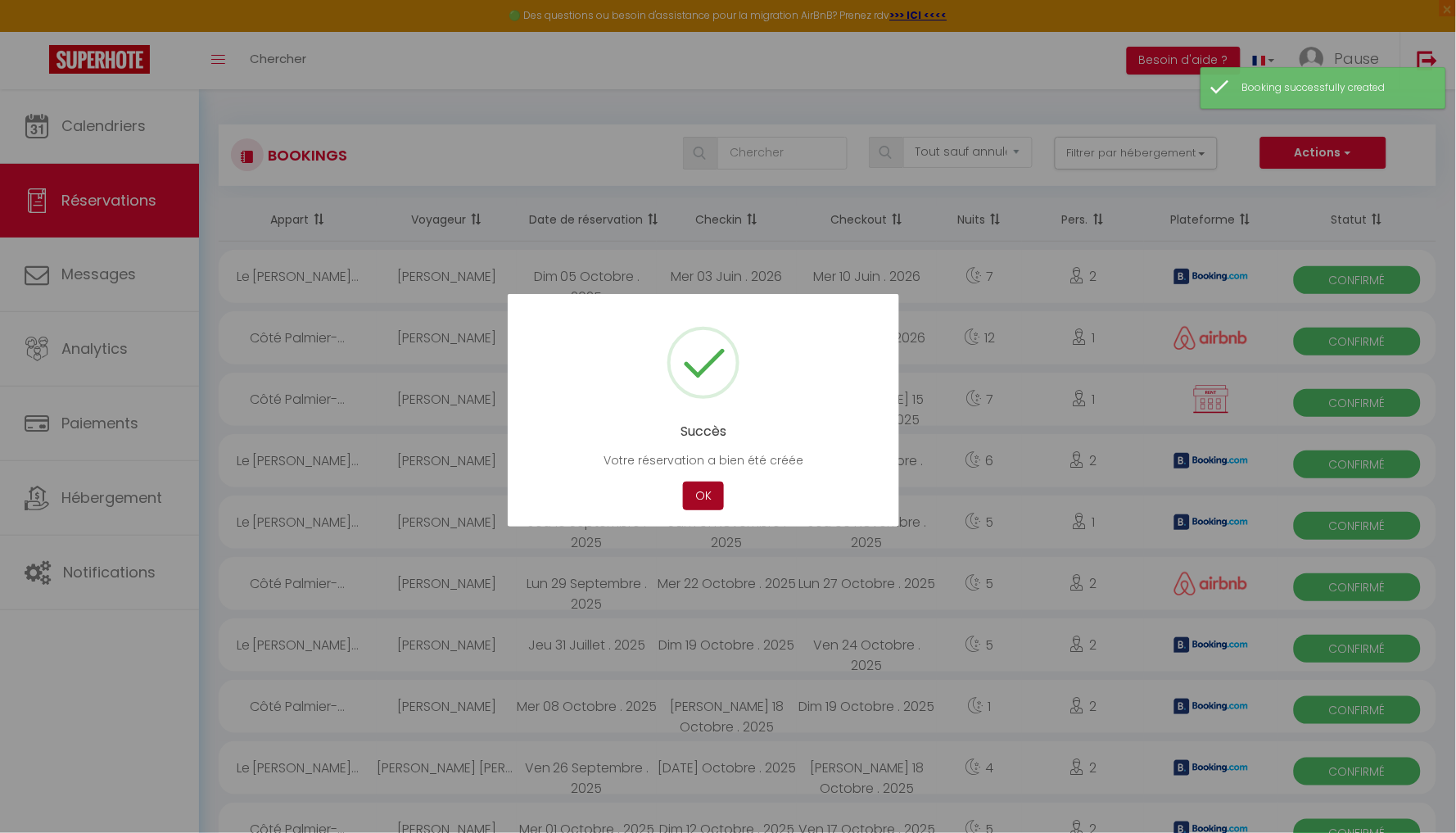
click at [702, 493] on button "OK" at bounding box center [704, 496] width 41 height 29
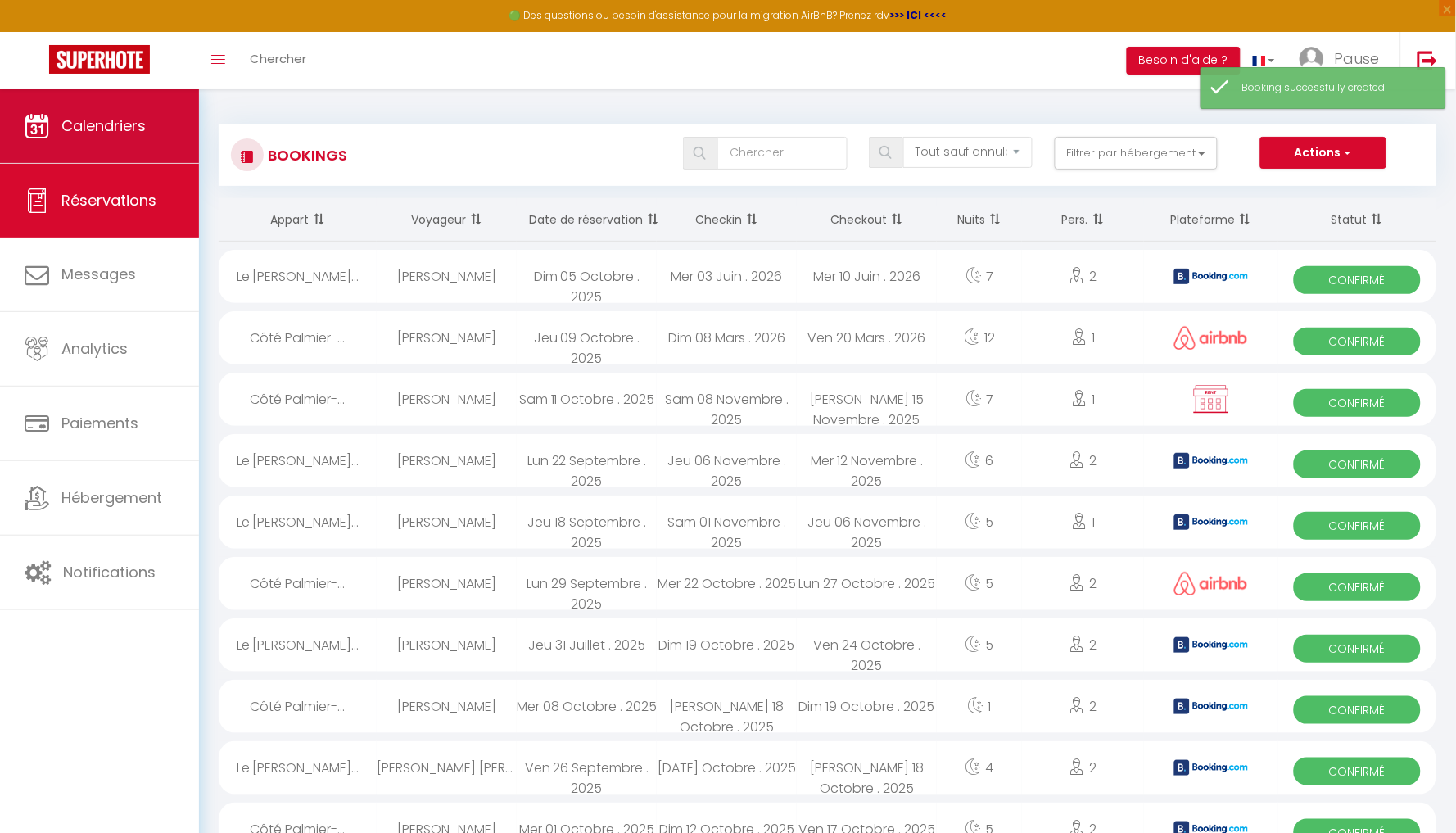
click at [115, 112] on link "Calendriers" at bounding box center [99, 126] width 199 height 74
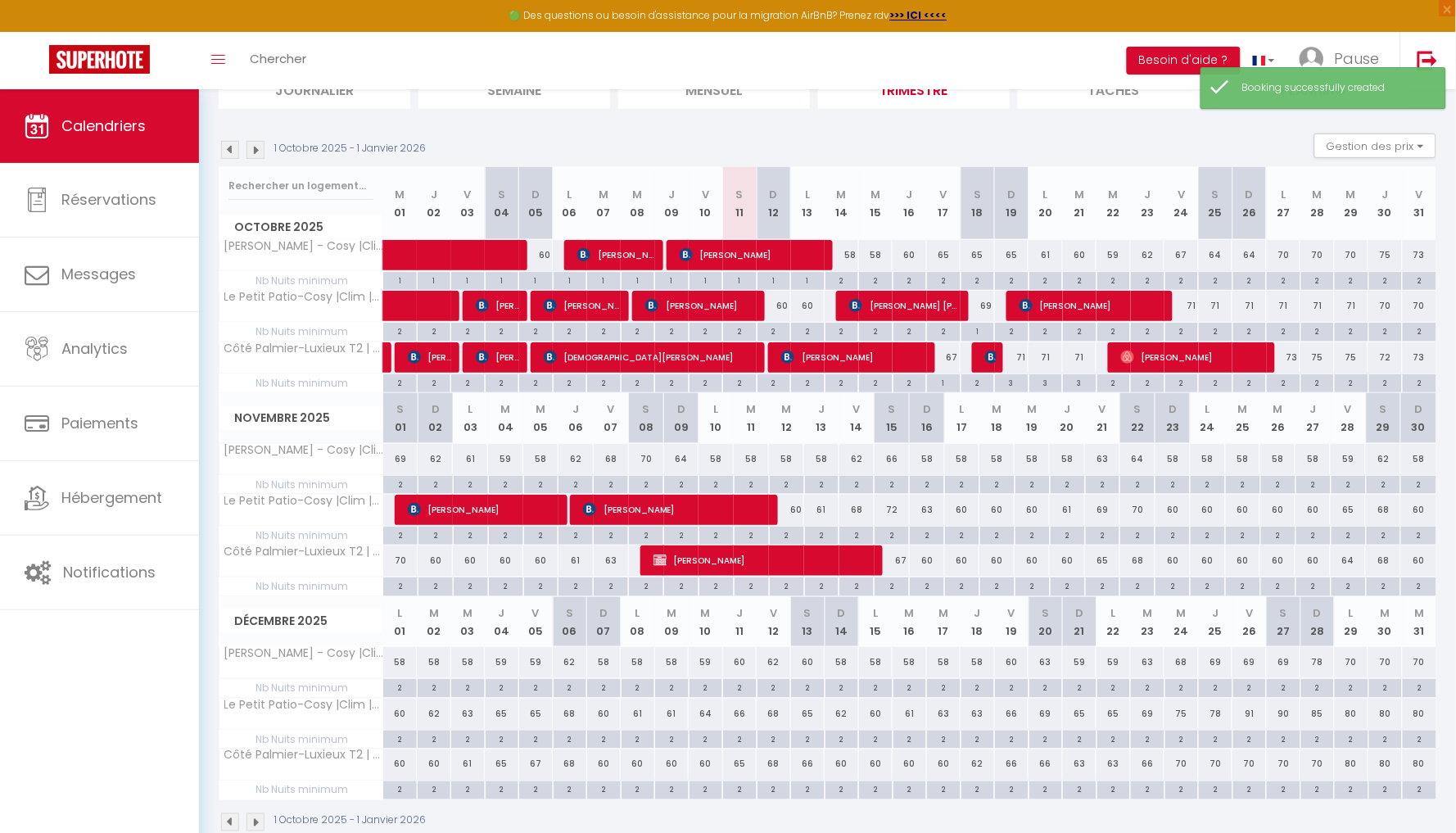
scroll to position [138, 0]
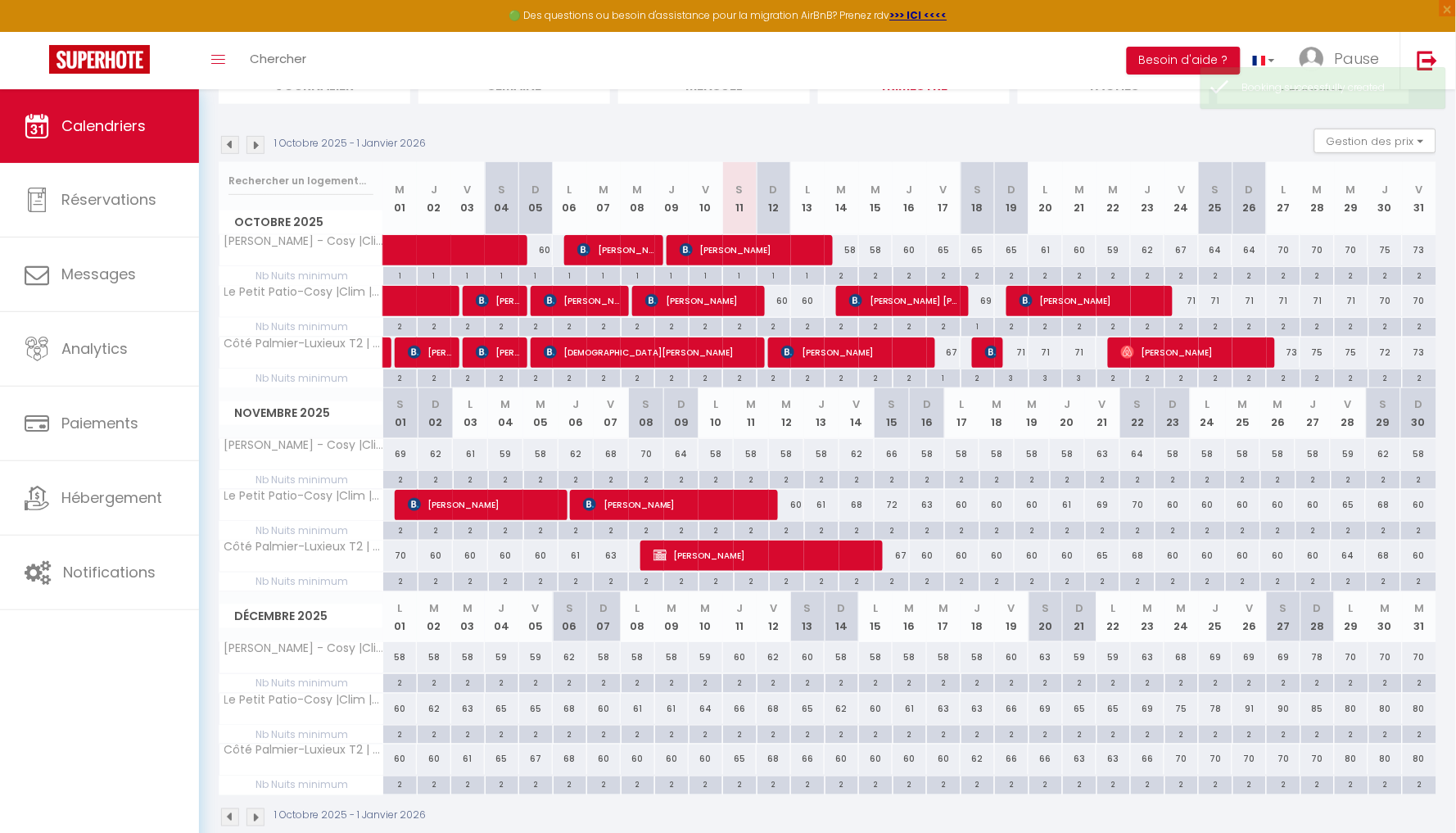
click at [712, 554] on span "[PERSON_NAME]" at bounding box center [760, 556] width 213 height 31
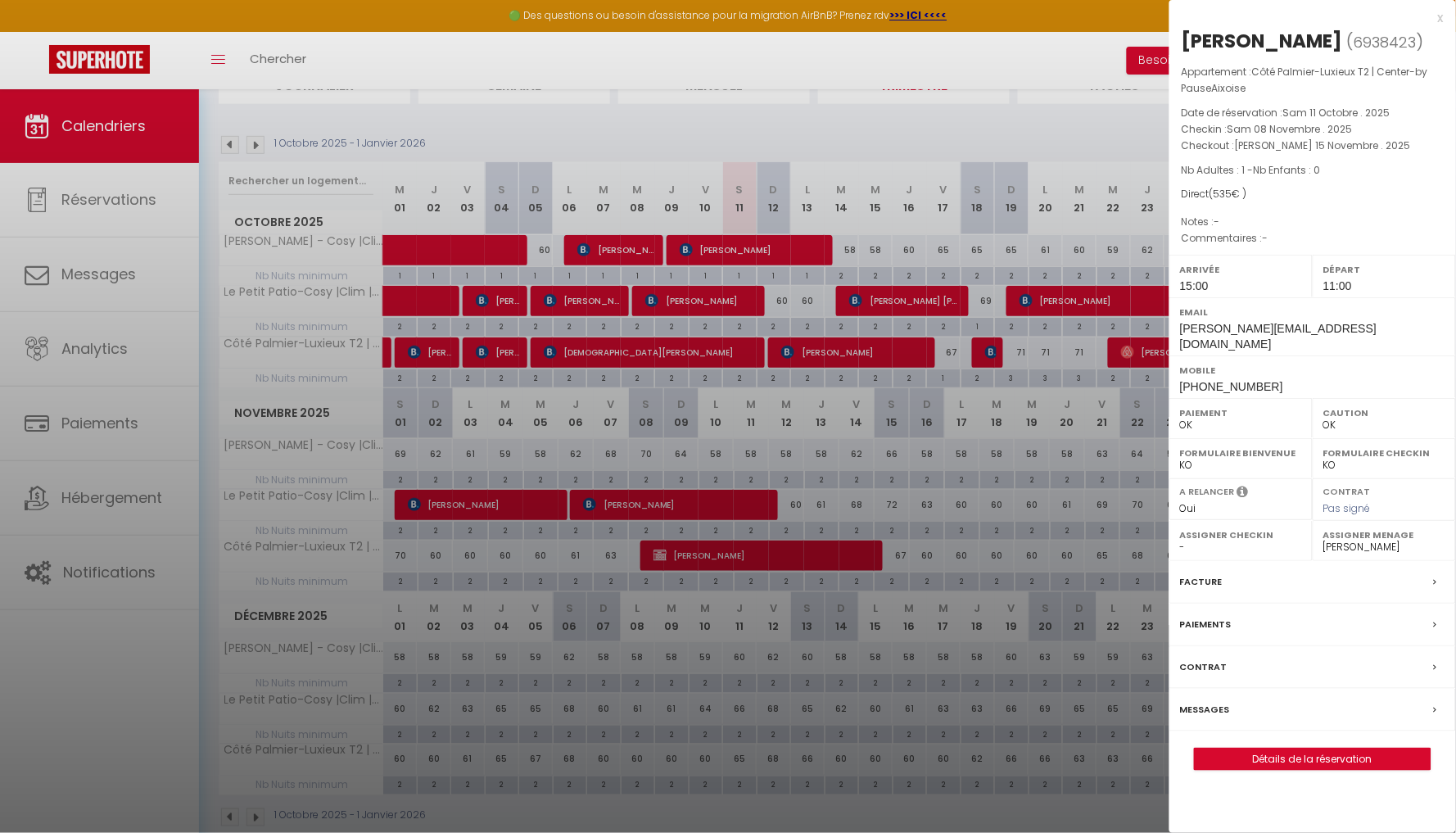
click at [1319, 749] on link "Détails de la réservation" at bounding box center [1313, 759] width 236 height 21
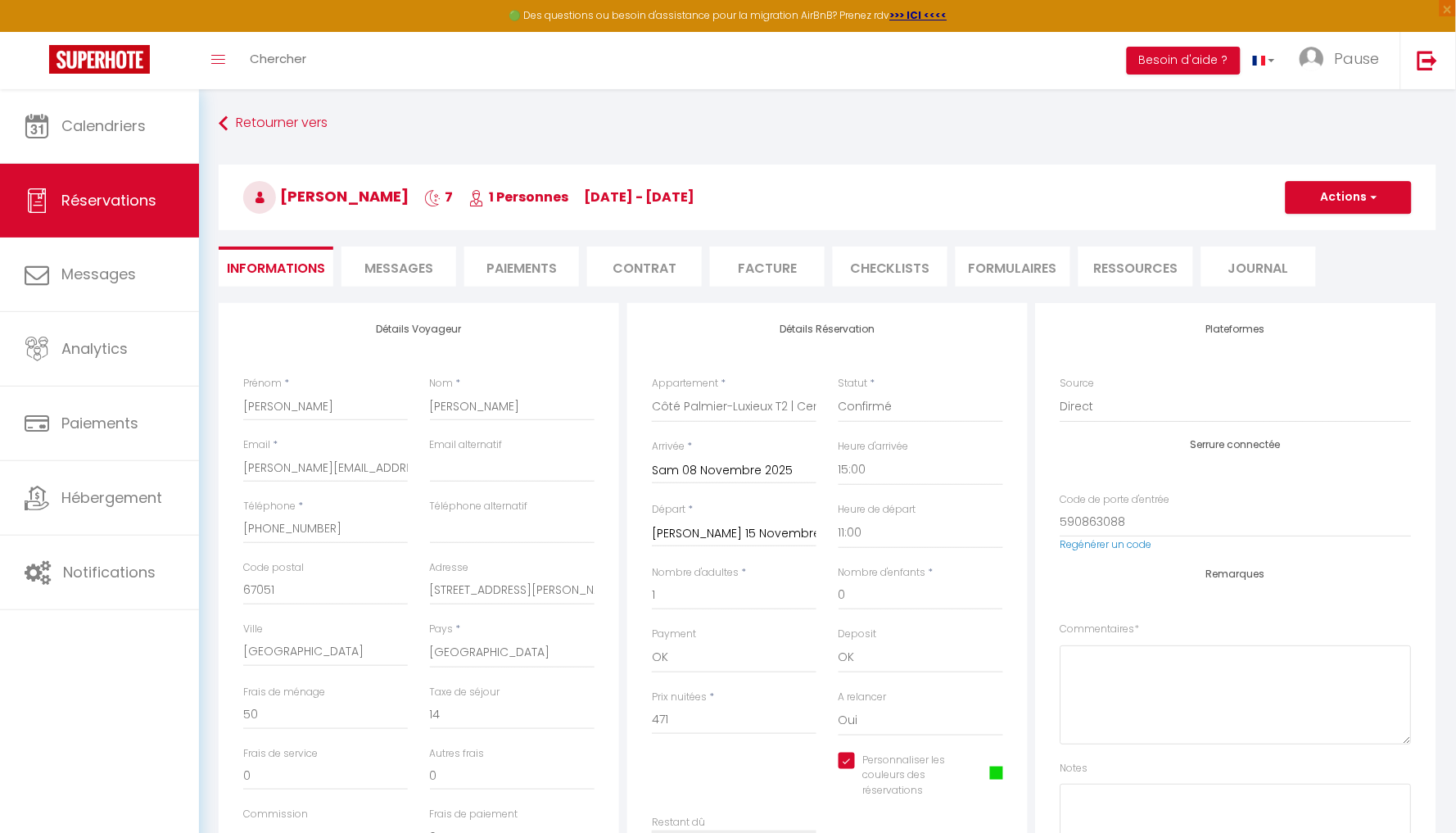
click at [417, 264] on span "Messages" at bounding box center [399, 268] width 69 height 18
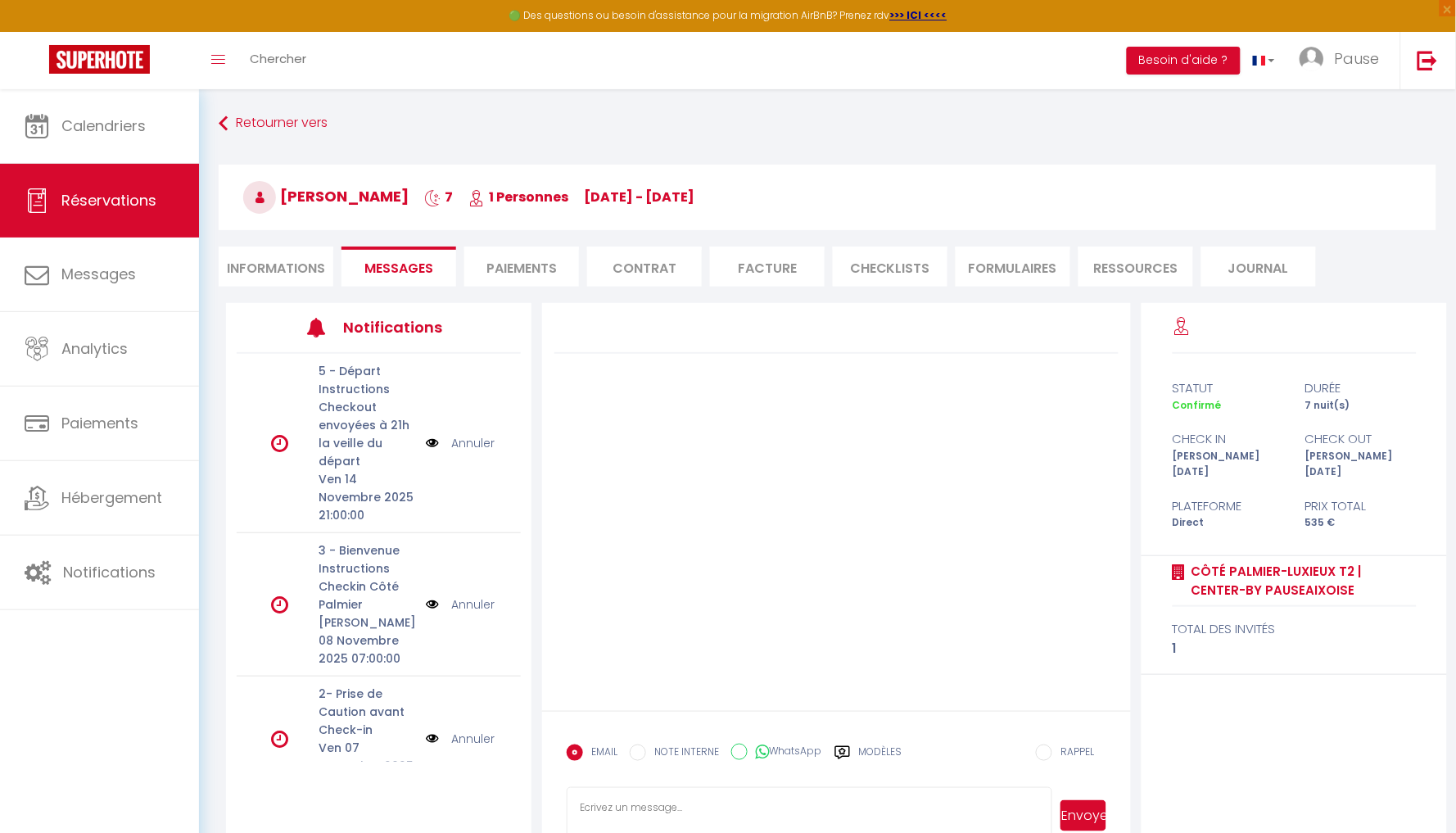
click at [508, 270] on li "Paiements" at bounding box center [521, 267] width 115 height 41
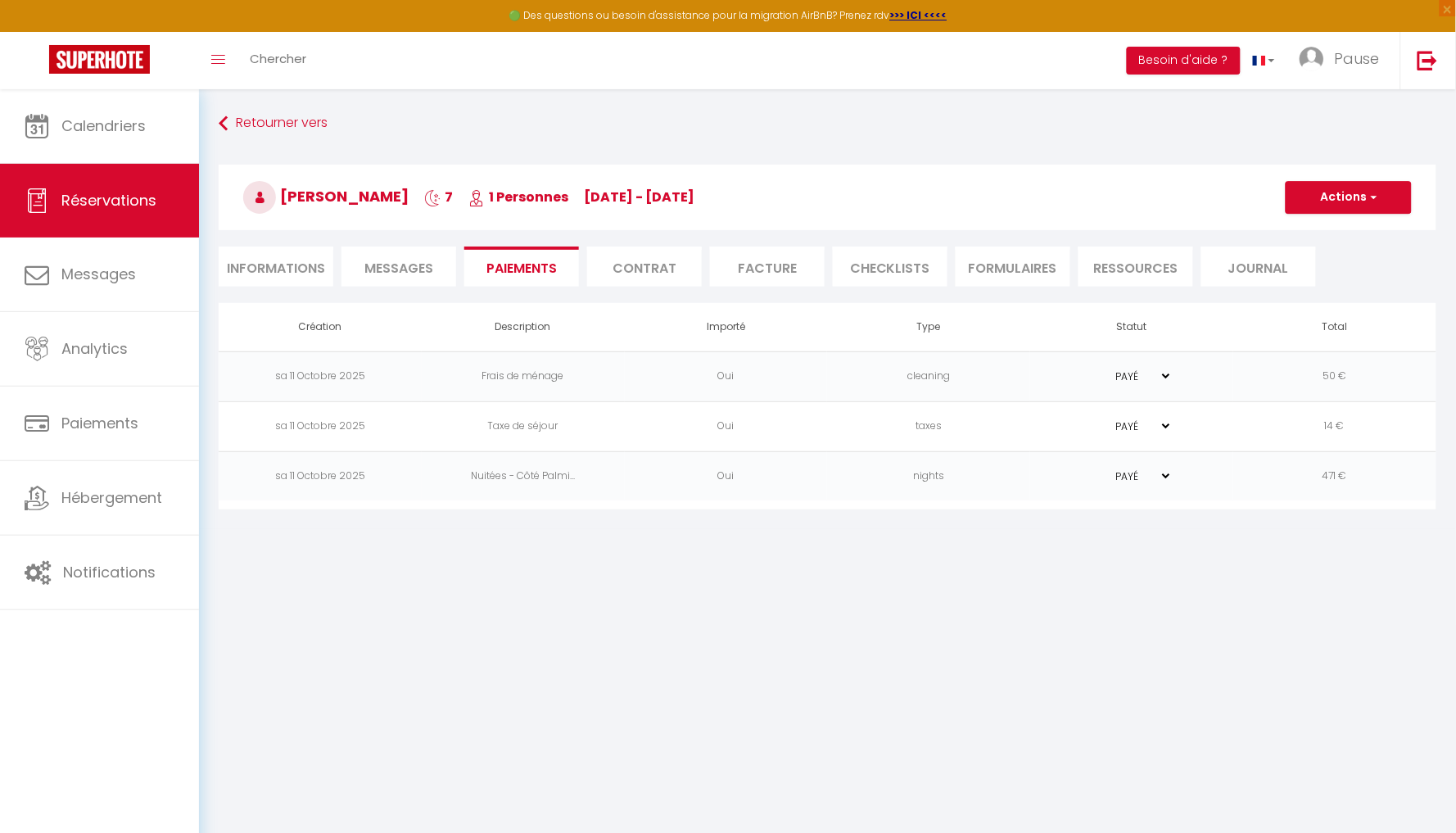
click at [283, 270] on li "Informations" at bounding box center [275, 267] width 115 height 41
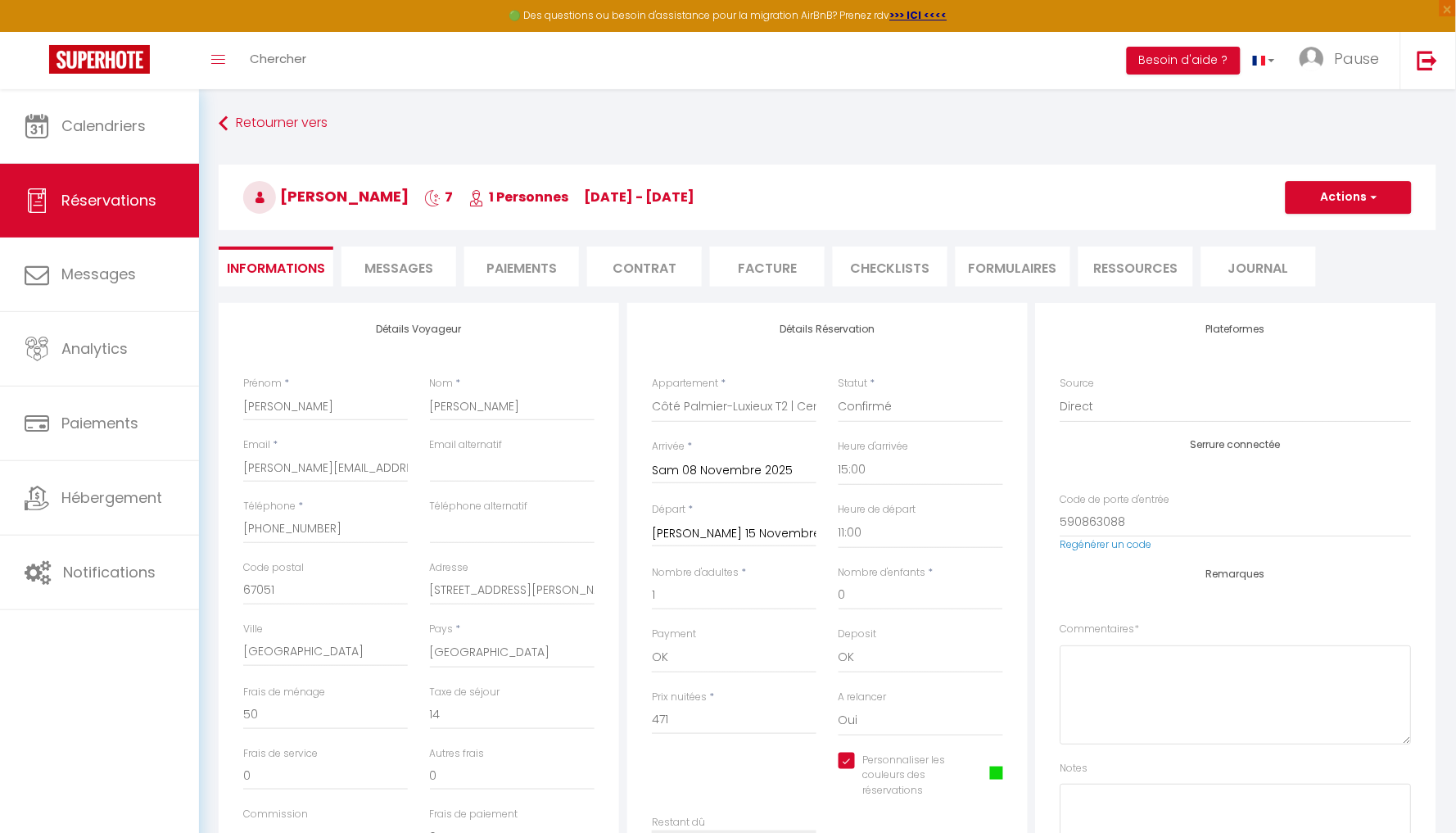
click at [411, 277] on li "Messages" at bounding box center [399, 267] width 115 height 41
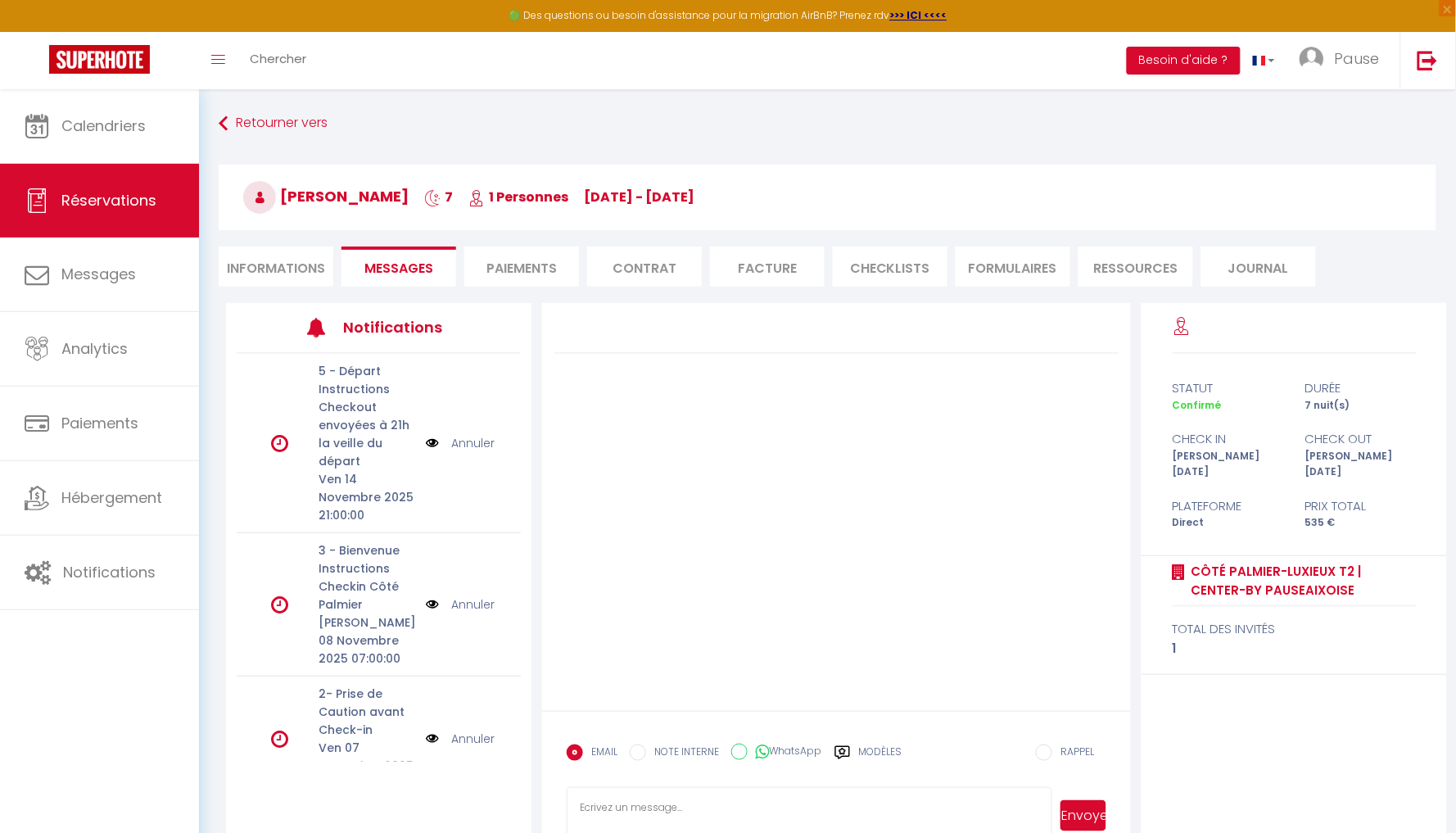
scroll to position [82, 0]
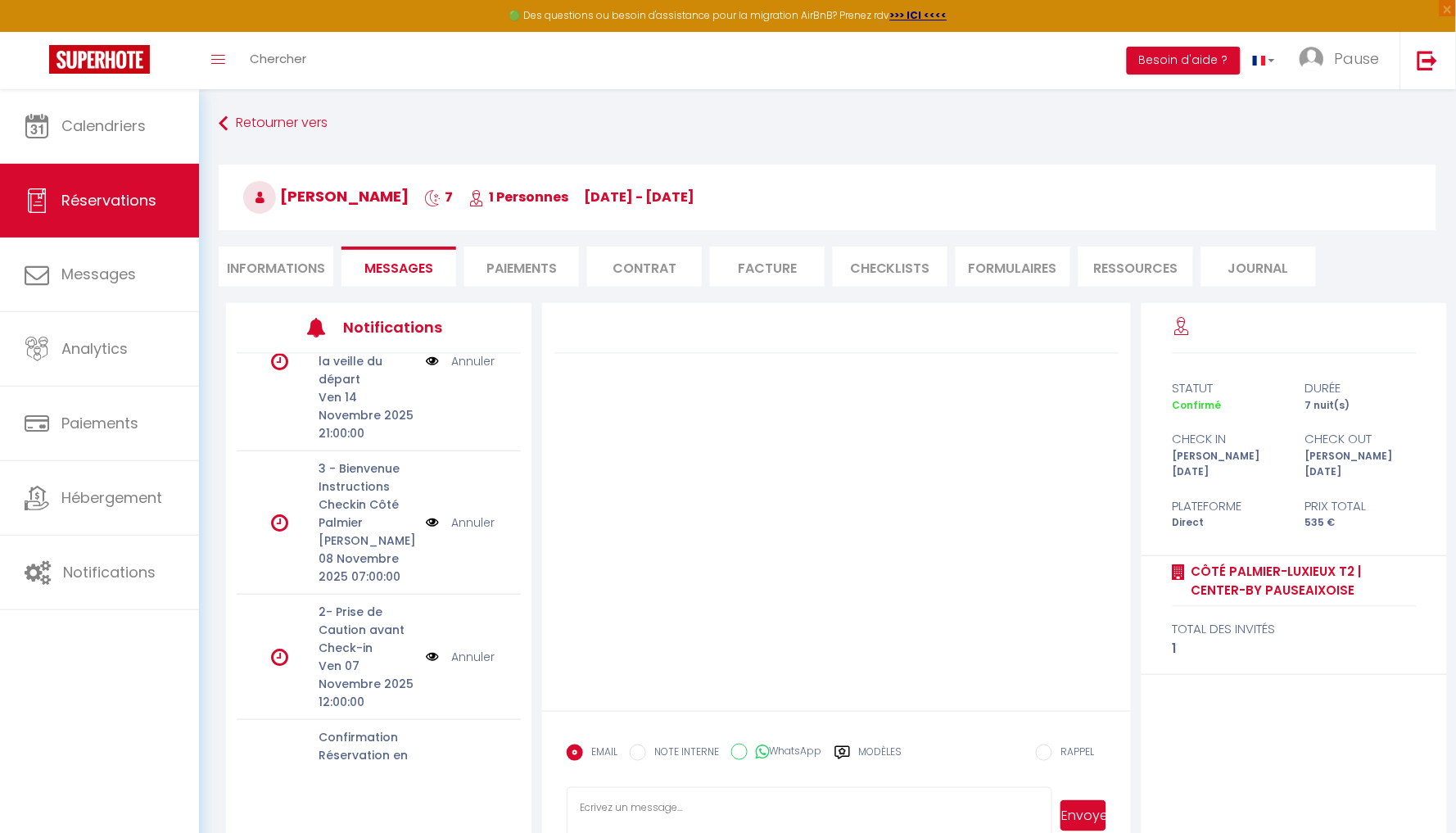
click at [287, 265] on li "Informations" at bounding box center [275, 267] width 115 height 41
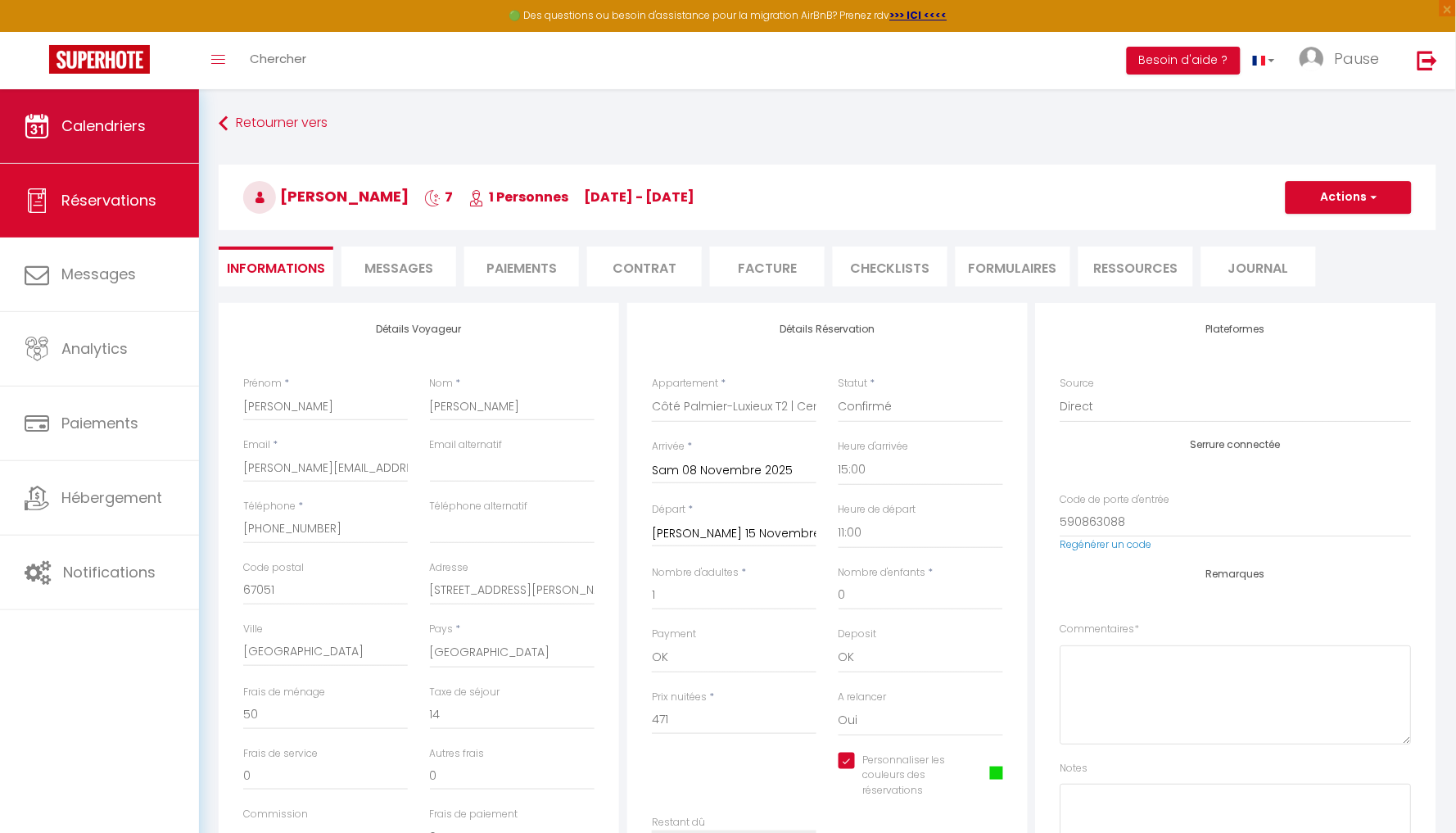
click at [83, 134] on span "Calendriers" at bounding box center [104, 125] width 85 height 20
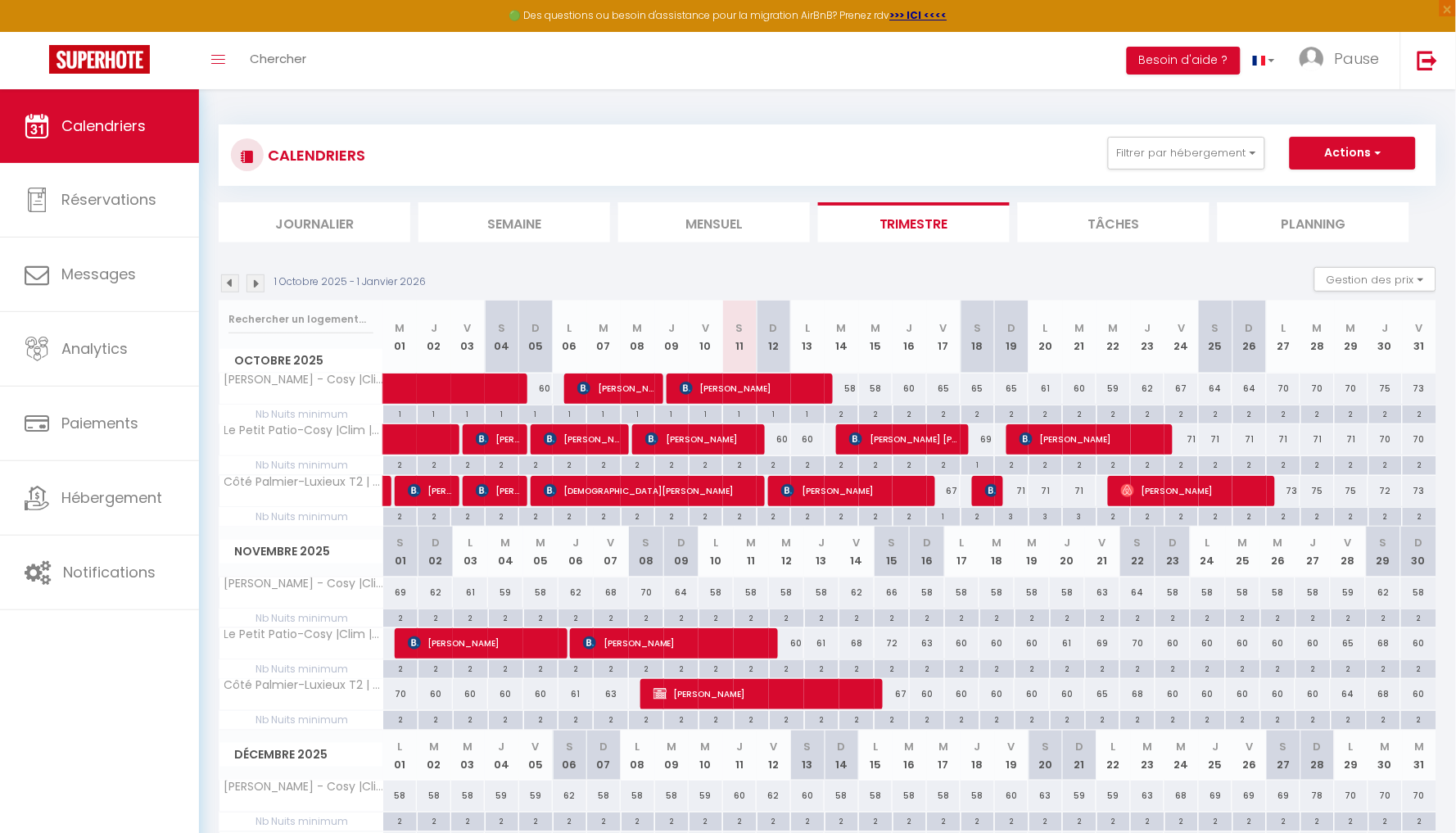
click at [750, 699] on span "[PERSON_NAME]" at bounding box center [760, 694] width 213 height 31
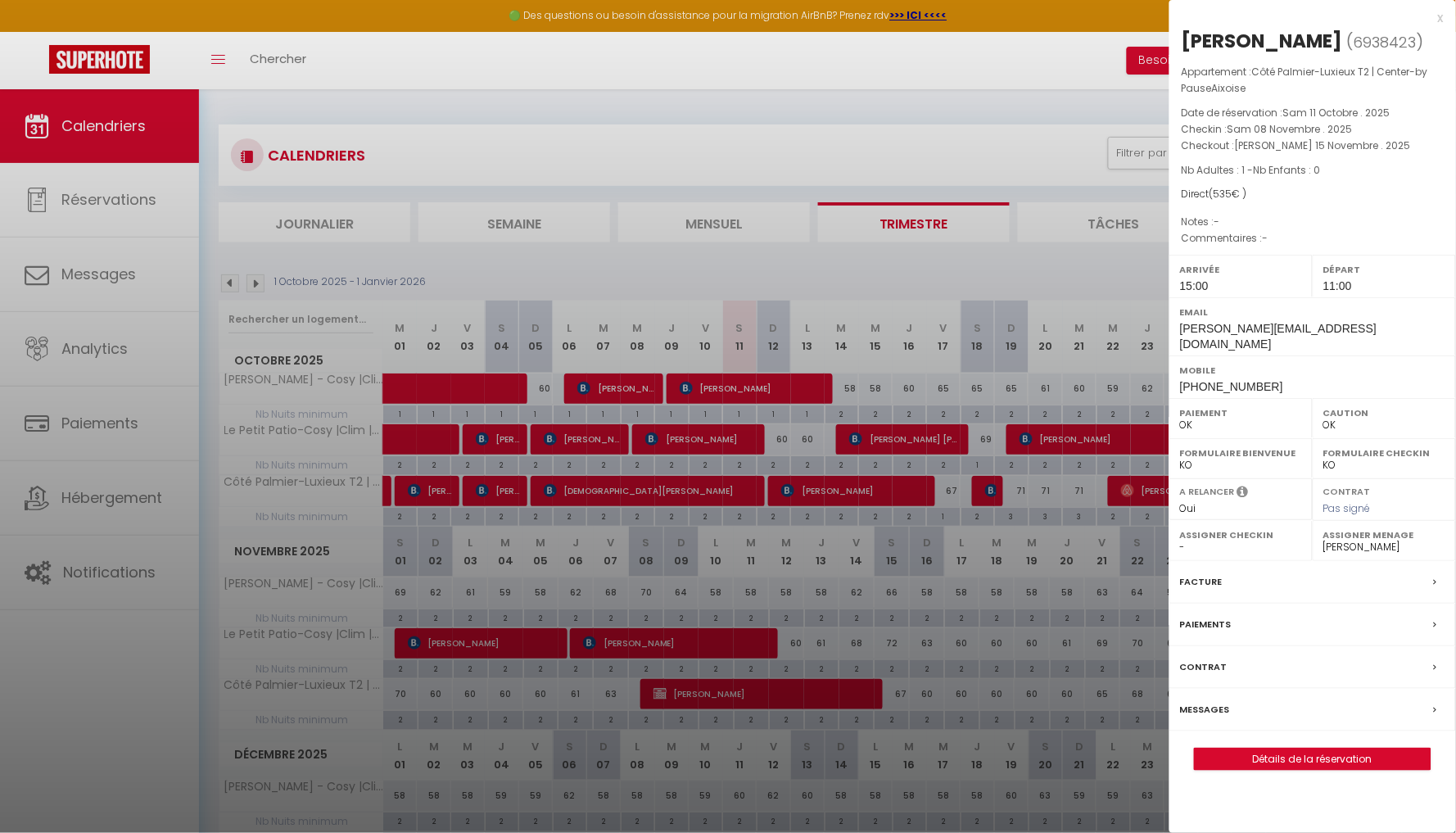
click at [1291, 749] on link "Détails de la réservation" at bounding box center [1313, 759] width 236 height 21
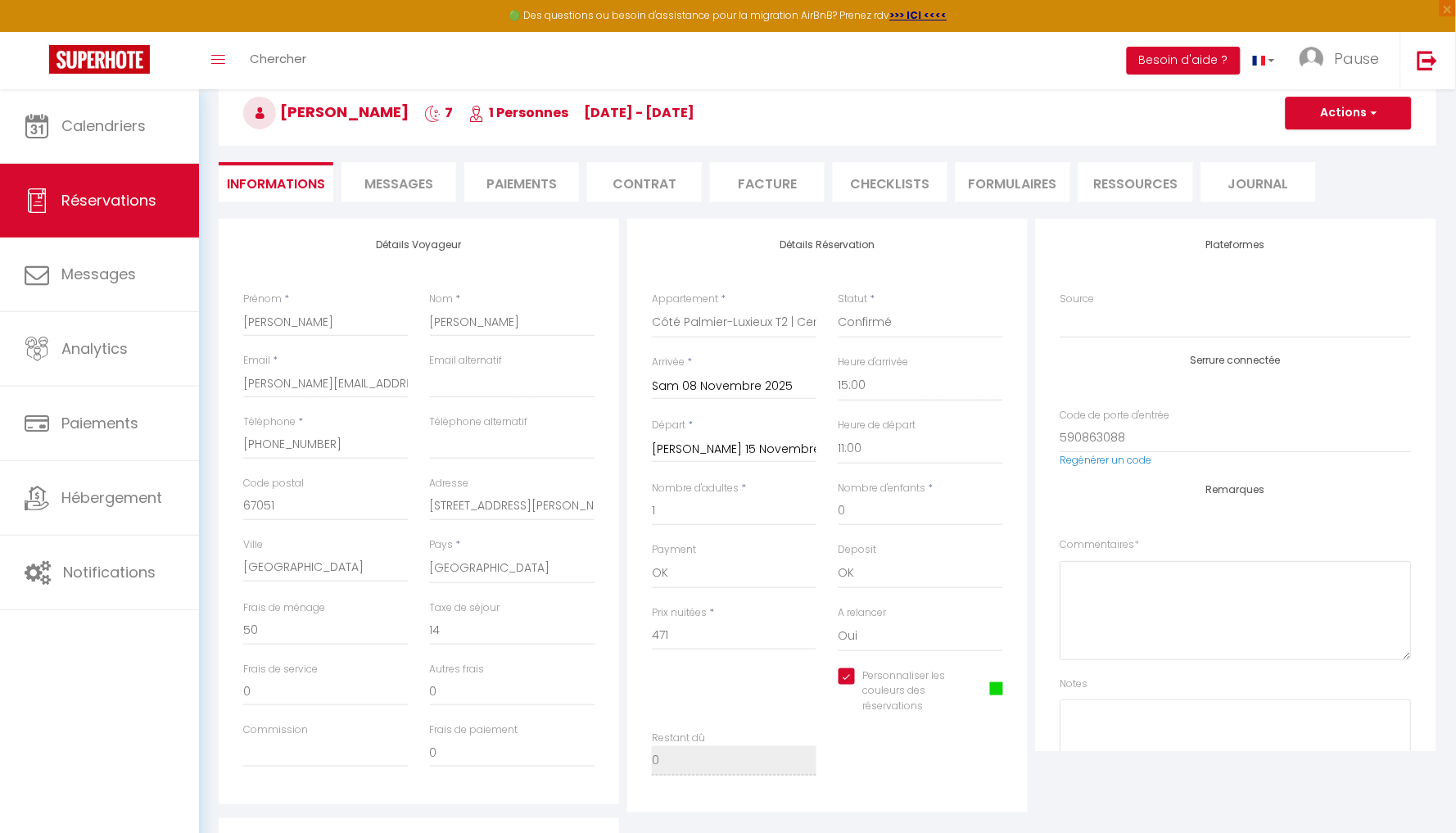
scroll to position [107, 0]
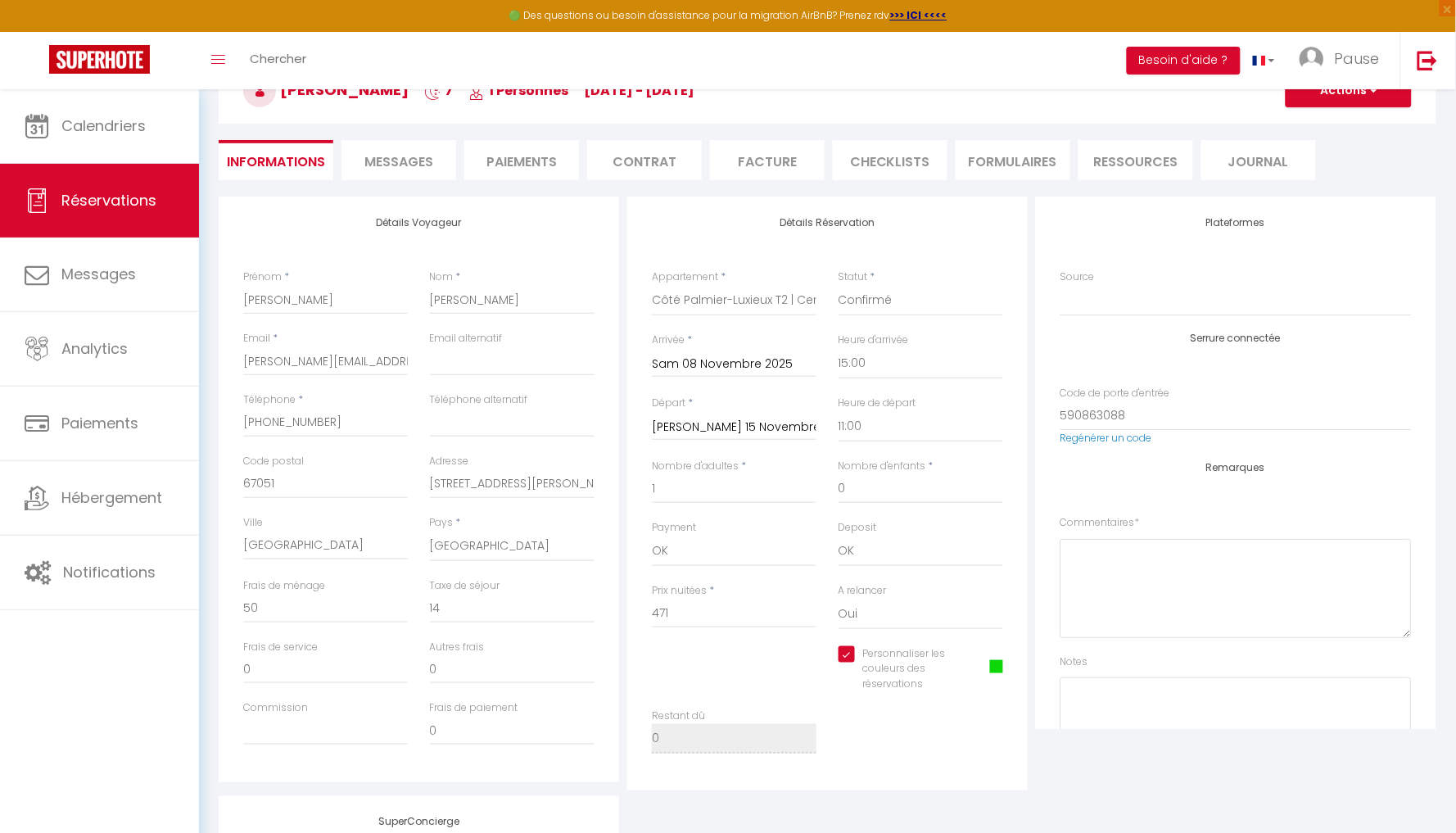
click at [1002, 656] on div "Personnaliser les couleurs des réservations #0DD709" at bounding box center [921, 670] width 165 height 47
click at [996, 667] on span at bounding box center [996, 667] width 13 height 13
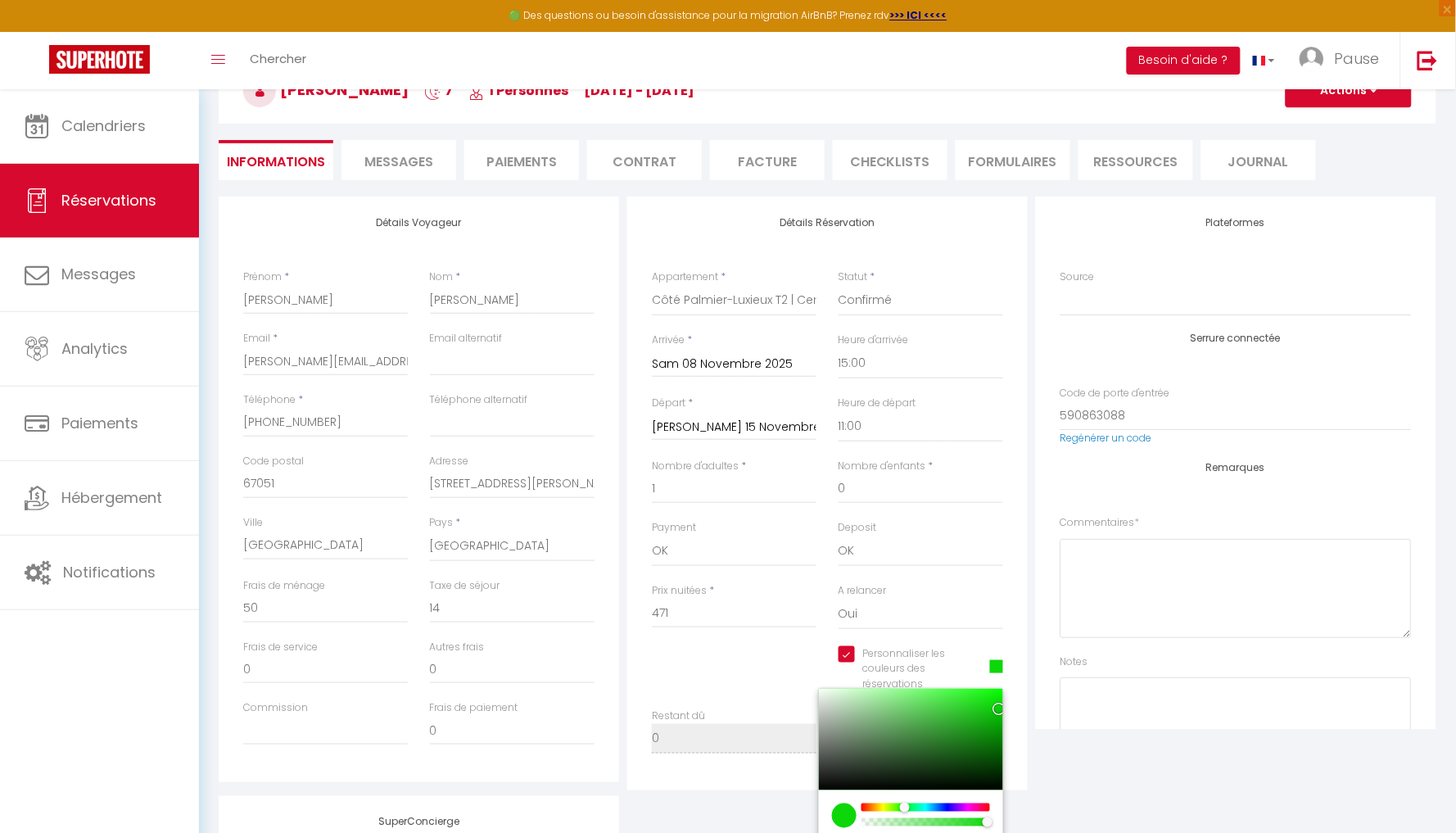
click at [996, 692] on div at bounding box center [911, 740] width 184 height 101
click at [1027, 694] on div "Détails Réservation Appartement * Le Petit Patio-Cosy |Clim |Center- by PauseAi…" at bounding box center [827, 493] width 401 height 594
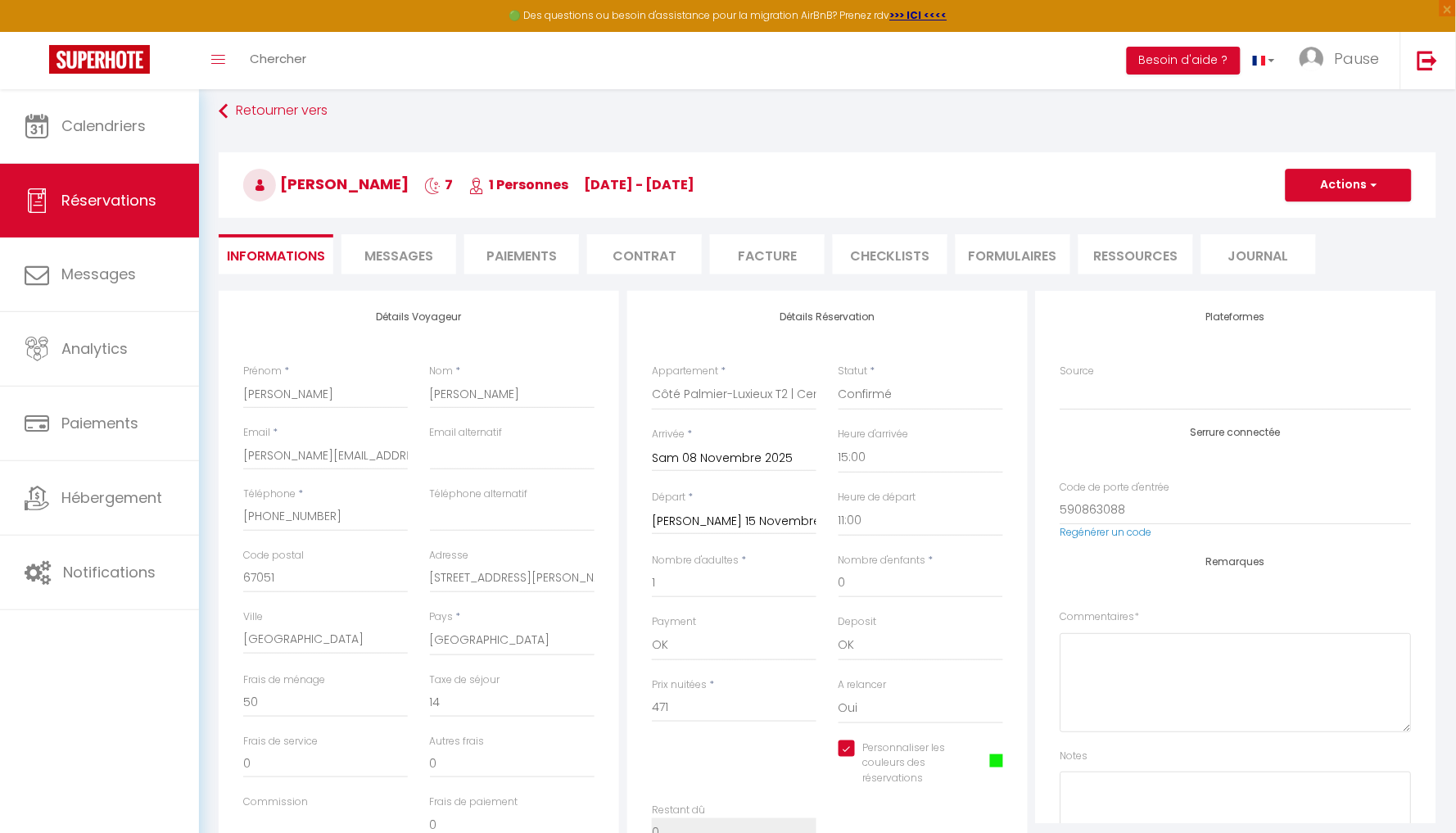
scroll to position [12, 0]
click at [1362, 178] on button "Actions" at bounding box center [1348, 185] width 126 height 33
click at [1323, 219] on link "Enregistrer" at bounding box center [1333, 221] width 130 height 21
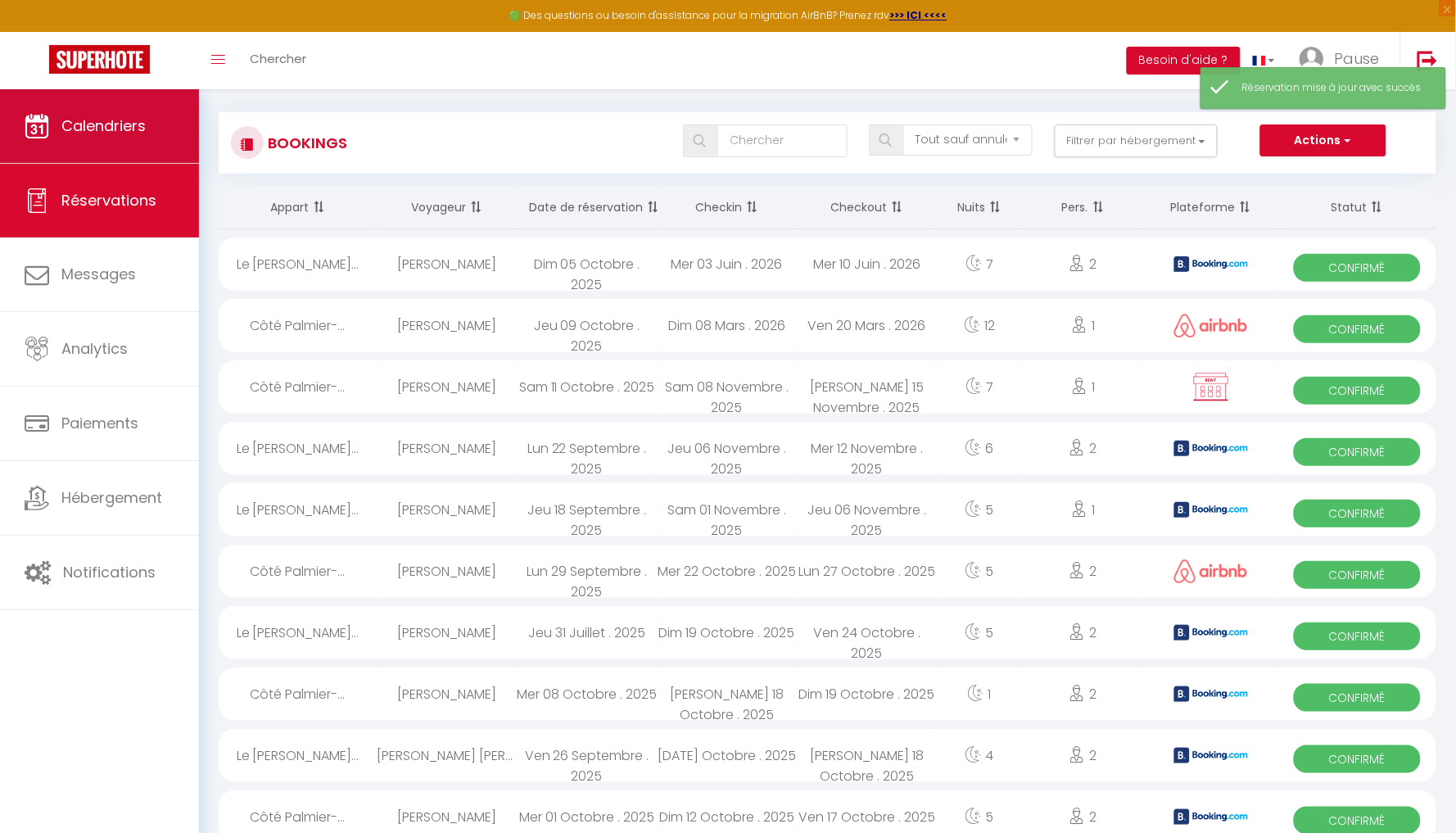
click at [48, 116] on link "Calendriers" at bounding box center [99, 126] width 199 height 74
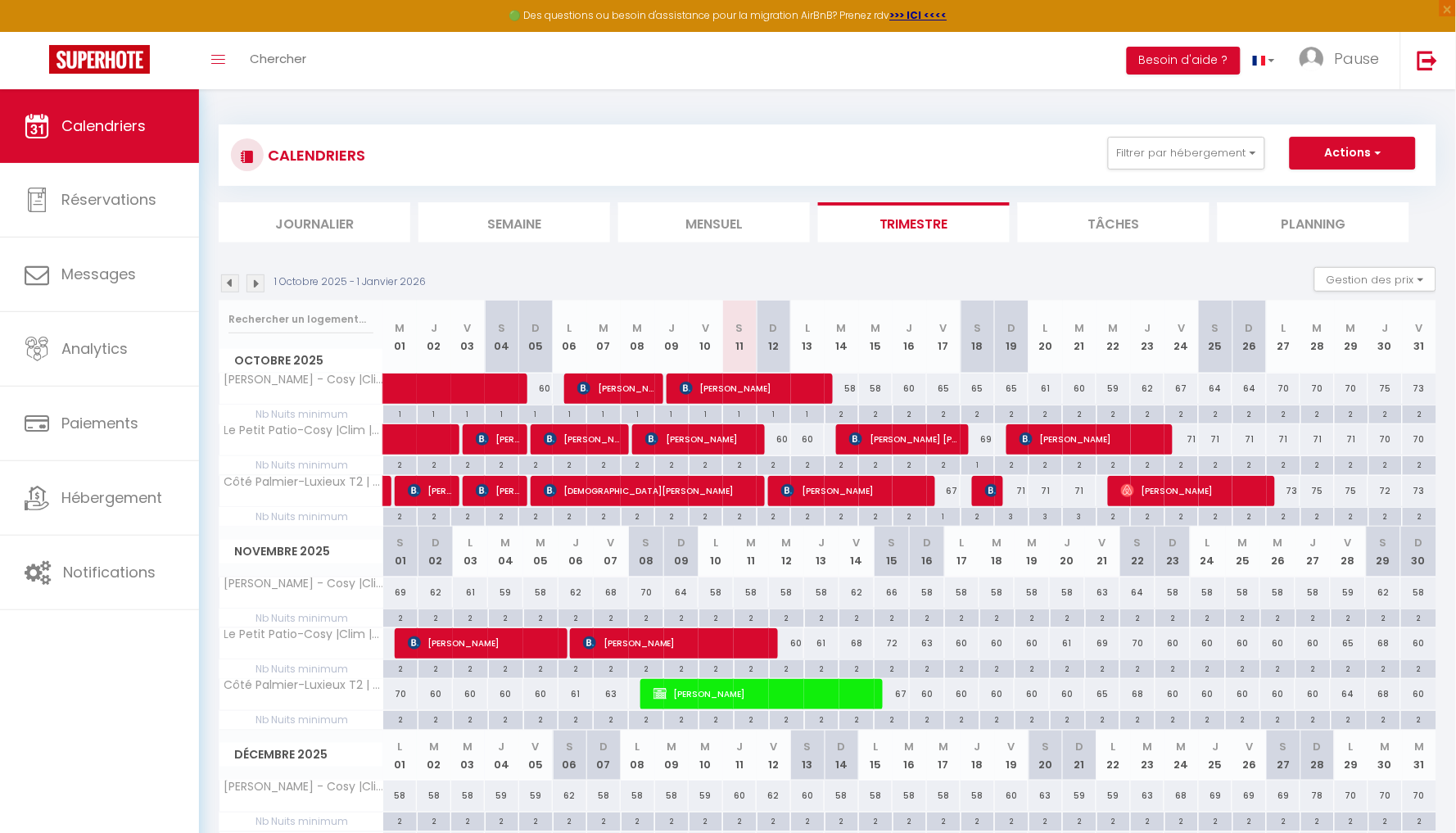
click at [122, 104] on link "Calendriers" at bounding box center [99, 126] width 199 height 74
